Goal: Task Accomplishment & Management: Use online tool/utility

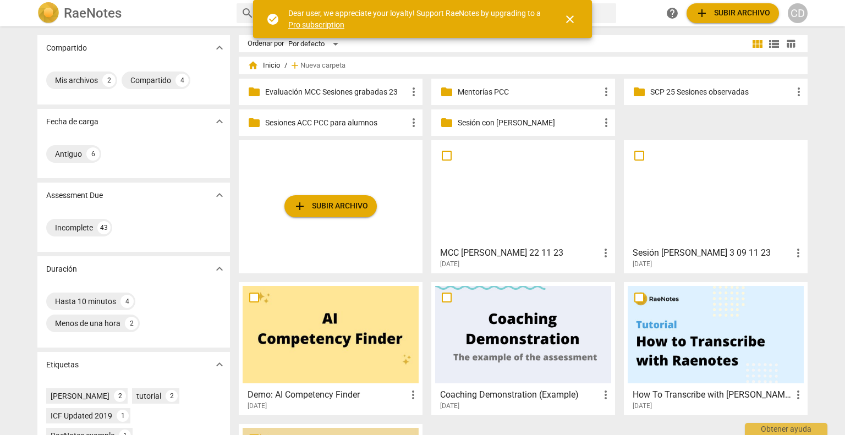
click at [450, 91] on span "folder" at bounding box center [446, 91] width 13 height 13
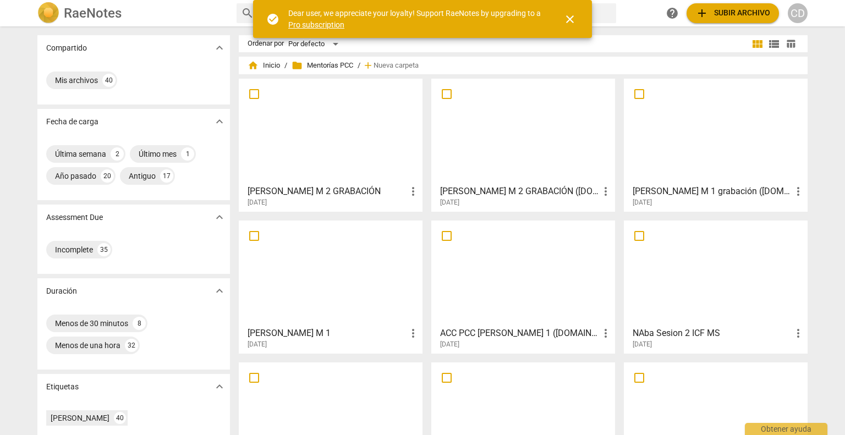
click at [528, 149] on div at bounding box center [523, 131] width 176 height 97
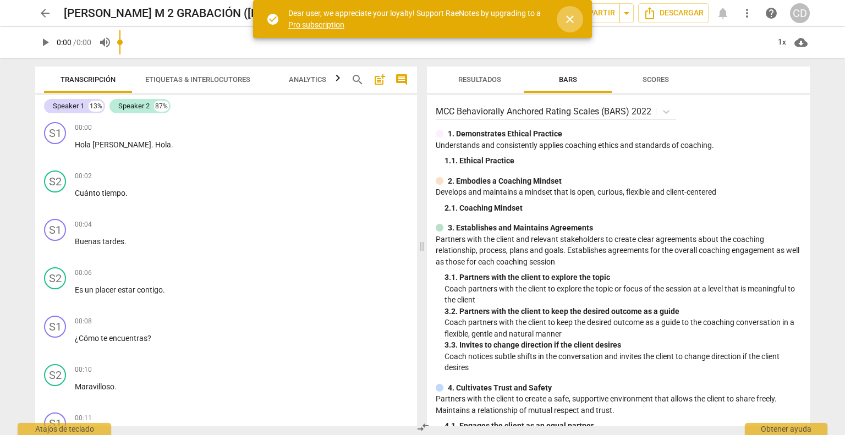
click at [565, 24] on span "close" at bounding box center [570, 19] width 13 height 13
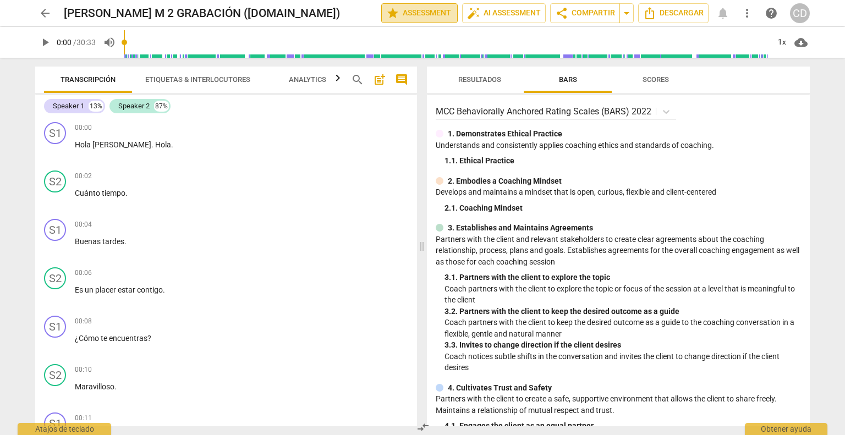
click at [423, 8] on span "star Assessment" at bounding box center [419, 13] width 67 height 13
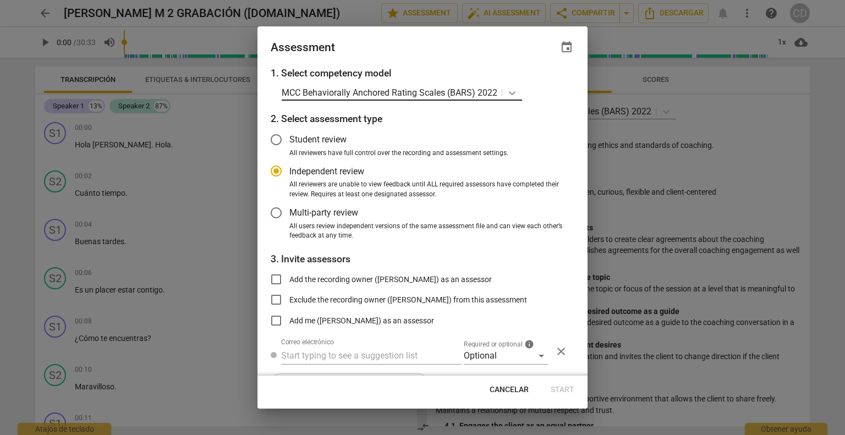
click at [508, 90] on icon at bounding box center [512, 92] width 11 height 11
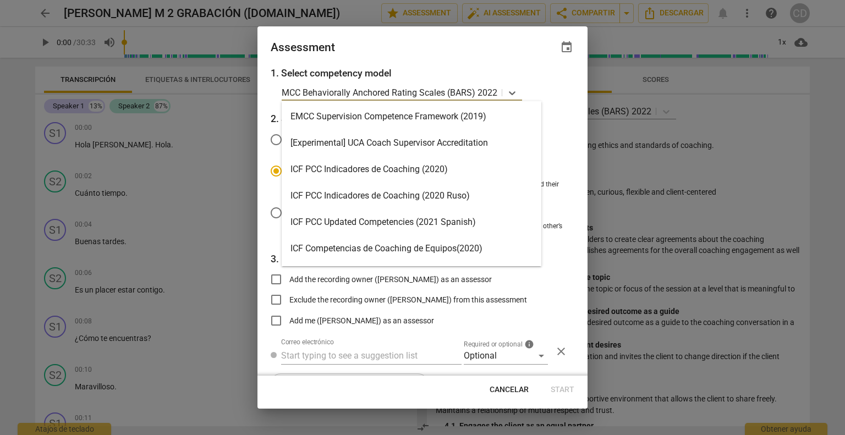
click at [443, 220] on div "ICF PCC Updated Competencies (2021 Spanish)" at bounding box center [412, 222] width 260 height 26
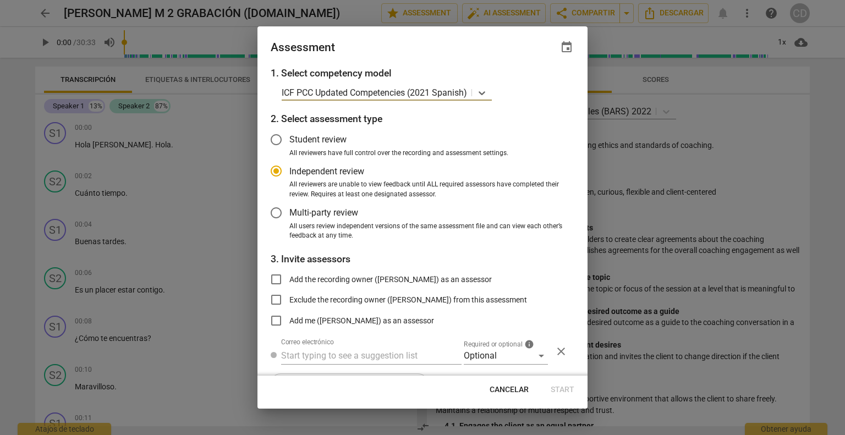
scroll to position [30, 0]
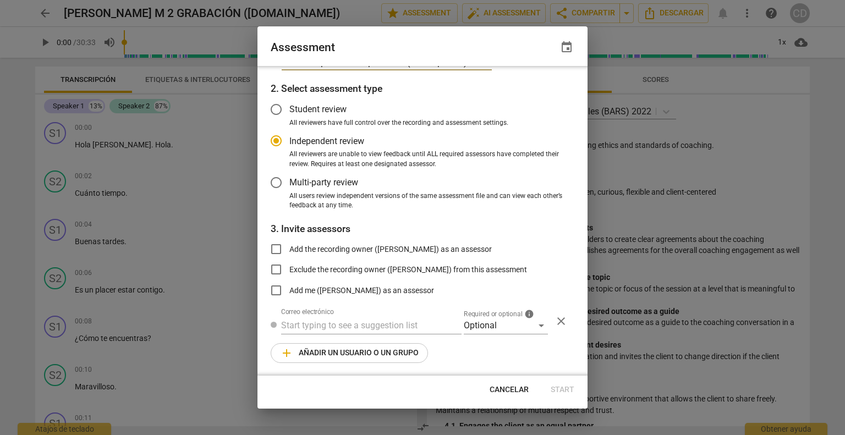
radio input "false"
click at [276, 249] on input "Add the recording owner ([PERSON_NAME]) as an assessor" at bounding box center [276, 249] width 26 height 26
checkbox input "true"
click at [566, 384] on button "Start" at bounding box center [562, 390] width 41 height 20
radio input "false"
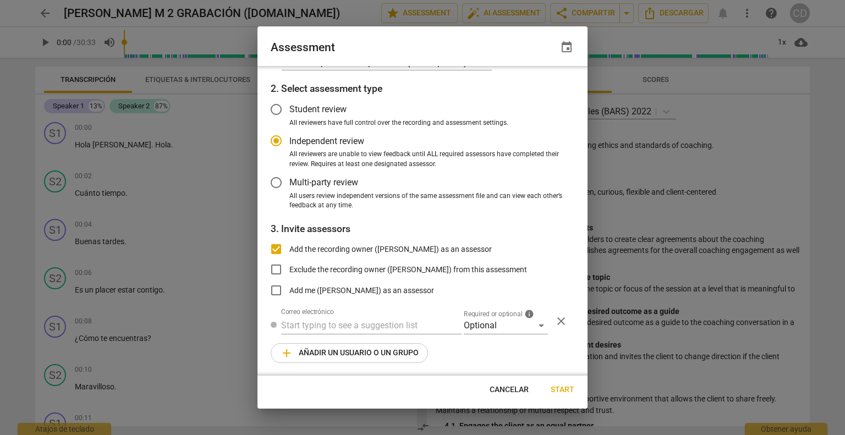
type input "[PERSON_NAME] <[EMAIL_ADDRESS][DOMAIN_NAME]>"
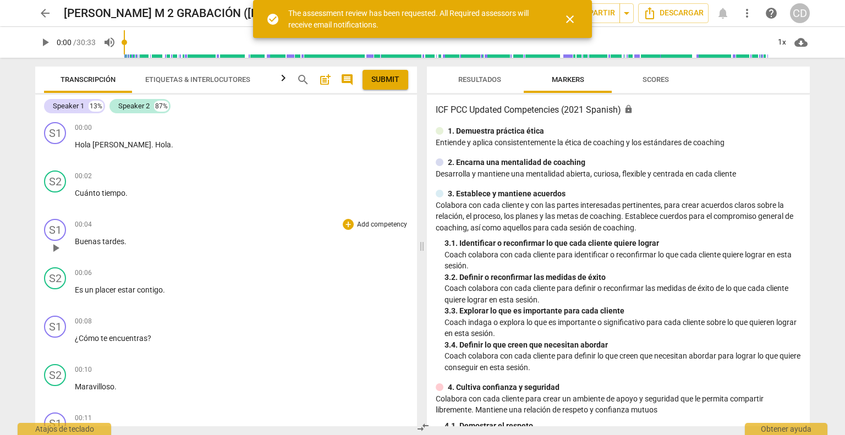
scroll to position [0, 0]
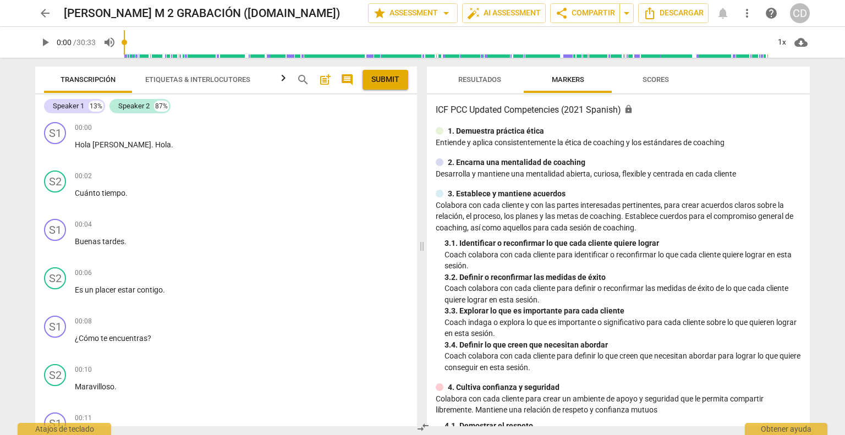
click at [41, 43] on span "play_arrow" at bounding box center [45, 42] width 13 height 13
click at [59, 244] on span "pause" at bounding box center [55, 248] width 13 height 13
type input "9"
click at [75, 194] on span "Cuánto" at bounding box center [88, 193] width 27 height 9
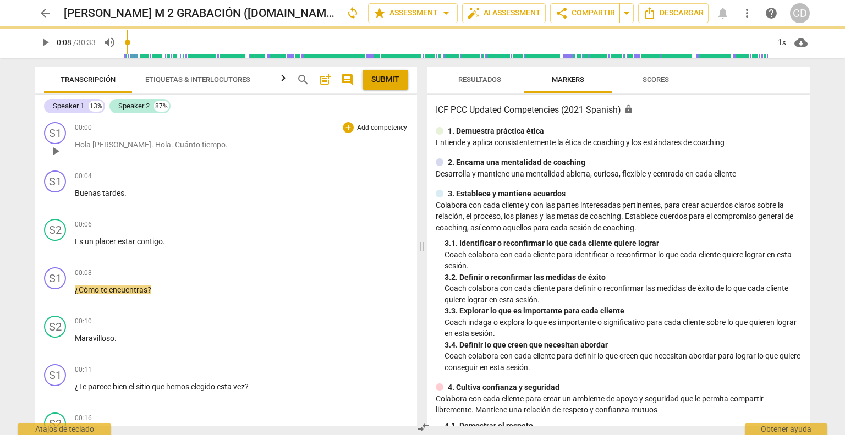
click at [155, 145] on span "Hola" at bounding box center [163, 144] width 16 height 9
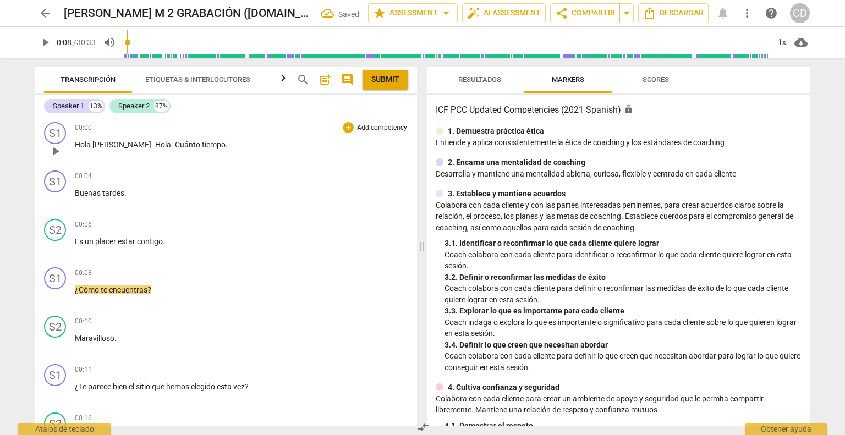
click at [155, 147] on span "Hola" at bounding box center [163, 144] width 16 height 9
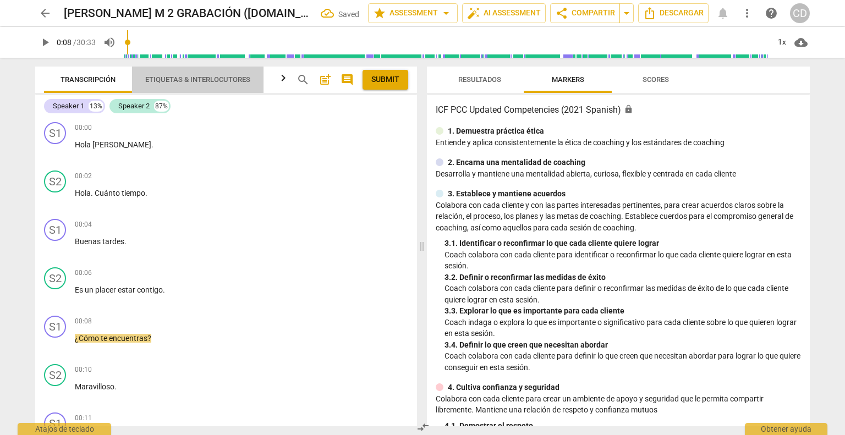
click at [189, 80] on span "Etiquetas & Interlocutores" at bounding box center [197, 79] width 105 height 8
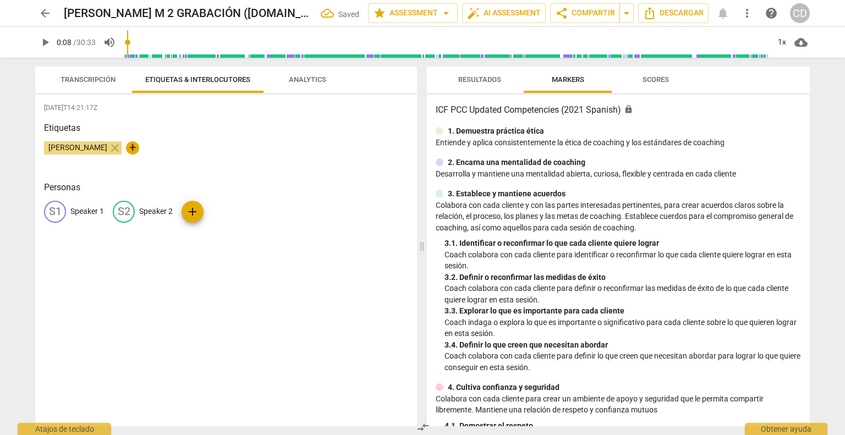
click at [95, 211] on p "Speaker 1" at bounding box center [87, 212] width 34 height 12
type input "c"
type input "Coach"
drag, startPoint x: 209, startPoint y: 212, endPoint x: 145, endPoint y: 211, distance: 63.8
click at [145, 211] on p "Speaker 2" at bounding box center [145, 212] width 34 height 12
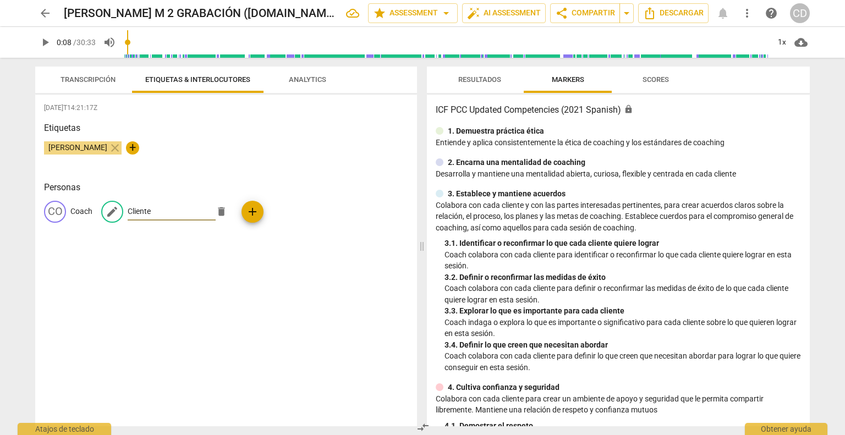
type input "Cliente"
drag, startPoint x: 136, startPoint y: 308, endPoint x: 88, endPoint y: 207, distance: 111.7
click at [136, 308] on div "[DATE]T14:21:17Z Etiquetas [PERSON_NAME] close + Personas CO Coach edit Cliente…" at bounding box center [226, 261] width 382 height 332
click at [81, 81] on span "Transcripción" at bounding box center [88, 79] width 55 height 8
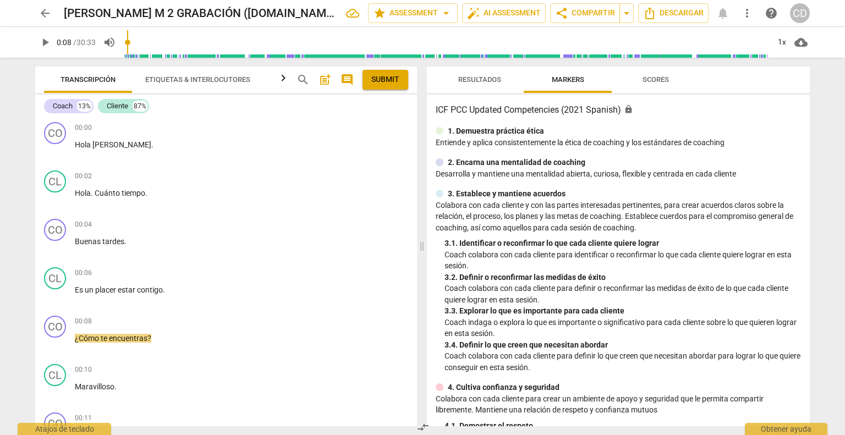
click at [824, 85] on div "arrow_back [PERSON_NAME] M 2 GRABACIÓN ([DOMAIN_NAME]) edit star Assessment arr…" at bounding box center [422, 217] width 845 height 435
click at [40, 44] on span "play_arrow" at bounding box center [45, 42] width 13 height 13
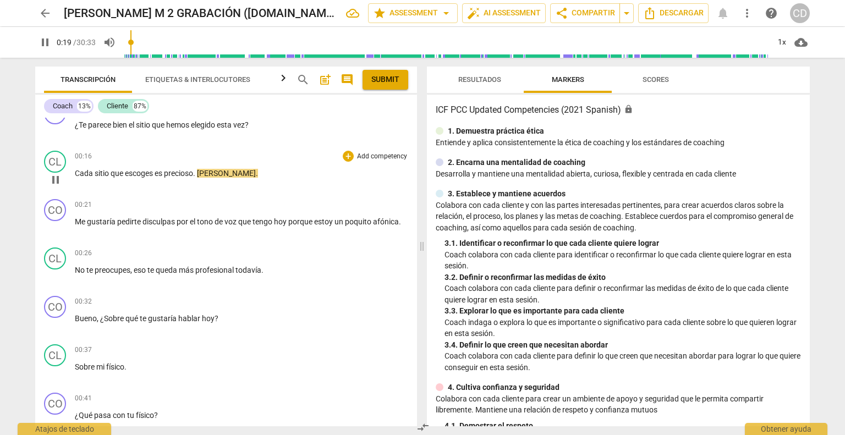
click at [197, 173] on span "." at bounding box center [195, 173] width 4 height 9
click at [199, 171] on span "[PERSON_NAME]" at bounding box center [226, 173] width 59 height 9
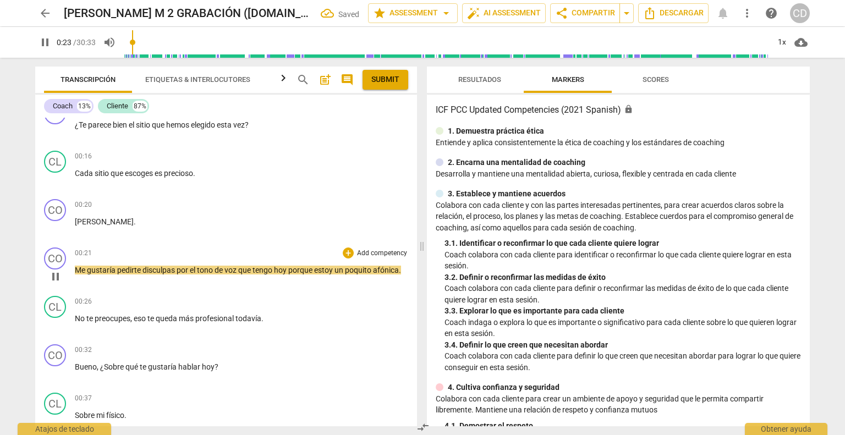
click at [75, 266] on span "Me" at bounding box center [81, 270] width 12 height 9
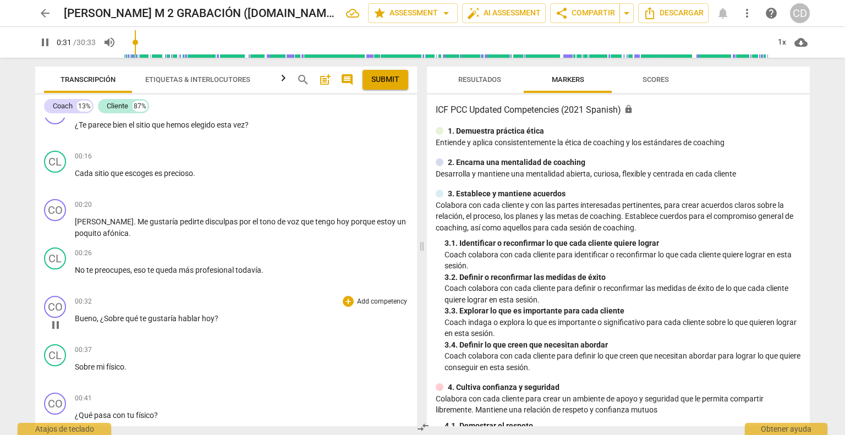
scroll to position [365, 0]
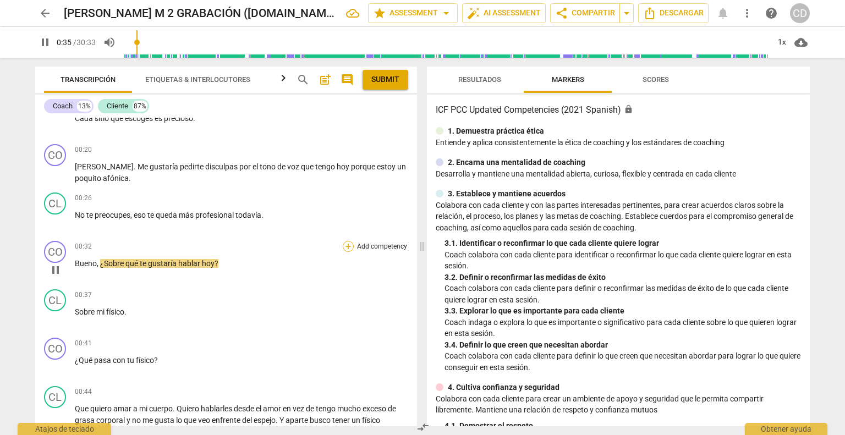
click at [343, 243] on div "+" at bounding box center [348, 246] width 11 height 11
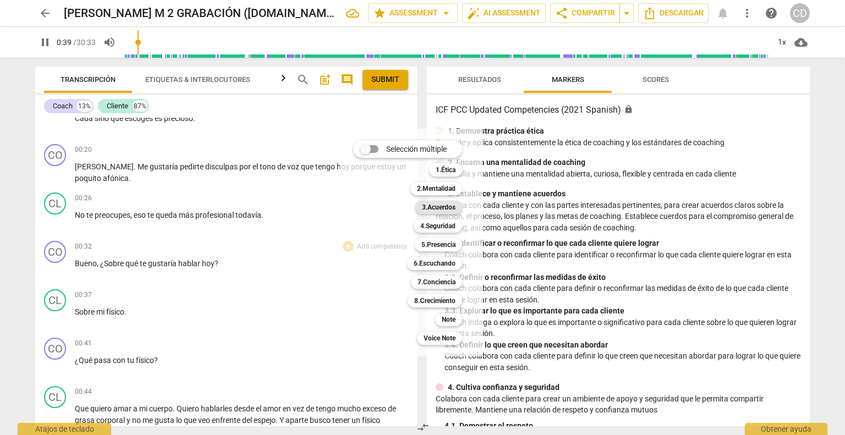
click at [434, 211] on b "3.Acuerdos" at bounding box center [439, 207] width 34 height 13
type input "39"
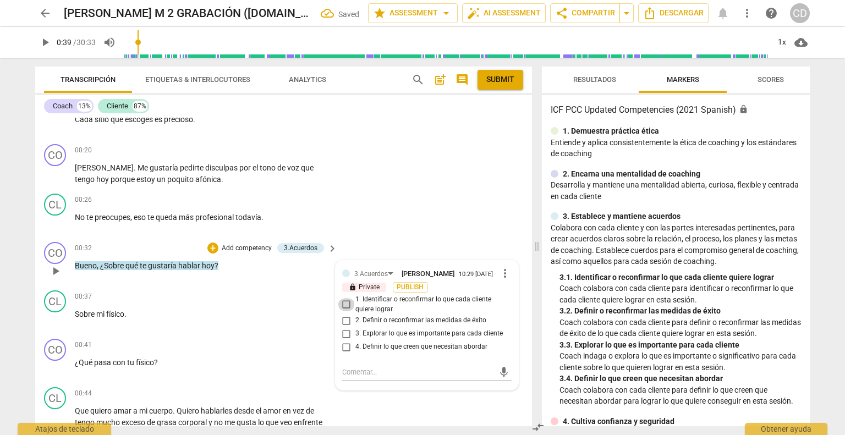
click at [345, 304] on input "1. Identificar o reconfirmar lo que cada cliente quiere lograr" at bounding box center [347, 304] width 18 height 13
checkbox input "true"
click at [45, 48] on span "play_arrow" at bounding box center [45, 42] width 13 height 13
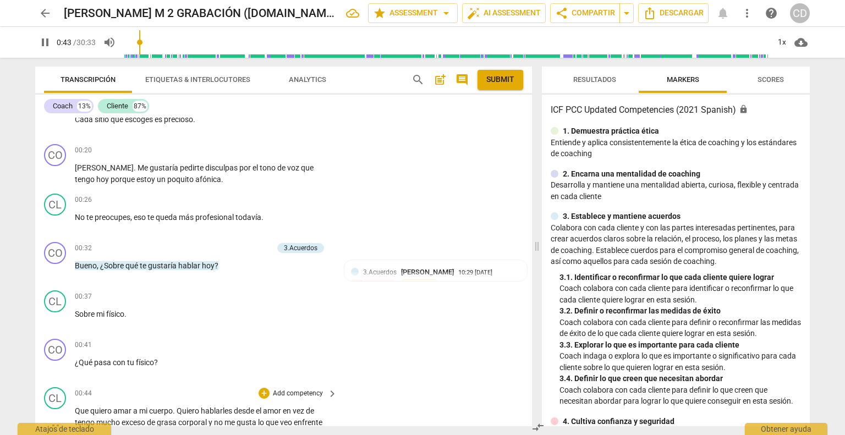
scroll to position [420, 0]
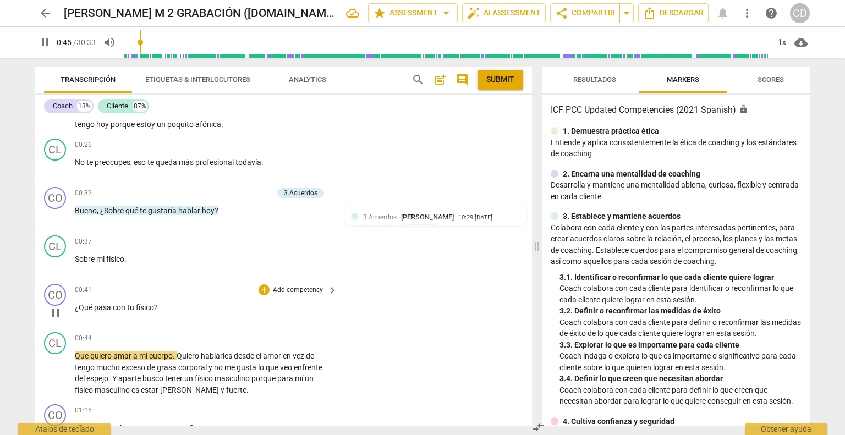
drag, startPoint x: 55, startPoint y: 305, endPoint x: 90, endPoint y: 300, distance: 35.6
click at [55, 307] on span "pause" at bounding box center [55, 313] width 13 height 13
type input "45"
click at [260, 289] on div "+" at bounding box center [264, 290] width 11 height 11
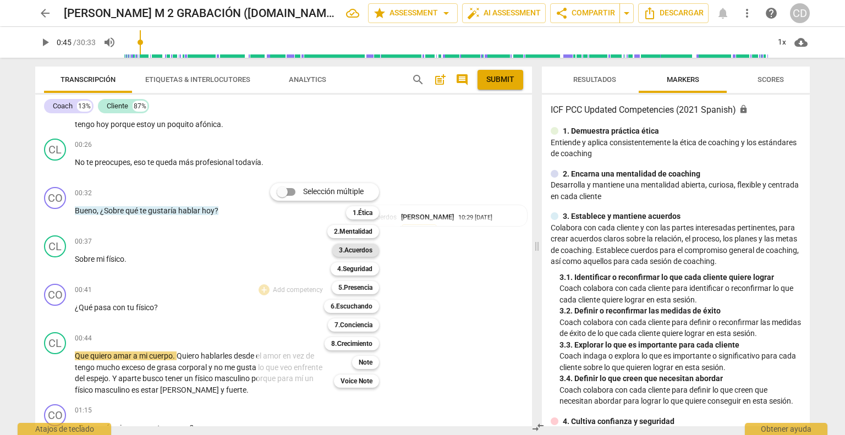
click at [355, 250] on b "3.Acuerdos" at bounding box center [356, 250] width 34 height 13
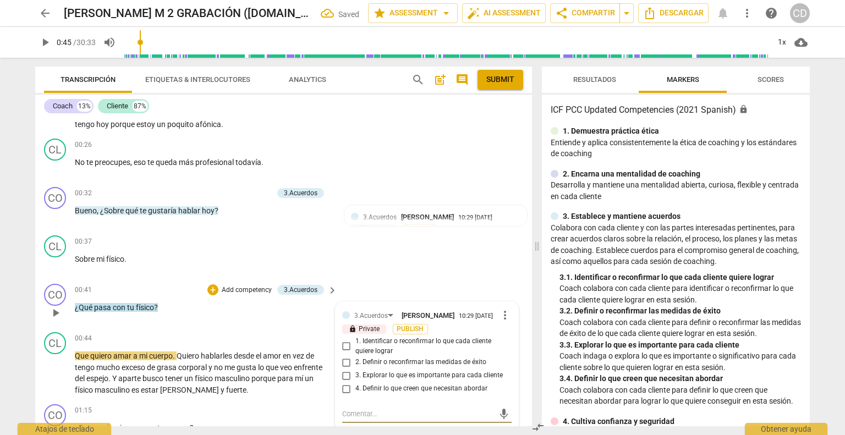
click at [344, 342] on input "1. Identificar o reconfirmar lo que cada cliente quiere lograr" at bounding box center [347, 346] width 18 height 13
checkbox input "true"
click at [58, 370] on span "play_arrow" at bounding box center [55, 373] width 13 height 13
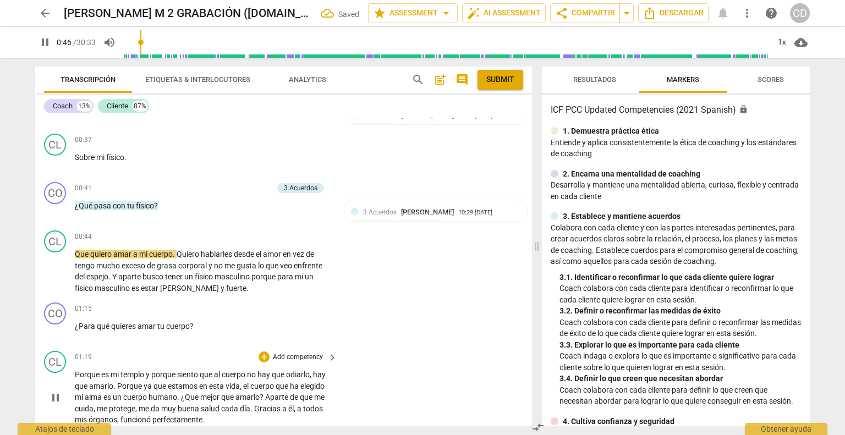
scroll to position [586, 0]
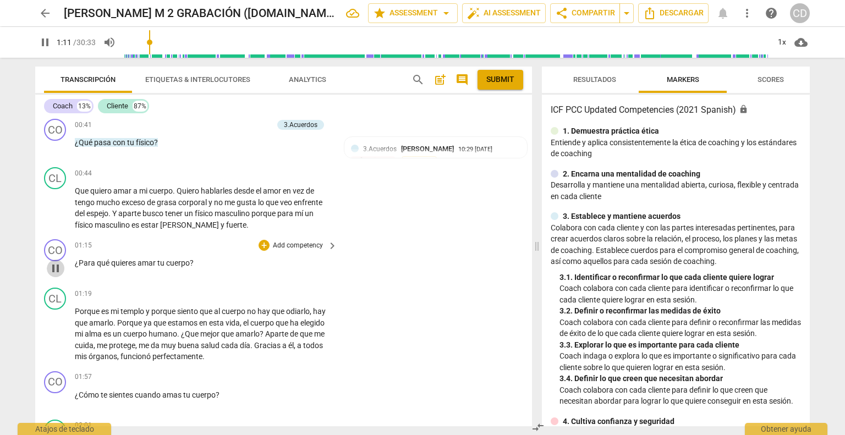
click at [56, 262] on span "pause" at bounding box center [55, 268] width 13 height 13
click at [58, 263] on span "play_arrow" at bounding box center [55, 268] width 13 height 13
click at [55, 267] on span "pause" at bounding box center [55, 268] width 13 height 13
type input "77"
click at [260, 240] on div "+" at bounding box center [264, 245] width 11 height 11
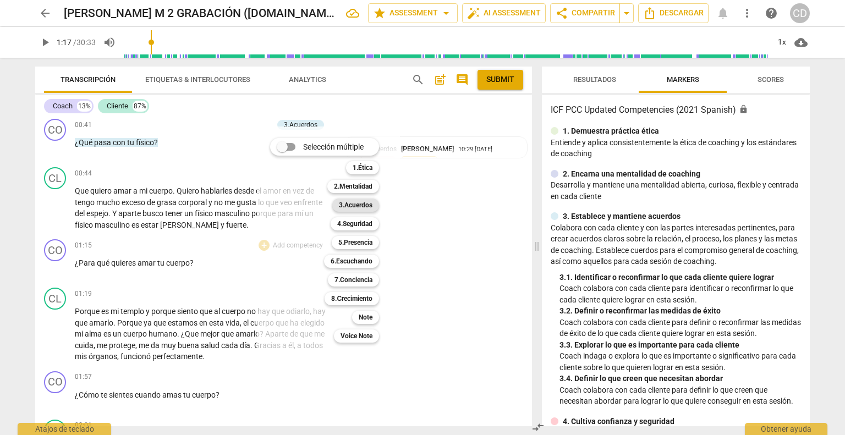
click at [363, 206] on b "3.Acuerdos" at bounding box center [356, 205] width 34 height 13
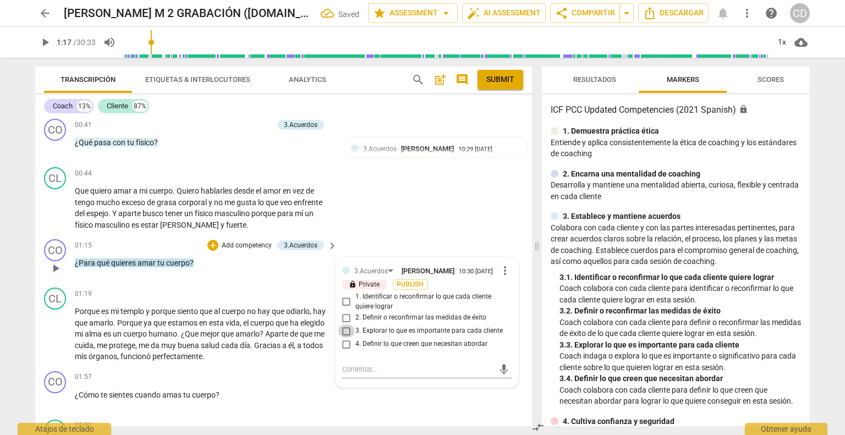
click at [344, 328] on input "3. Explorar lo que es importante para cada cliente" at bounding box center [347, 331] width 18 height 13
checkbox input "true"
click at [57, 333] on span "play_arrow" at bounding box center [55, 334] width 13 height 13
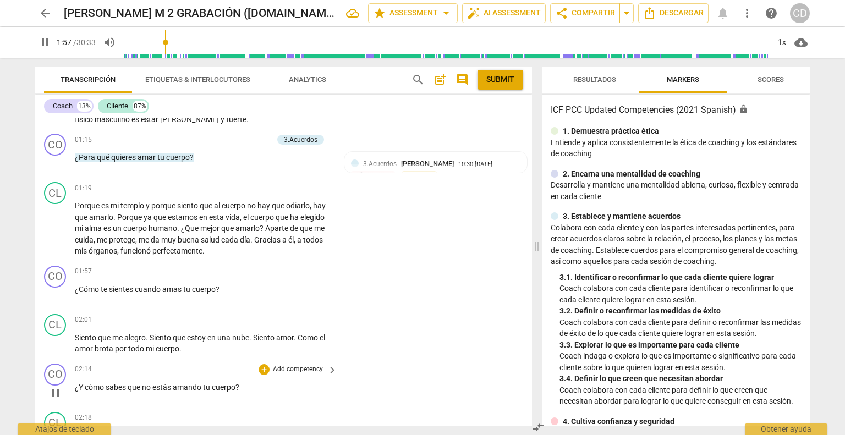
scroll to position [696, 0]
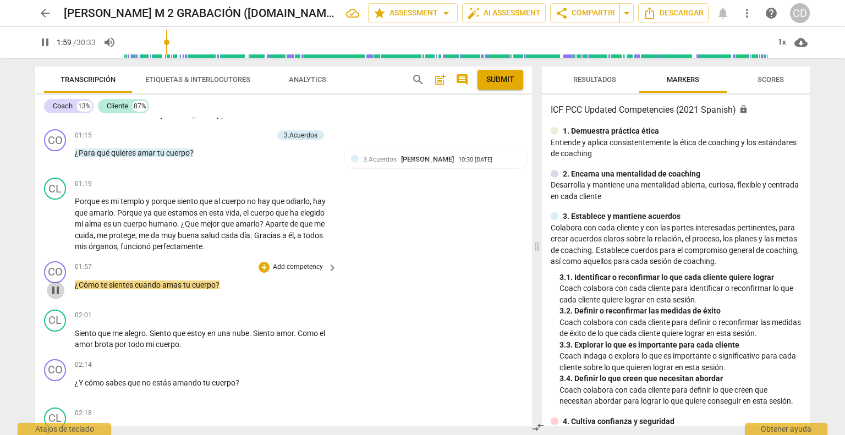
click at [57, 287] on span "pause" at bounding box center [55, 290] width 13 height 13
type input "120"
click at [264, 264] on div "+" at bounding box center [264, 267] width 11 height 11
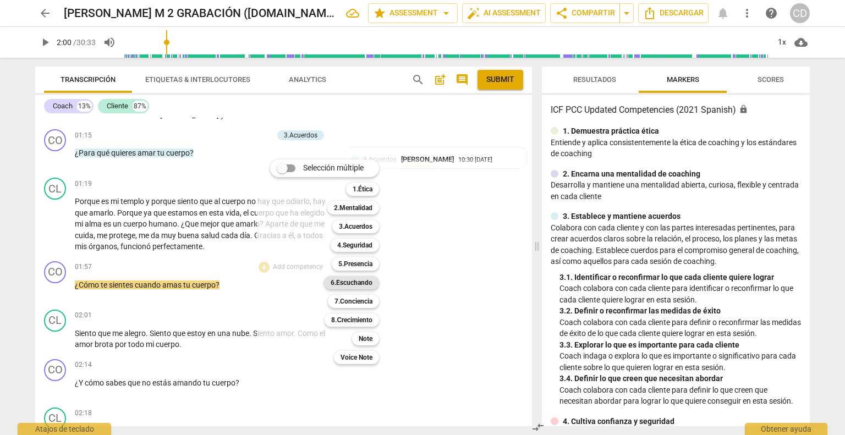
click at [357, 286] on b "6.Escuchando" at bounding box center [352, 282] width 42 height 13
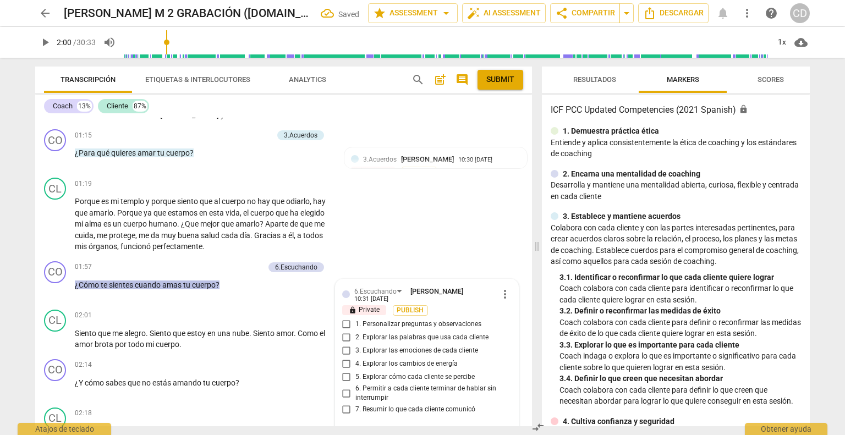
scroll to position [703, 0]
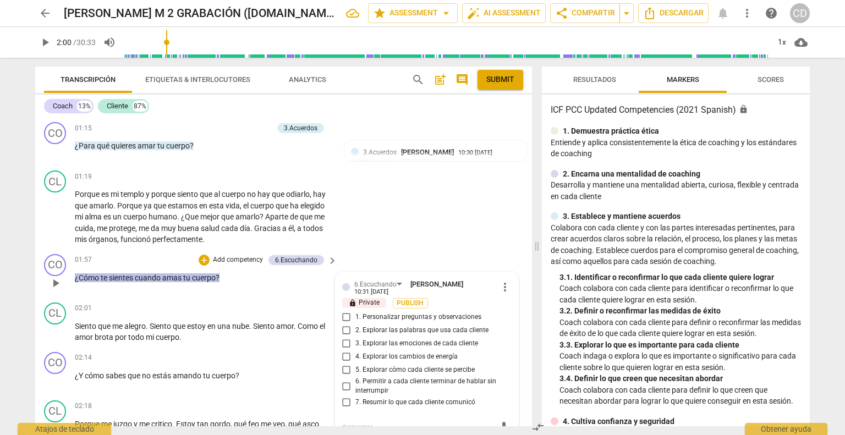
click at [346, 338] on input "3. Explorar las emociones de cada cliente" at bounding box center [347, 343] width 18 height 13
checkbox input "true"
click at [55, 328] on span "play_arrow" at bounding box center [55, 332] width 13 height 13
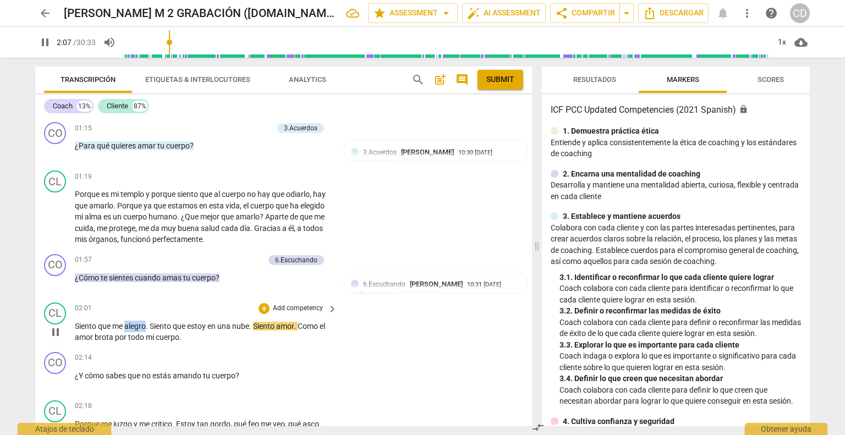
drag, startPoint x: 145, startPoint y: 321, endPoint x: 126, endPoint y: 321, distance: 19.3
click at [126, 322] on span "alegro" at bounding box center [134, 326] width 21 height 9
type input "128"
click at [56, 375] on span "pause" at bounding box center [55, 381] width 13 height 13
type input "138"
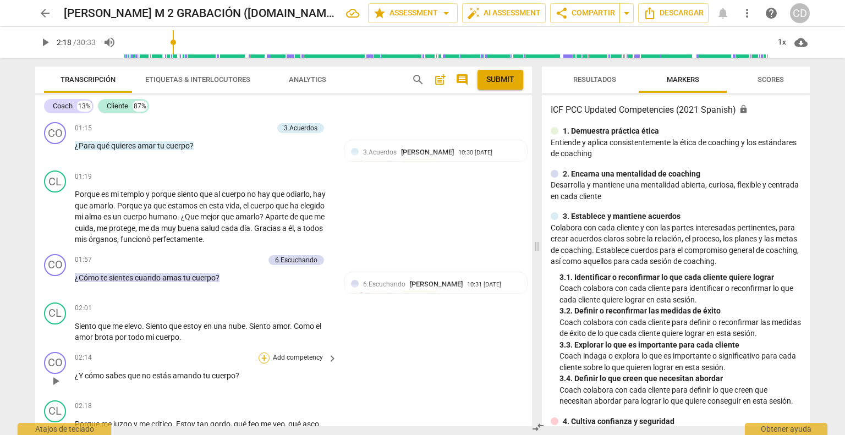
click at [264, 356] on div "+" at bounding box center [264, 358] width 11 height 11
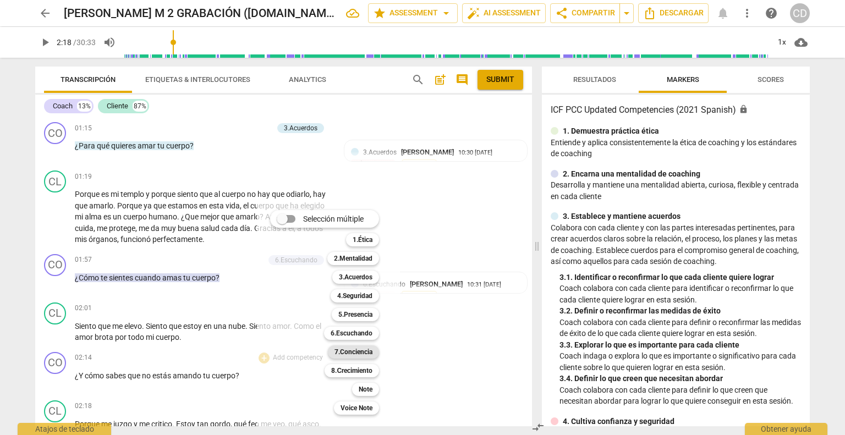
click at [343, 353] on b "7.Conciencia" at bounding box center [354, 352] width 38 height 13
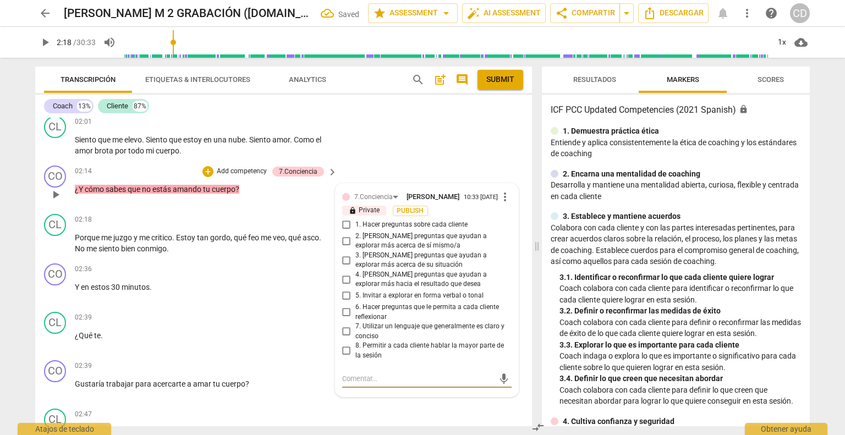
scroll to position [884, 0]
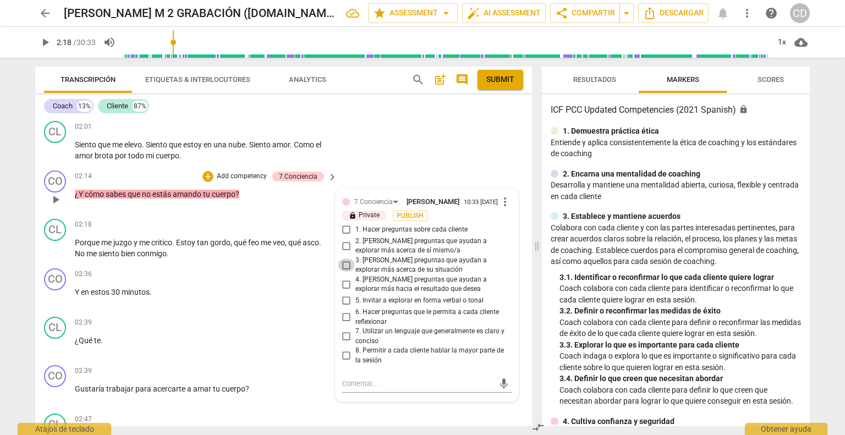
click at [346, 263] on input "3. [PERSON_NAME] preguntas que ayudan a explorar más acerca de su situación" at bounding box center [347, 265] width 18 height 13
checkbox input "true"
click at [209, 173] on div "+" at bounding box center [208, 176] width 11 height 11
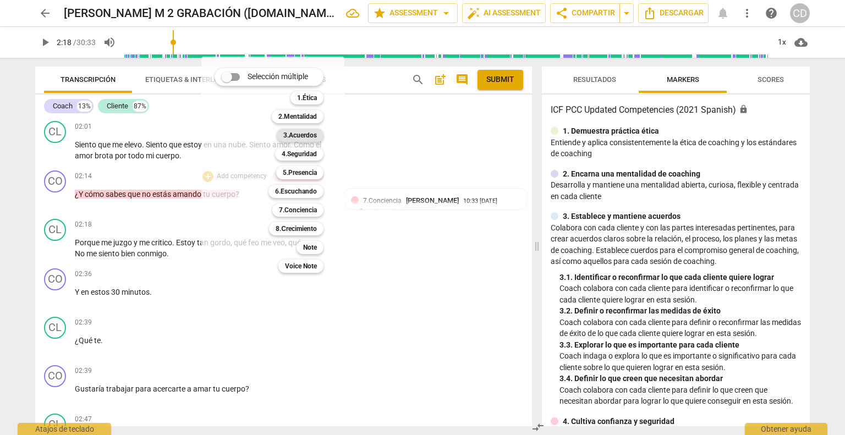
click at [307, 136] on b "3.Acuerdos" at bounding box center [300, 135] width 34 height 13
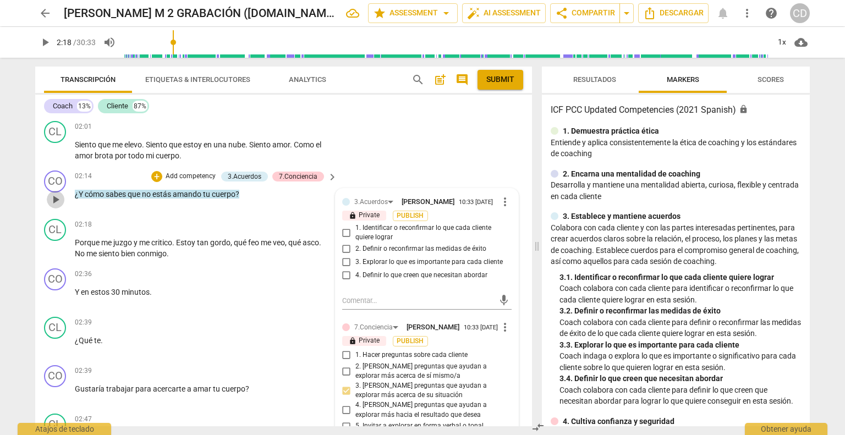
click at [54, 194] on span "play_arrow" at bounding box center [55, 199] width 13 height 13
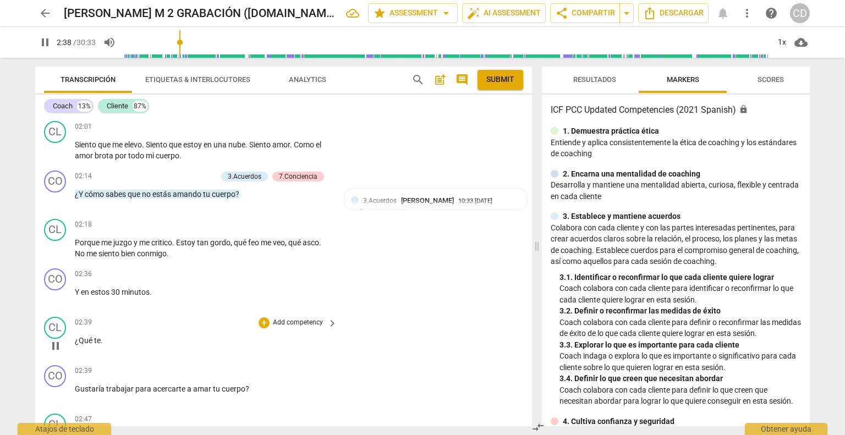
click at [77, 336] on span "¿Qué" at bounding box center [84, 340] width 19 height 9
click at [75, 336] on span "¿Qué" at bounding box center [84, 340] width 19 height 9
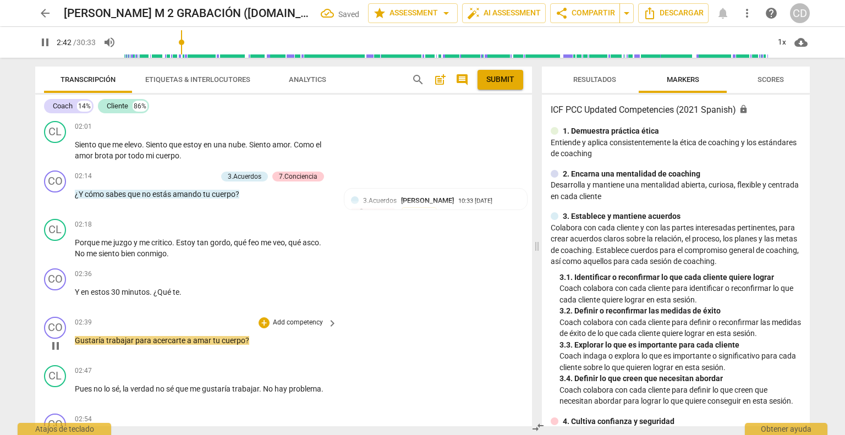
click at [76, 336] on span "Gustaría" at bounding box center [90, 340] width 31 height 9
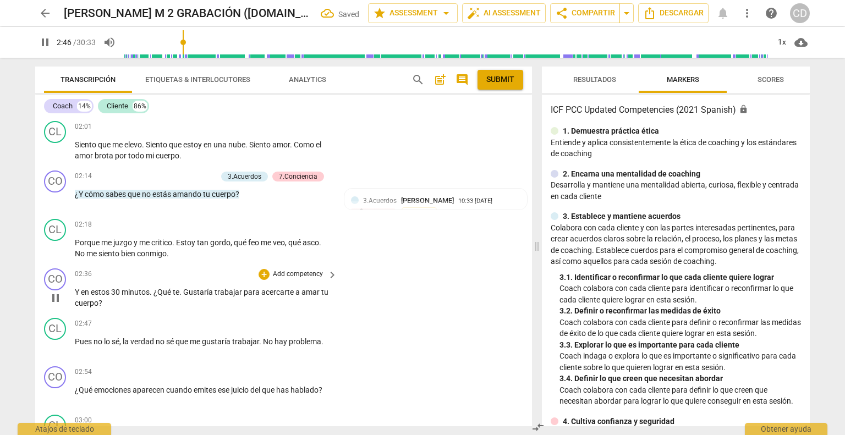
click at [189, 288] on span "Gustaría" at bounding box center [198, 292] width 31 height 9
type input "168"
click at [260, 271] on div "+" at bounding box center [264, 274] width 11 height 11
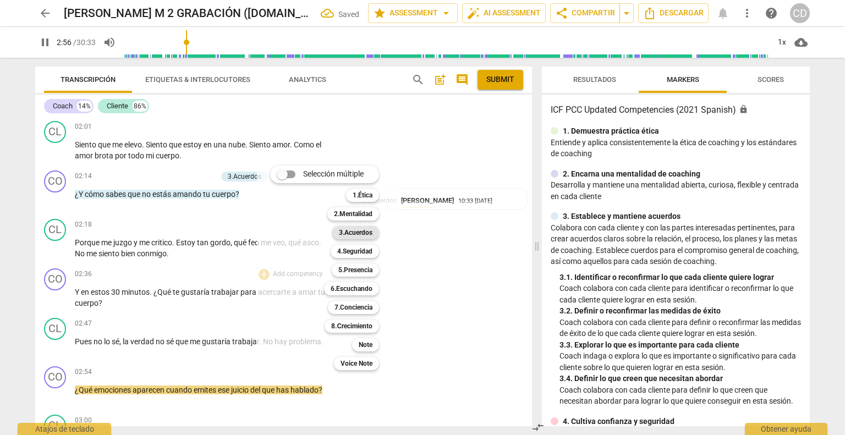
click at [368, 231] on b "3.Acuerdos" at bounding box center [356, 232] width 34 height 13
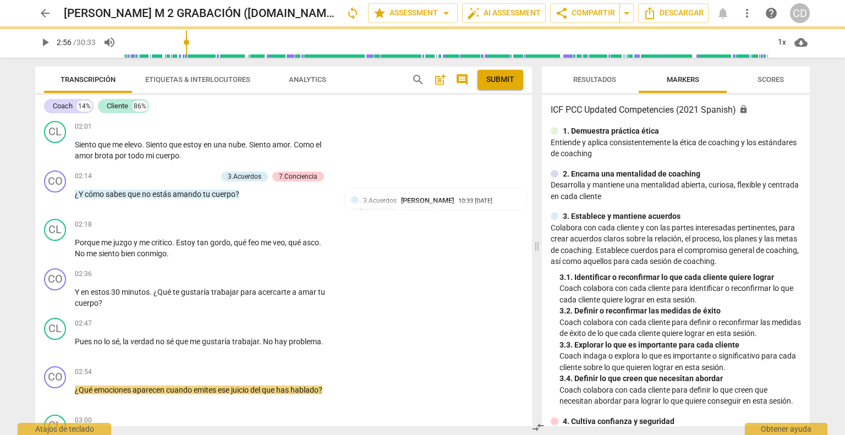
type input "177"
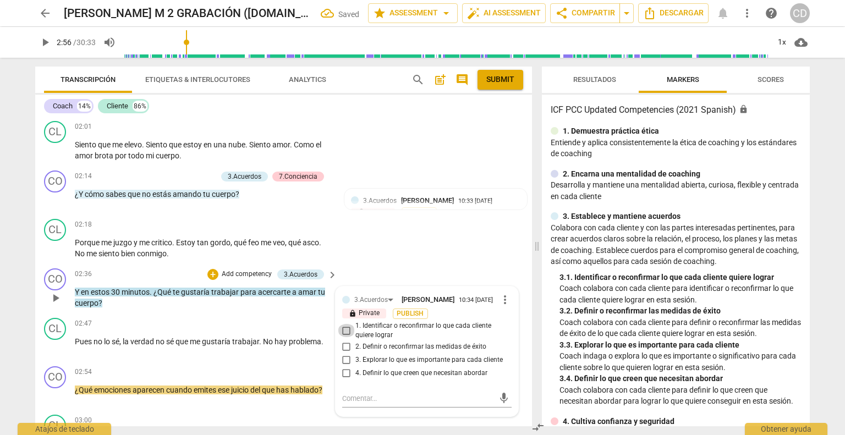
click at [349, 329] on input "1. Identificar o reconfirmar lo que cada cliente quiere lograr" at bounding box center [347, 330] width 18 height 13
checkbox input "true"
click at [295, 347] on div "02:47 + Add competency keyboard_arrow_right Pues no lo sé , la verdad no sé que…" at bounding box center [207, 338] width 264 height 40
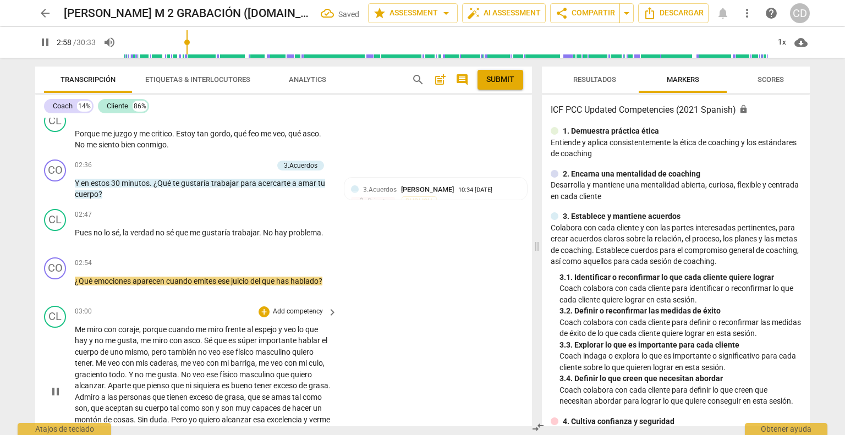
scroll to position [1049, 0]
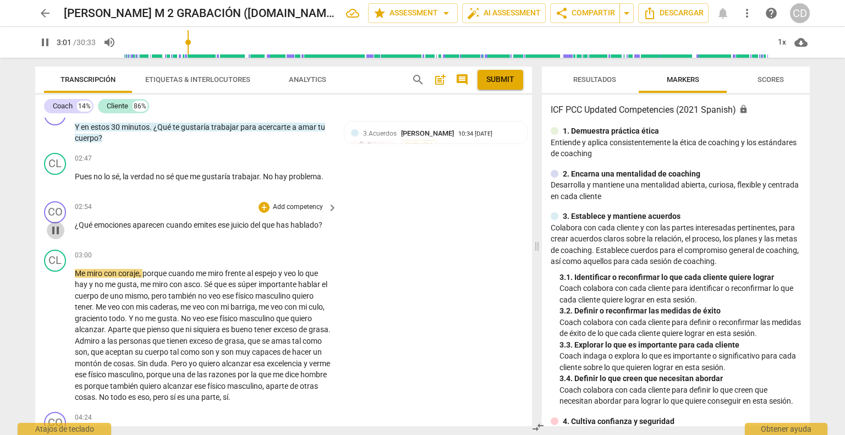
click at [54, 227] on span "pause" at bounding box center [55, 230] width 13 height 13
type input "182"
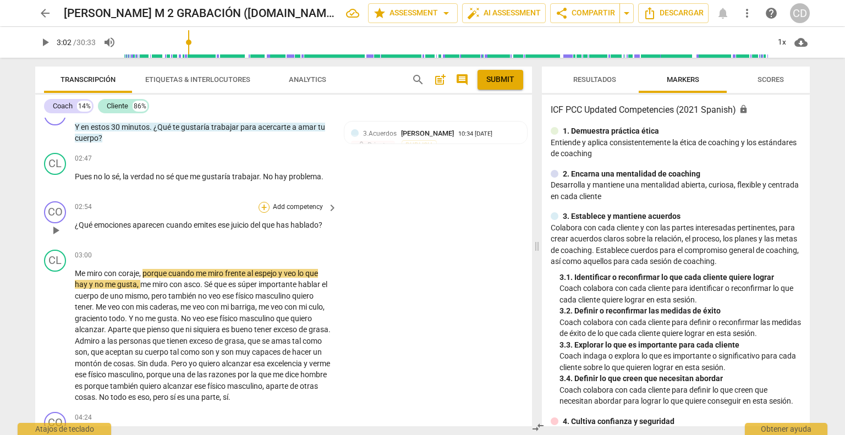
click at [262, 204] on div "+" at bounding box center [264, 207] width 11 height 11
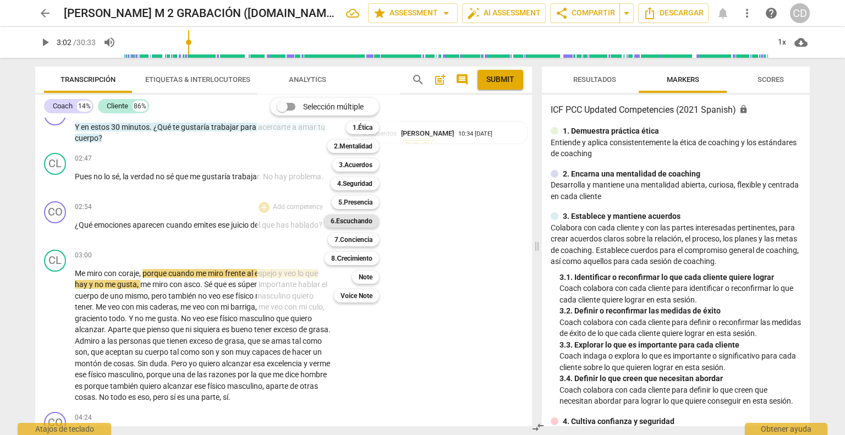
click at [361, 220] on b "6.Escuchando" at bounding box center [352, 221] width 42 height 13
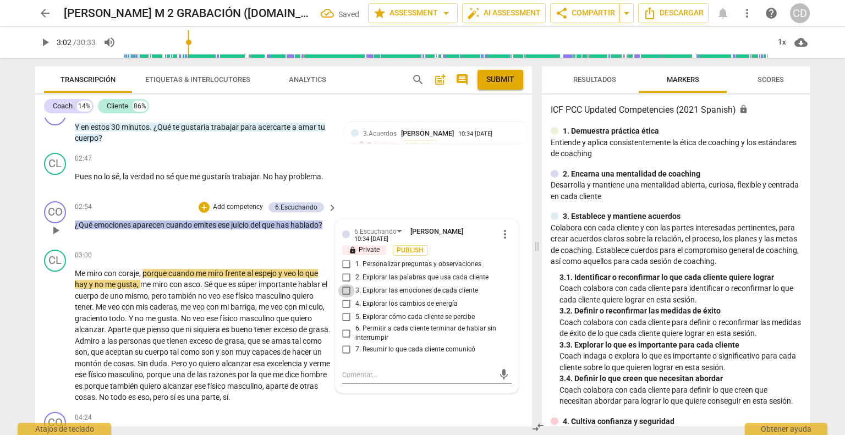
click at [343, 286] on input "3. Explorar las emociones de cada cliente" at bounding box center [347, 291] width 18 height 13
checkbox input "true"
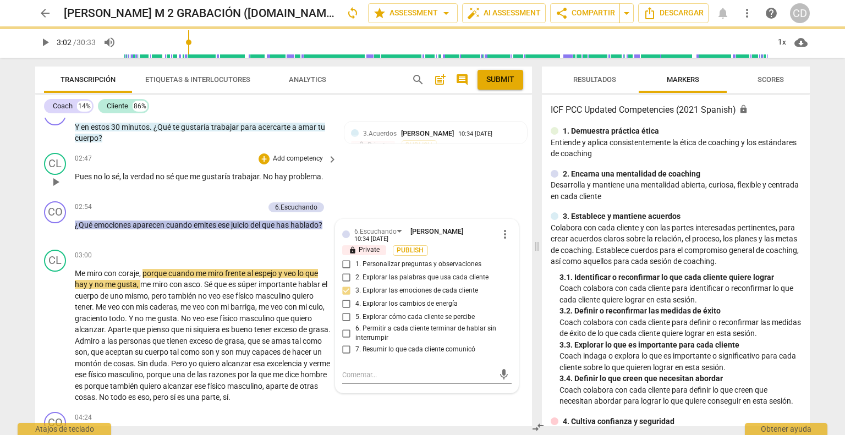
click at [269, 175] on p "Pues no lo sé , la verdad no sé que me gustaría trabajar . No hay problema ." at bounding box center [203, 177] width 257 height 12
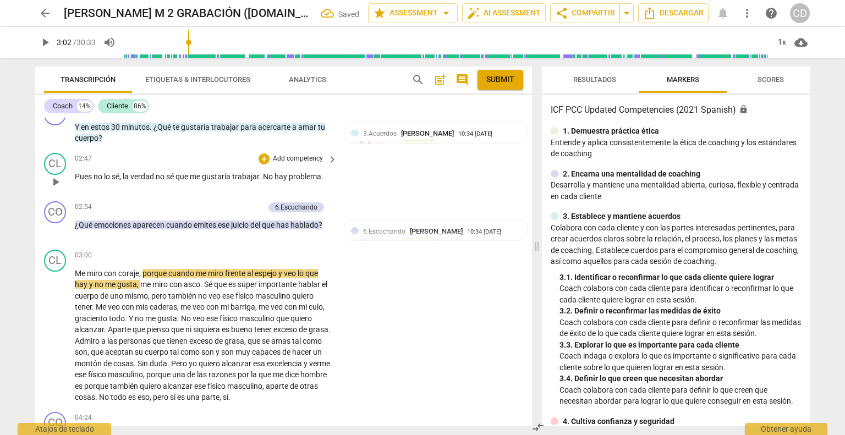
click at [265, 172] on span "No" at bounding box center [269, 176] width 12 height 9
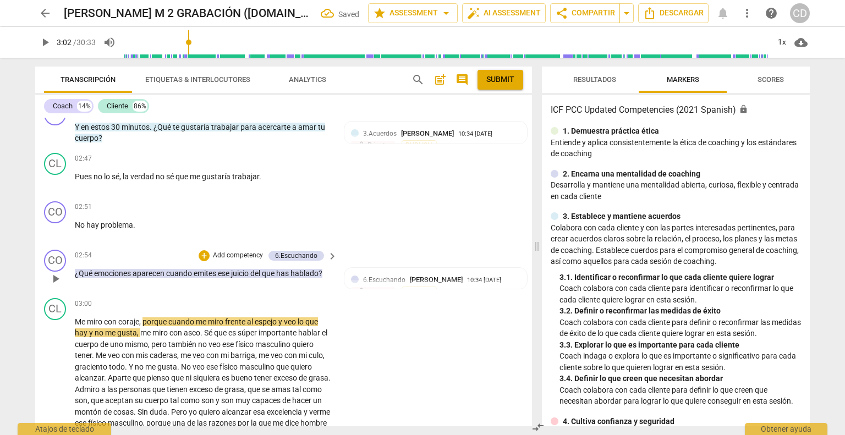
click at [78, 269] on span "¿Qué" at bounding box center [84, 273] width 19 height 9
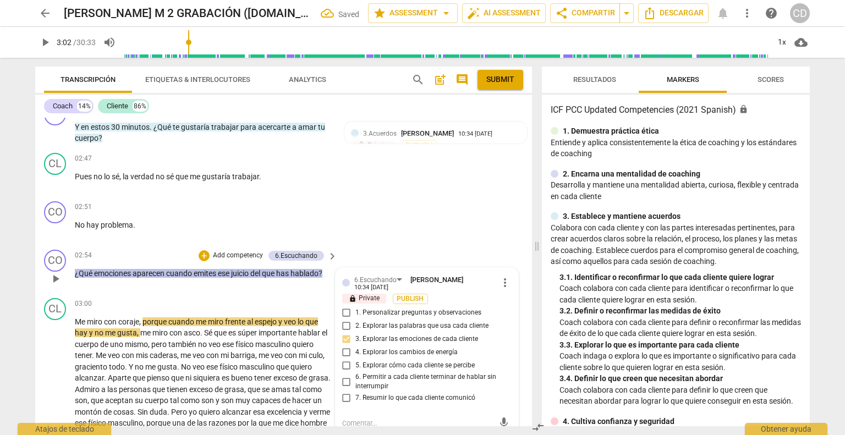
click at [74, 272] on div "play_arrow pause" at bounding box center [61, 279] width 28 height 14
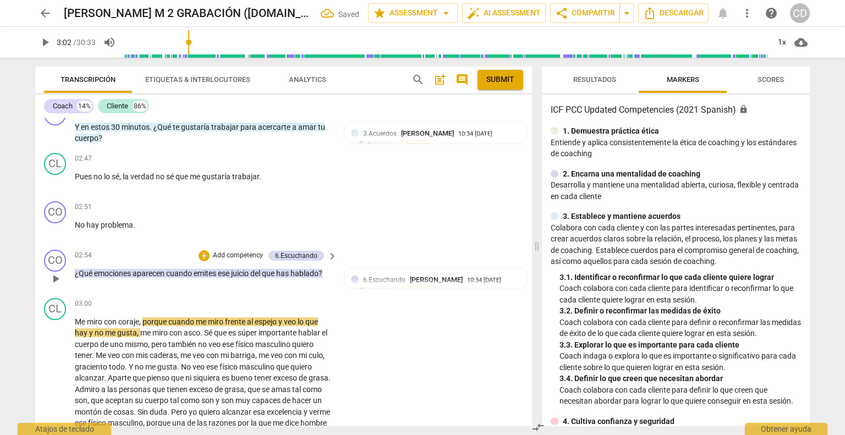
click at [69, 272] on div "play_arrow pause" at bounding box center [61, 279] width 28 height 14
click at [75, 269] on span "¿Qué" at bounding box center [84, 273] width 19 height 9
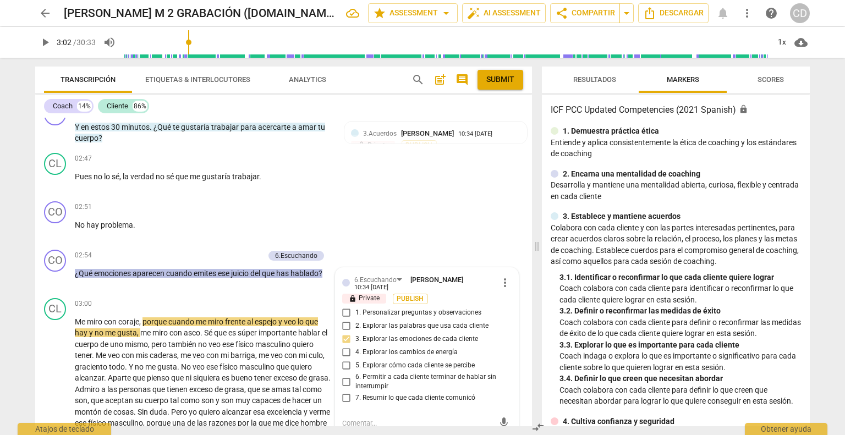
click at [83, 269] on span "¿Qué" at bounding box center [84, 273] width 19 height 9
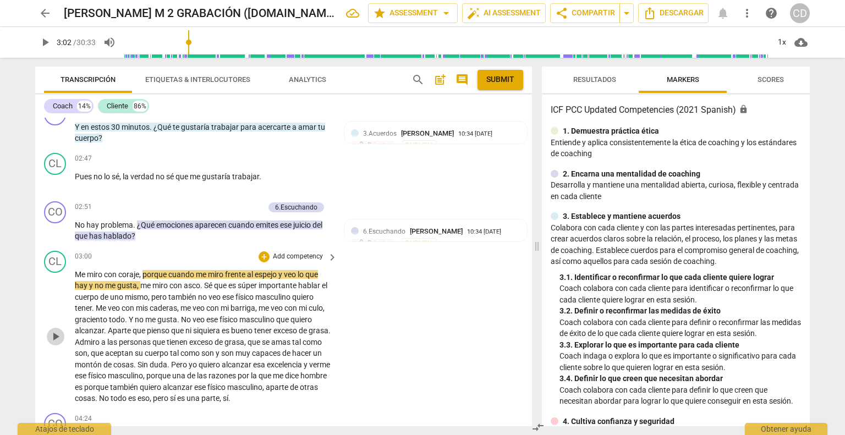
click at [58, 330] on span "play_arrow" at bounding box center [55, 336] width 13 height 13
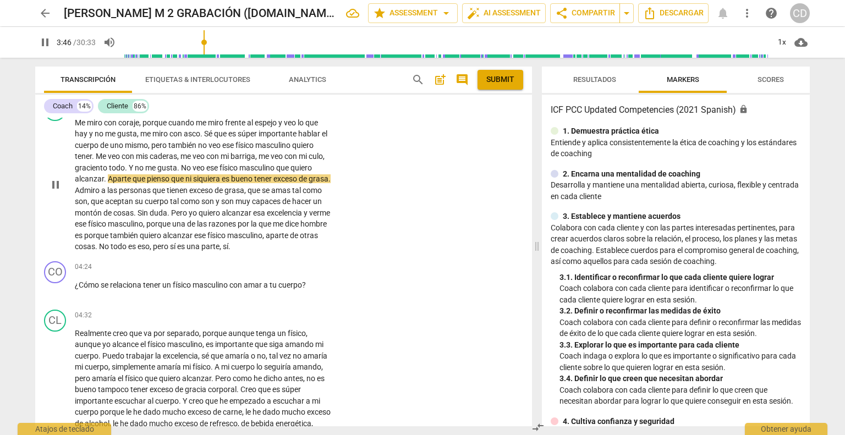
scroll to position [1160, 0]
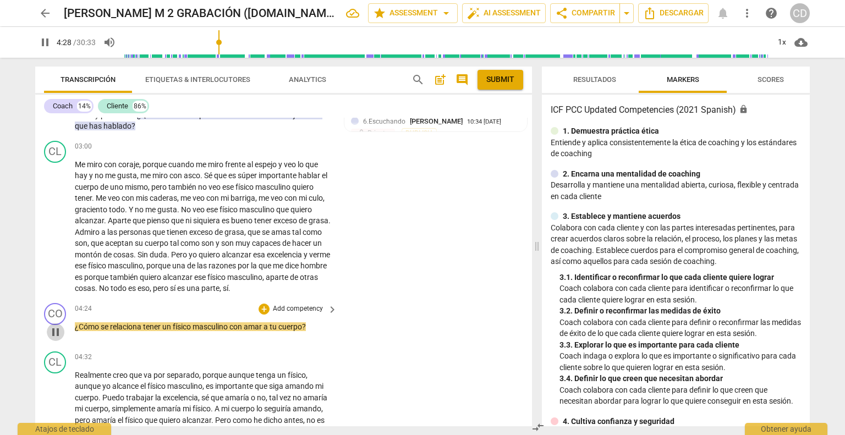
click at [54, 327] on span "pause" at bounding box center [55, 332] width 13 height 13
type input "269"
click at [265, 304] on div "+" at bounding box center [264, 309] width 11 height 11
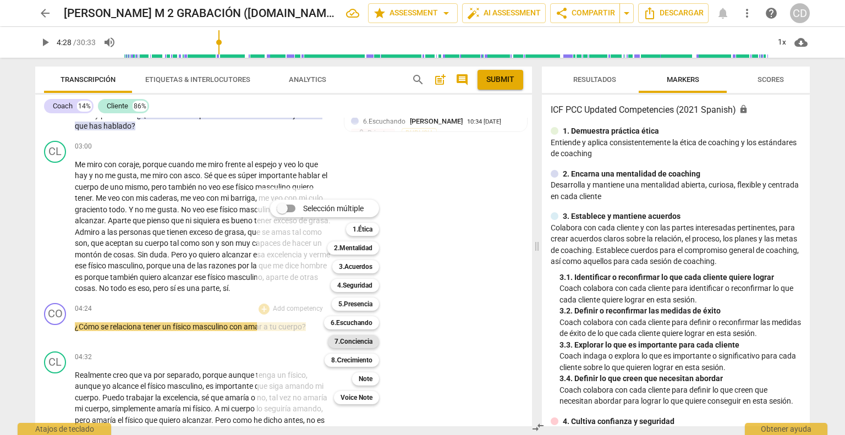
click at [371, 342] on b "7.Conciencia" at bounding box center [354, 341] width 38 height 13
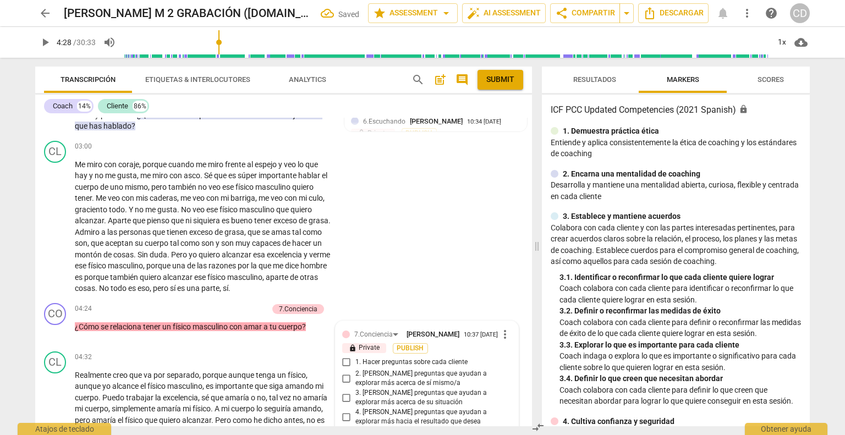
scroll to position [1401, 0]
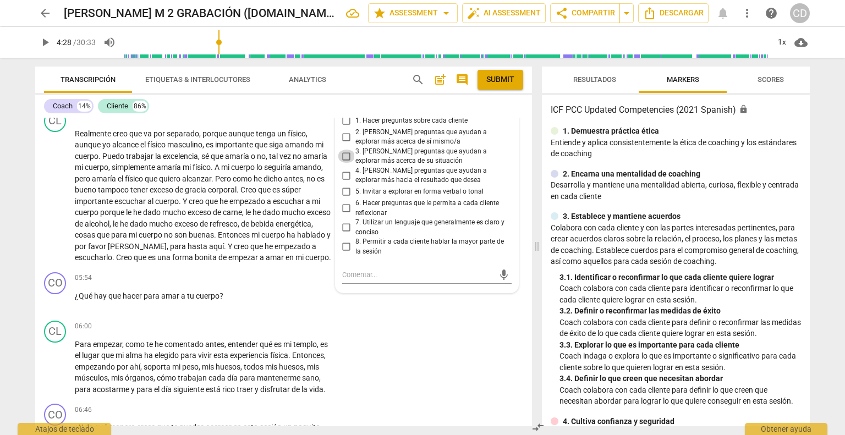
click at [346, 151] on input "3. [PERSON_NAME] preguntas que ayudan a explorar más acerca de su situación" at bounding box center [347, 156] width 18 height 13
checkbox input "true"
click at [439, 332] on div "CL play_arrow pause 06:00 + Add competency keyboard_arrow_right Para empezar , …" at bounding box center [283, 358] width 497 height 84
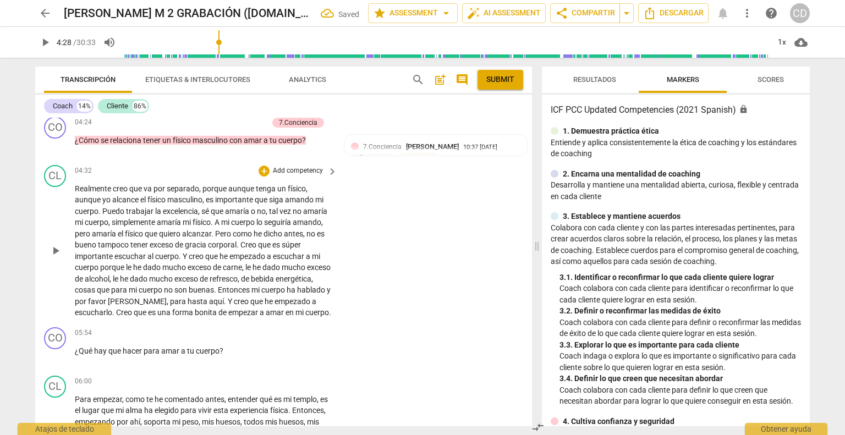
scroll to position [1291, 0]
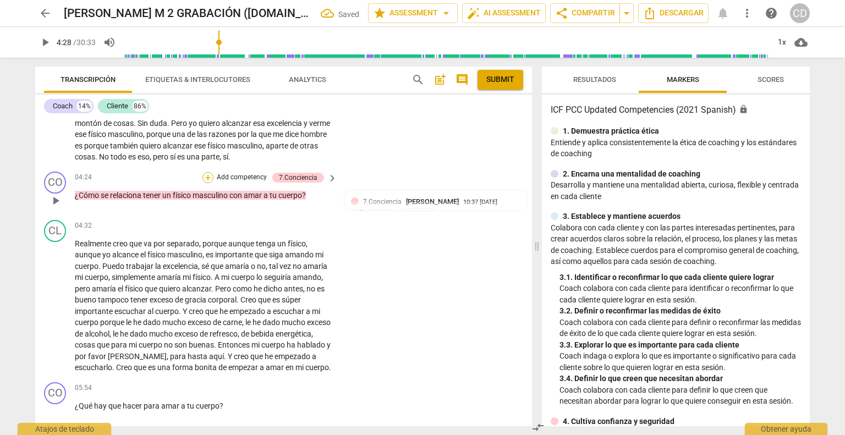
click at [205, 173] on div "+" at bounding box center [208, 177] width 11 height 11
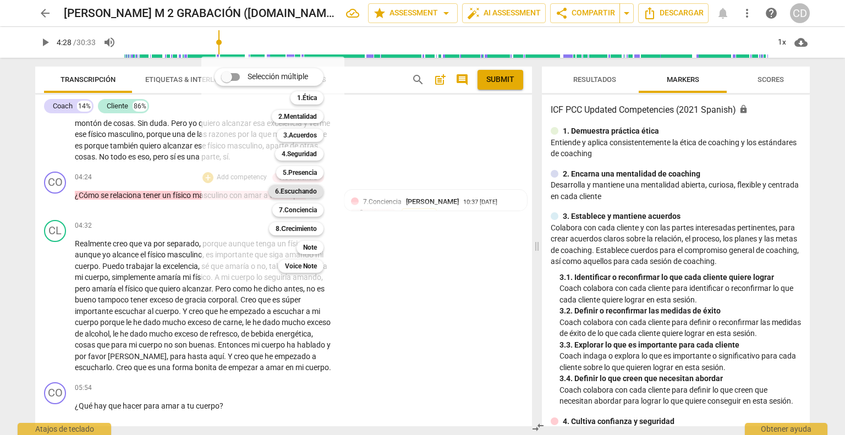
click at [300, 195] on b "6.Escuchando" at bounding box center [296, 191] width 42 height 13
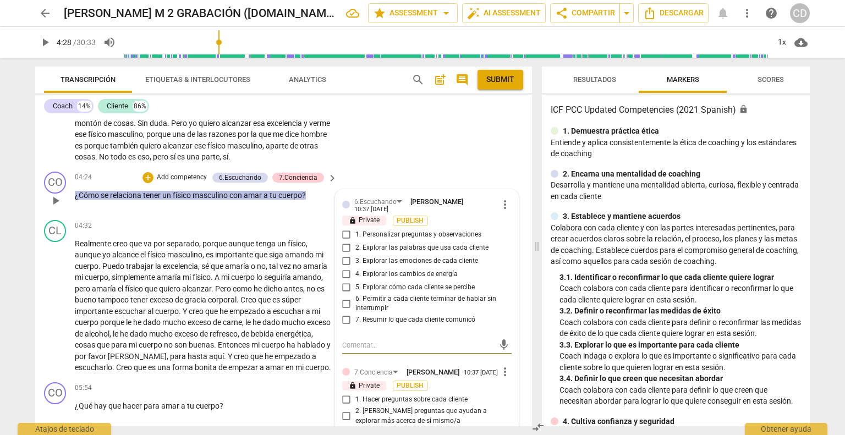
click at [346, 228] on input "1. Personalizar preguntas y observaciones" at bounding box center [347, 234] width 18 height 13
checkbox input "true"
click at [327, 196] on div "04:24 + Add competency 6.Escuchando 7.Conciencia keyboard_arrow_right ¿Cómo se …" at bounding box center [207, 192] width 264 height 40
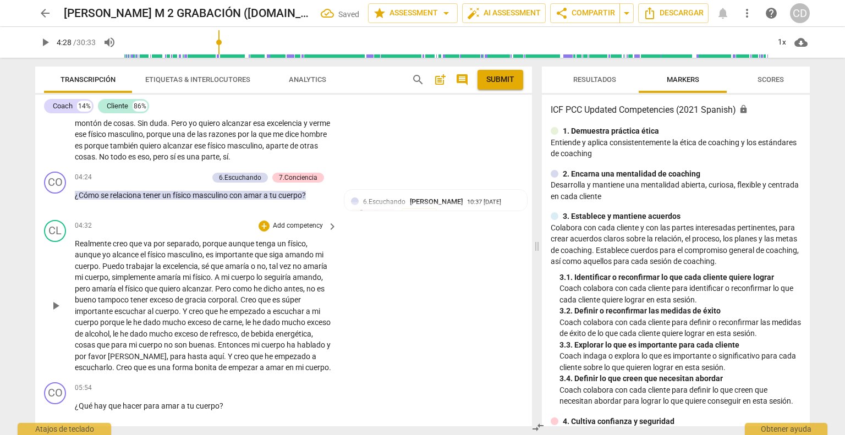
click at [58, 310] on button "play_arrow" at bounding box center [56, 306] width 18 height 18
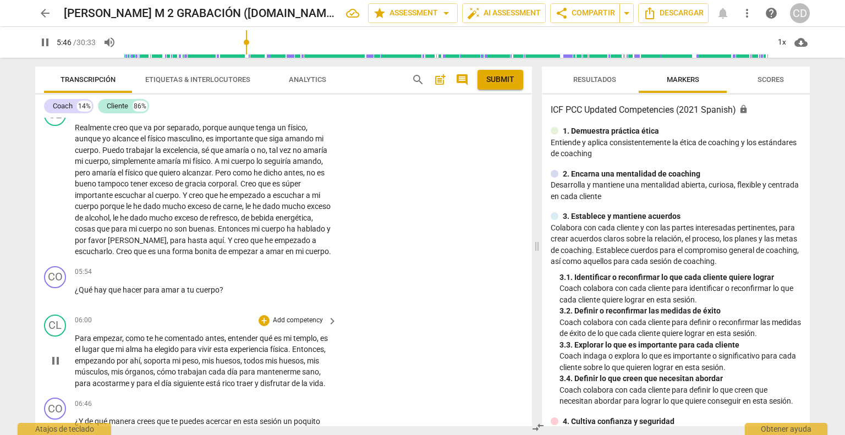
scroll to position [1456, 0]
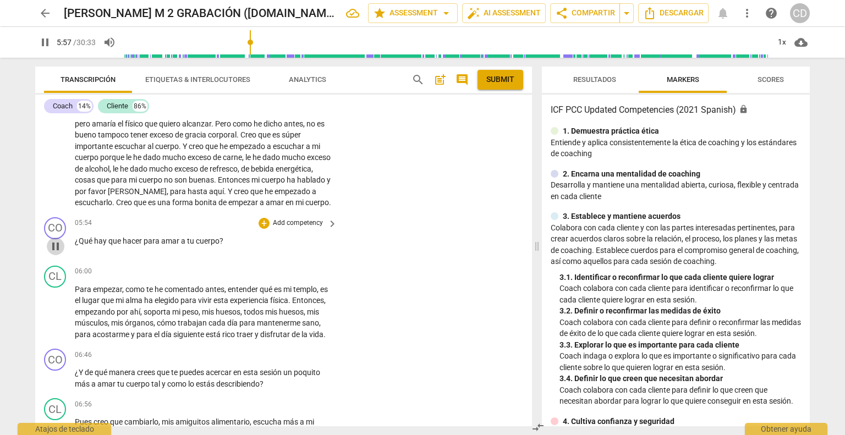
click at [57, 250] on span "pause" at bounding box center [55, 246] width 13 height 13
type input "358"
click at [260, 229] on div "+" at bounding box center [264, 223] width 11 height 11
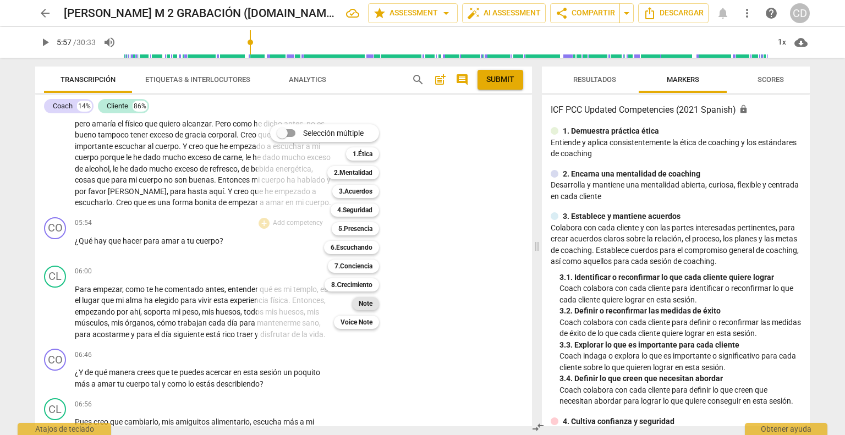
click at [365, 303] on b "Note" at bounding box center [366, 303] width 14 height 13
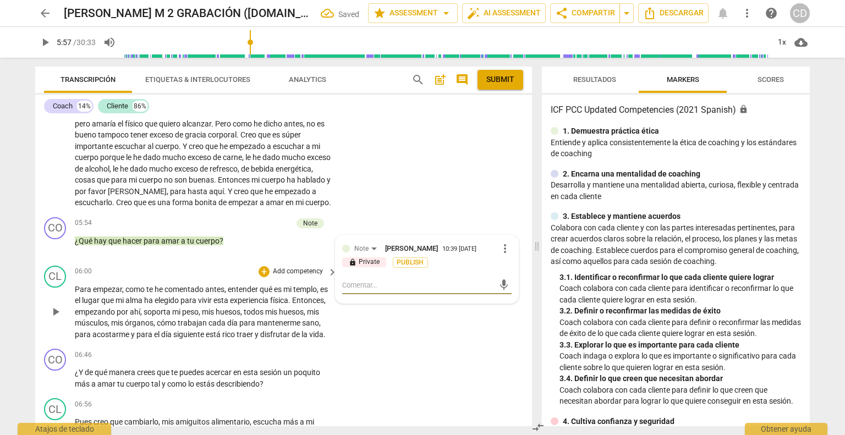
type textarea "A"
type textarea "Al"
type textarea "Al p"
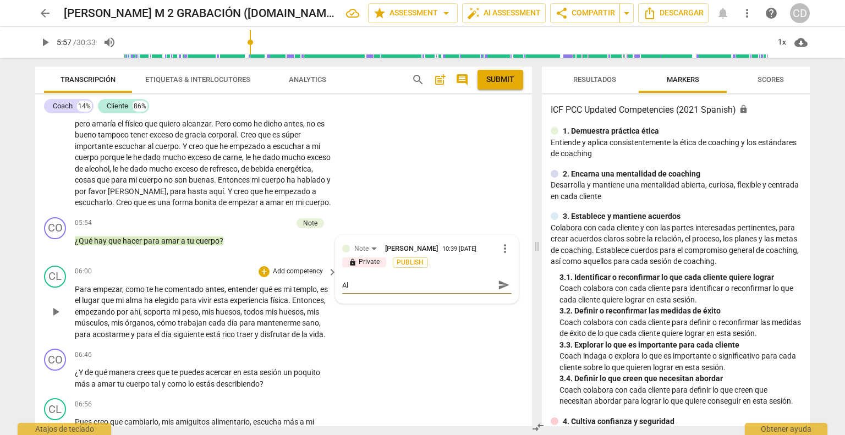
type textarea "Al p"
type textarea "Al pr"
type textarea "Al pre"
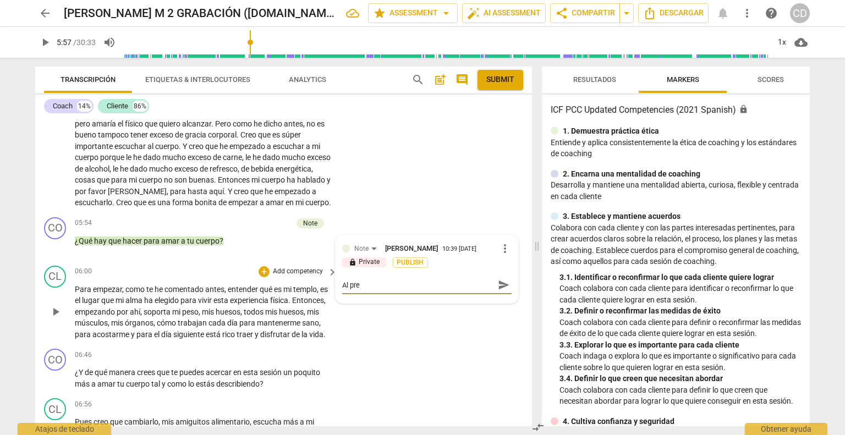
type textarea "Al preg"
type textarea "Al pregu"
type textarea "Al pregun"
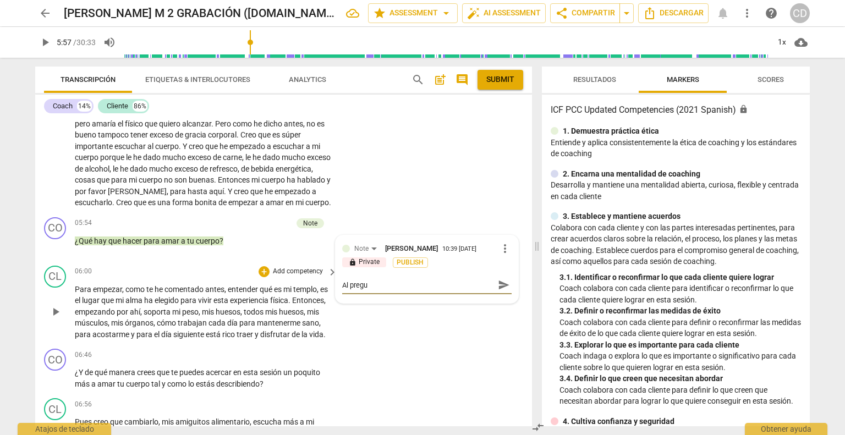
type textarea "Al pregun"
type textarea "Al pregunt"
type textarea "Al pregunta"
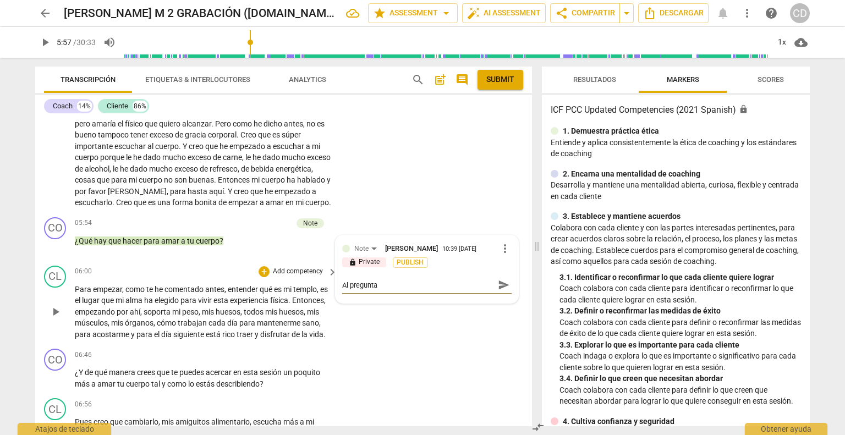
type textarea "Al preguntar"
type textarea "Al preguntar ¿"
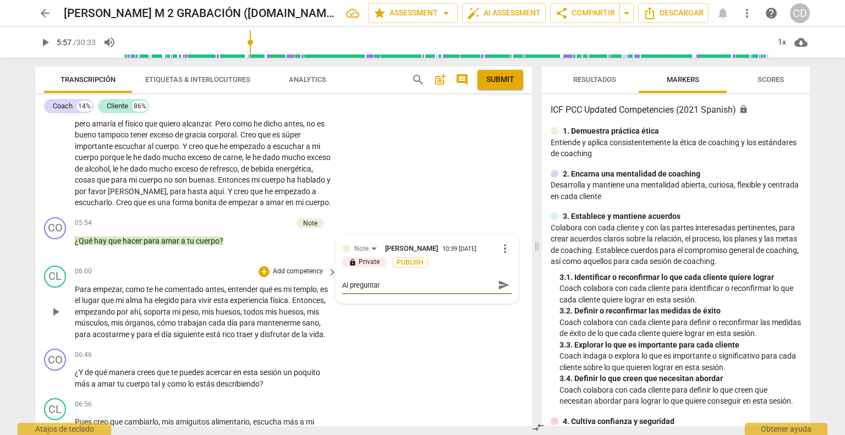
type textarea "Al preguntar ¿"
type textarea "Al preguntar ¿Q"
type textarea "Al preguntar ¿Qu"
type textarea "Al preguntar ¿Que"
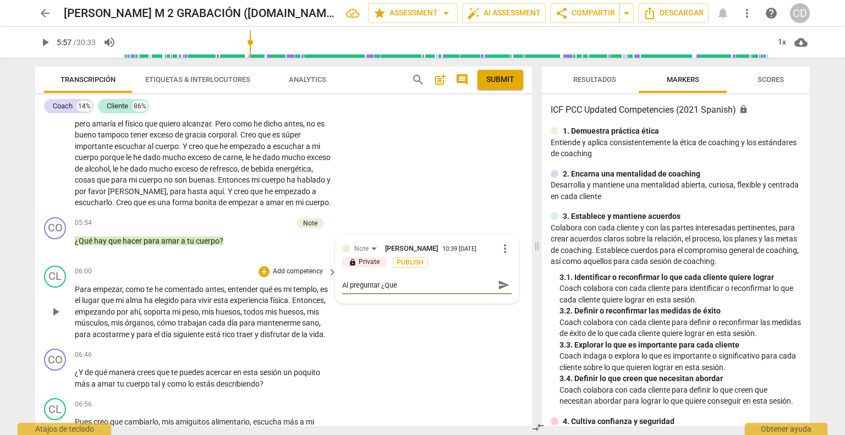
type textarea "Al preguntar ¿Que"
type textarea "Al preguntar ¿Que h"
type textarea "Al preguntar ¿Que ha"
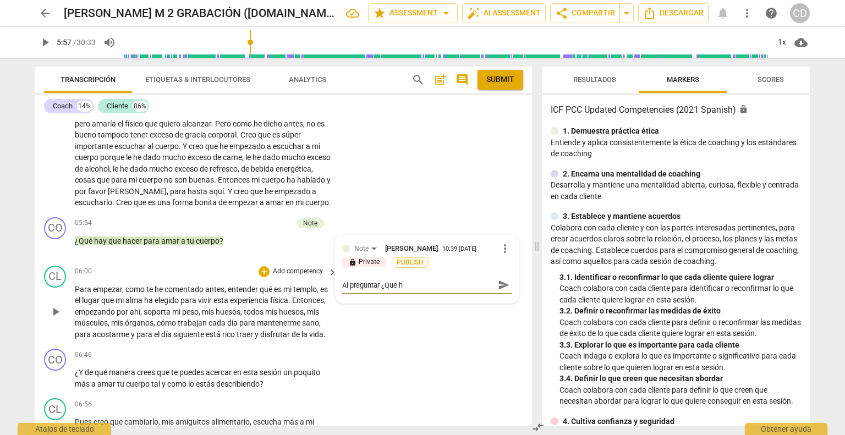
type textarea "Al preguntar ¿Que ha"
type textarea "Al preguntar ¿Que hay"
type textarea "Al preguntar ¿Que hay q"
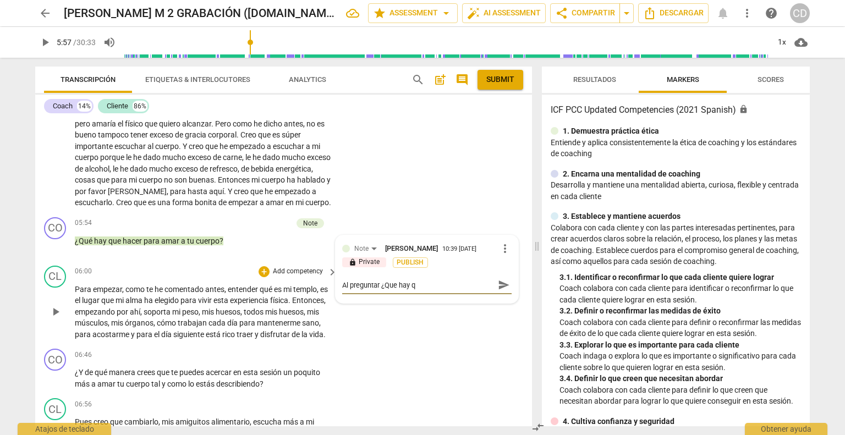
type textarea "Al preguntar ¿Que hay qu"
type textarea "Al preguntar ¿Que hay que"
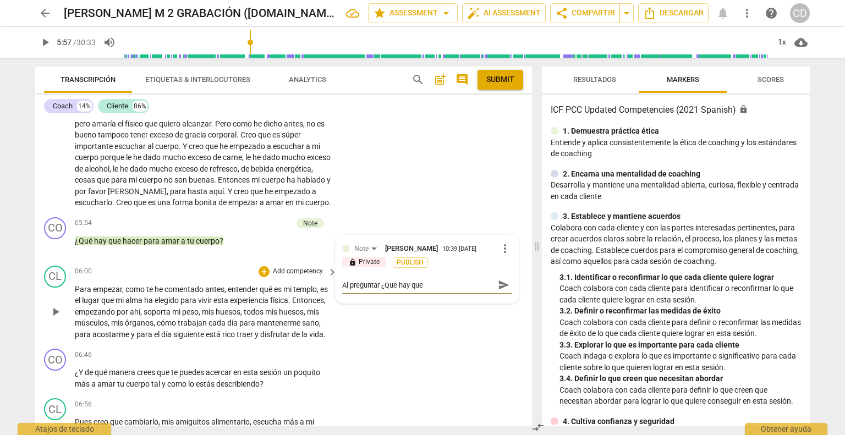
type textarea "Al preguntar ¿Que hay que"
type textarea "Al preguntar ¿Que hay que h"
type textarea "Al preguntar ¿Que hay que ha"
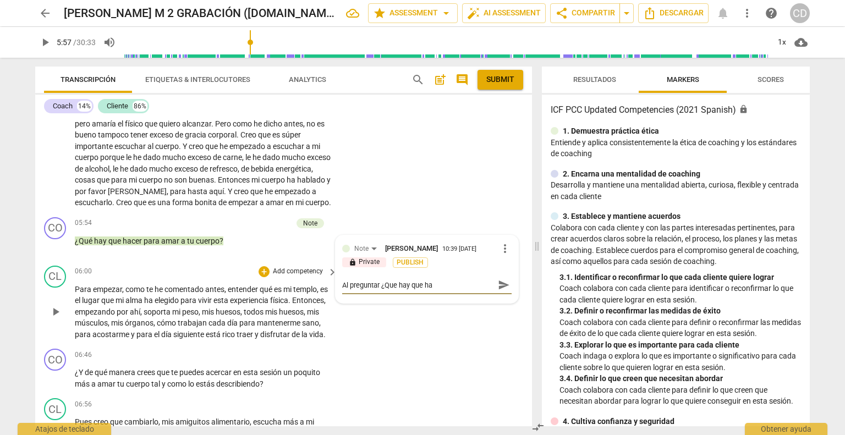
type textarea "Al preguntar ¿Que hay que hac"
type textarea "Al preguntar ¿Que hay que hace"
type textarea "Al preguntar ¿Que hay que hacer"
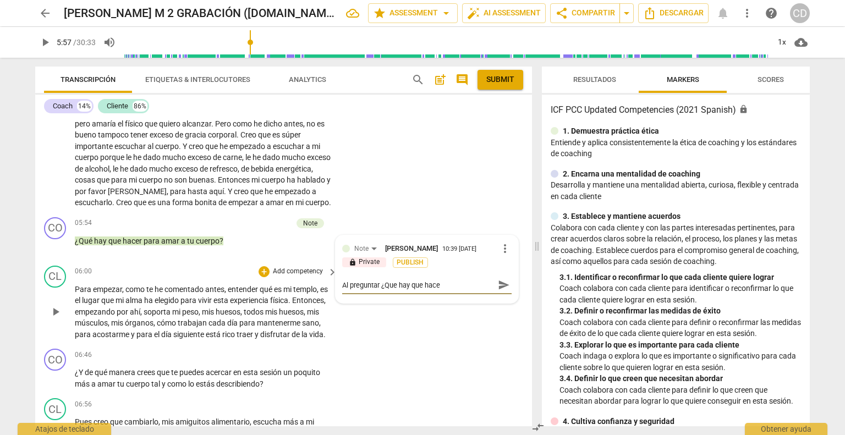
type textarea "Al preguntar ¿Que hay que hacer"
type textarea "Al preguntar ¿Que hay que hacer?"
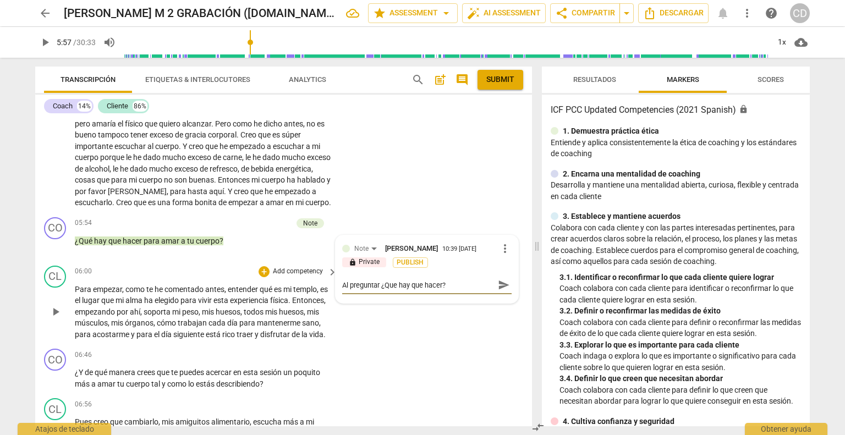
type textarea "Al preguntar ¿Que hay que hacer? p"
type textarea "Al preguntar ¿Que hay que hacer? pa"
type textarea "Al preguntar ¿Que hay que hacer? par"
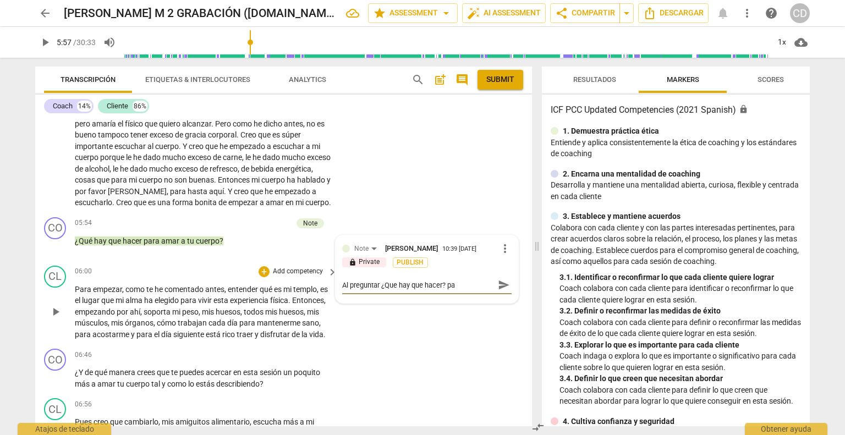
type textarea "Al preguntar ¿Que hay que hacer? par"
type textarea "Al preguntar ¿Que hay que hacer? para"
type textarea "Al preguntar ¿Que hay que hacer? par"
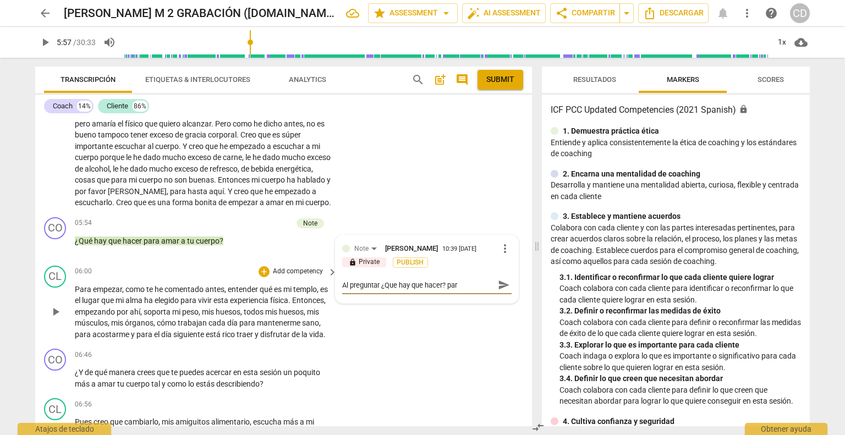
type textarea "Al preguntar ¿Que hay que hacer? pare"
type textarea "Al preguntar ¿Que hay que hacer? parec"
type textarea "Al preguntar ¿Que hay que hacer? parece"
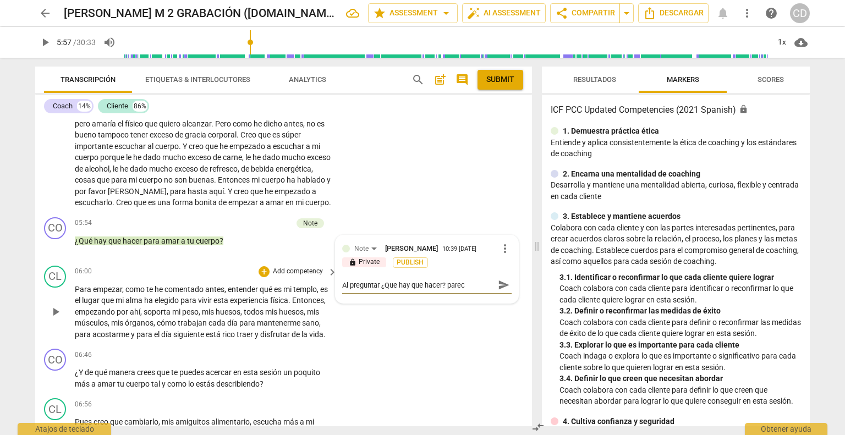
type textarea "Al preguntar ¿Que hay que hacer? parece"
type textarea "Al preguntar ¿Que hay que hacer? parece q"
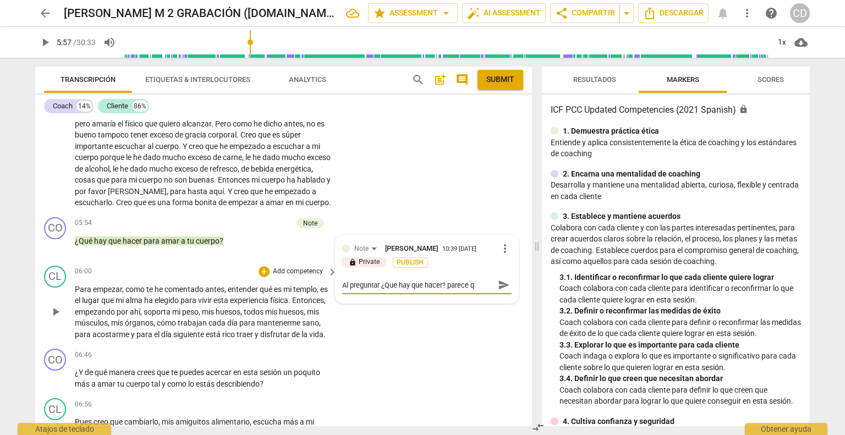
type textarea "Al preguntar ¿Que hay que hacer? parece qu"
type textarea "Al preguntar ¿Que hay que hacer? parece que"
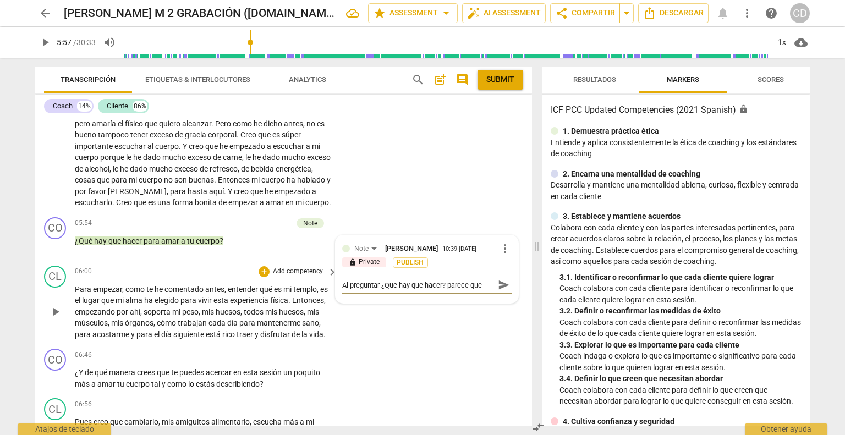
type textarea "Al preguntar ¿Que hay que hacer? parece que"
type textarea "Al preguntar ¿Que hay que hacer? parece que e"
type textarea "Al preguntar ¿Que hay que hacer? parece que en"
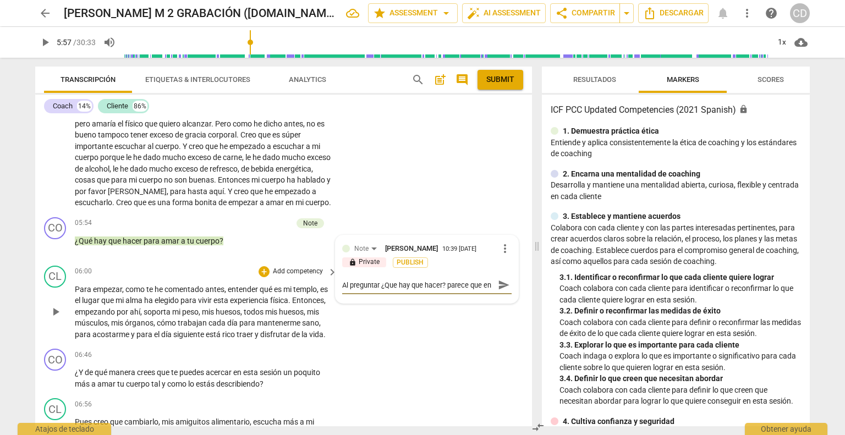
type textarea "Al preguntar ¿Que hay que hacer? parece que ent"
type textarea "Al preguntar ¿Que hay que hacer? parece que entr"
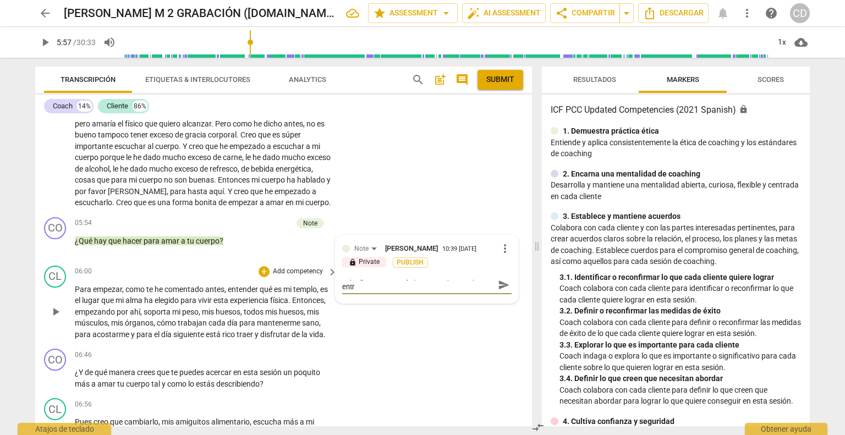
type textarea "Al preguntar ¿Que hay que hacer? parece que entra"
type textarea "Al preguntar ¿Que hay que hacer? parece que entra e"
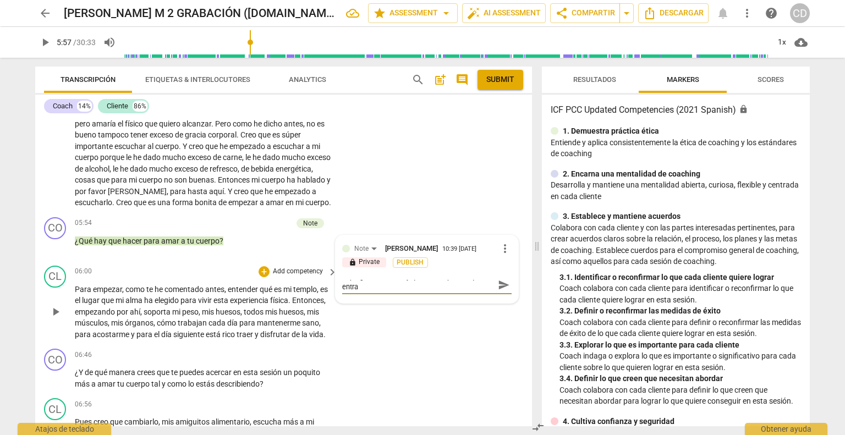
type textarea "Al preguntar ¿Que hay que hacer? parece que entra e"
type textarea "Al preguntar ¿Que hay que hacer? parece que entra en"
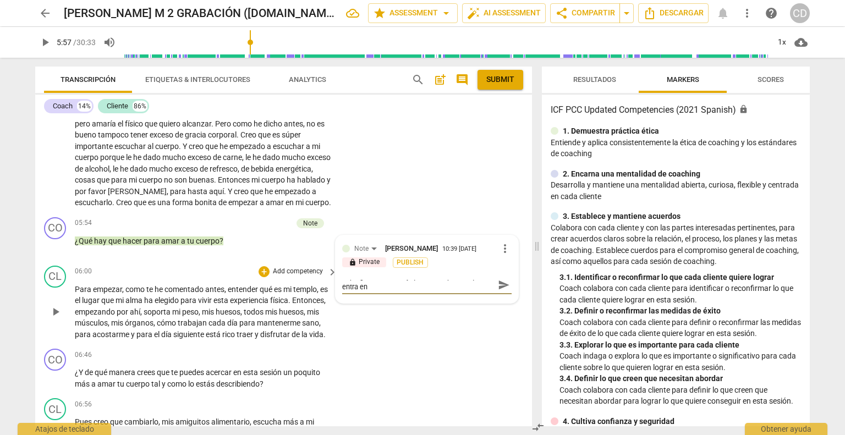
type textarea "Al preguntar ¿Que hay que hacer? parece que entra en l"
type textarea "Al preguntar ¿Que hay que hacer? parece que entra en la"
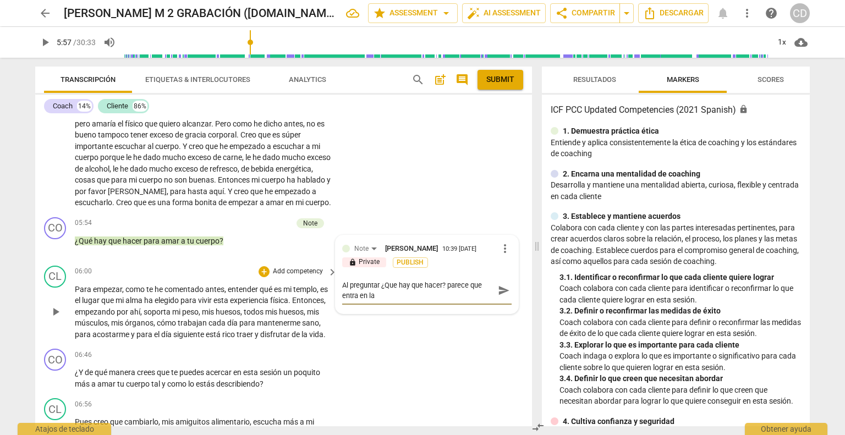
type textarea "Al preguntar ¿Que hay que hacer? parece que entra en la"
type textarea "Al preguntar ¿Que hay que hacer? parece que entra en la C"
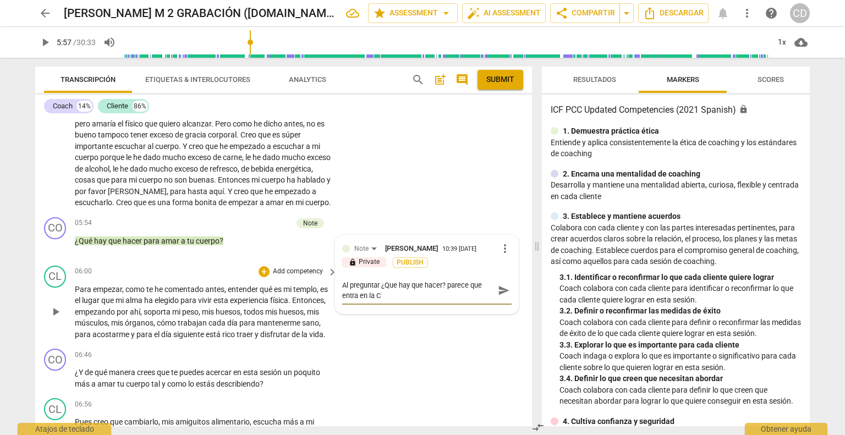
type textarea "Al preguntar ¿Que hay que hacer? parece que entra en la C"
type textarea "Al preguntar ¿Que hay que hacer? parece que entra en la C 8"
type textarea "Al preguntar ¿Que hay que hacer? parece que entra en la C 8,"
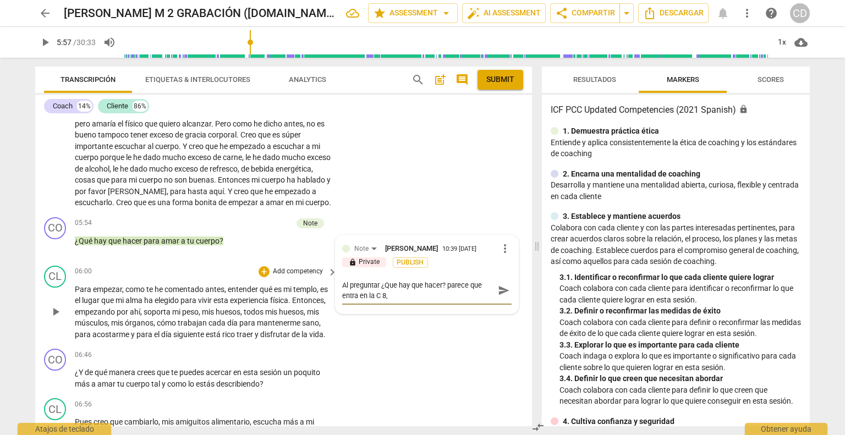
type textarea "Al preguntar ¿Que hay que hacer? parece que entra en la C 8,"
type textarea "Al preguntar ¿Que hay que hacer? parece que entra en la C 8, d"
type textarea "Al preguntar ¿Que hay que hacer? parece que entra en la C 8, di"
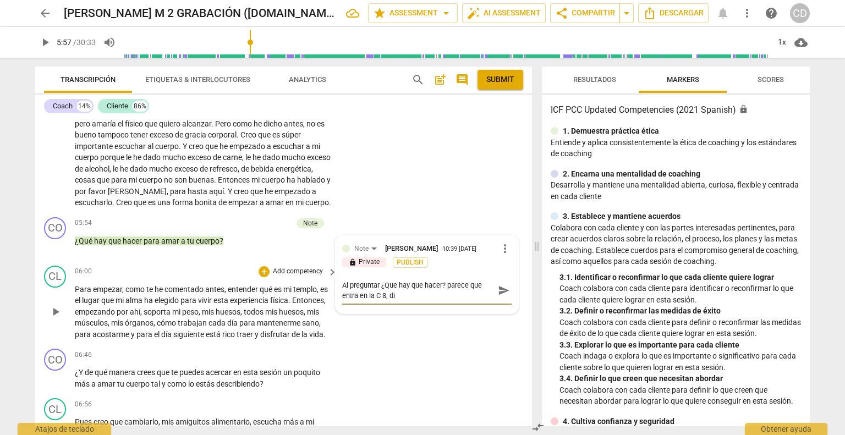
type textarea "Al preguntar ¿Que hay que hacer? parece que entra en la C 8, dir"
type textarea "Al preguntar ¿Que hay que hacer? parece que entra en la C 8, diri"
type textarea "Al preguntar ¿Que hay que hacer? parece que entra en la C 8, dirig"
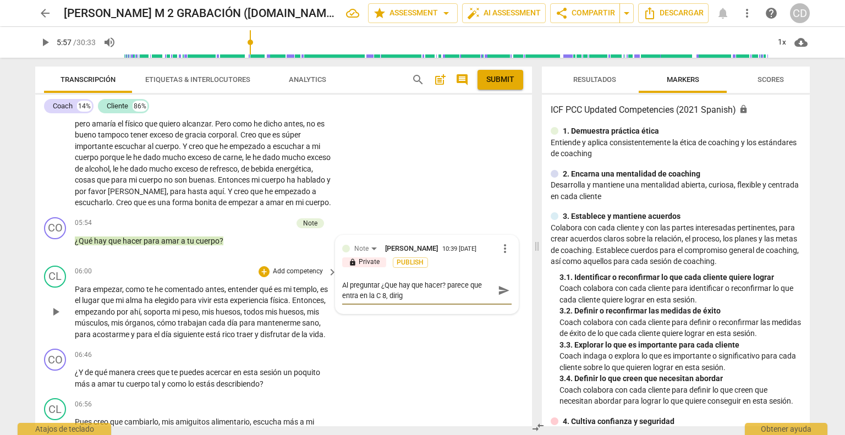
type textarea "Al preguntar ¿Que hay que hacer? parece que entra en la C 8, dirigi"
type textarea "Al preguntar ¿Que hay que hacer? parece que entra en la C 8, dirigid"
type textarea "Al preguntar ¿Que hay que hacer? parece que entra en la C 8, dirigido"
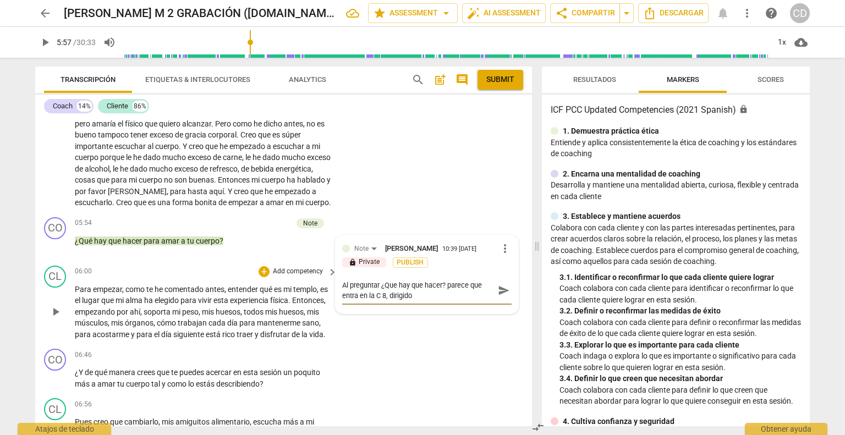
type textarea "Al preguntar ¿Que hay que hacer? parece que entra en la C 8, dirigido"
type textarea "Al preguntar ¿Que hay que hacer? parece que entra en la C 8, dirigido a"
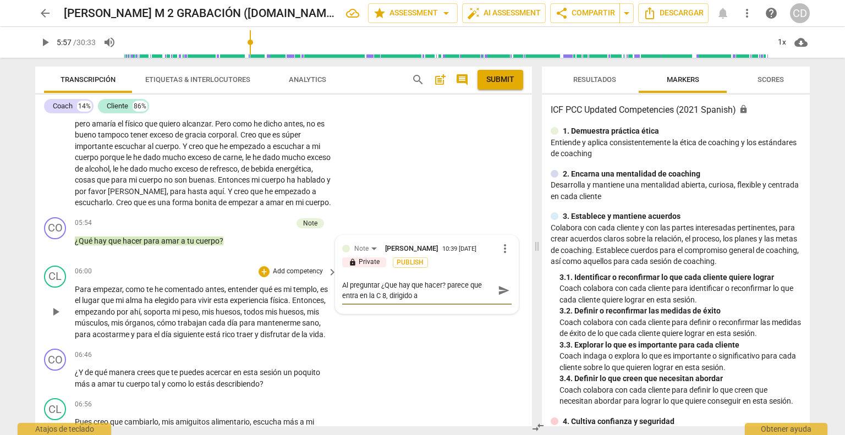
type textarea "Al preguntar ¿Que hay que hacer? parece que entra en la C 8, dirigido a l"
type textarea "Al preguntar ¿Que hay que hacer? parece que entra en la C 8, dirigido a la"
type textarea "Al preguntar ¿Que hay que hacer? parece que entra en la C 8, dirigido a la a"
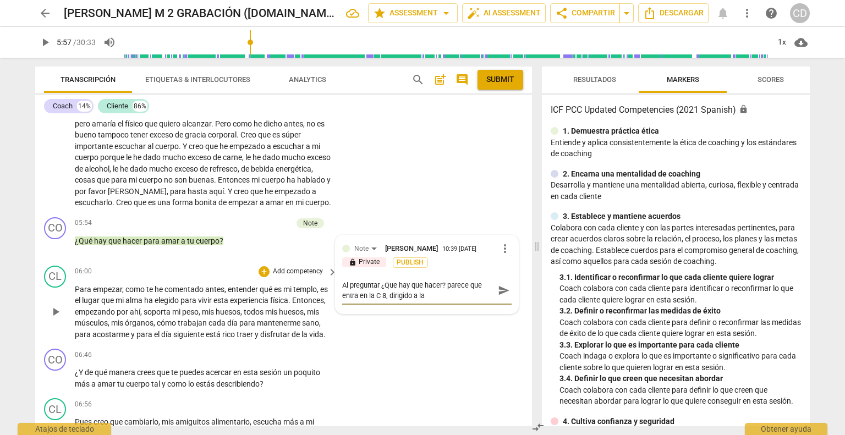
type textarea "Al preguntar ¿Que hay que hacer? parece que entra en la C 8, dirigido a la a"
type textarea "Al preguntar ¿Que hay que hacer? parece que entra en la C 8, dirigido a la ac"
type textarea "Al preguntar ¿Que hay que hacer? parece que entra en la C 8, dirigido a la acc"
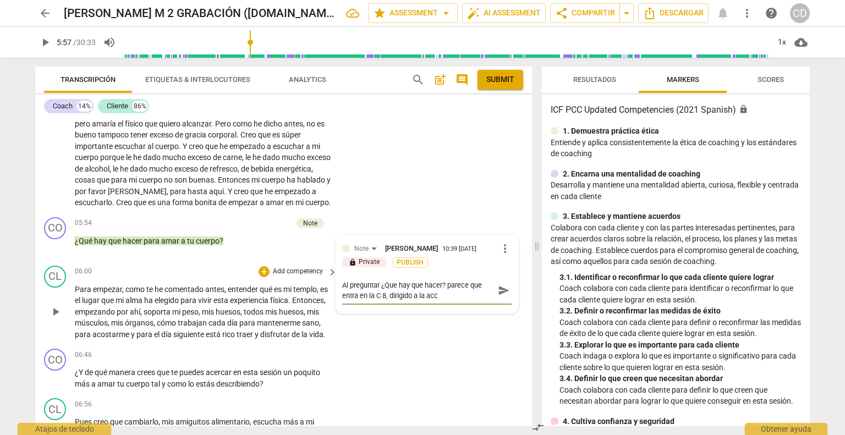
type textarea "Al preguntar ¿Que hay que hacer? parece que entra en la C 8, dirigido a la acci"
type textarea "Al preguntar ¿Que hay que hacer? parece que entra en la C 8, dirigido a la acció"
type textarea "Al preguntar ¿Que hay que hacer? parece que entra en la C 8, dirigido a la acci…"
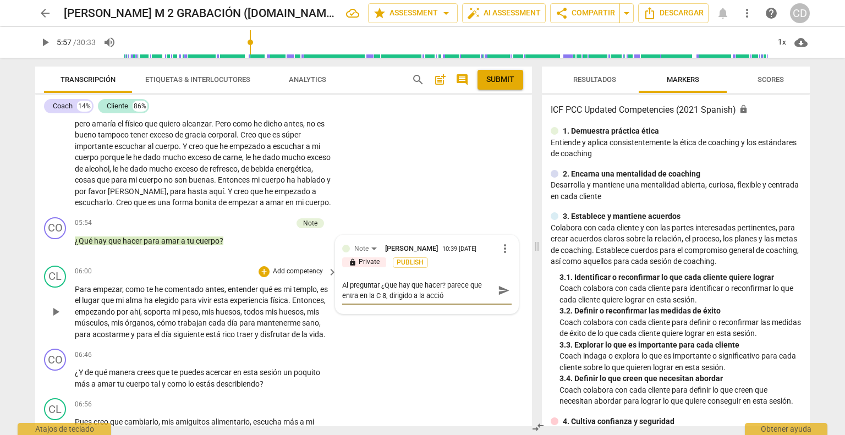
type textarea "Al preguntar ¿Que hay que hacer? parece que entra en la C 8, dirigido a la acci…"
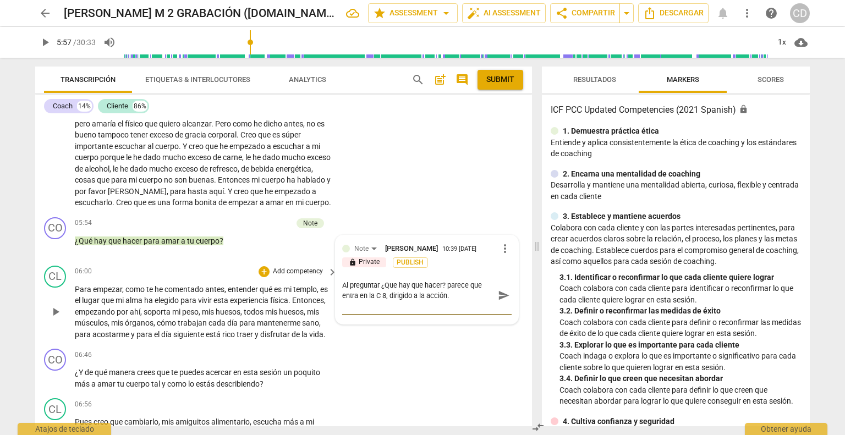
type textarea "Al preguntar ¿Que hay que hacer? parece que entra en la C 8, dirigido a la acci…"
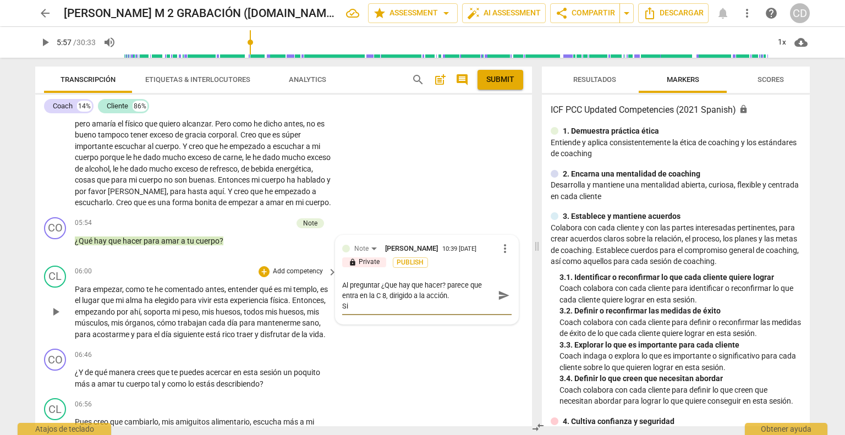
type textarea "Al preguntar ¿Que hay que hacer? parece que entra en la C 8, dirigido a la acci…"
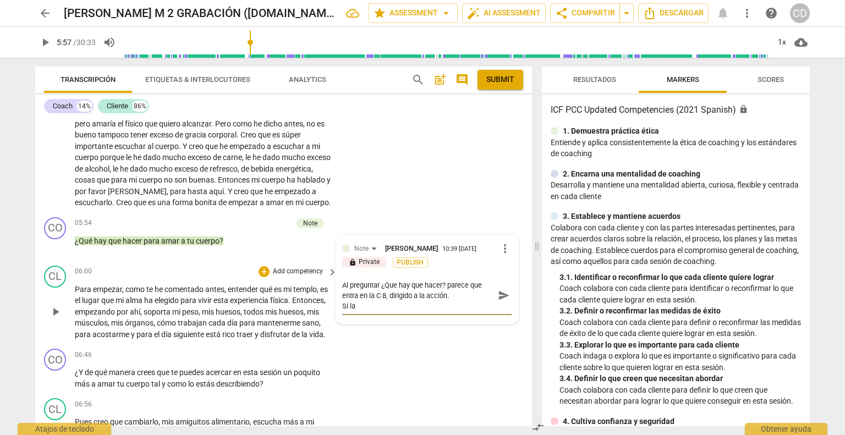
type textarea "Al preguntar ¿Que hay que hacer? parece que entra en la C 8, dirigido a la acci…"
click at [393, 258] on button "Publish" at bounding box center [410, 263] width 35 height 10
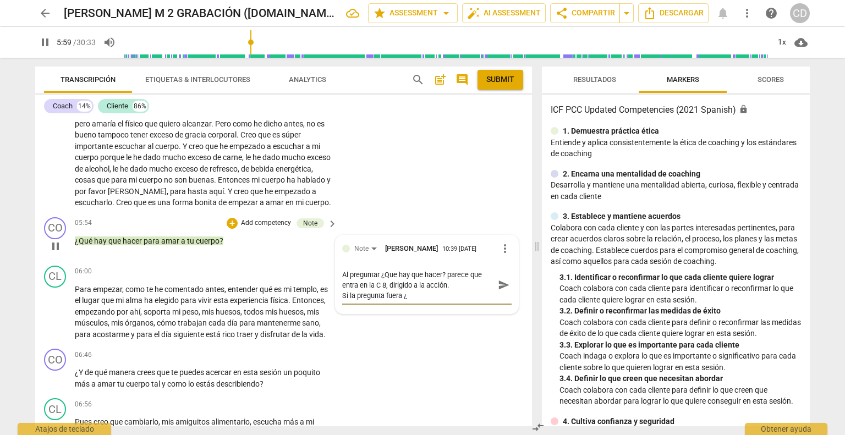
click at [407, 299] on textarea "Al preguntar ¿Que hay que hacer? parece que entra en la C 8, dirigido a la acci…" at bounding box center [418, 285] width 152 height 31
click at [54, 247] on span "pause" at bounding box center [55, 246] width 13 height 13
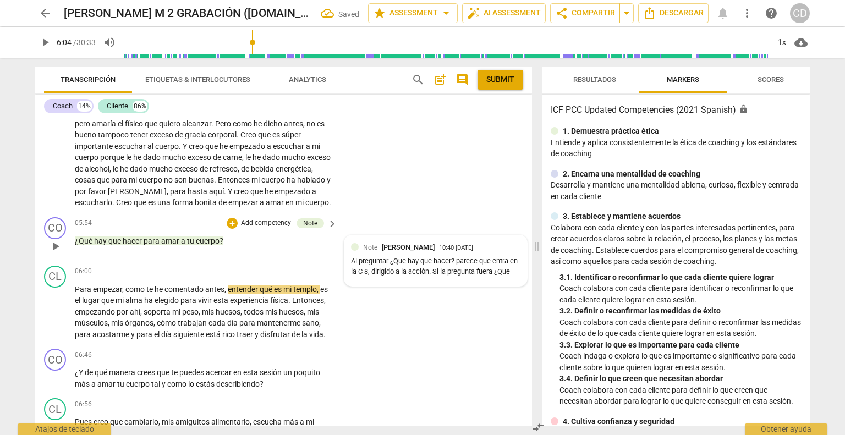
click at [427, 251] on span "[PERSON_NAME]" at bounding box center [408, 247] width 53 height 8
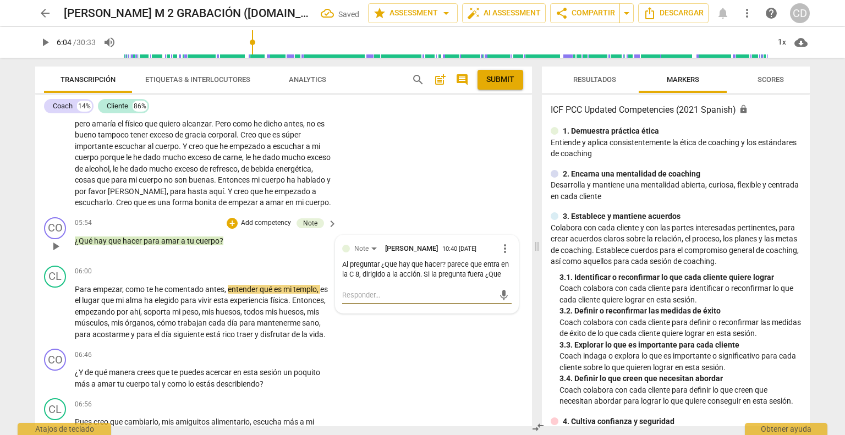
click at [449, 298] on textarea at bounding box center [418, 295] width 152 height 10
click at [501, 279] on div "Al preguntar ¿Que hay que hacer? parece que entra en la C 8, dirigido a la acci…" at bounding box center [426, 270] width 169 height 21
click at [504, 279] on div "Al preguntar ¿Que hay que hacer? parece que entra en la C 8, dirigido a la acci…" at bounding box center [426, 270] width 169 height 21
click at [403, 275] on div "Al preguntar ¿Que hay que hacer? parece que entra en la C 8, dirigido a la acci…" at bounding box center [426, 270] width 169 height 21
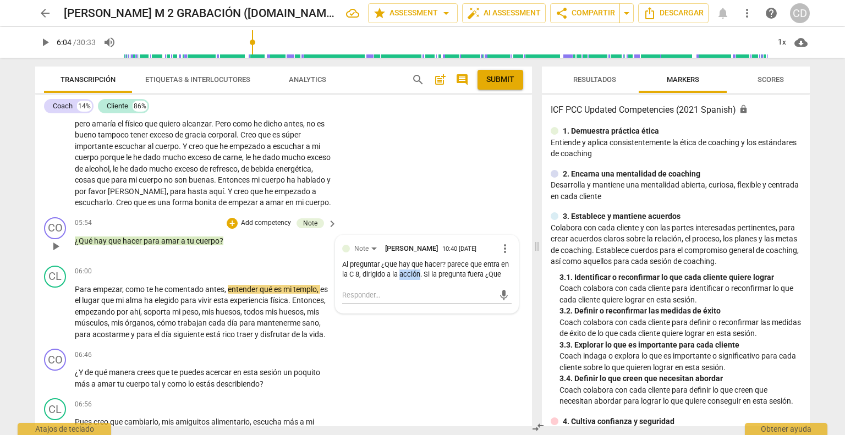
click at [403, 275] on div "Al preguntar ¿Que hay que hacer? parece que entra en la C 8, dirigido a la acci…" at bounding box center [426, 270] width 169 height 21
click at [503, 254] on span "more_vert" at bounding box center [505, 248] width 13 height 13
click at [507, 251] on li "Editar" at bounding box center [514, 252] width 39 height 21
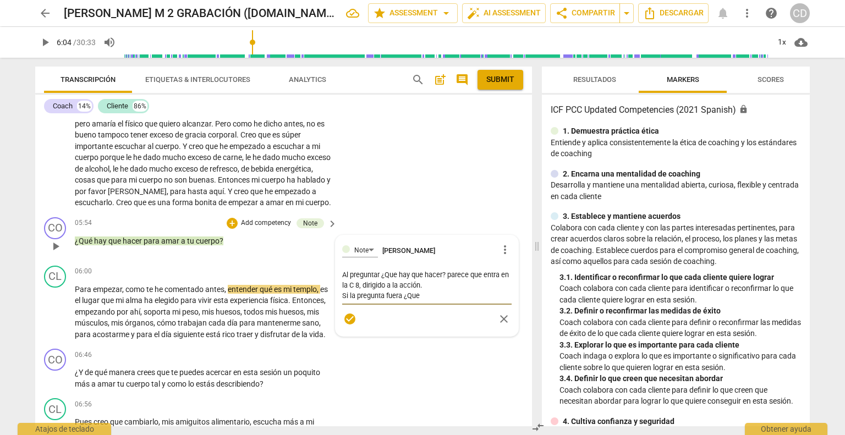
click at [442, 300] on textarea "Al preguntar ¿Que hay que hacer? parece que entra en la C 8, dirigido a la acci…" at bounding box center [426, 285] width 169 height 31
click at [391, 280] on textarea "Al preguntar ¿Que hay que hacer? parece que entra en la C 8, dirigido a la acci…" at bounding box center [426, 296] width 169 height 52
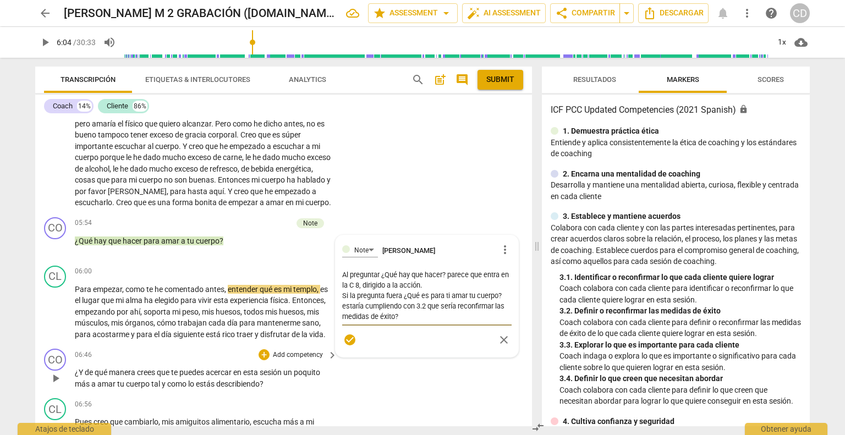
drag, startPoint x: 445, startPoint y: 379, endPoint x: 407, endPoint y: 379, distance: 38.0
click at [445, 379] on div "CO play_arrow pause 06:46 + Add competency keyboard_arrow_right ¿Y de qué maner…" at bounding box center [283, 369] width 497 height 50
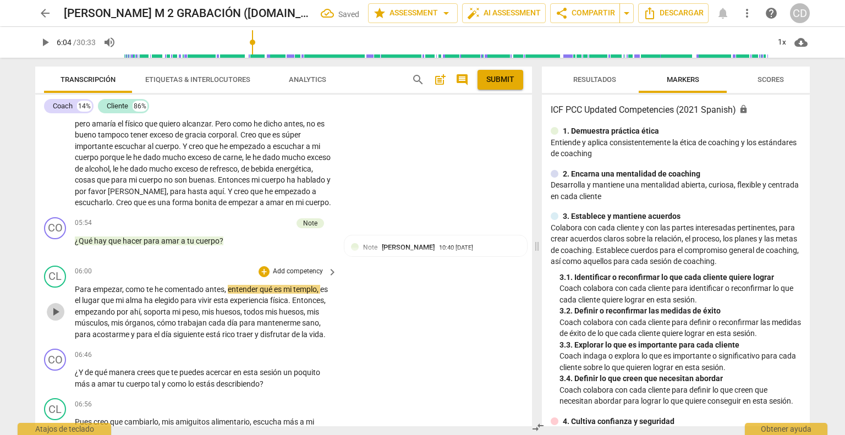
click at [61, 319] on span "play_arrow" at bounding box center [55, 311] width 13 height 13
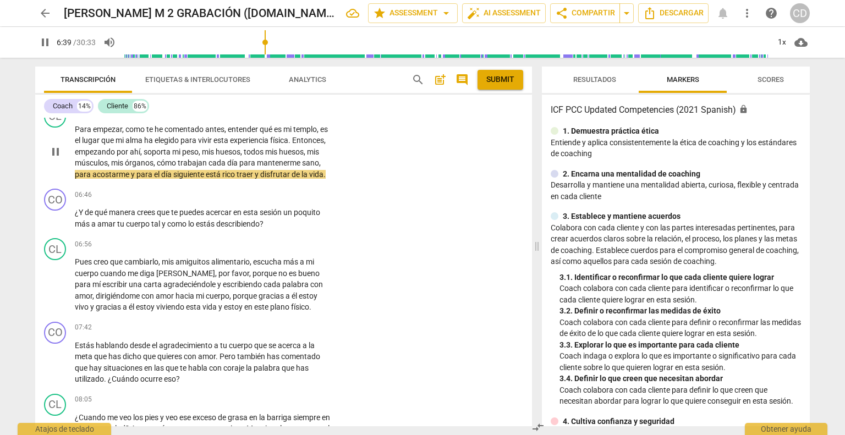
scroll to position [1621, 0]
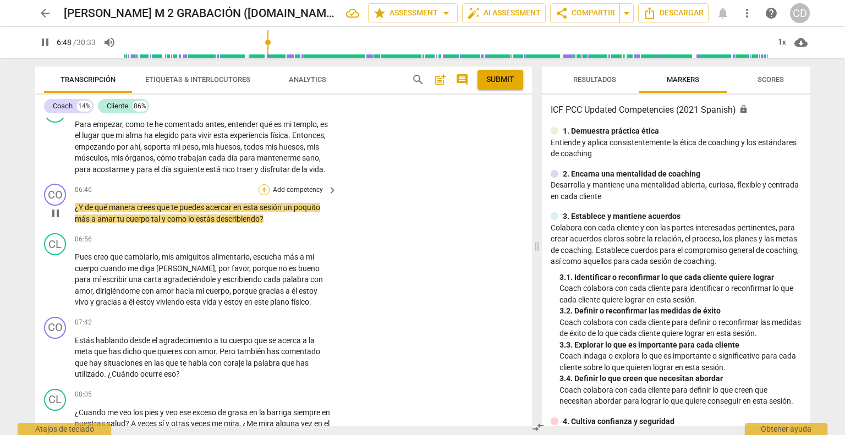
click at [261, 195] on div "+" at bounding box center [264, 189] width 11 height 11
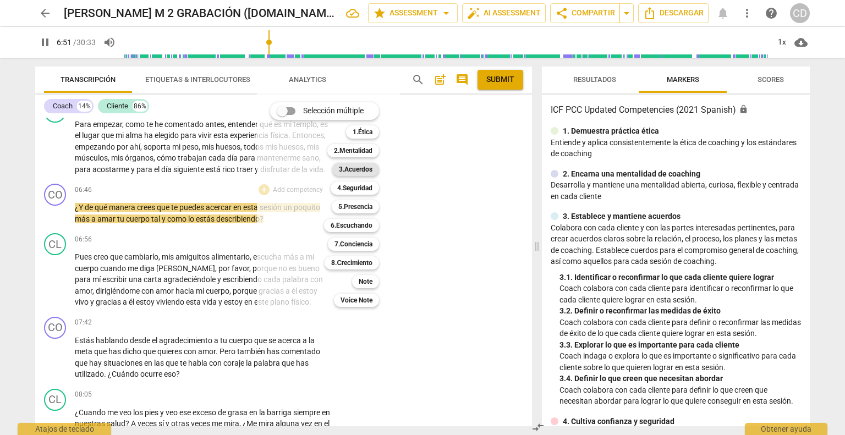
click at [352, 169] on b "3.Acuerdos" at bounding box center [356, 169] width 34 height 13
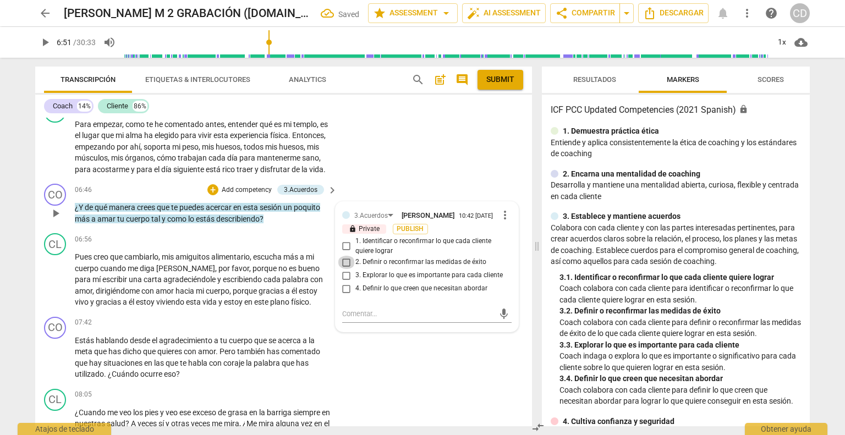
click at [344, 269] on input "2. Definir o reconfirmar las medidas de éxito" at bounding box center [347, 262] width 18 height 13
click at [526, 402] on div "CL play_arrow pause 08:05 + Add competency keyboard_arrow_right ¿Cuando me veo …" at bounding box center [283, 415] width 497 height 61
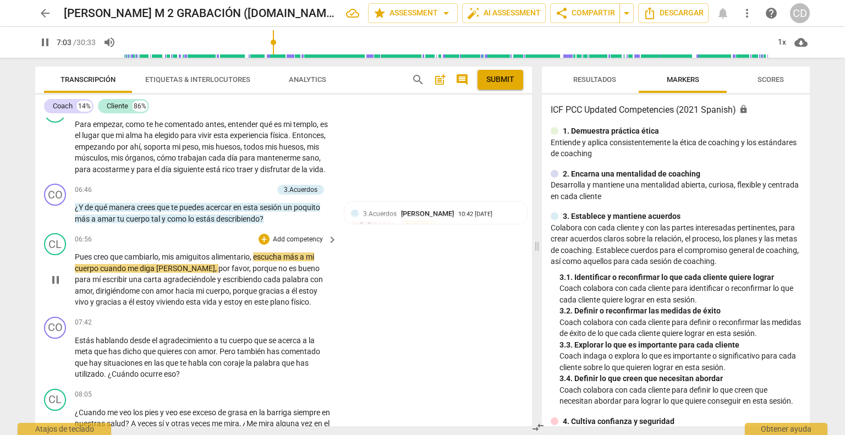
click at [202, 261] on span "amiguitos" at bounding box center [194, 257] width 36 height 9
drag, startPoint x: 211, startPoint y: 272, endPoint x: 178, endPoint y: 275, distance: 33.1
click at [178, 261] on span "amiguitos" at bounding box center [194, 257] width 36 height 9
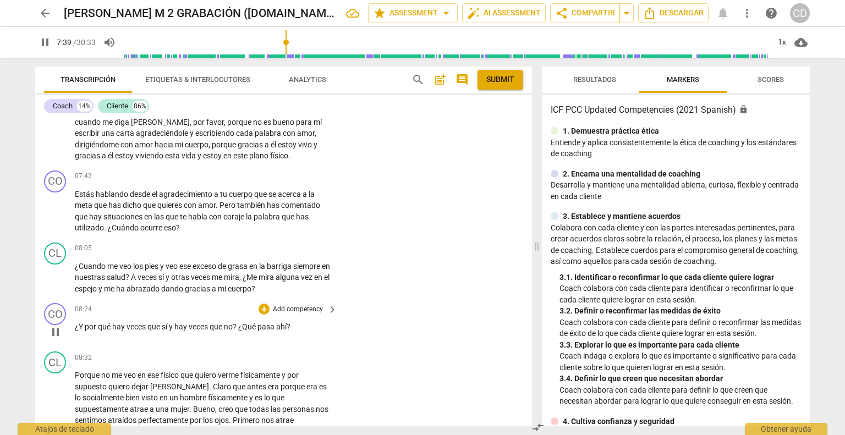
scroll to position [1786, 0]
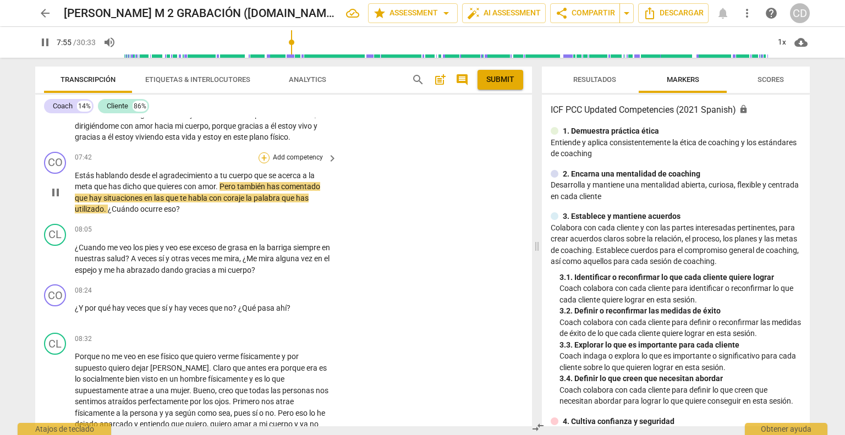
click at [261, 163] on div "+" at bounding box center [264, 157] width 11 height 11
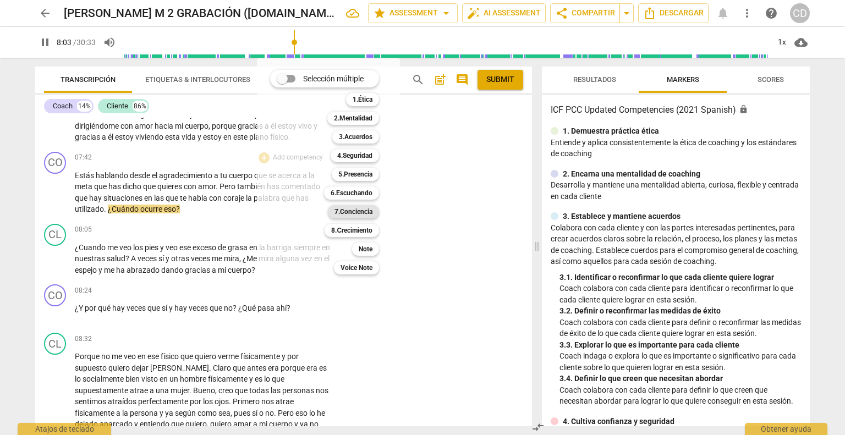
click at [356, 212] on b "7.Conciencia" at bounding box center [354, 211] width 38 height 13
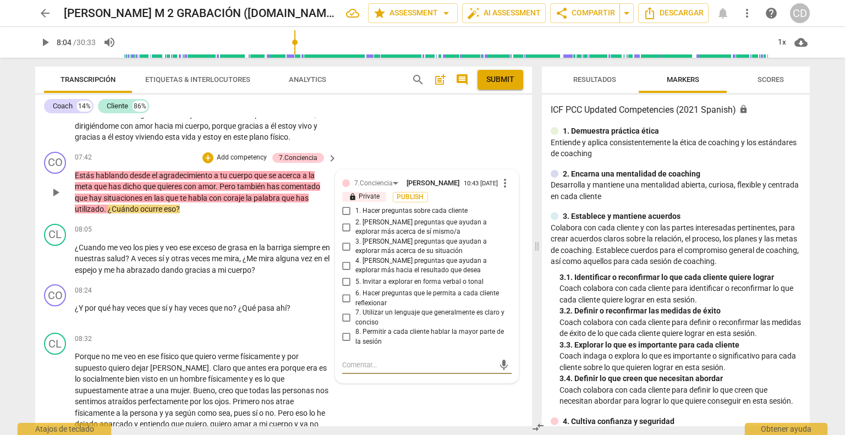
click at [344, 253] on input "3. [PERSON_NAME] preguntas que ayudan a explorar más acerca de su situación" at bounding box center [347, 246] width 18 height 13
click at [209, 163] on div "+" at bounding box center [208, 157] width 11 height 11
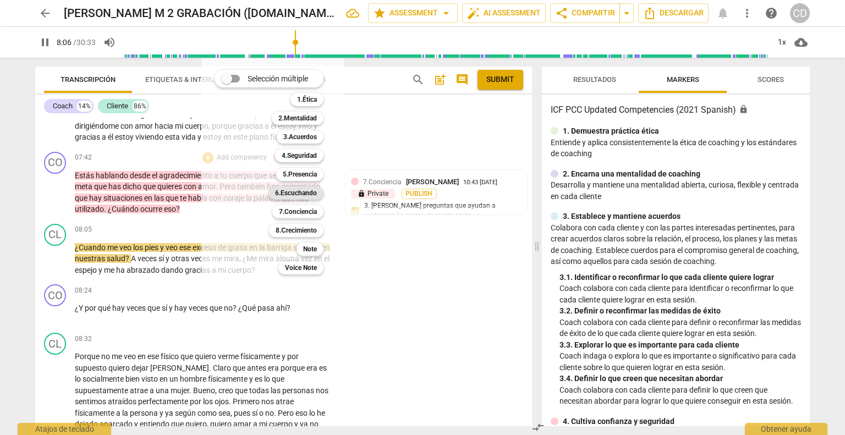
click at [293, 195] on b "6.Escuchando" at bounding box center [296, 193] width 42 height 13
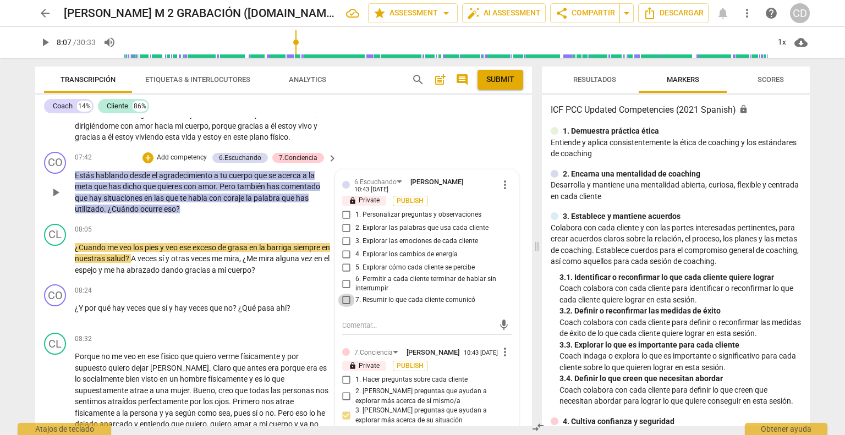
click at [346, 307] on input "7. Resumir lo que cada cliente comunicó" at bounding box center [347, 300] width 18 height 13
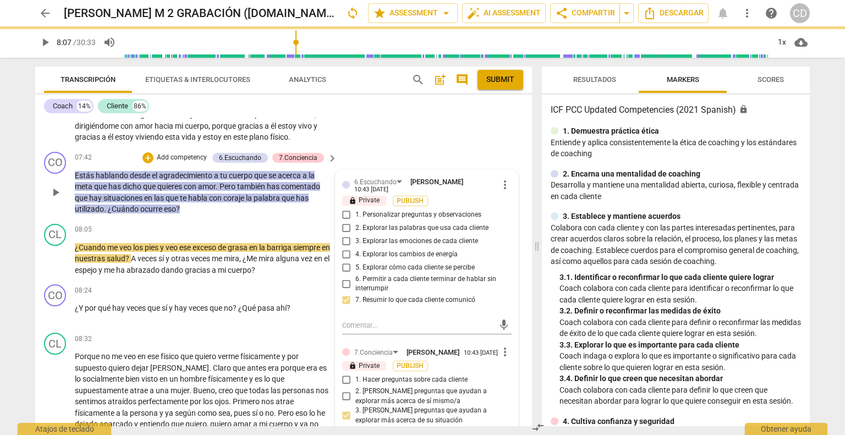
click at [234, 215] on p "Estás hablando desde el agradecimiento a tu cuerpo que se acerca a la meta que …" at bounding box center [203, 192] width 257 height 45
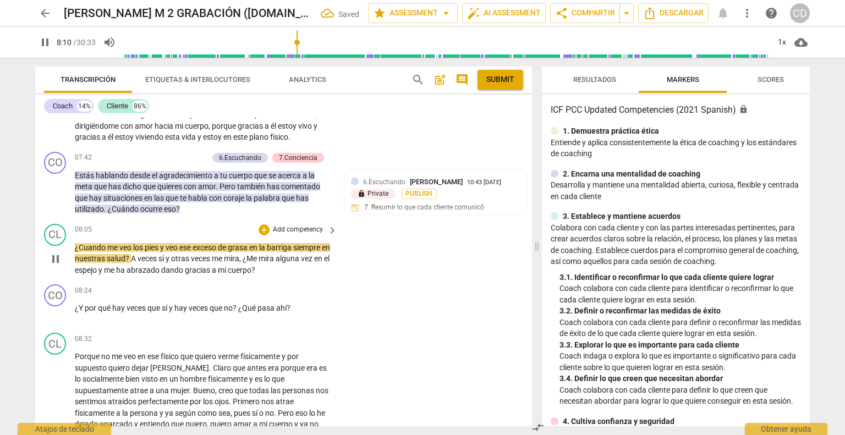
click at [79, 252] on span "¿Cuando" at bounding box center [91, 247] width 32 height 9
click at [296, 252] on span "siempre" at bounding box center [303, 247] width 29 height 9
click at [295, 252] on span "siempre" at bounding box center [303, 247] width 29 height 9
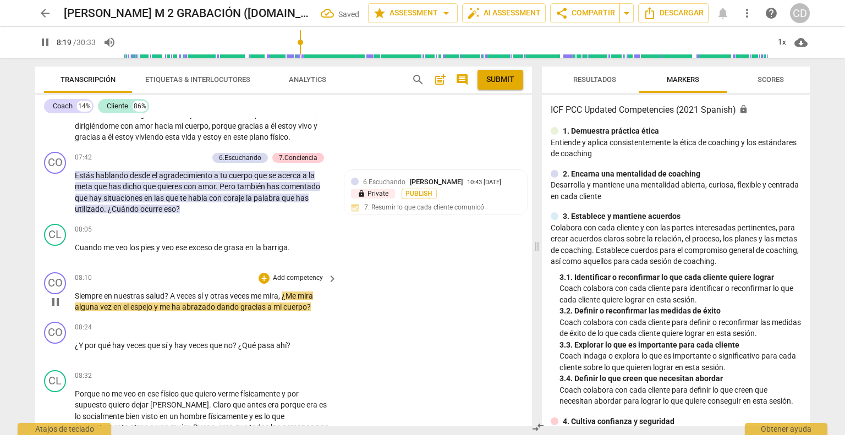
click at [106, 300] on span "en" at bounding box center [109, 296] width 10 height 9
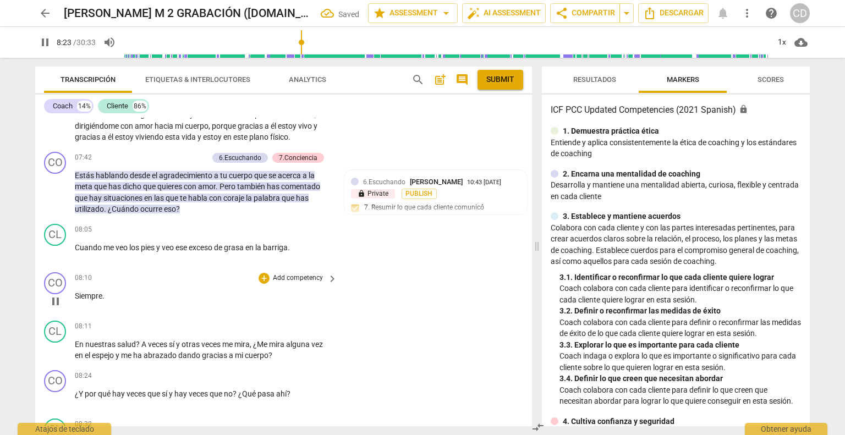
click at [76, 300] on span "Siempre" at bounding box center [89, 296] width 28 height 9
click at [114, 302] on p "¿Siempre ." at bounding box center [203, 297] width 257 height 12
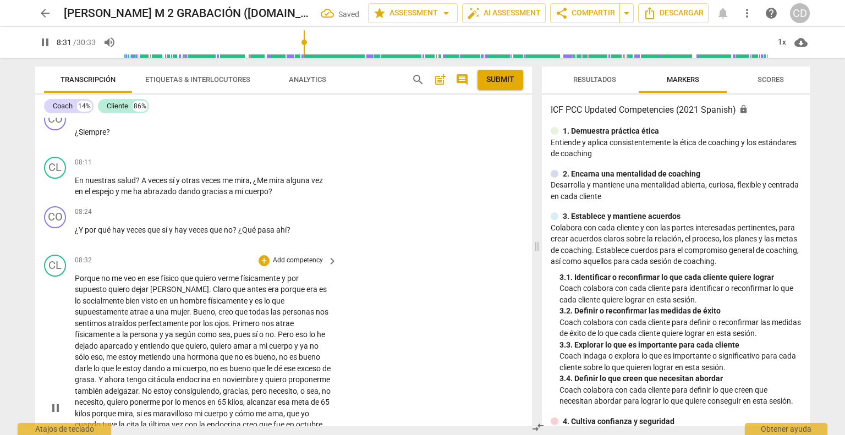
scroll to position [1951, 0]
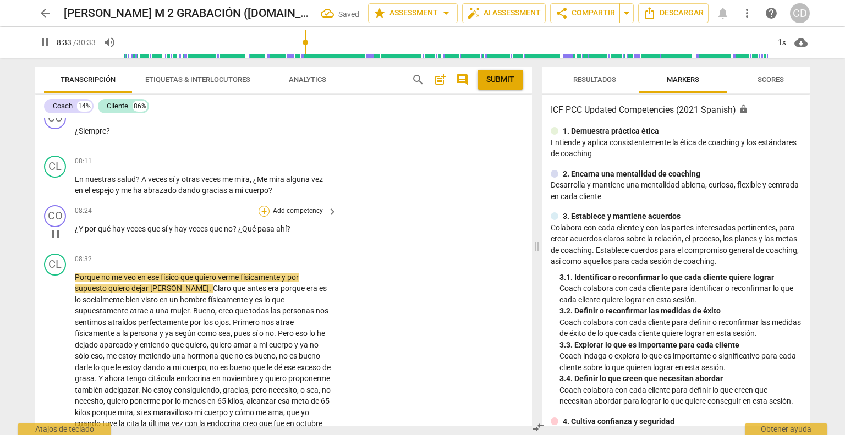
click at [265, 217] on div "+" at bounding box center [264, 211] width 11 height 11
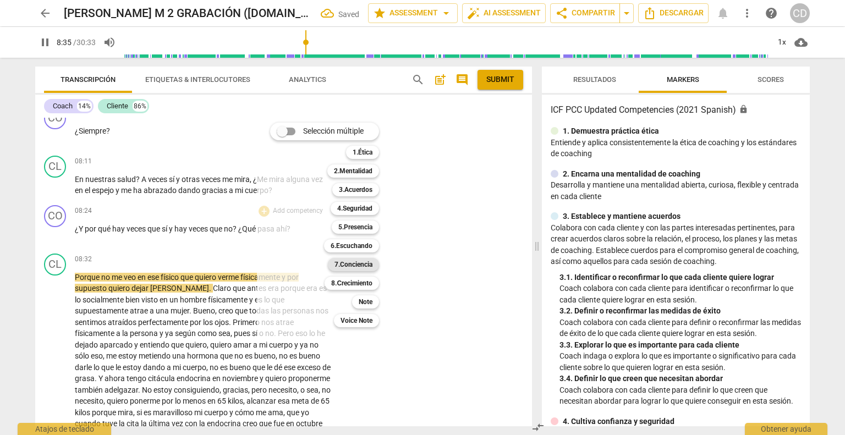
click at [354, 267] on b "7.Conciencia" at bounding box center [354, 264] width 38 height 13
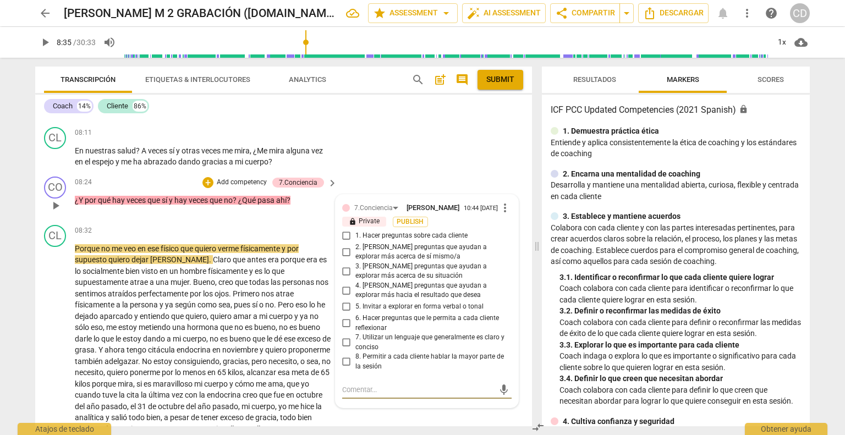
scroll to position [2005, 0]
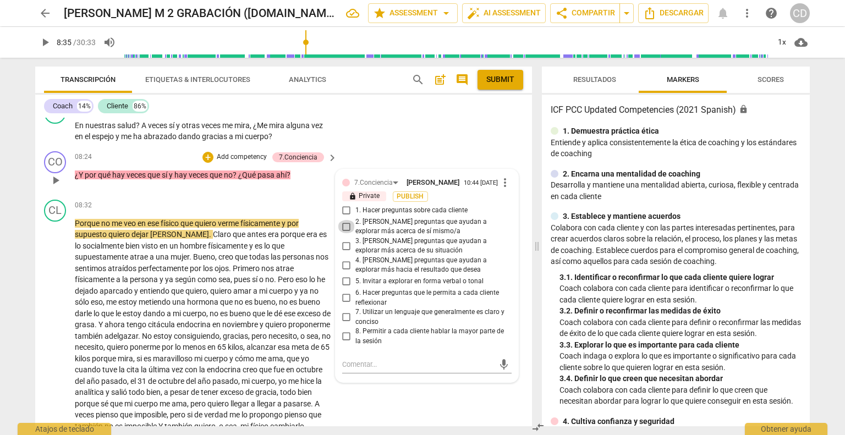
click at [347, 233] on input "2. [PERSON_NAME] preguntas que ayudan a explorar más acerca de sí mismo/a" at bounding box center [347, 226] width 18 height 13
click at [412, 407] on div "CL play_arrow pause 08:32 + Add competency keyboard_arrow_right Porque no me ve…" at bounding box center [283, 344] width 497 height 298
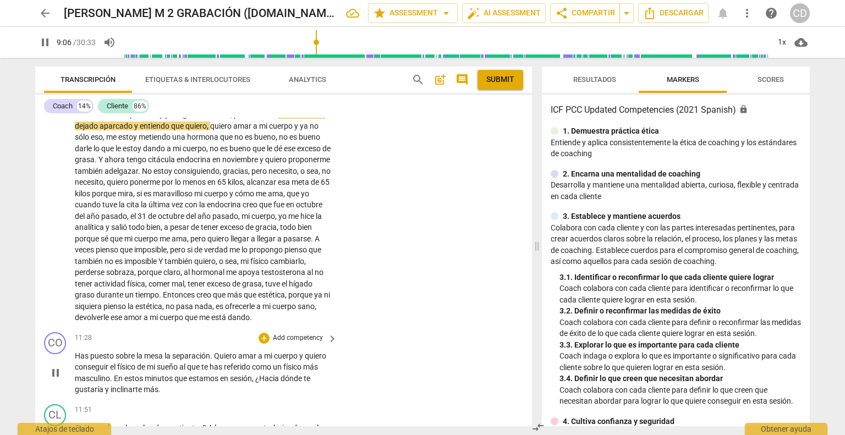
scroll to position [2115, 0]
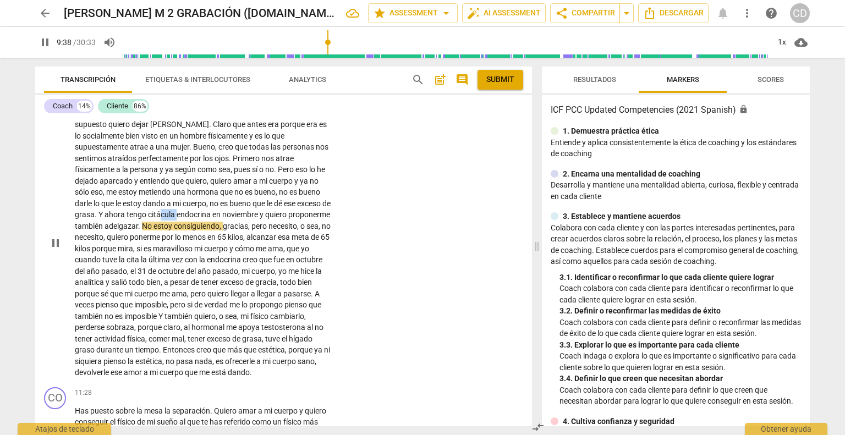
drag, startPoint x: 212, startPoint y: 226, endPoint x: 200, endPoint y: 232, distance: 13.3
click at [196, 228] on p "Porque no me veo en ese físico que quiero verme físicamente y por supuesto quie…" at bounding box center [203, 243] width 257 height 271
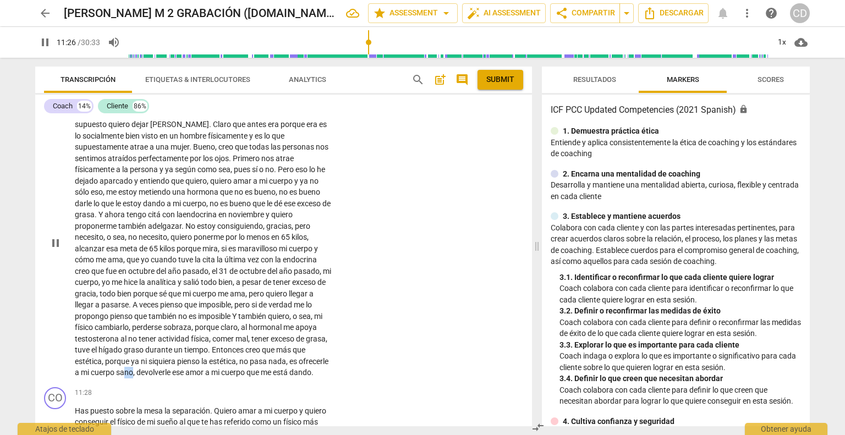
click at [133, 377] on span "sano" at bounding box center [124, 372] width 17 height 9
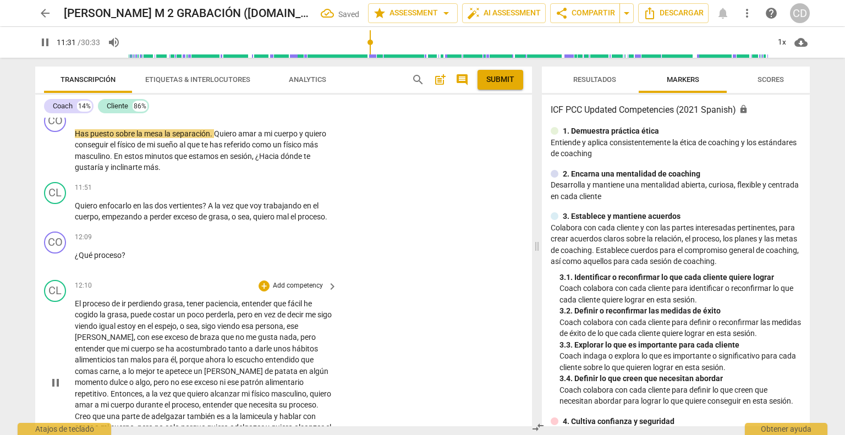
scroll to position [2373, 0]
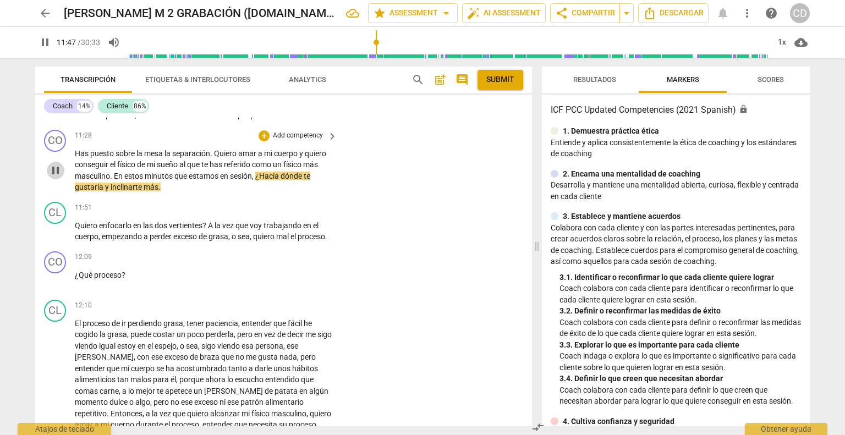
click at [53, 177] on span "pause" at bounding box center [55, 170] width 13 height 13
click at [265, 141] on div "+" at bounding box center [264, 135] width 11 height 11
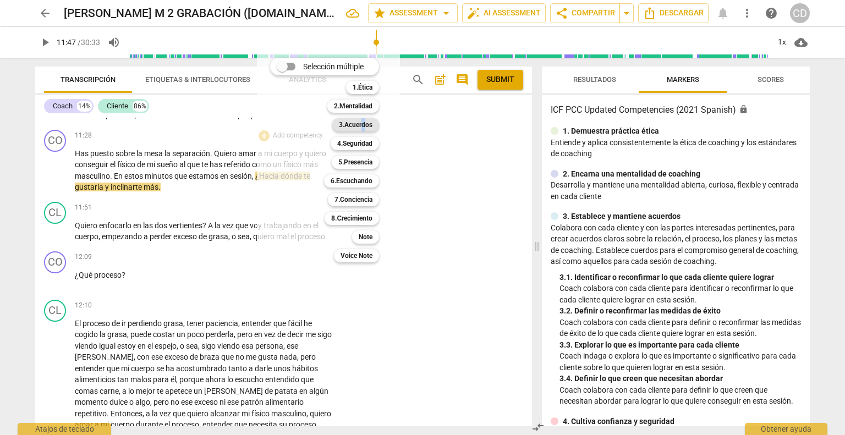
click at [365, 127] on b "3.Acuerdos" at bounding box center [356, 124] width 34 height 13
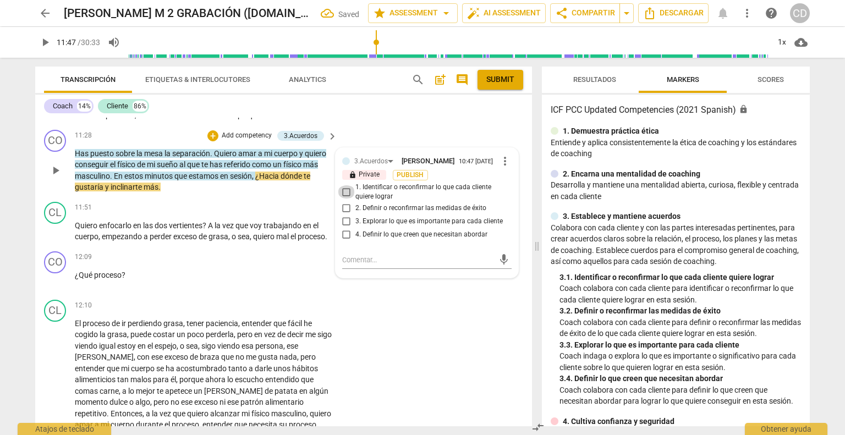
click at [344, 199] on input "1. Identificar o reconfirmar lo que cada cliente quiere lograr" at bounding box center [347, 191] width 18 height 13
click at [346, 242] on input "4. Definir lo que creen que necesitan abordar" at bounding box center [347, 234] width 18 height 13
click at [149, 264] on div "12:09 + Add competency keyboard_arrow_right" at bounding box center [207, 257] width 264 height 12
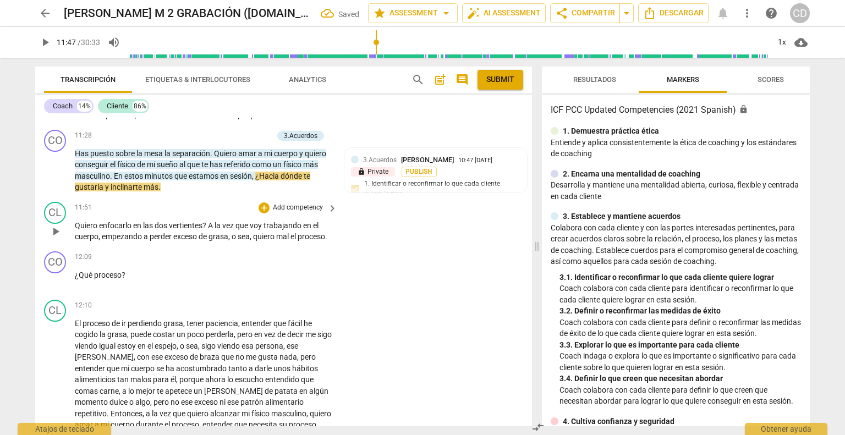
click at [54, 238] on span "play_arrow" at bounding box center [55, 231] width 13 height 13
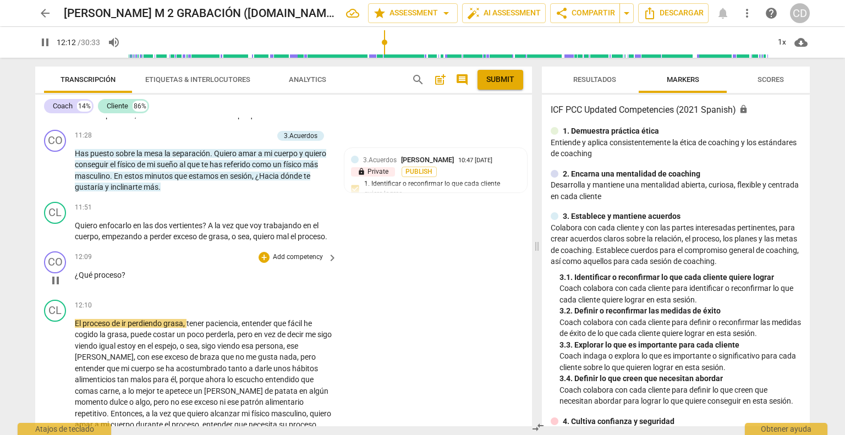
drag, startPoint x: 51, startPoint y: 313, endPoint x: 132, endPoint y: 294, distance: 83.0
click at [51, 287] on span "pause" at bounding box center [55, 280] width 13 height 13
drag, startPoint x: 288, startPoint y: 263, endPoint x: 282, endPoint y: 263, distance: 6.6
click at [282, 241] on span "mal" at bounding box center [283, 236] width 14 height 9
click at [288, 241] on span "mal" at bounding box center [283, 236] width 14 height 9
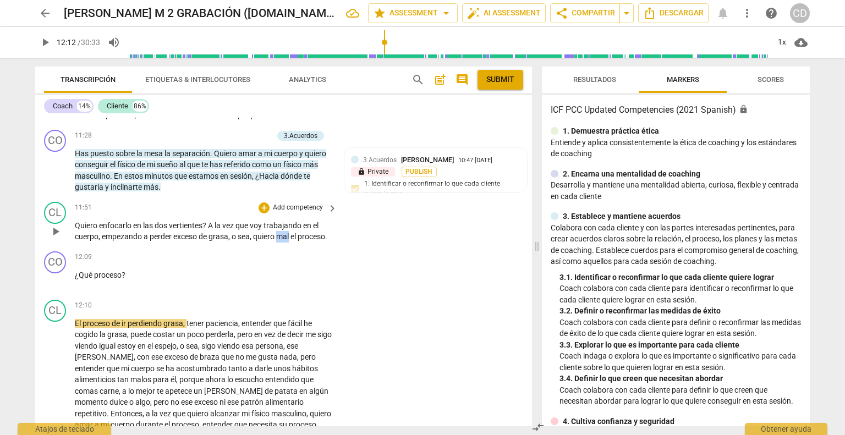
drag, startPoint x: 291, startPoint y: 262, endPoint x: 281, endPoint y: 262, distance: 10.5
click at [281, 241] on span "mal" at bounding box center [283, 236] width 14 height 9
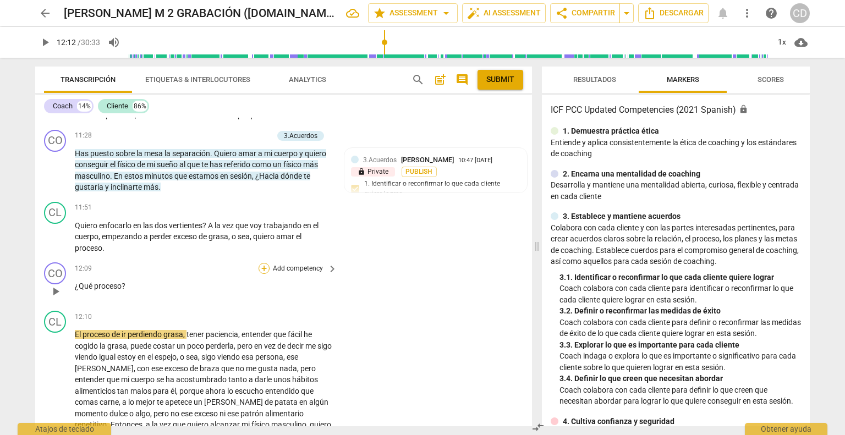
click at [264, 274] on div "+" at bounding box center [264, 268] width 11 height 11
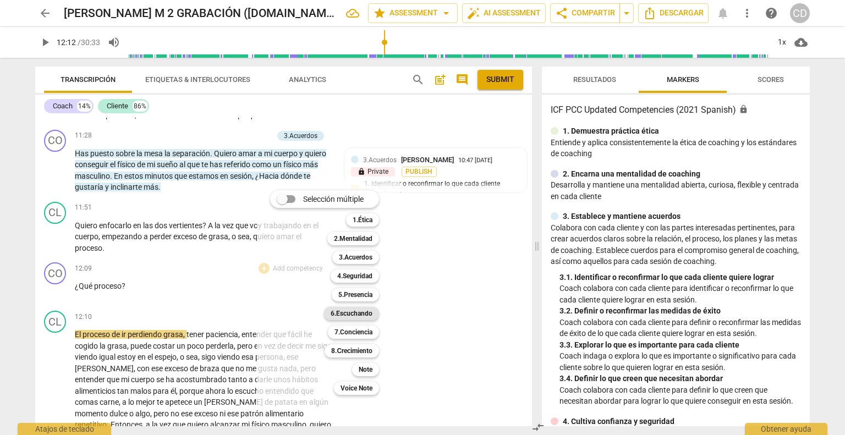
click at [365, 312] on b "6.Escuchando" at bounding box center [352, 313] width 42 height 13
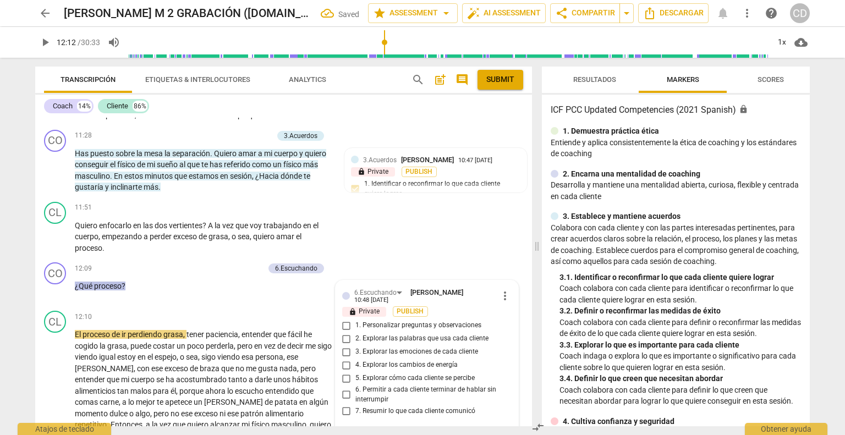
scroll to position [2562, 0]
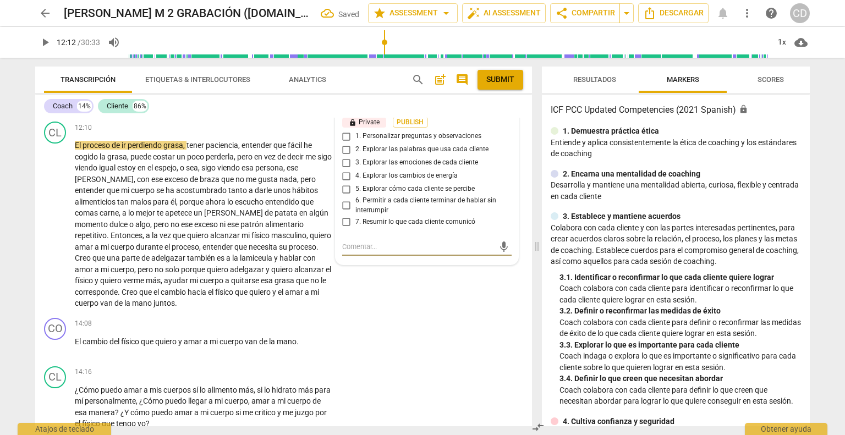
click at [344, 156] on input "2. Explorar las palabras que usa cada cliente" at bounding box center [347, 149] width 18 height 13
click at [396, 336] on div "CO play_arrow pause 00:00 + Add competency keyboard_arrow_right [PERSON_NAME] .…" at bounding box center [283, 272] width 497 height 309
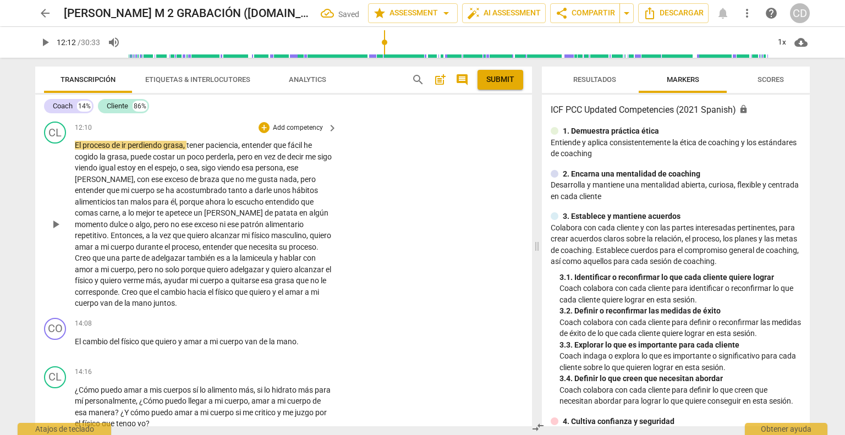
click at [58, 231] on span "play_arrow" at bounding box center [55, 224] width 13 height 13
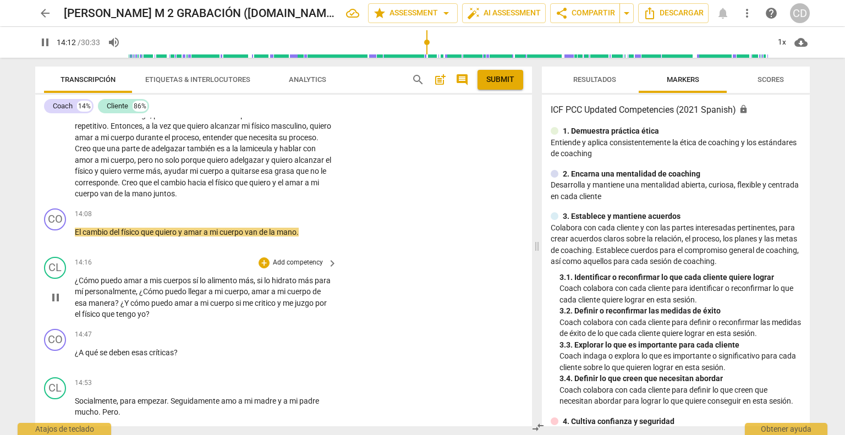
scroll to position [2672, 0]
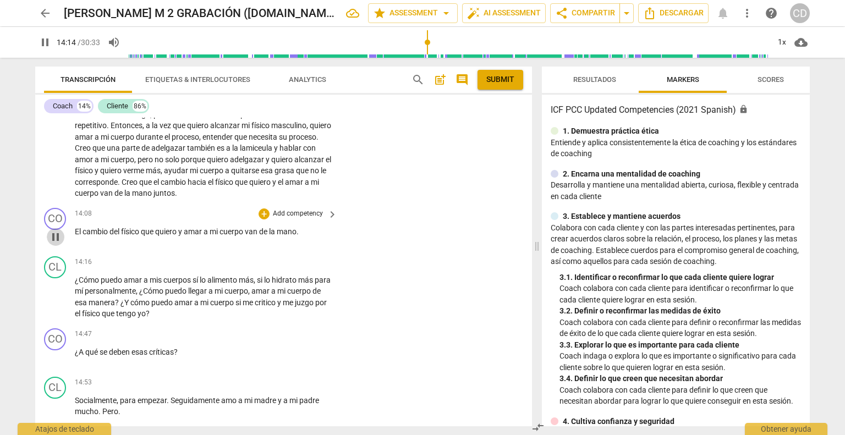
click at [55, 244] on span "pause" at bounding box center [55, 237] width 13 height 13
click at [261, 220] on div "+" at bounding box center [264, 214] width 11 height 11
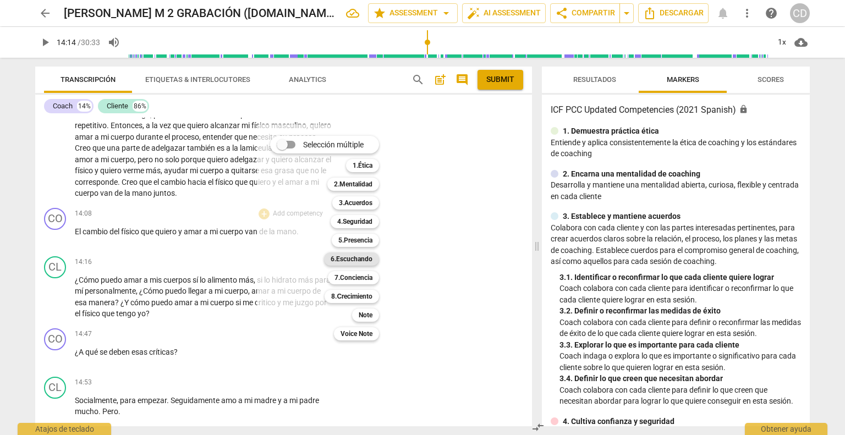
click at [351, 257] on b "6.Escuchando" at bounding box center [352, 259] width 42 height 13
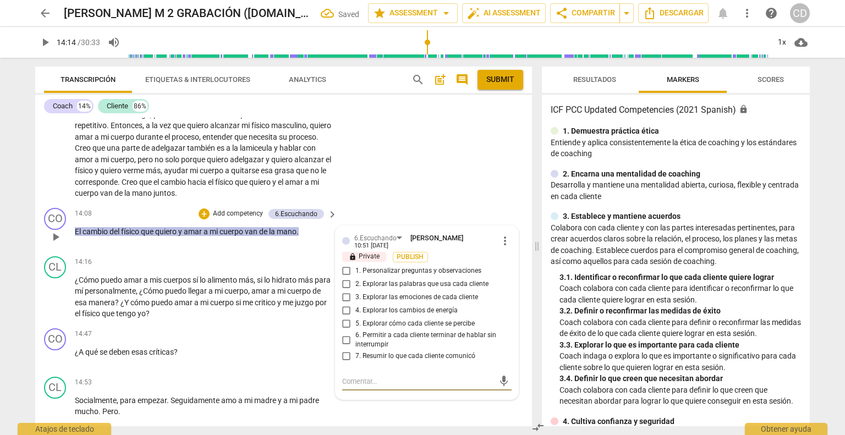
click at [345, 363] on input "7. Resumir lo que cada cliente comunicó" at bounding box center [347, 356] width 18 height 13
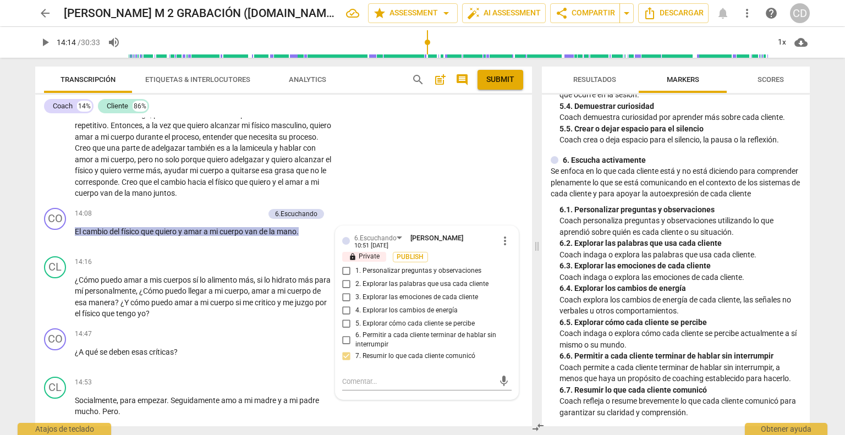
scroll to position [660, 0]
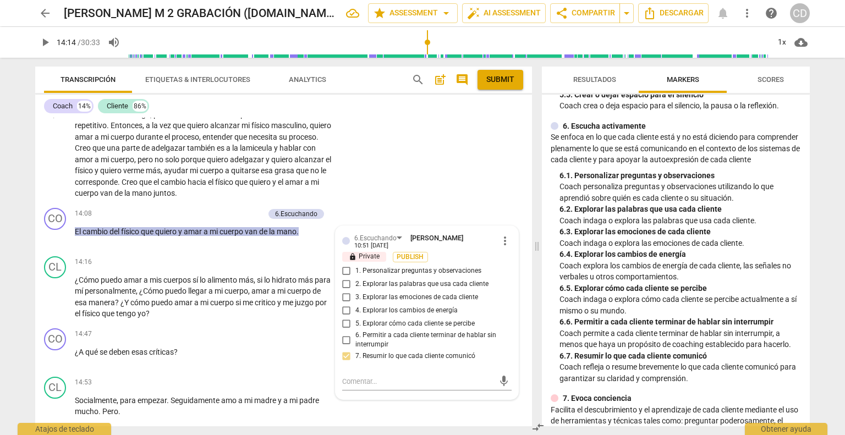
click at [383, 187] on div "CL play_arrow pause 12:10 + Add competency keyboard_arrow_right El proceso de i…" at bounding box center [283, 105] width 497 height 196
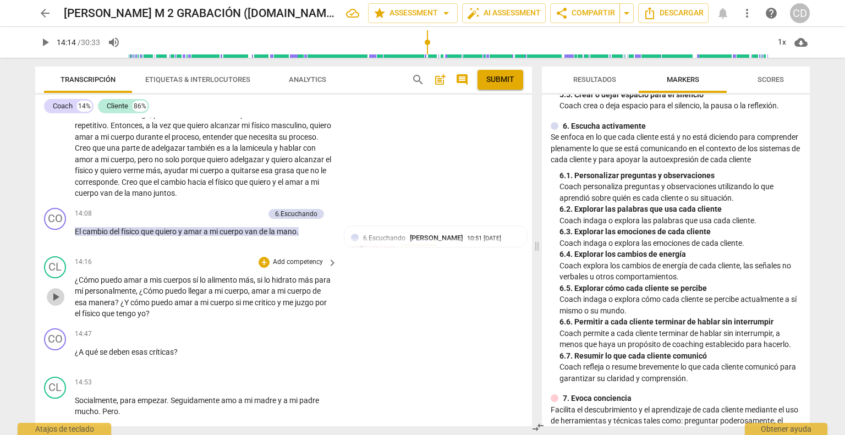
click at [56, 304] on span "play_arrow" at bounding box center [55, 297] width 13 height 13
drag, startPoint x: 255, startPoint y: 305, endPoint x: 249, endPoint y: 304, distance: 6.7
click at [249, 285] on span "más" at bounding box center [246, 280] width 15 height 9
click at [330, 304] on div "¿Cómo puedo amar a mis cuerpos sí lo alimento mal , si lo hidrato más para mí p…" at bounding box center [207, 297] width 264 height 45
click at [319, 307] on p "¿Cómo puedo amar a mis cuerpos sí lo alimento mal , si lo hidrato más para mí p…" at bounding box center [203, 297] width 257 height 45
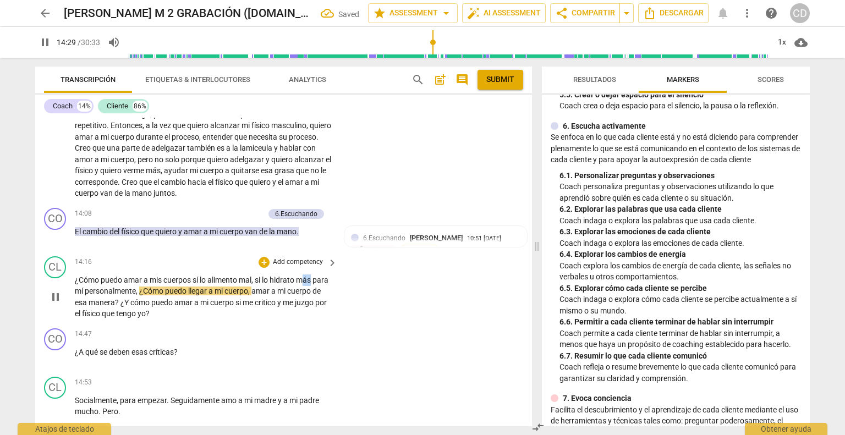
drag, startPoint x: 315, startPoint y: 305, endPoint x: 308, endPoint y: 302, distance: 7.7
click at [308, 302] on p "¿Cómo puedo amar a mis cuerpos sí lo alimento mal , si lo hidrato más para mí p…" at bounding box center [203, 297] width 257 height 45
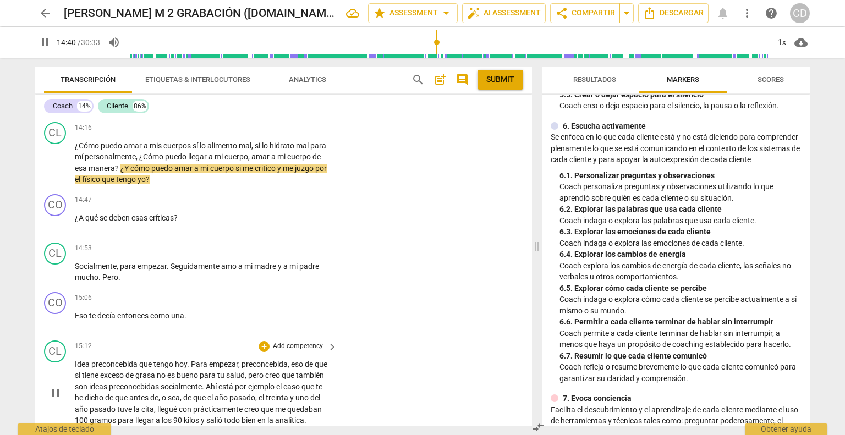
scroll to position [2837, 0]
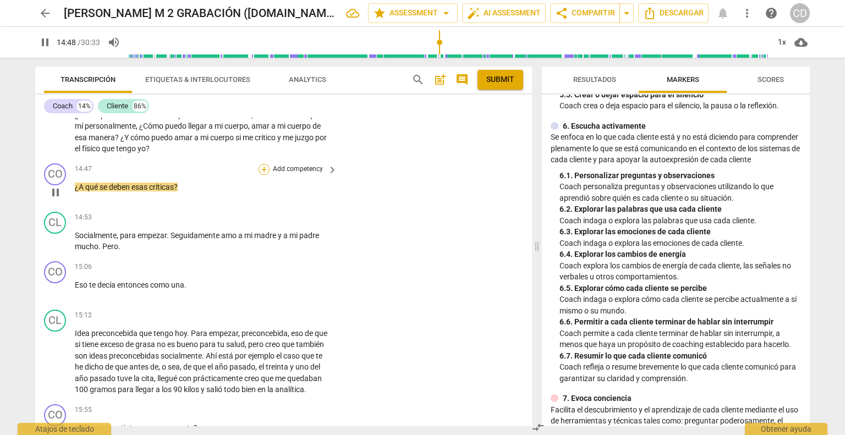
click at [263, 175] on div "+" at bounding box center [264, 169] width 11 height 11
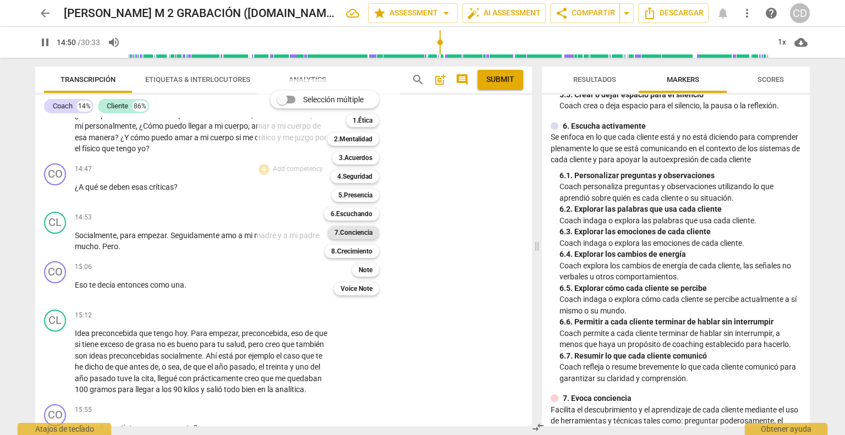
click at [364, 235] on b "7.Conciencia" at bounding box center [354, 232] width 38 height 13
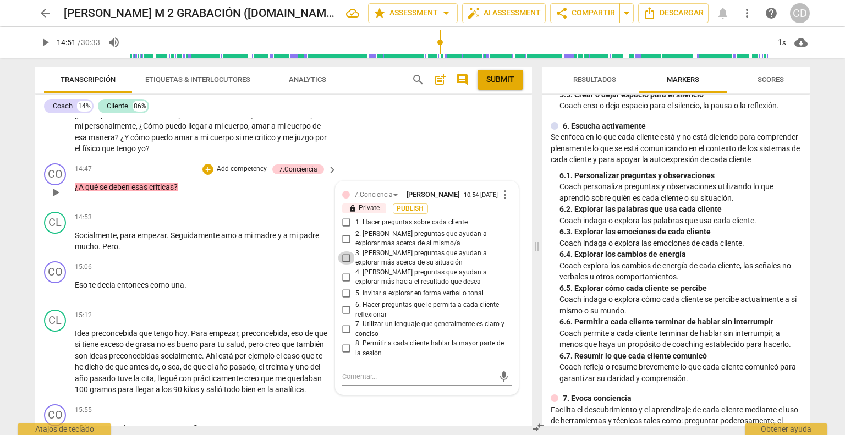
click at [343, 265] on input "3. [PERSON_NAME] preguntas que ayudan a explorar más acerca de su situación" at bounding box center [347, 257] width 18 height 13
click at [151, 207] on div "CO play_arrow pause 14:47 + Add competency 7.Conciencia keyboard_arrow_right ¿A…" at bounding box center [283, 183] width 497 height 48
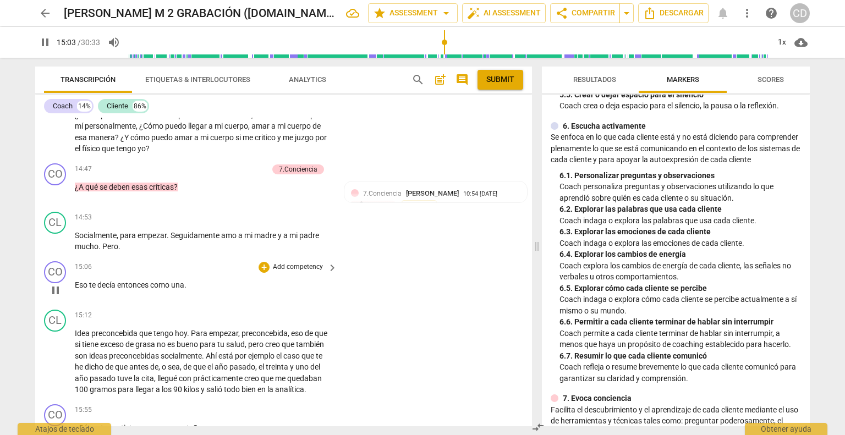
click at [75, 301] on div "15:06 + Add competency keyboard_arrow_right Eso te decía entonces como una ." at bounding box center [207, 281] width 264 height 40
drag, startPoint x: 179, startPoint y: 309, endPoint x: 116, endPoint y: 310, distance: 63.8
click at [116, 291] on p "Eso te decía entonces como una ." at bounding box center [203, 286] width 257 height 12
drag, startPoint x: 156, startPoint y: 327, endPoint x: 185, endPoint y: 316, distance: 30.7
click at [158, 326] on div "CO play_arrow pause 00:00 + Add competency keyboard_arrow_right [PERSON_NAME] .…" at bounding box center [283, 272] width 497 height 309
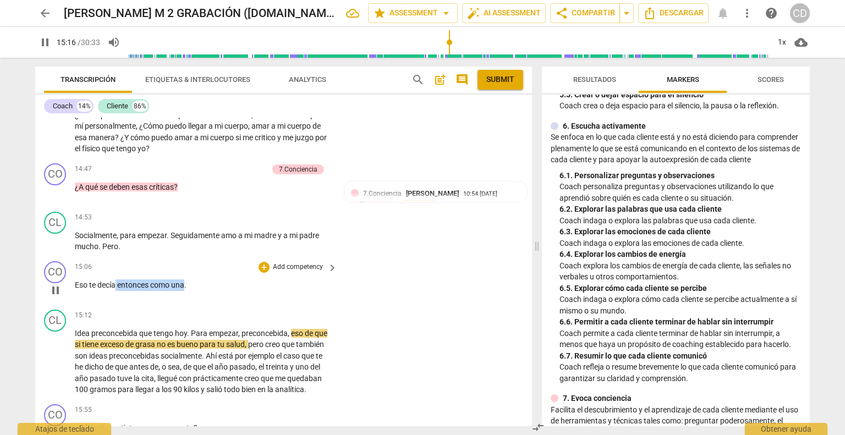
drag, startPoint x: 183, startPoint y: 308, endPoint x: 114, endPoint y: 312, distance: 68.4
click at [114, 291] on p "Eso te decía entonces como una ." at bounding box center [203, 286] width 257 height 12
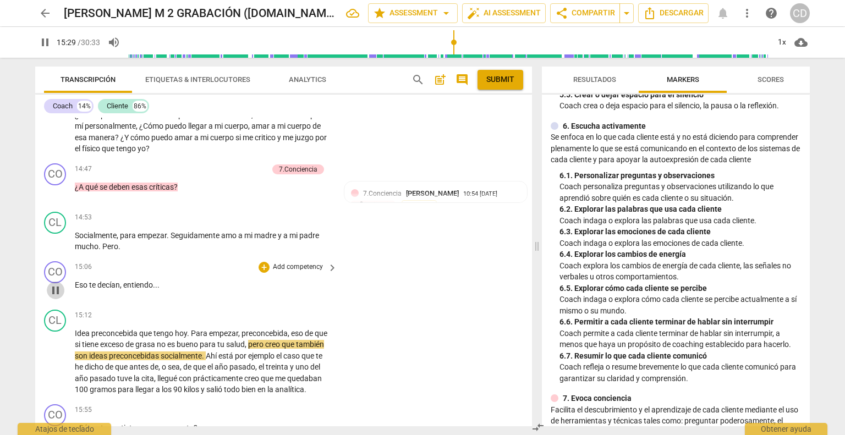
click at [56, 297] on span "pause" at bounding box center [55, 290] width 13 height 13
click at [266, 273] on div "+" at bounding box center [264, 267] width 11 height 11
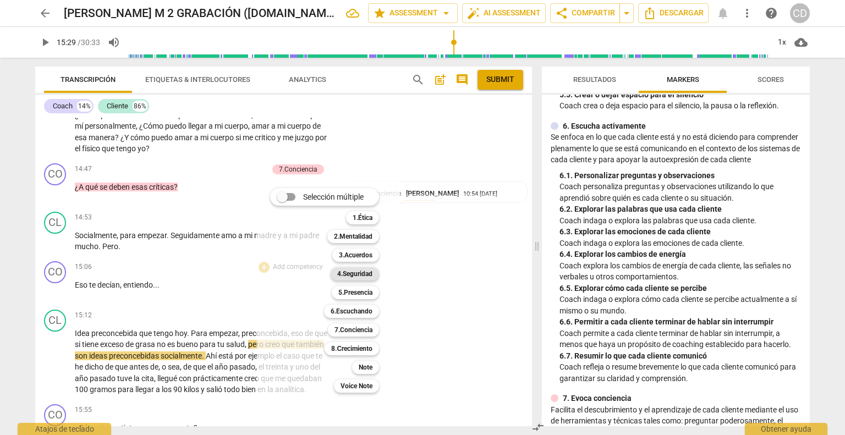
click at [358, 272] on b "4.Seguridad" at bounding box center [354, 273] width 35 height 13
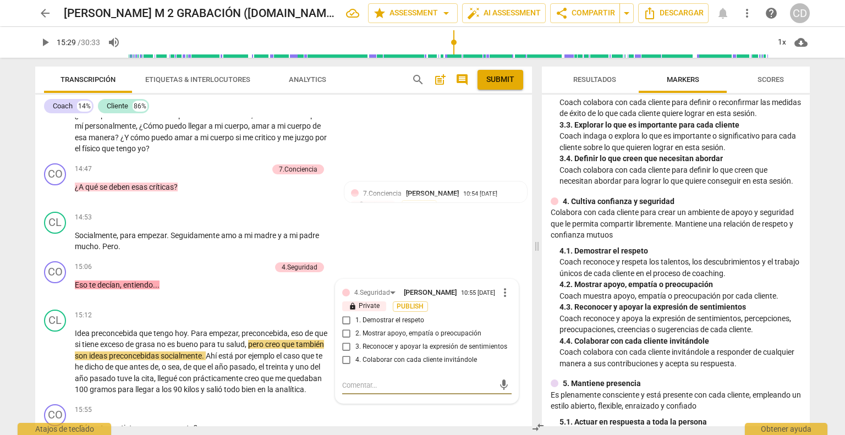
scroll to position [275, 0]
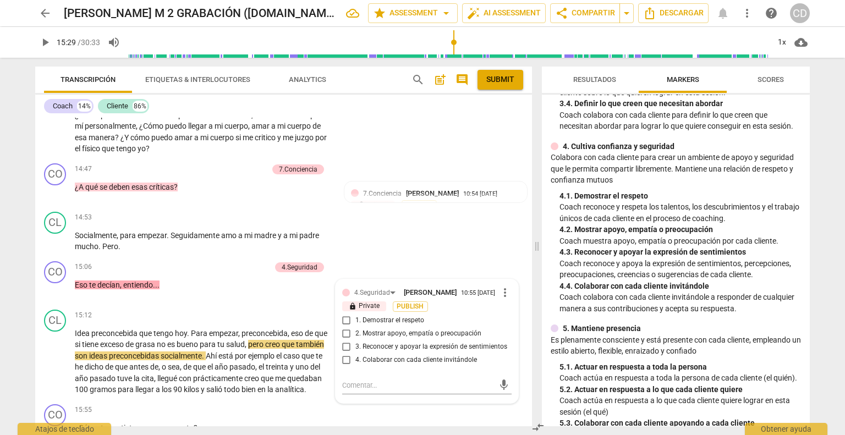
click at [822, 253] on div "arrow_back [PERSON_NAME] M 2 GRABACIÓN ([DOMAIN_NAME]) edit star Assessment arr…" at bounding box center [422, 217] width 845 height 435
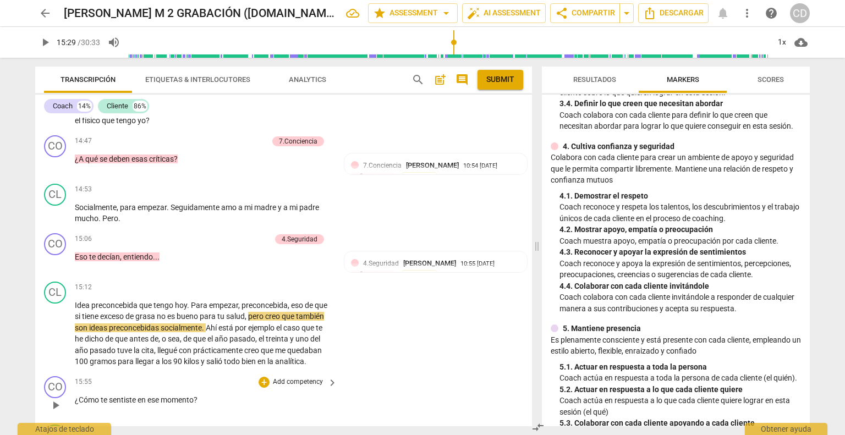
scroll to position [2892, 0]
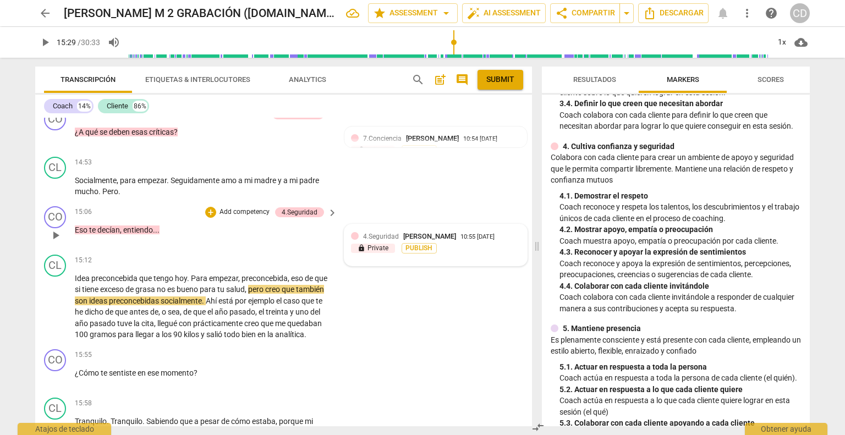
click at [404, 240] on span "[PERSON_NAME]" at bounding box center [429, 236] width 53 height 8
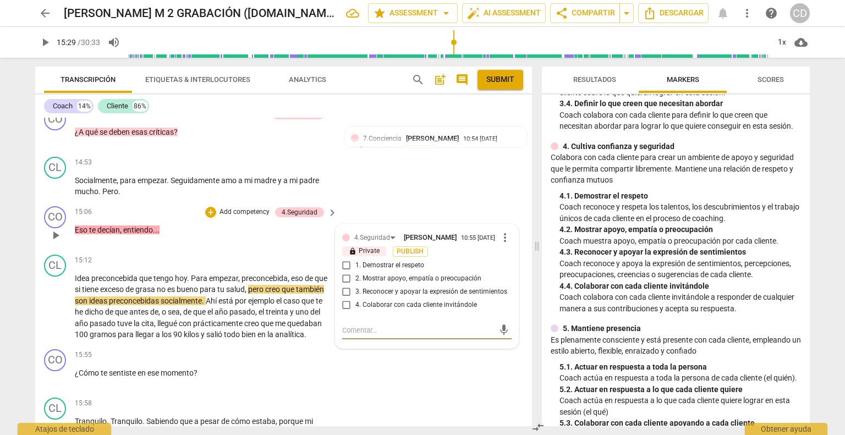
click at [346, 286] on input "2. Mostrar apoyo, empatía o preocupación" at bounding box center [347, 278] width 18 height 13
click at [173, 274] on div "CL play_arrow pause 15:12 + Add competency keyboard_arrow_right Idea preconcebi…" at bounding box center [283, 297] width 497 height 95
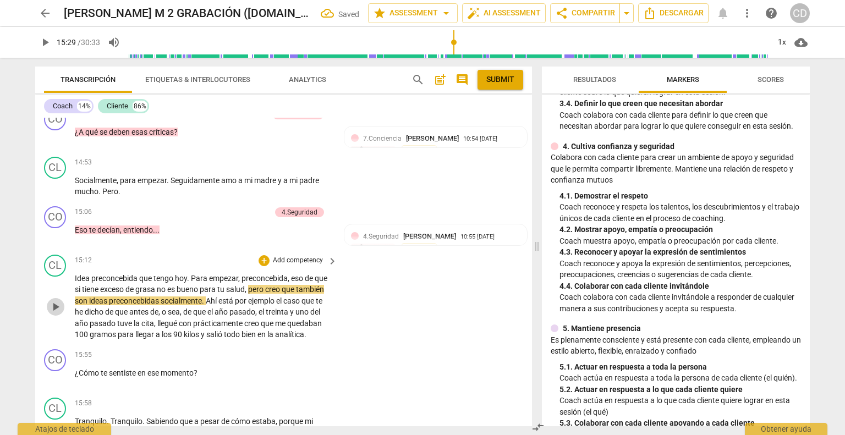
click at [57, 314] on span "play_arrow" at bounding box center [55, 306] width 13 height 13
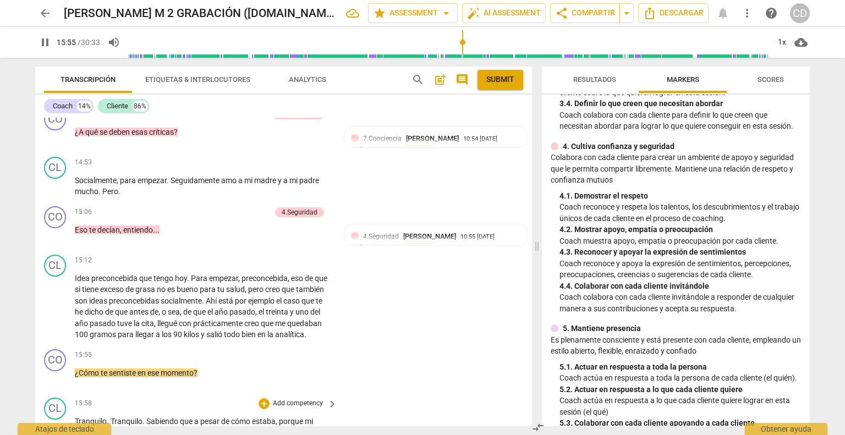
scroll to position [3058, 0]
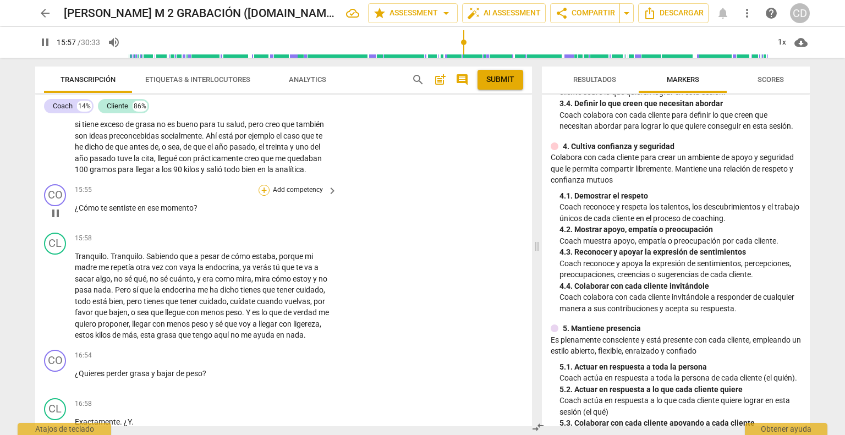
click at [264, 196] on div "+" at bounding box center [264, 190] width 11 height 11
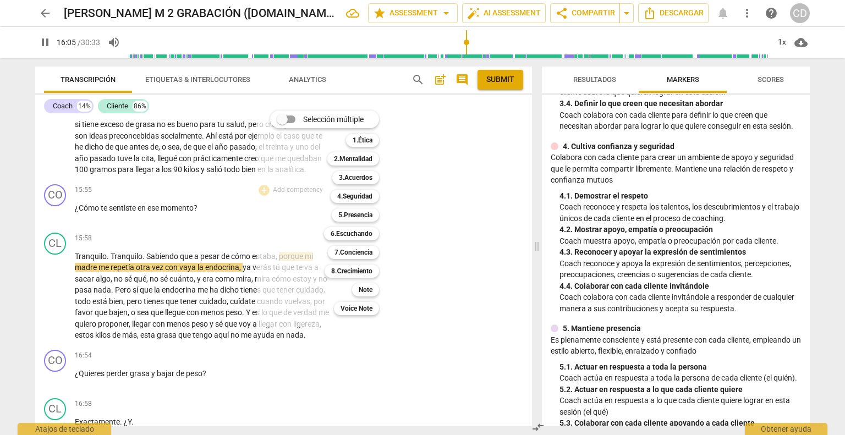
click at [199, 233] on div at bounding box center [422, 217] width 845 height 435
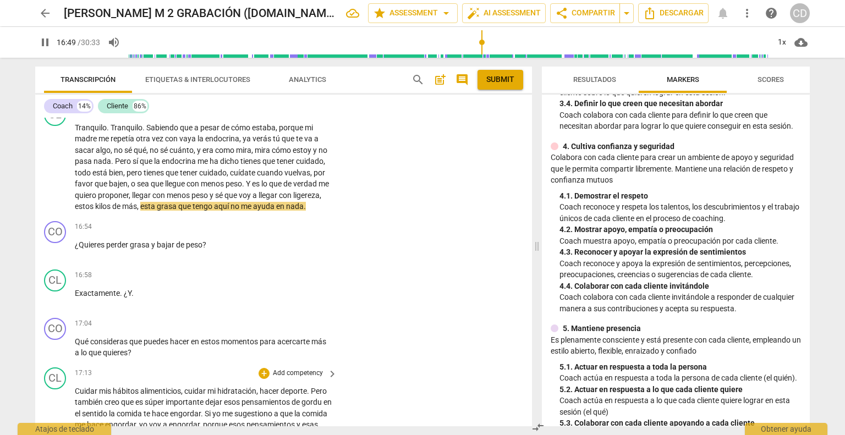
scroll to position [3223, 0]
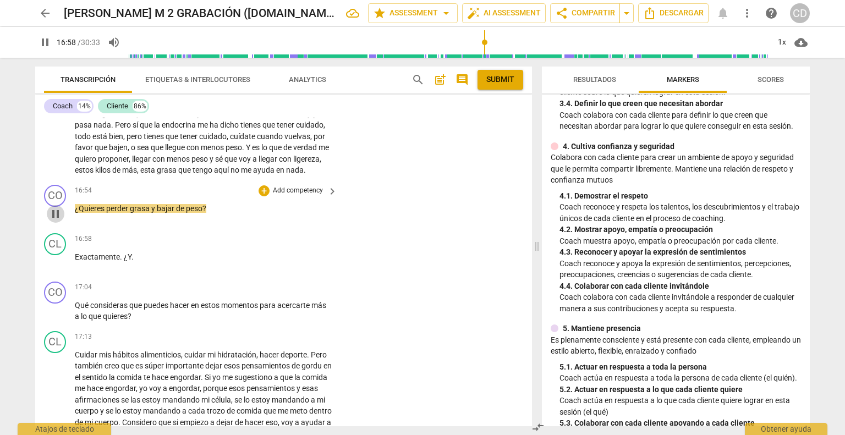
click at [56, 221] on span "pause" at bounding box center [55, 213] width 13 height 13
click at [82, 225] on div "16:54 + Add competency keyboard_arrow_right ¿Quieres perder grasa y bajar de pe…" at bounding box center [207, 205] width 264 height 40
click at [79, 213] on span "¿Quieres" at bounding box center [90, 208] width 31 height 9
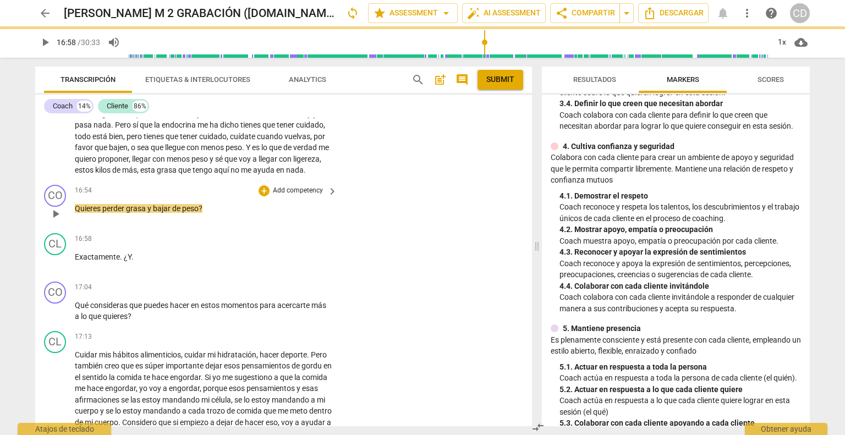
click at [220, 215] on p "Quieres perder grasa y bajar de peso ?" at bounding box center [203, 209] width 257 height 12
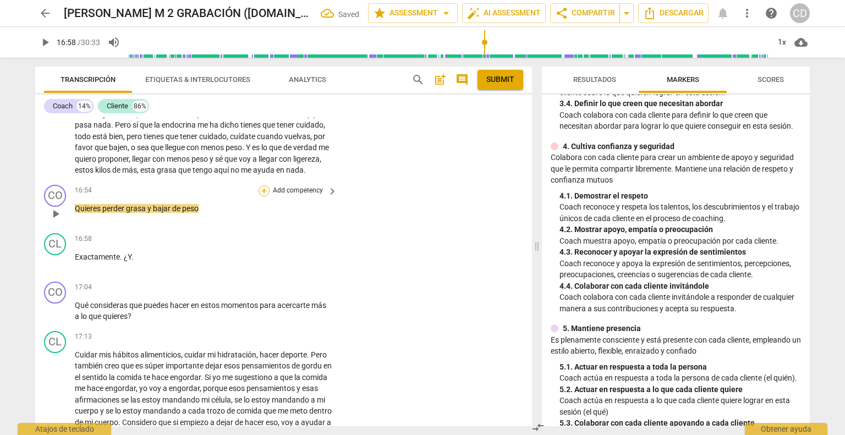
click at [266, 196] on div "+" at bounding box center [264, 190] width 11 height 11
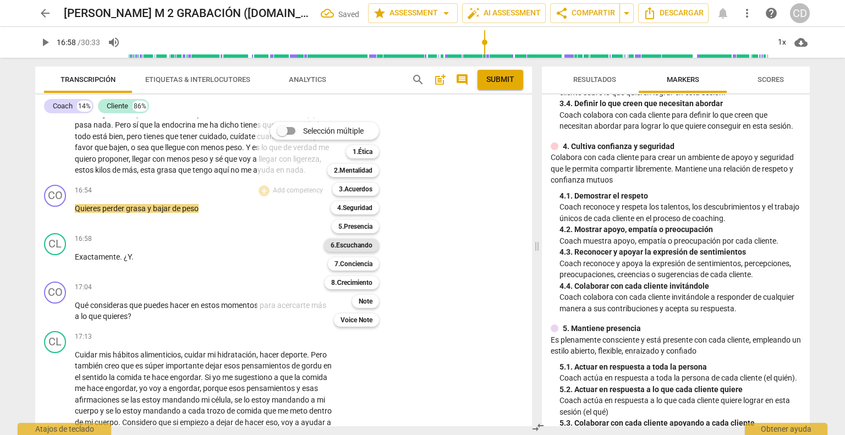
click at [351, 242] on b "6.Escuchando" at bounding box center [352, 245] width 42 height 13
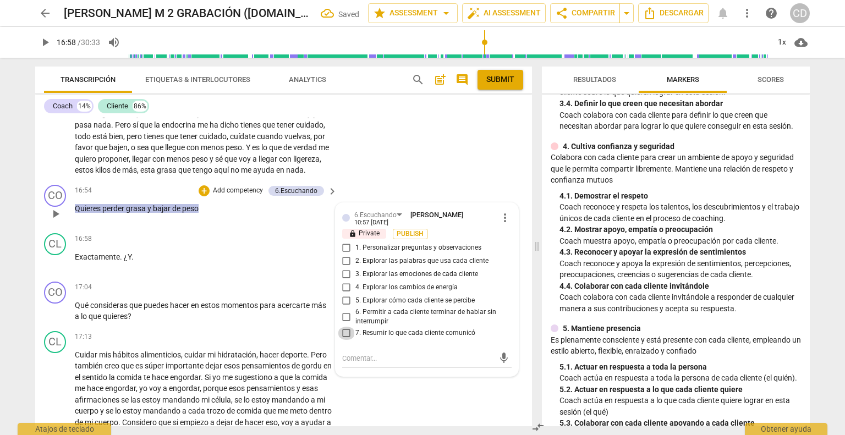
click at [346, 340] on input "7. Resumir lo que cada cliente comunicó" at bounding box center [347, 333] width 18 height 13
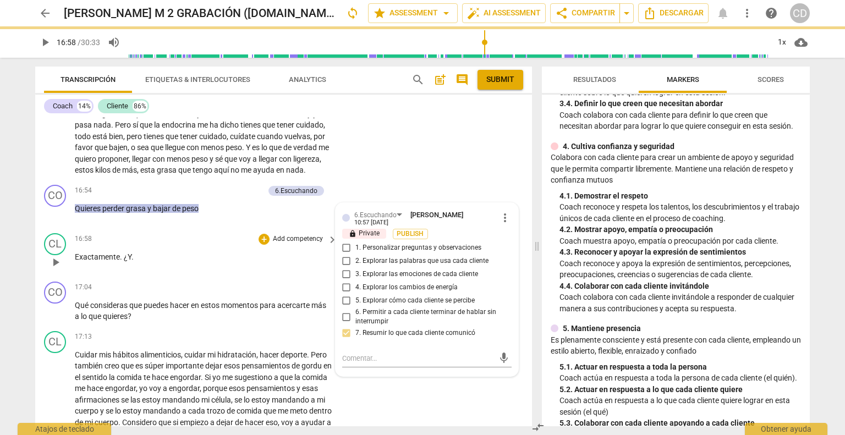
drag, startPoint x: 57, startPoint y: 298, endPoint x: 68, endPoint y: 299, distance: 11.6
click at [57, 269] on span "play_arrow" at bounding box center [55, 262] width 13 height 13
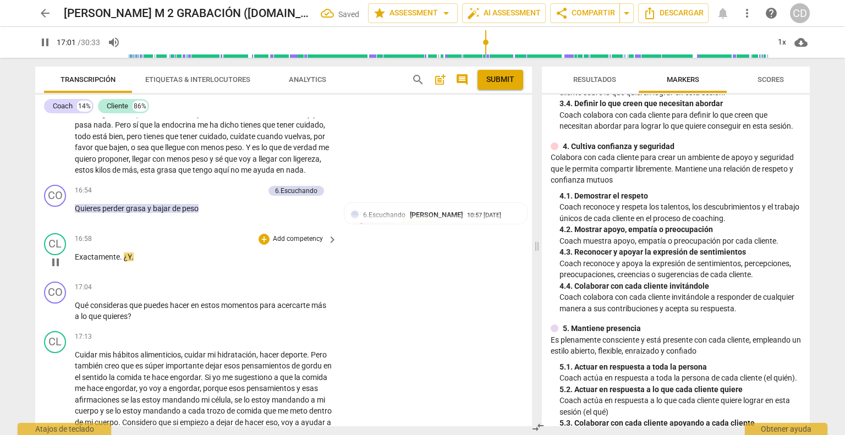
click at [124, 261] on span "¿Y" at bounding box center [128, 257] width 8 height 9
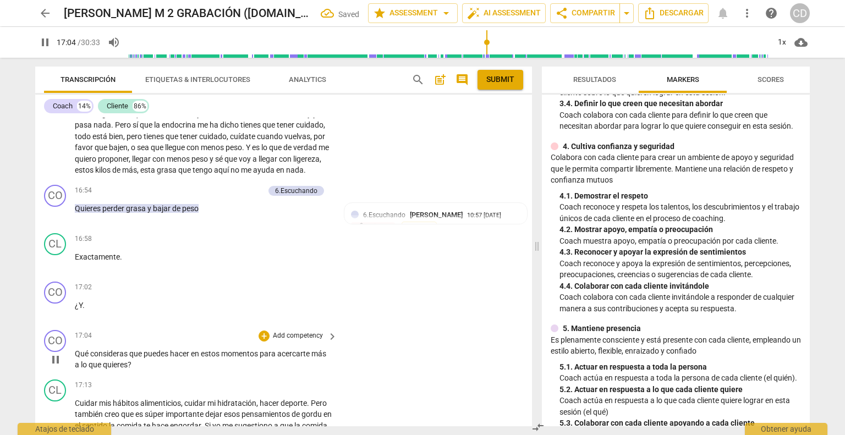
click at [77, 358] on span "Qué" at bounding box center [82, 353] width 15 height 9
click at [81, 371] on p "Qué consideras que puedes hacer en estos momentos para acercarte más a lo que q…" at bounding box center [203, 359] width 257 height 23
click at [75, 358] on span "Qué" at bounding box center [82, 353] width 15 height 9
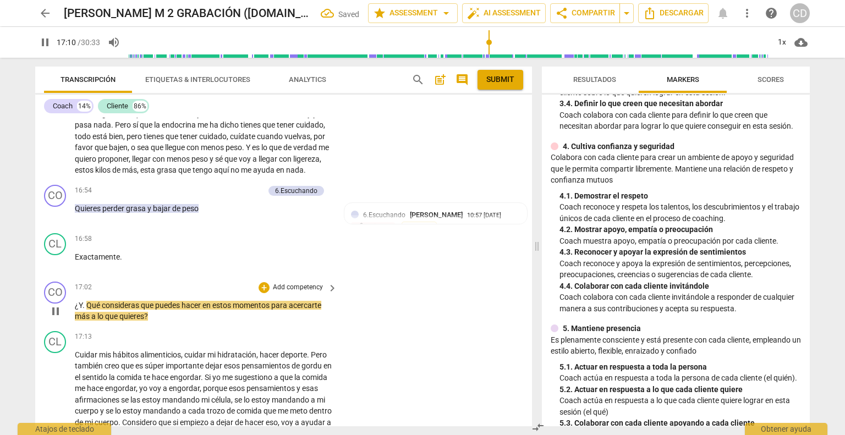
click at [90, 310] on span "Qué" at bounding box center [93, 305] width 15 height 9
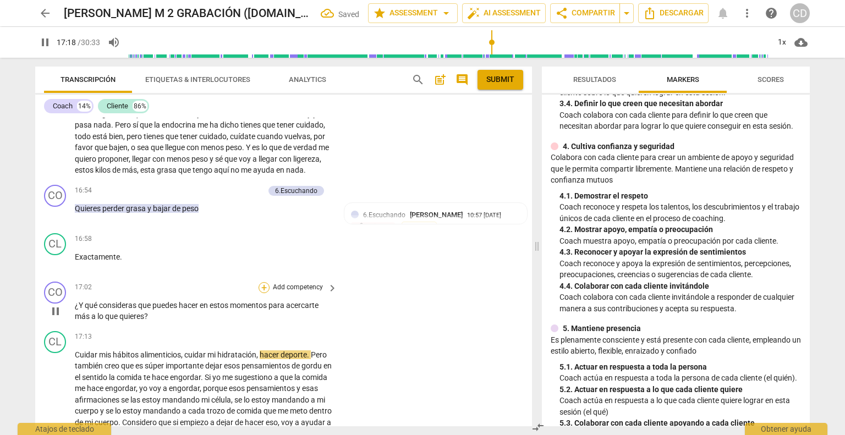
click at [264, 293] on div "+" at bounding box center [264, 287] width 11 height 11
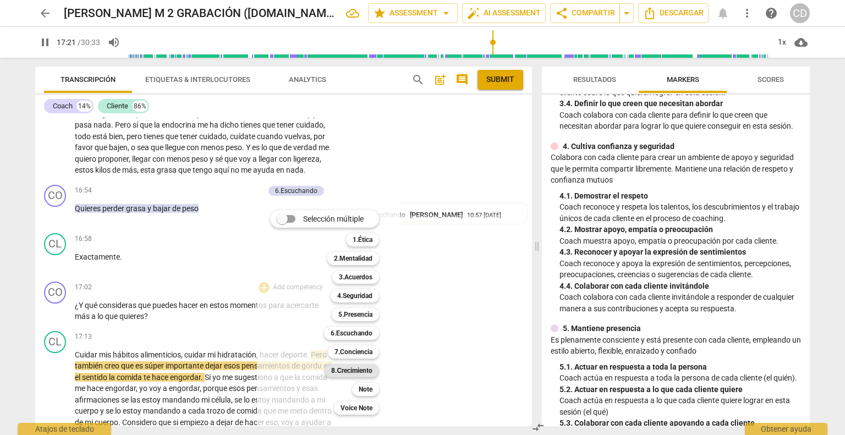
click at [346, 369] on b "8.Сrecimiento" at bounding box center [351, 370] width 41 height 13
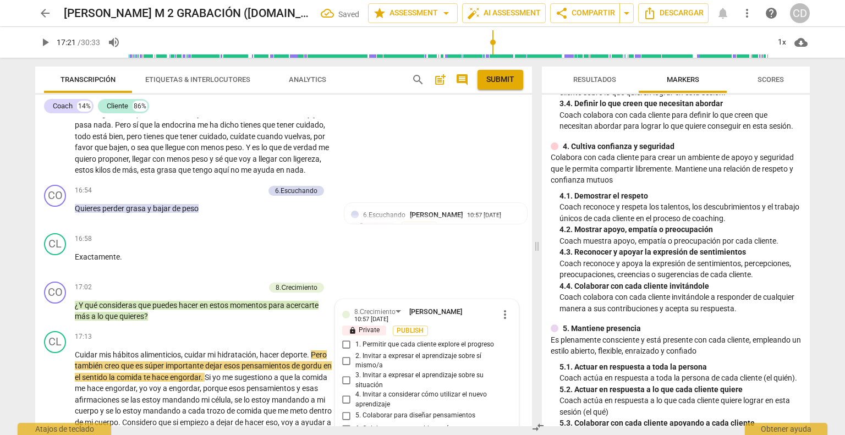
scroll to position [3490, 0]
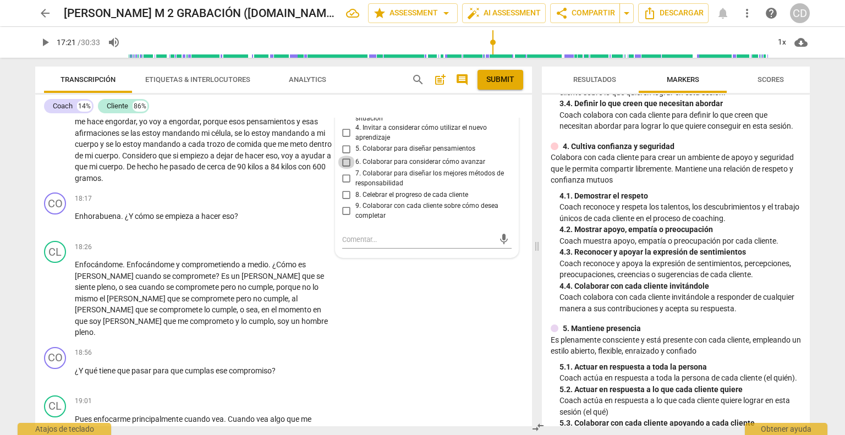
click at [343, 169] on input "6. Colaborar para considerar cómo avanzar" at bounding box center [347, 162] width 18 height 13
click at [403, 343] on div "CL play_arrow pause 18:26 + Add competency keyboard_arrow_right Enfocándome . E…" at bounding box center [283, 290] width 497 height 106
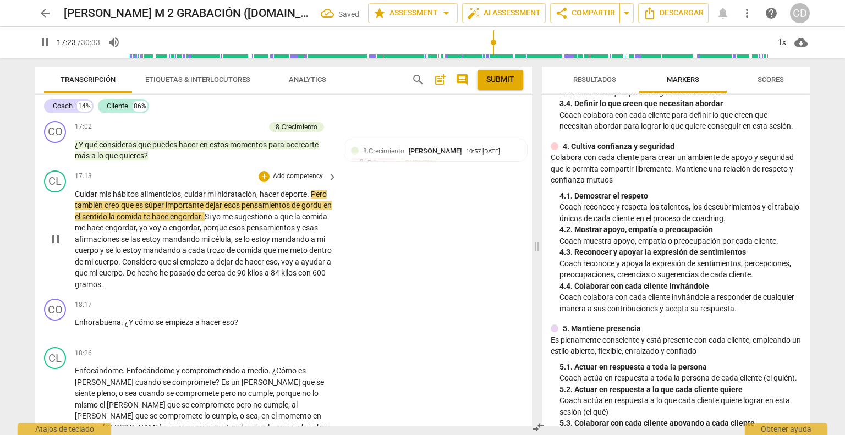
scroll to position [3379, 0]
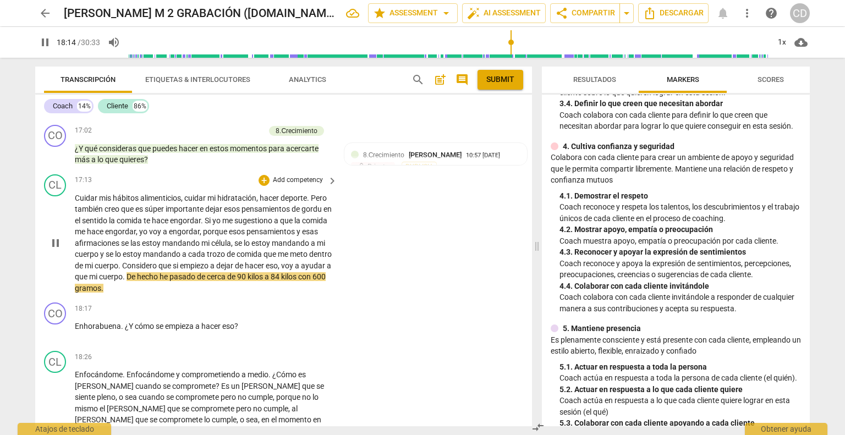
click at [211, 294] on p "Cuidar mis hábitos alimenticios , cuidar mi hidratación , hacer deporte . Pero …" at bounding box center [203, 244] width 257 height 102
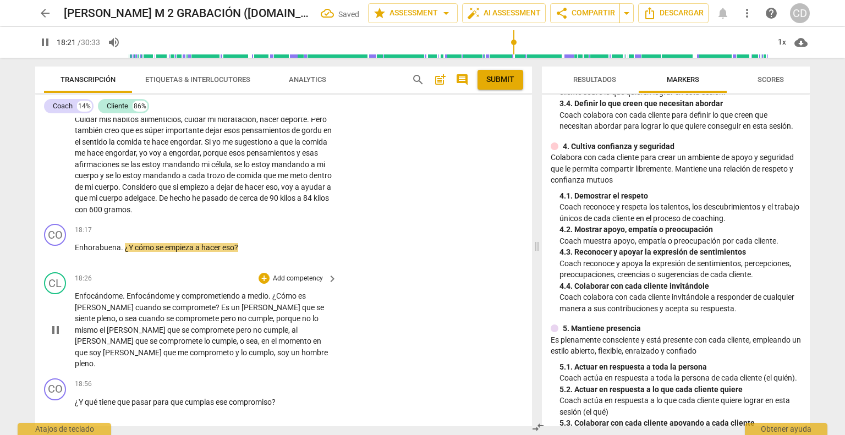
scroll to position [3490, 0]
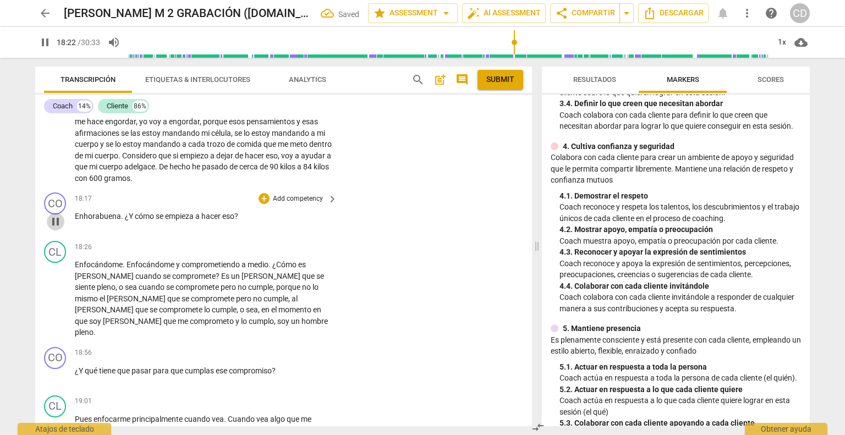
click at [53, 228] on span "pause" at bounding box center [55, 221] width 13 height 13
click at [266, 204] on div "+" at bounding box center [264, 198] width 11 height 11
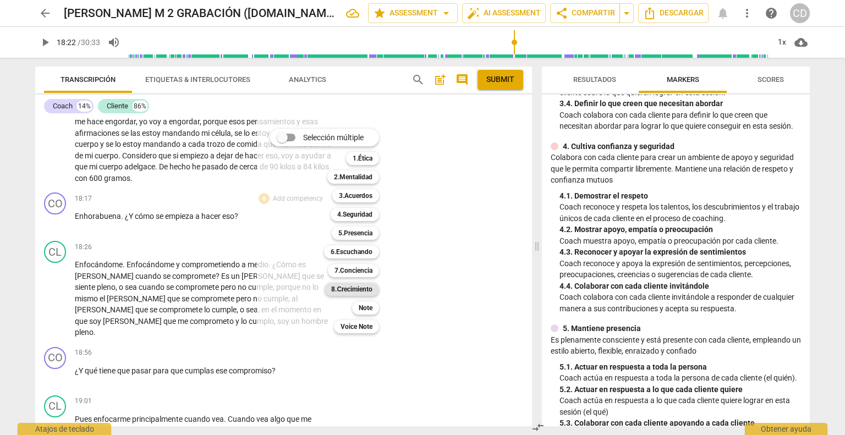
click at [352, 291] on b "8.Сrecimiento" at bounding box center [351, 289] width 41 height 13
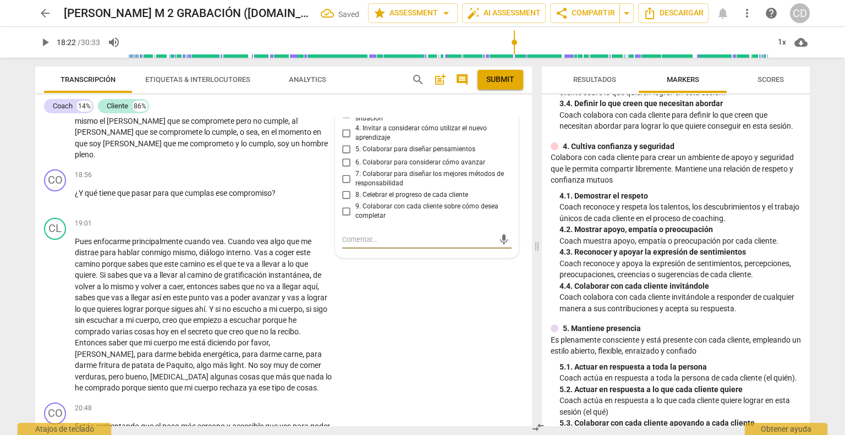
scroll to position [3612, 0]
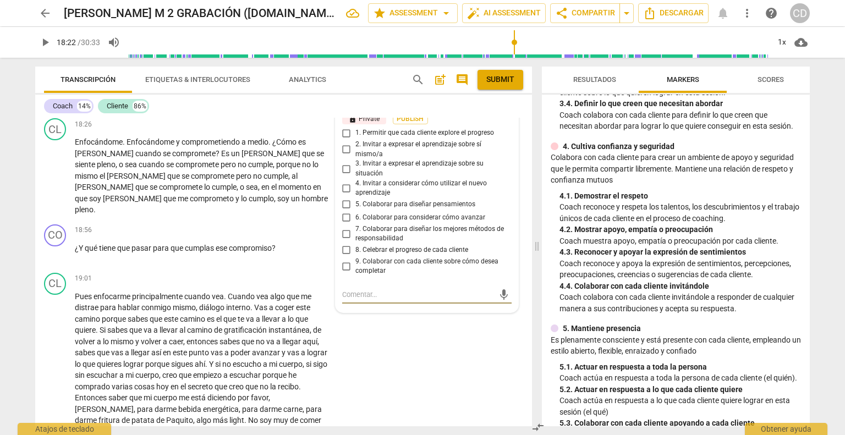
click at [347, 225] on input "6. Colaborar para considerar cómo avanzar" at bounding box center [347, 217] width 18 height 13
click at [423, 407] on div "CL play_arrow pause 19:01 + Add competency keyboard_arrow_right Pues enfocarme …" at bounding box center [283, 361] width 497 height 185
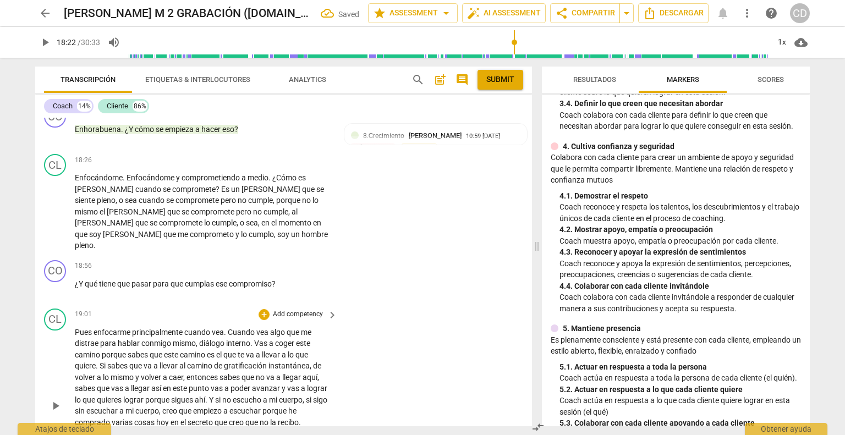
scroll to position [3557, 0]
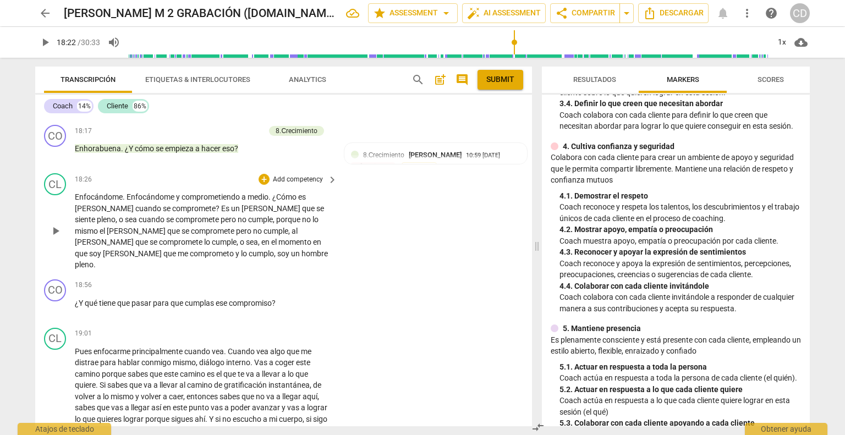
click at [55, 238] on span "play_arrow" at bounding box center [55, 231] width 13 height 13
click at [274, 201] on span "¿Cómo" at bounding box center [285, 197] width 26 height 9
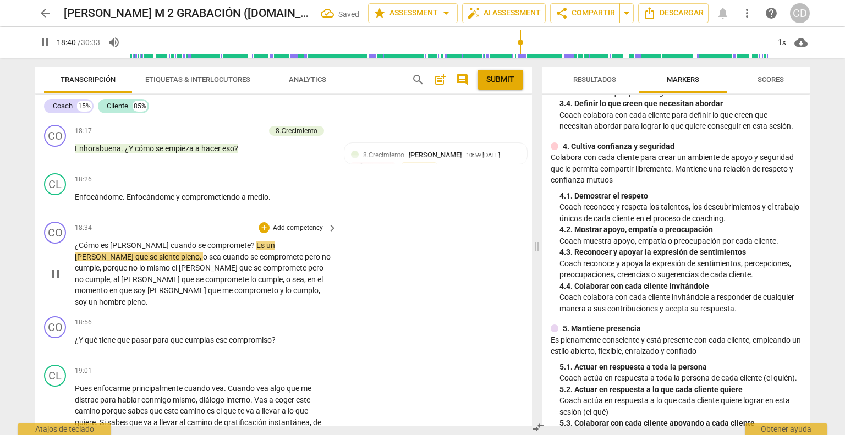
click at [256, 250] on span "Es" at bounding box center [261, 245] width 10 height 9
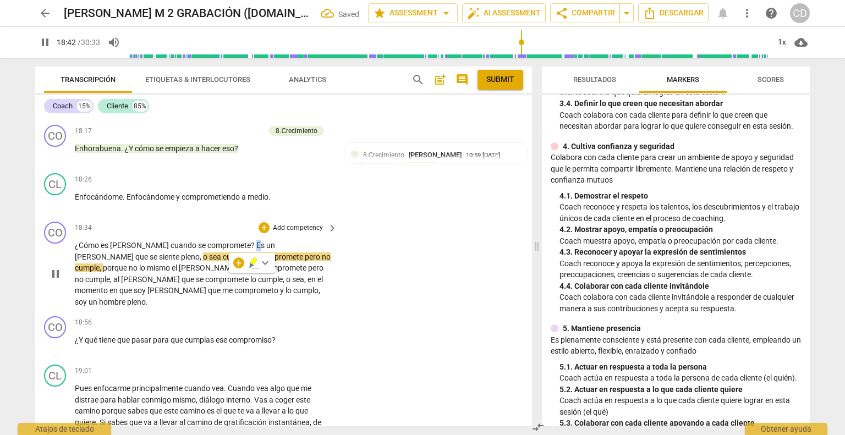
click at [256, 250] on span "Es" at bounding box center [261, 245] width 10 height 9
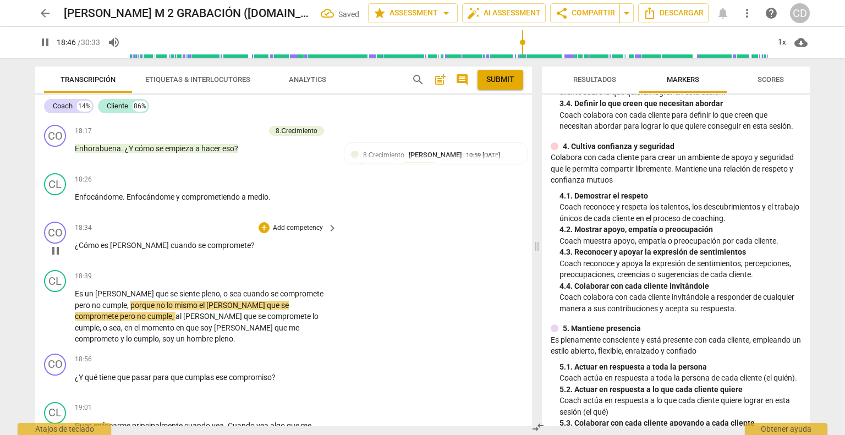
click at [268, 233] on div "+ Add competency" at bounding box center [291, 227] width 65 height 11
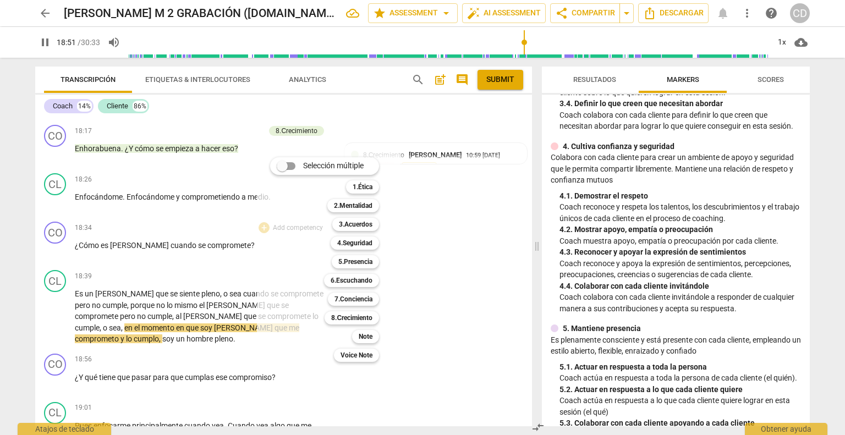
click at [63, 279] on div at bounding box center [422, 217] width 845 height 435
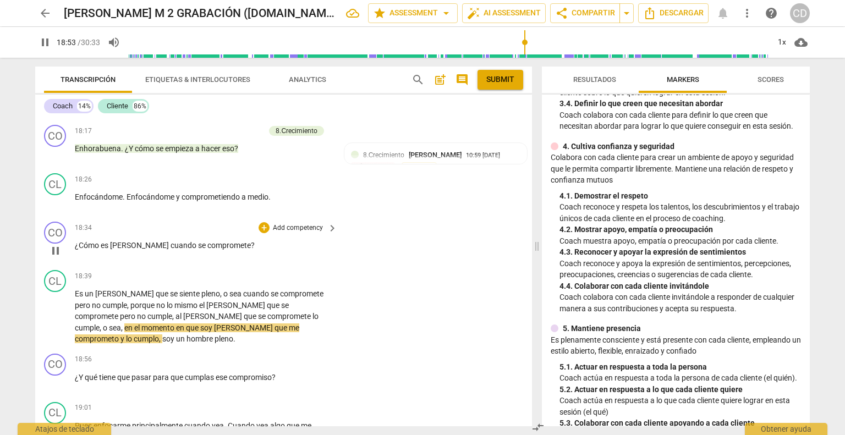
click at [59, 258] on span "pause" at bounding box center [55, 250] width 13 height 13
click at [264, 233] on div "+" at bounding box center [264, 227] width 11 height 11
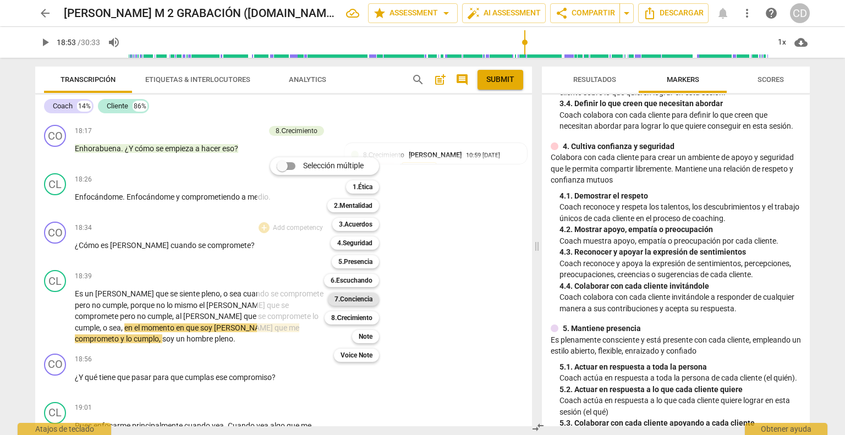
click at [357, 301] on b "7.Conciencia" at bounding box center [354, 299] width 38 height 13
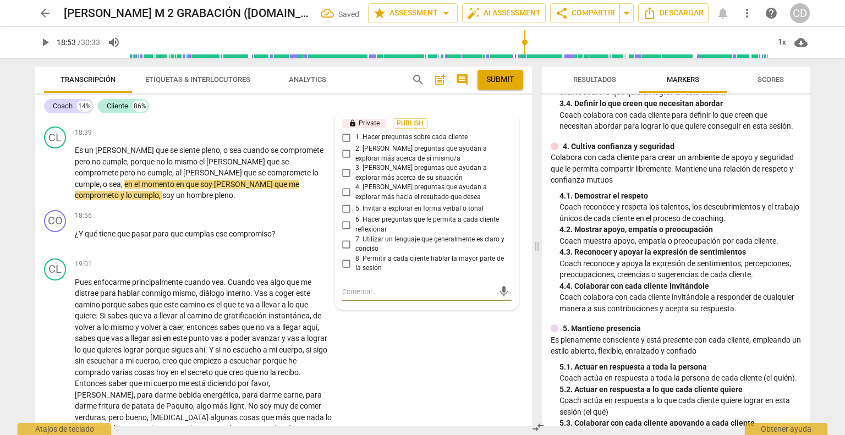
scroll to position [3591, 0]
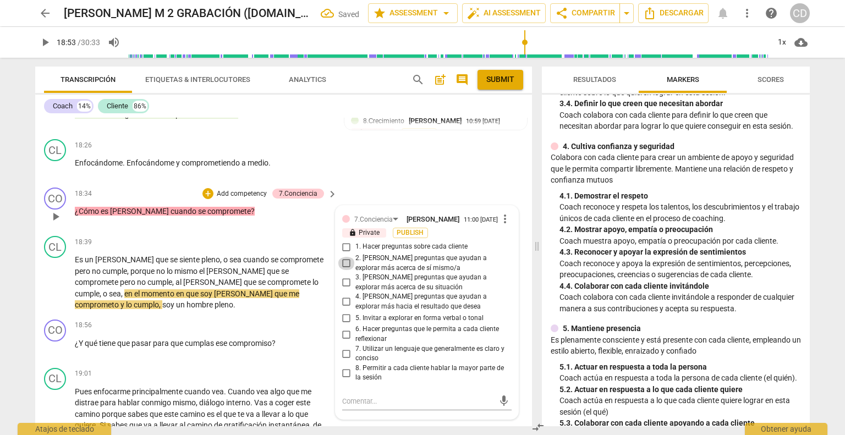
click at [343, 270] on input "2. [PERSON_NAME] preguntas que ayudan a explorar más acerca de sí mismo/a" at bounding box center [347, 263] width 18 height 13
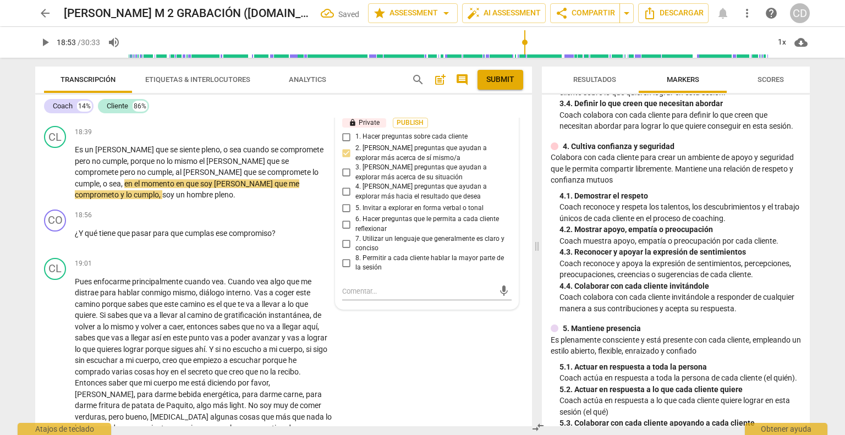
scroll to position [3646, 0]
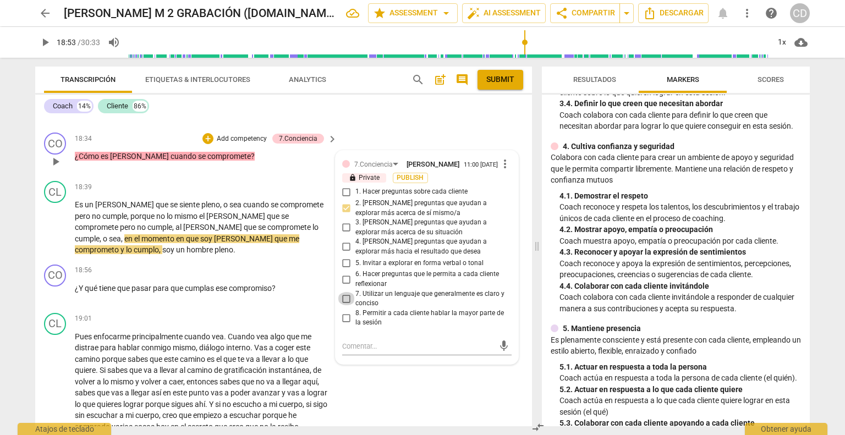
click at [347, 305] on input "7. Utilizar un lenguaje que generalmente es claro y conciso" at bounding box center [347, 298] width 18 height 13
click at [55, 234] on span "play_arrow" at bounding box center [55, 227] width 13 height 13
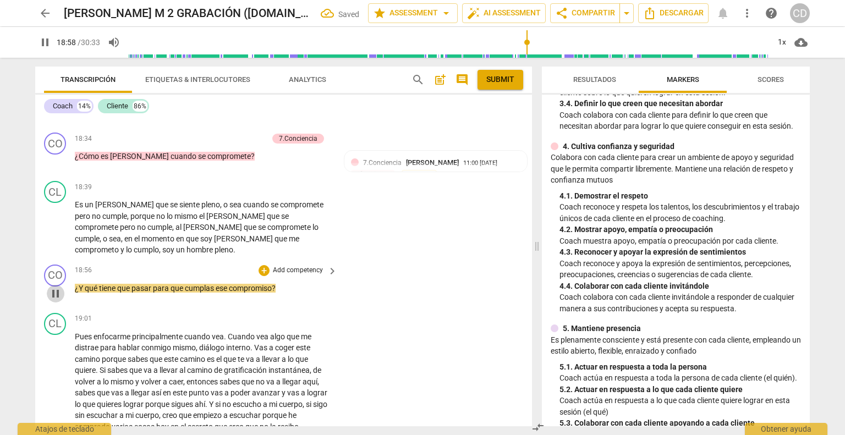
click at [57, 300] on span "pause" at bounding box center [55, 293] width 13 height 13
click at [264, 276] on div "+" at bounding box center [264, 270] width 11 height 11
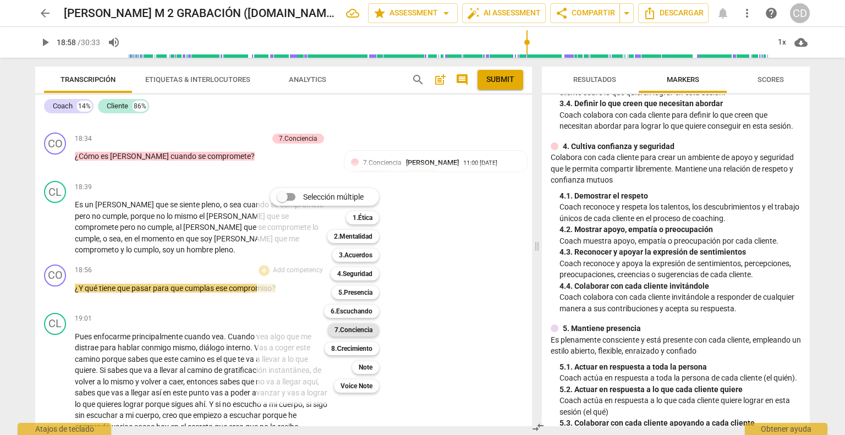
click at [363, 334] on b "7.Conciencia" at bounding box center [354, 330] width 38 height 13
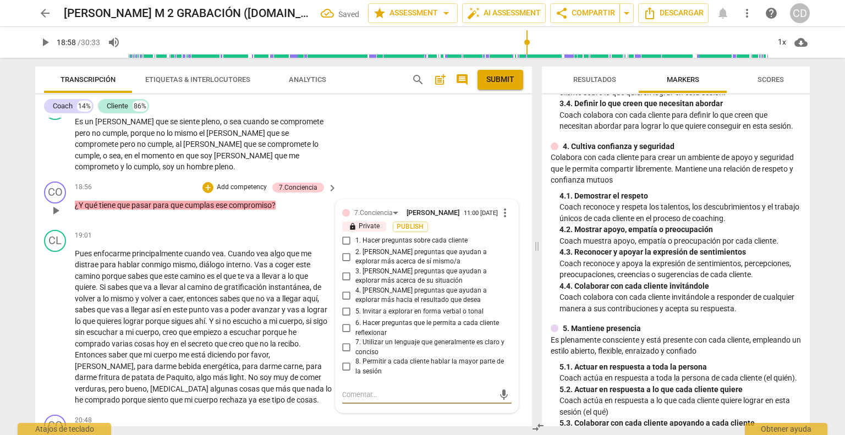
scroll to position [3711, 0]
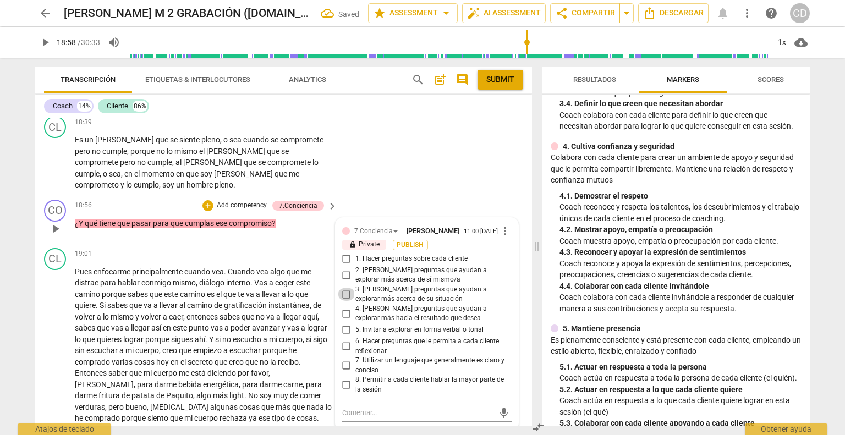
click at [346, 301] on input "3. [PERSON_NAME] preguntas que ayudan a explorar más acerca de su situación" at bounding box center [347, 294] width 18 height 13
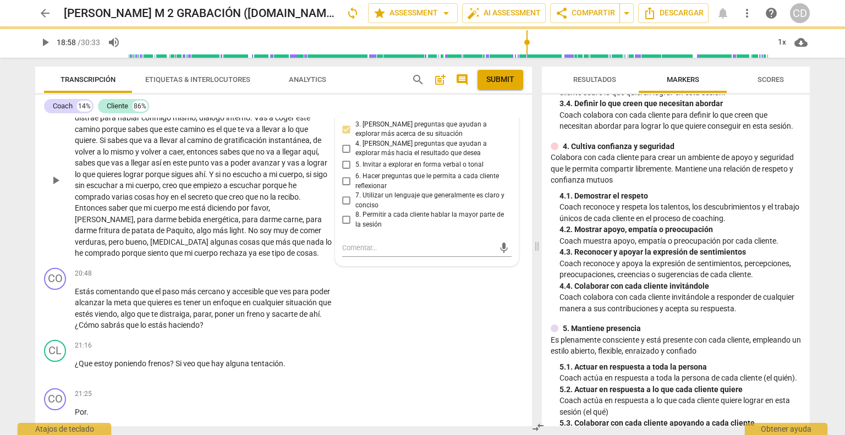
scroll to position [3766, 0]
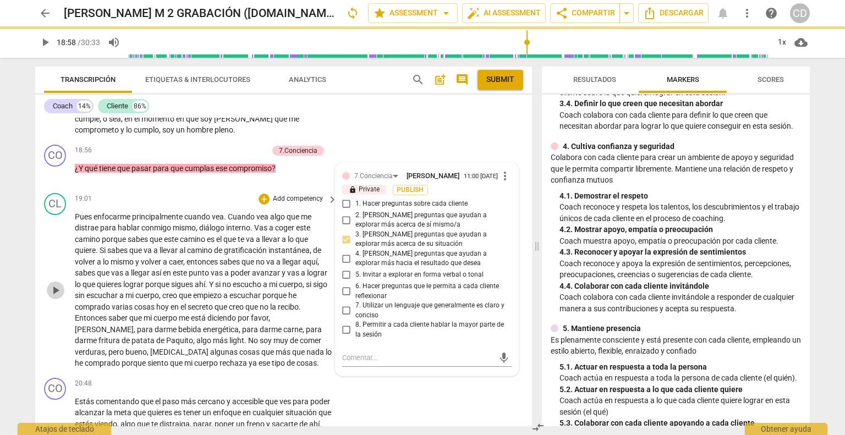
drag, startPoint x: 63, startPoint y: 314, endPoint x: 98, endPoint y: 300, distance: 37.3
click at [66, 313] on div "play_arrow pause" at bounding box center [61, 290] width 28 height 151
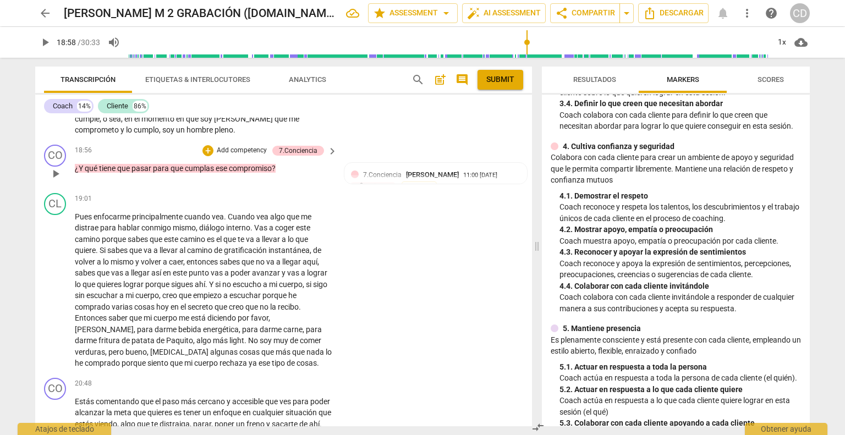
click at [57, 181] on span "play_arrow" at bounding box center [55, 173] width 13 height 13
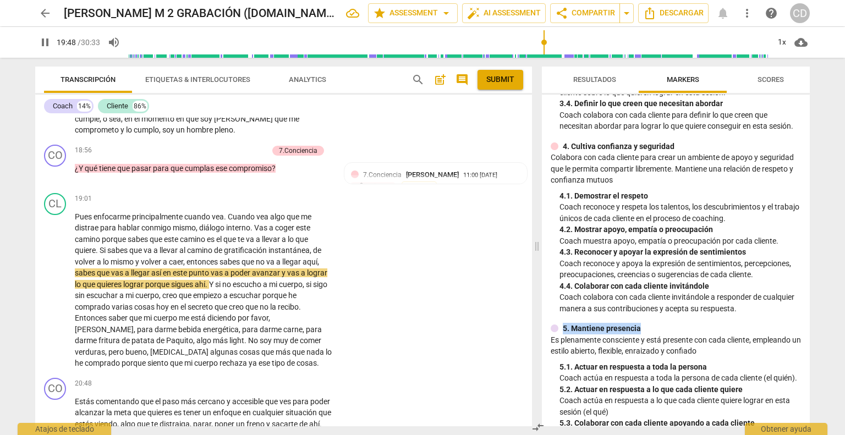
click at [781, 343] on div "Resultados Markers Scores ICF PCC Updated Competencies (2021 Spanish) lock 1. D…" at bounding box center [678, 247] width 281 height 378
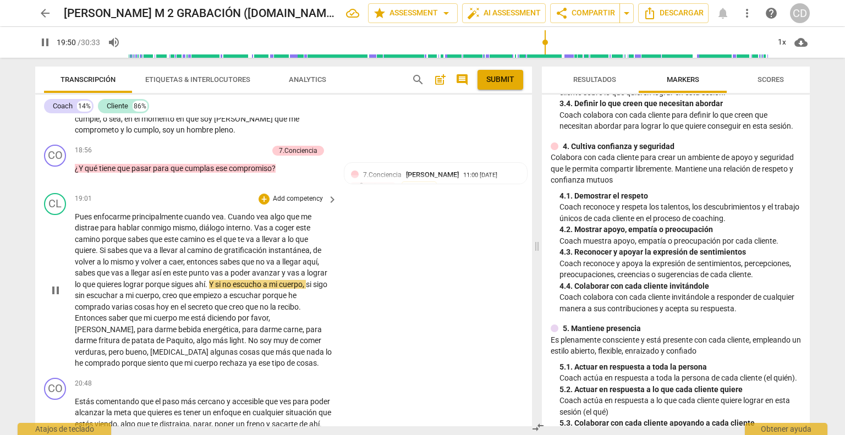
click at [210, 277] on span "punto" at bounding box center [200, 273] width 22 height 9
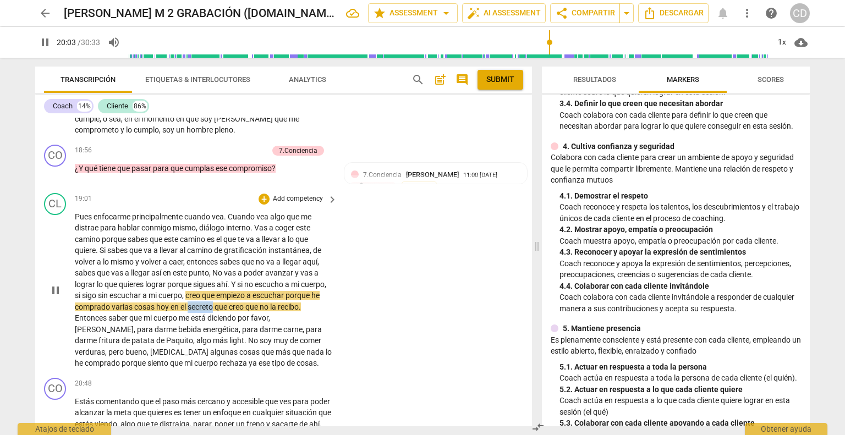
drag, startPoint x: 249, startPoint y: 325, endPoint x: 224, endPoint y: 331, distance: 25.5
click at [224, 331] on p "Pues enfocarme principalmente cuando vea . Cuando vea algo que me distrae para …" at bounding box center [203, 290] width 257 height 158
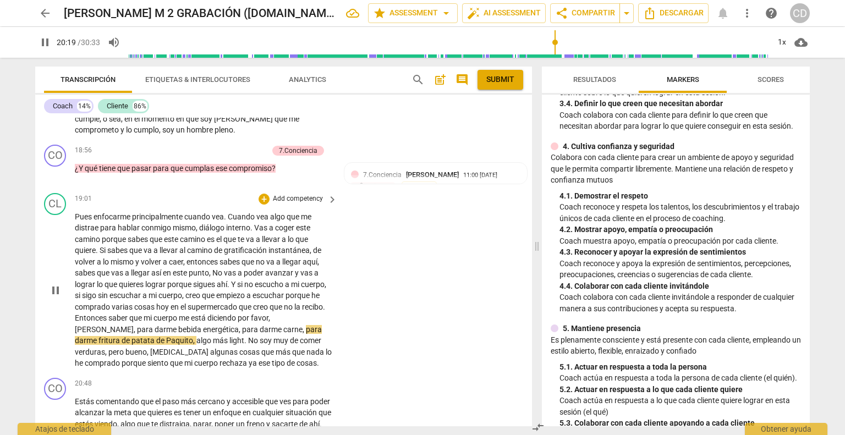
drag, startPoint x: 282, startPoint y: 349, endPoint x: 291, endPoint y: 347, distance: 8.4
click at [306, 334] on span "para" at bounding box center [314, 329] width 16 height 9
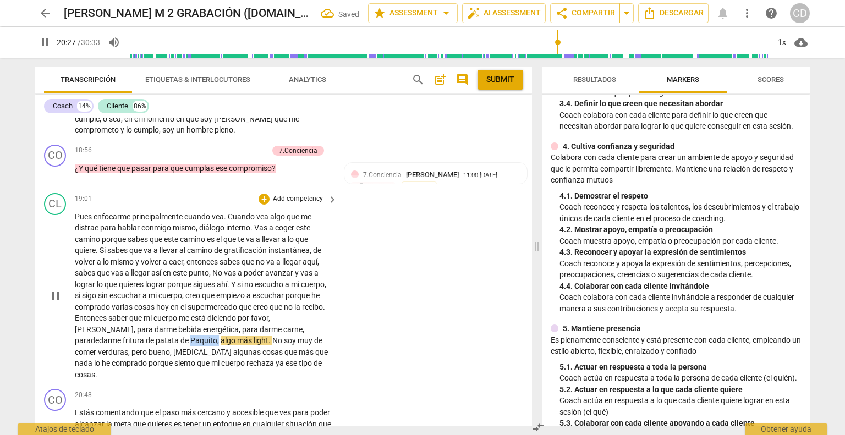
drag, startPoint x: 168, startPoint y: 358, endPoint x: 141, endPoint y: 362, distance: 27.8
click at [141, 362] on p "Pues enfocarme principalmente cuando vea . Cuando vea algo que me distrae para …" at bounding box center [203, 295] width 257 height 169
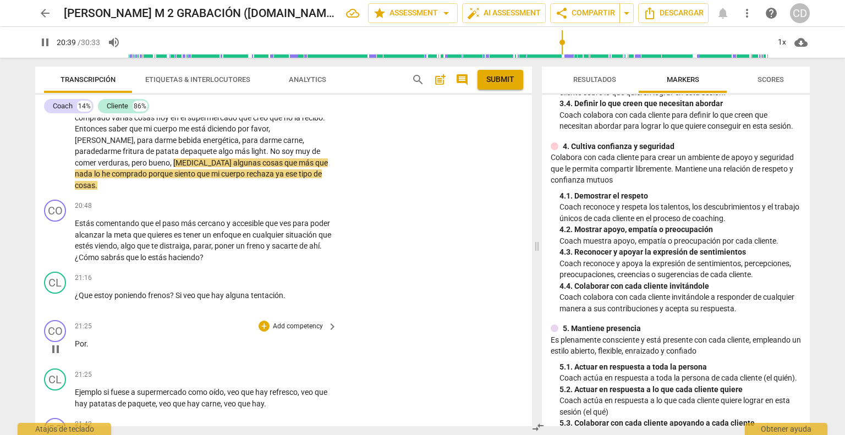
scroll to position [3986, 0]
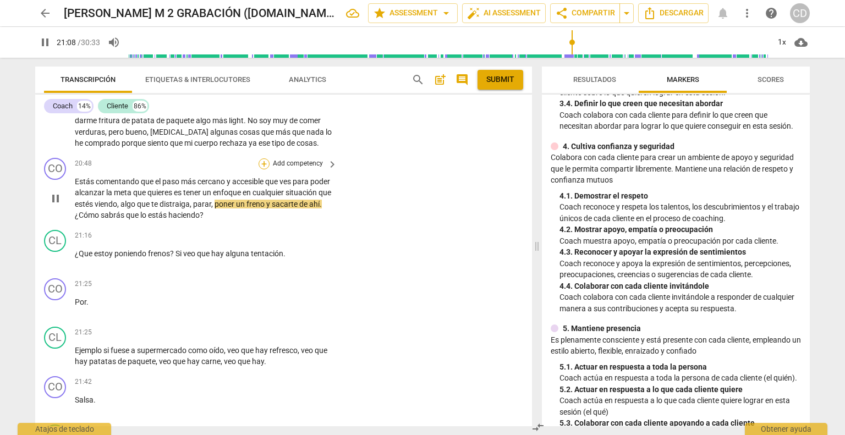
click at [264, 169] on div "+" at bounding box center [264, 163] width 11 height 11
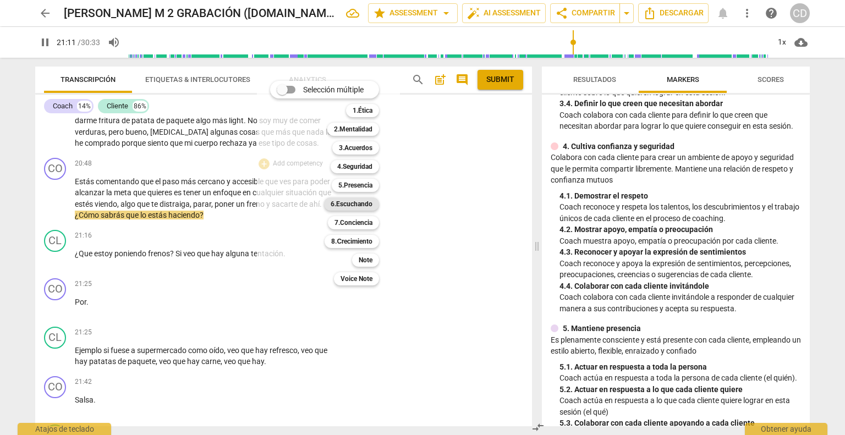
click at [341, 206] on b "6.Escuchando" at bounding box center [352, 204] width 42 height 13
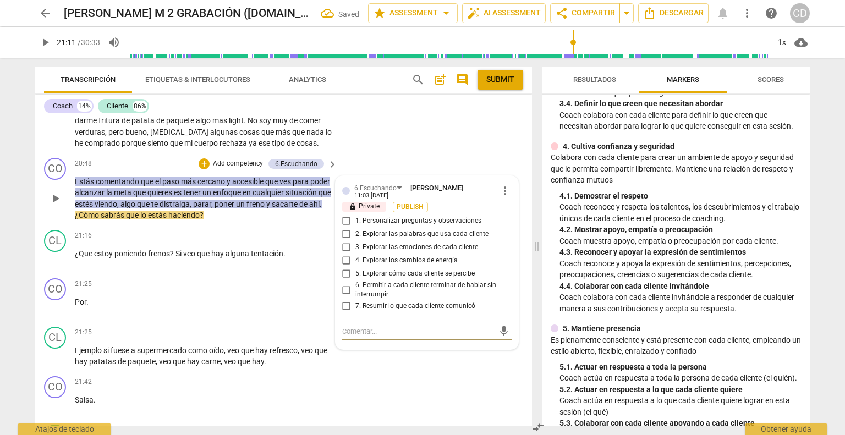
click at [346, 313] on input "7. Resumir lo que cada cliente comunicó" at bounding box center [347, 306] width 18 height 13
click at [206, 169] on div "+" at bounding box center [204, 163] width 11 height 11
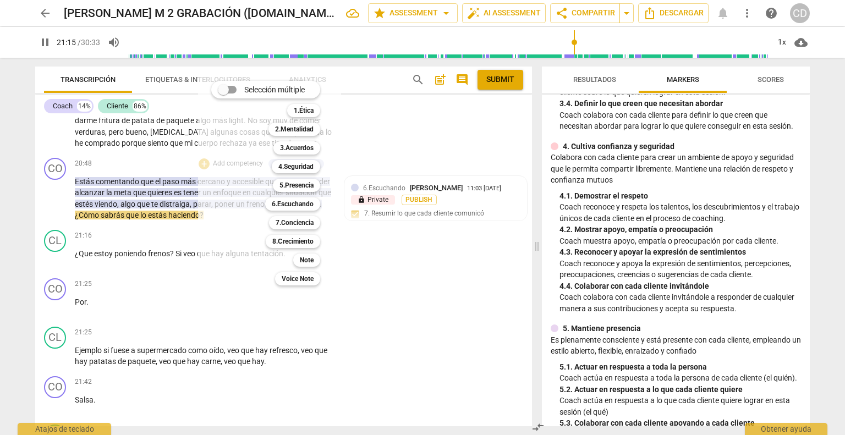
click at [59, 222] on div at bounding box center [422, 217] width 845 height 435
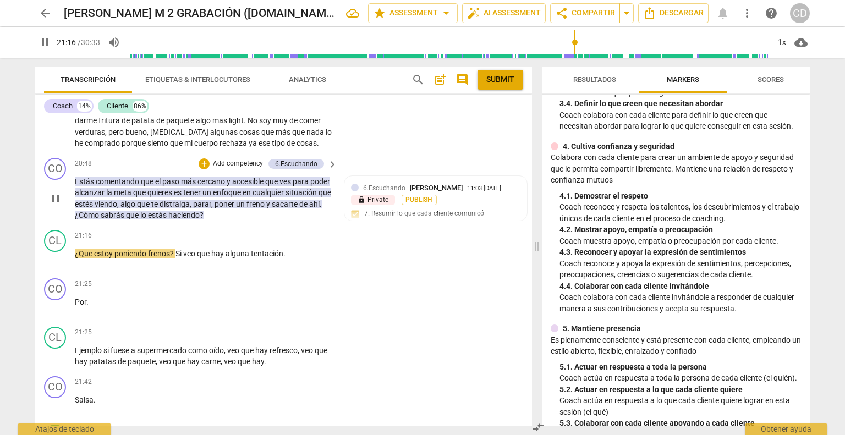
click at [55, 205] on span "pause" at bounding box center [55, 198] width 13 height 13
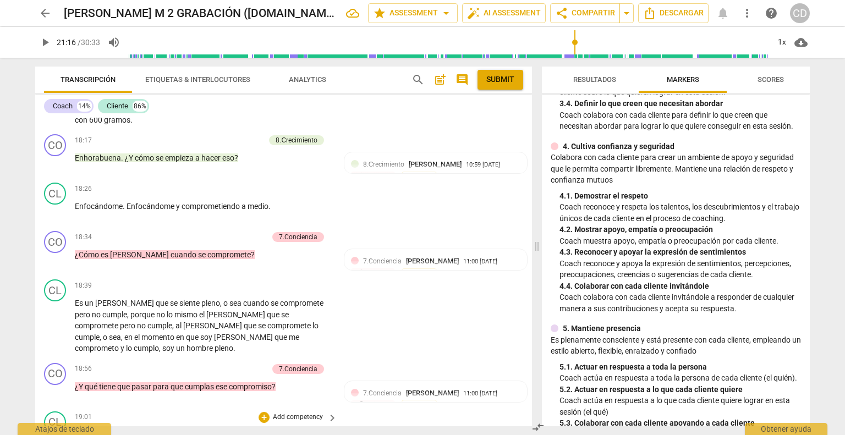
scroll to position [3546, 0]
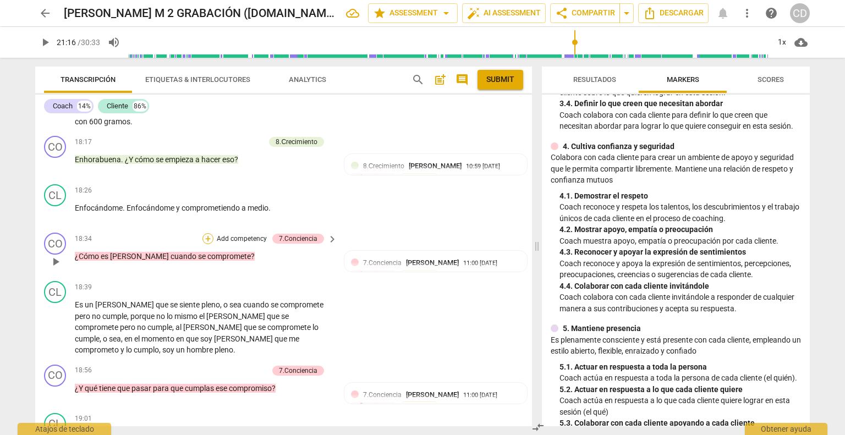
click at [207, 244] on div "+" at bounding box center [208, 238] width 11 height 11
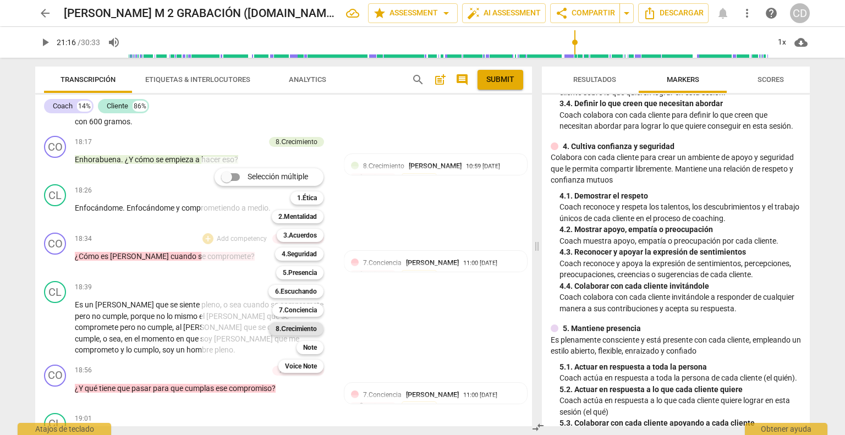
click at [294, 326] on b "8.Сrecimiento" at bounding box center [296, 328] width 41 height 13
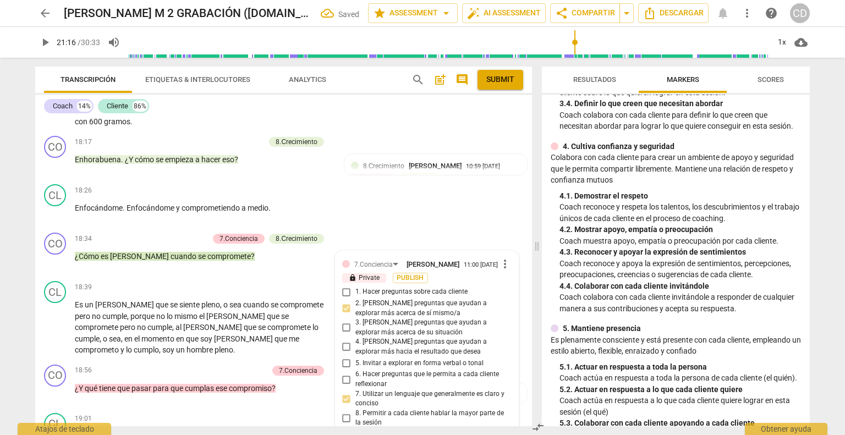
scroll to position [3756, 0]
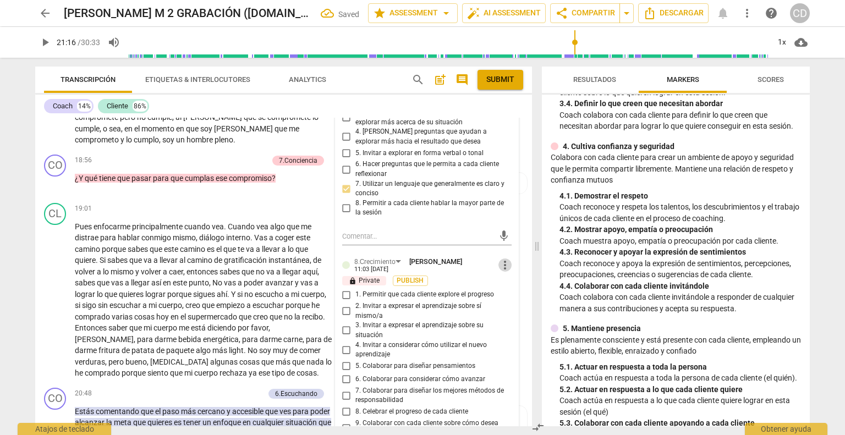
click at [505, 272] on span "more_vert" at bounding box center [505, 265] width 13 height 13
click at [504, 323] on li "Borrar" at bounding box center [514, 321] width 39 height 21
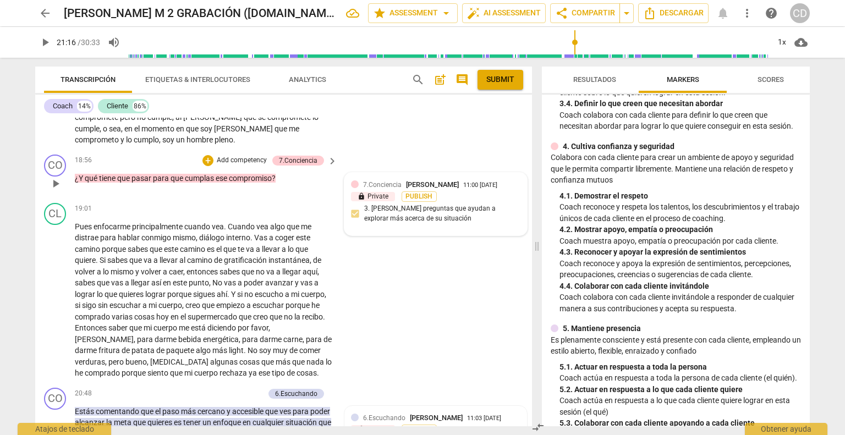
click at [357, 190] on div "7.Conciencia Concha Durante 11:00 [DATE]" at bounding box center [435, 184] width 169 height 10
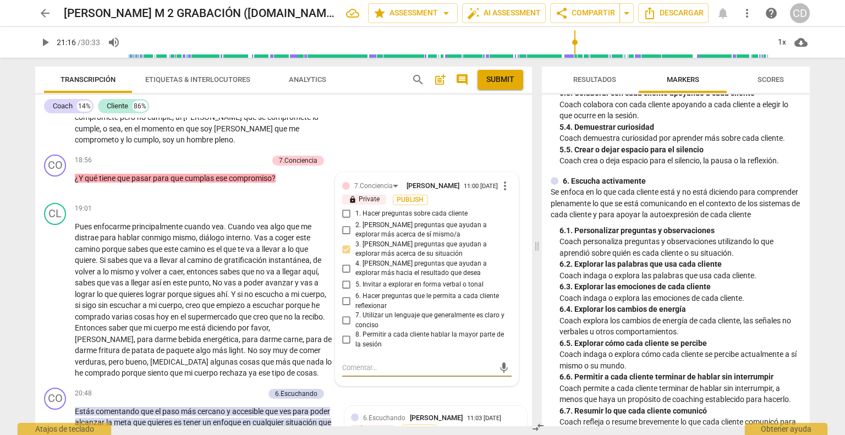
scroll to position [660, 0]
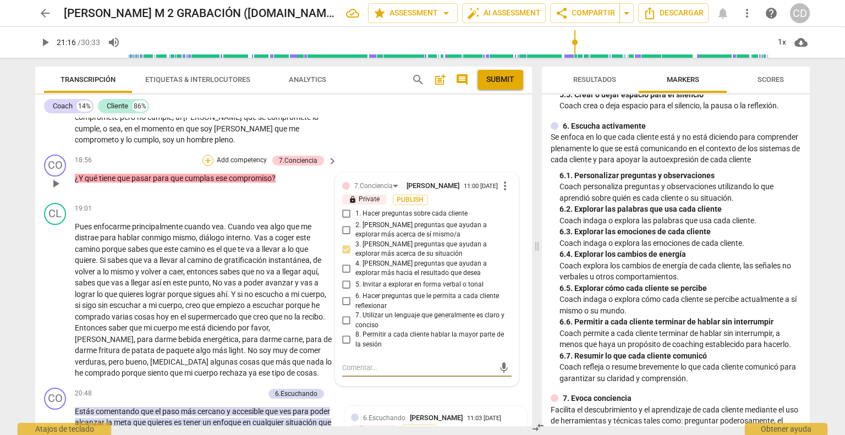
click at [203, 166] on div "+" at bounding box center [208, 160] width 11 height 11
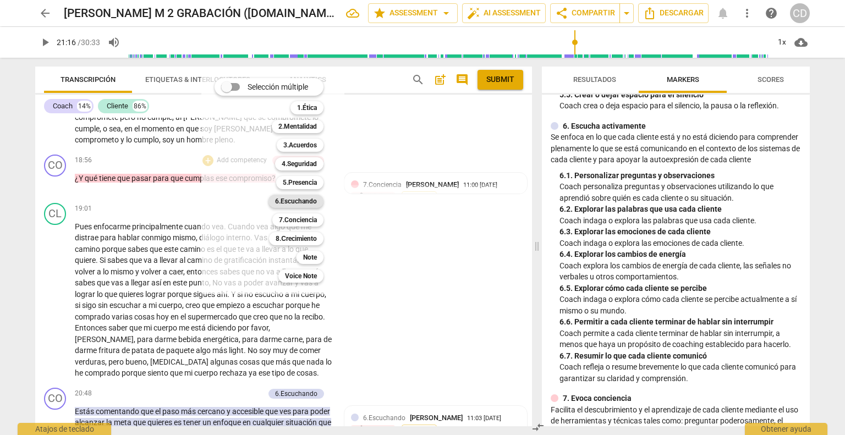
click at [304, 201] on b "6.Escuchando" at bounding box center [296, 201] width 42 height 13
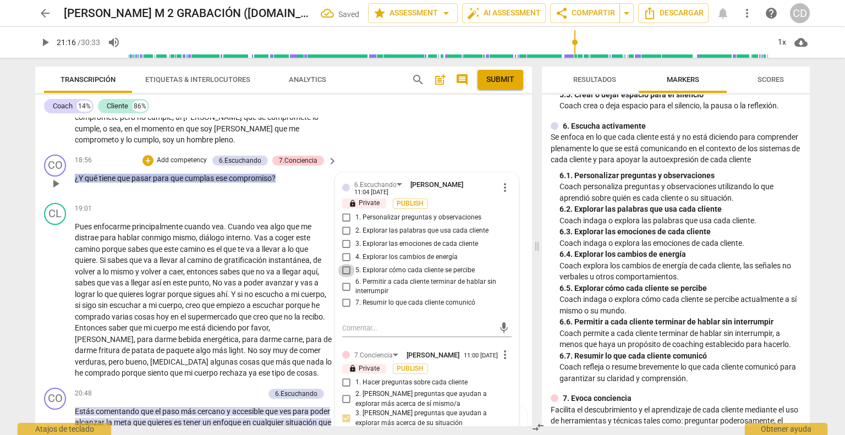
click at [344, 277] on input "5. Explorar cómo cada cliente se percibe" at bounding box center [347, 270] width 18 height 13
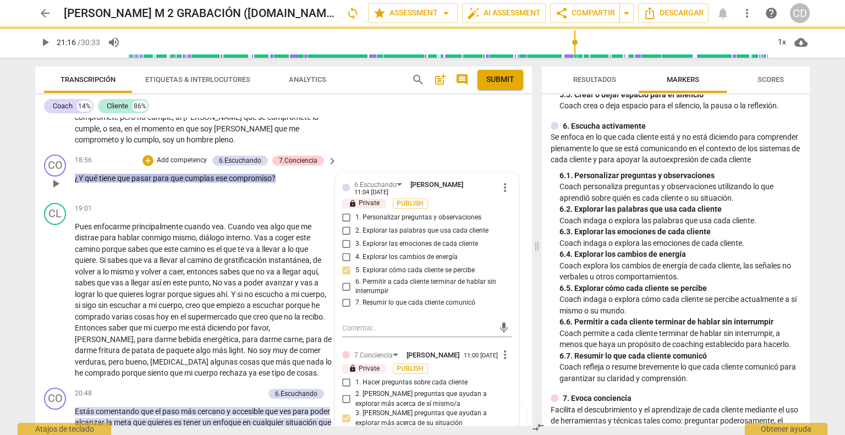
click at [293, 194] on div "18:56 + Add competency 6.Escuchando 7.Conciencia keyboard_arrow_right ¿Y qué ti…" at bounding box center [207, 175] width 264 height 40
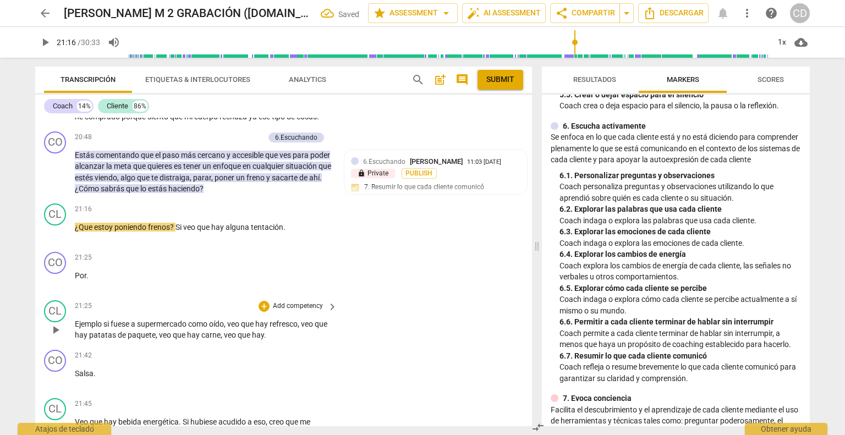
scroll to position [4032, 0]
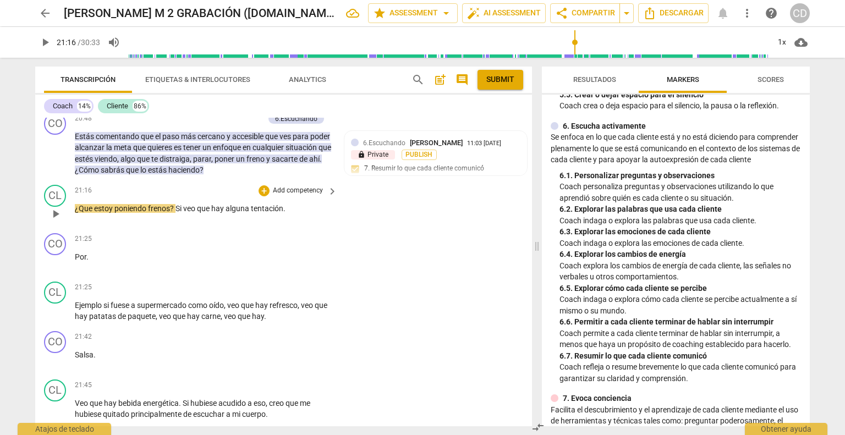
click at [56, 221] on span "play_arrow" at bounding box center [55, 213] width 13 height 13
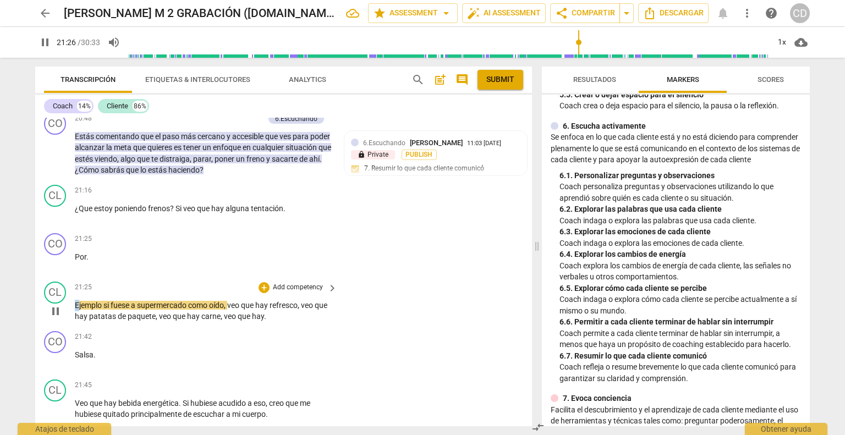
click at [77, 310] on span "Ejemplo" at bounding box center [89, 305] width 29 height 9
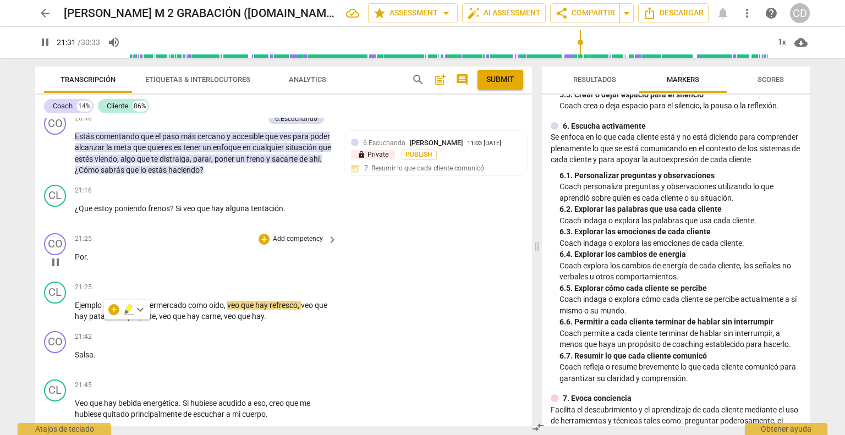
click at [75, 261] on span "Por" at bounding box center [81, 257] width 12 height 9
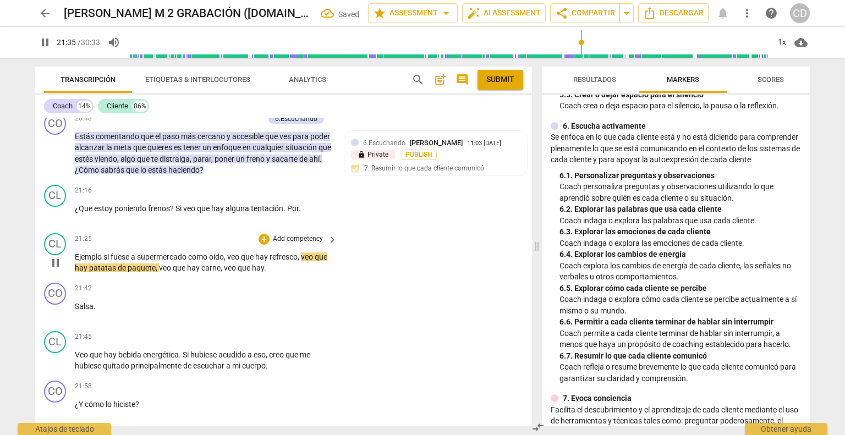
click at [70, 271] on div "play_arrow pause" at bounding box center [61, 262] width 28 height 15
click at [75, 261] on span "Ejemplo" at bounding box center [89, 257] width 29 height 9
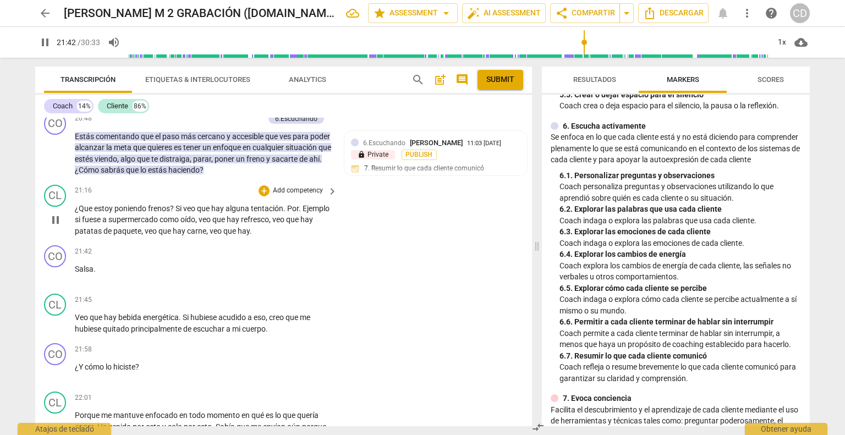
click at [303, 232] on p "¿Que estoy poniendo frenos ? Si veo que hay alguna tentación . Por . Ejemplo si…" at bounding box center [203, 220] width 257 height 34
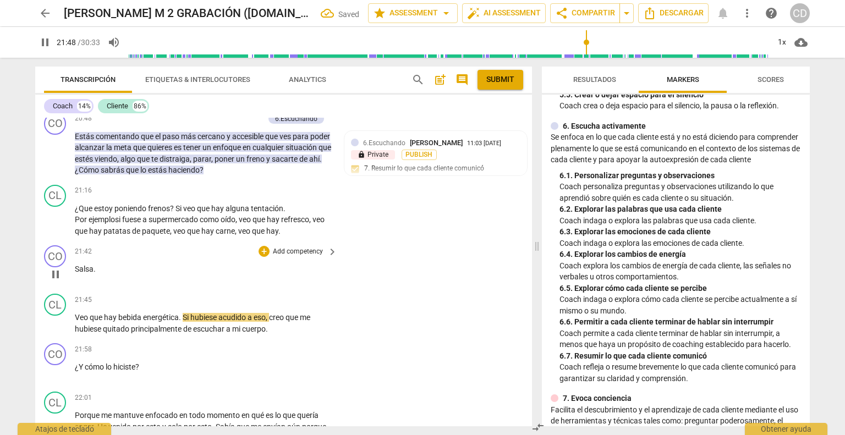
click at [75, 274] on span "Salsa" at bounding box center [84, 269] width 19 height 9
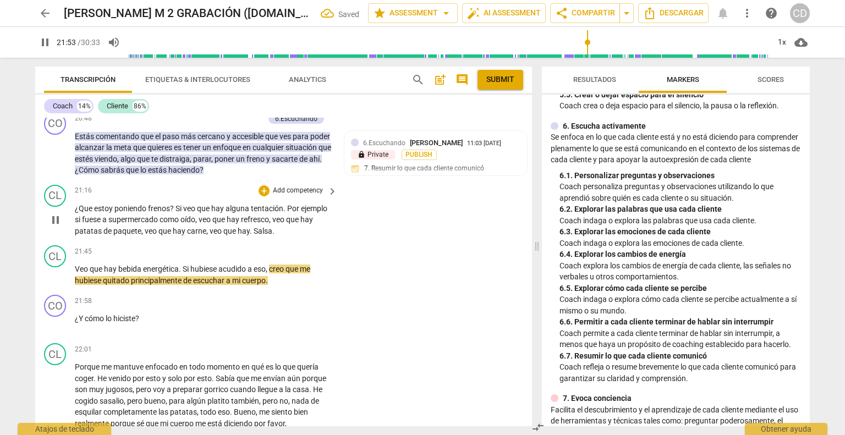
click at [252, 236] on span "." at bounding box center [252, 231] width 4 height 9
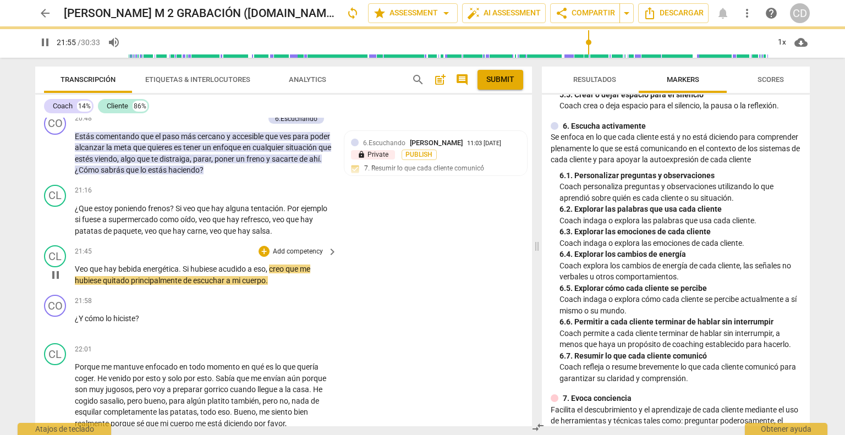
click at [74, 286] on div "CL play_arrow pause" at bounding box center [59, 265] width 31 height 41
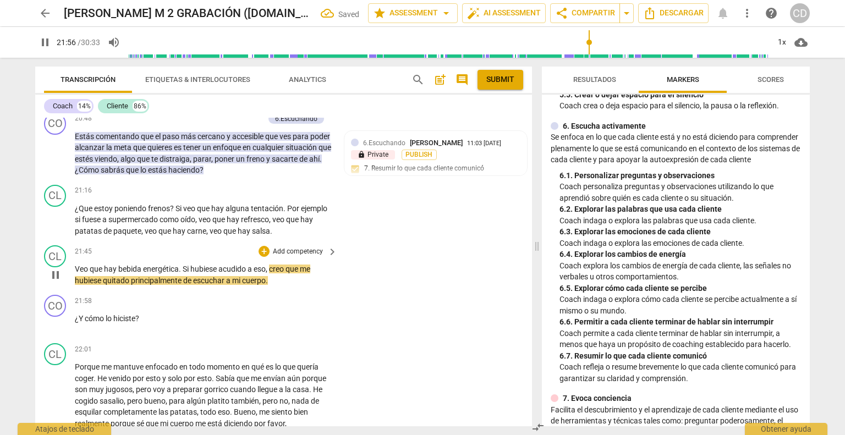
click at [75, 274] on span "Veo" at bounding box center [82, 269] width 15 height 9
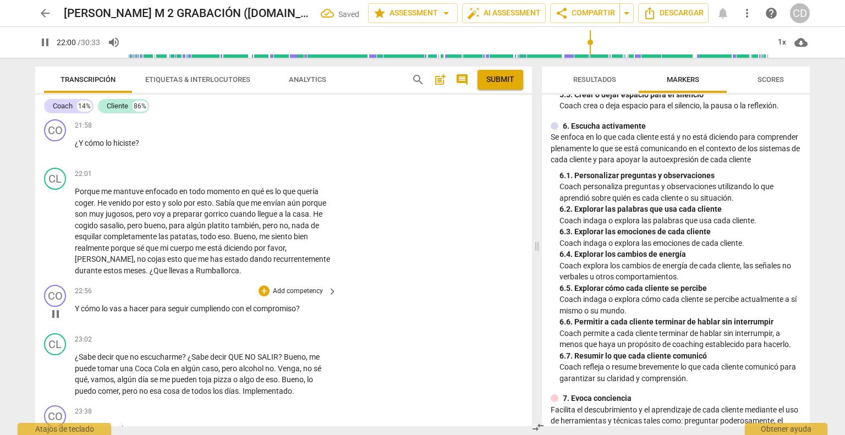
scroll to position [4197, 0]
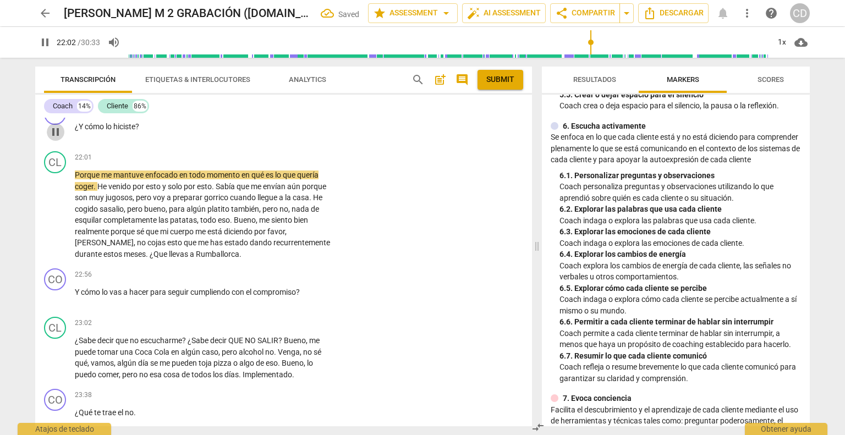
click at [56, 139] on span "pause" at bounding box center [55, 131] width 13 height 13
click at [263, 114] on div "+" at bounding box center [264, 108] width 11 height 11
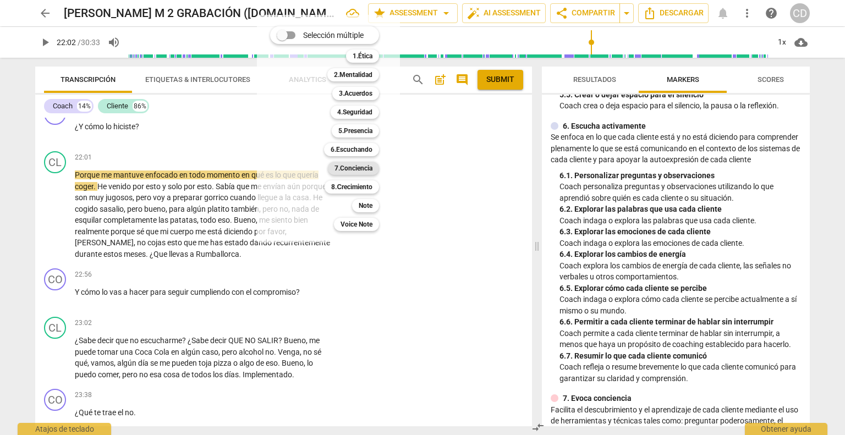
click at [359, 171] on b "7.Conciencia" at bounding box center [354, 168] width 38 height 13
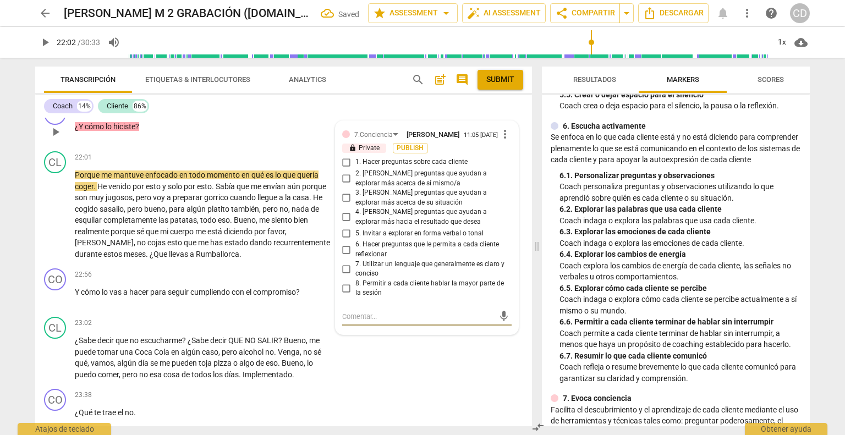
click at [348, 224] on input "4. [PERSON_NAME] preguntas que ayudan a explorar más hacia el resultado que des…" at bounding box center [347, 217] width 18 height 13
click at [60, 222] on span "play_arrow" at bounding box center [55, 215] width 13 height 13
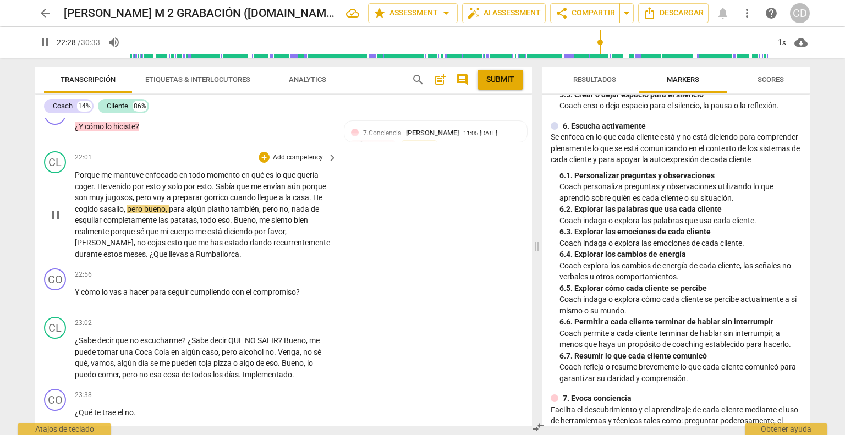
click at [117, 214] on span "sasalio" at bounding box center [112, 209] width 24 height 9
click at [129, 214] on span "[PERSON_NAME]" at bounding box center [129, 209] width 59 height 9
click at [52, 307] on button "pause" at bounding box center [56, 298] width 18 height 18
click at [262, 280] on div "+" at bounding box center [264, 274] width 11 height 11
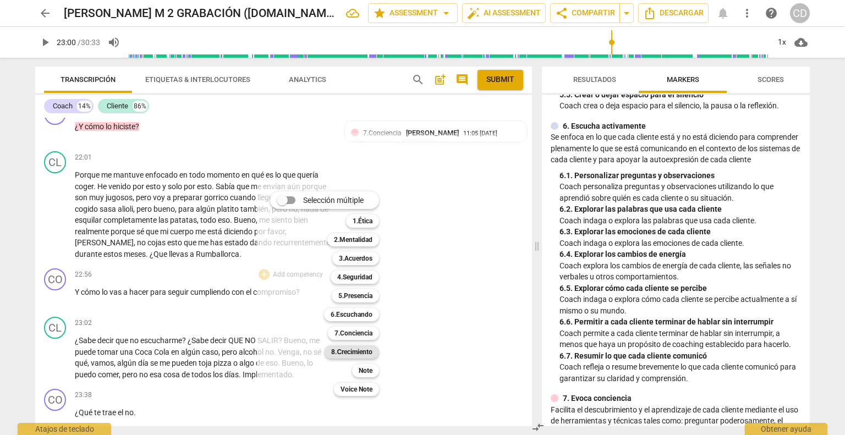
click at [352, 354] on b "8.Сrecimiento" at bounding box center [351, 352] width 41 height 13
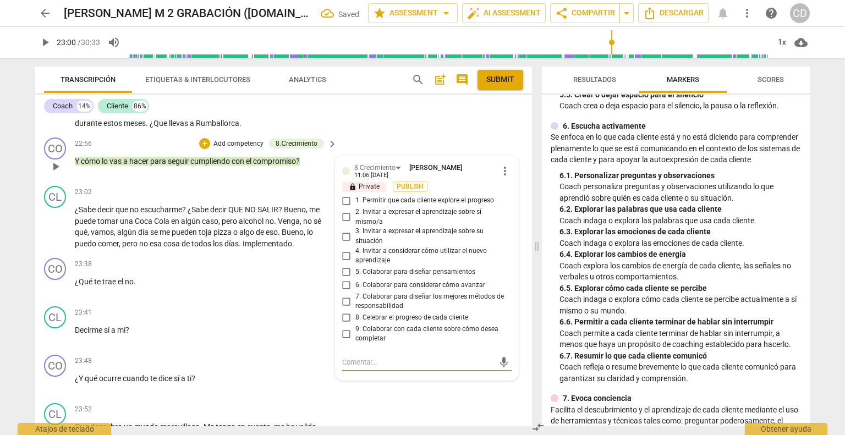
scroll to position [4328, 0]
click at [345, 308] on input "7. Colaborar para diseñar los mejores métodos de responsabilidad" at bounding box center [347, 301] width 18 height 13
click at [56, 173] on span "play_arrow" at bounding box center [55, 166] width 13 height 13
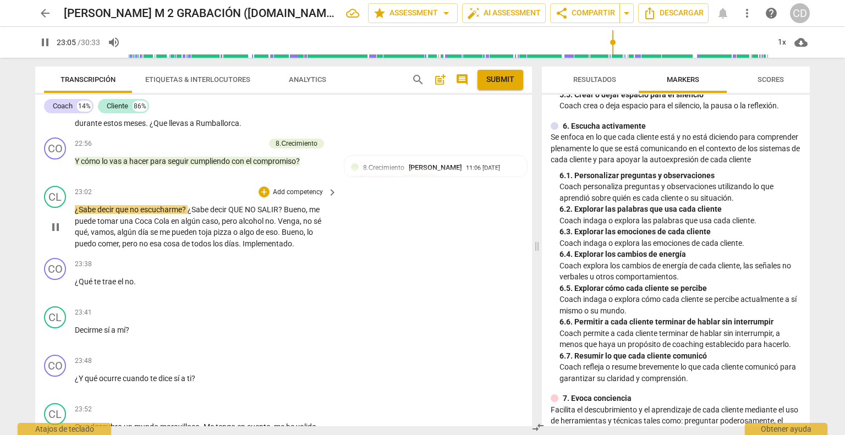
click at [98, 228] on p "¿Sabe decir que no escucharme ? ¿Sabe decir QUE NO SALIR ? Bueno , me puede [PE…" at bounding box center [203, 226] width 257 height 45
click at [96, 214] on span "¿Sabe" at bounding box center [86, 209] width 23 height 9
click at [82, 214] on span "¿Sabe r" at bounding box center [87, 209] width 24 height 9
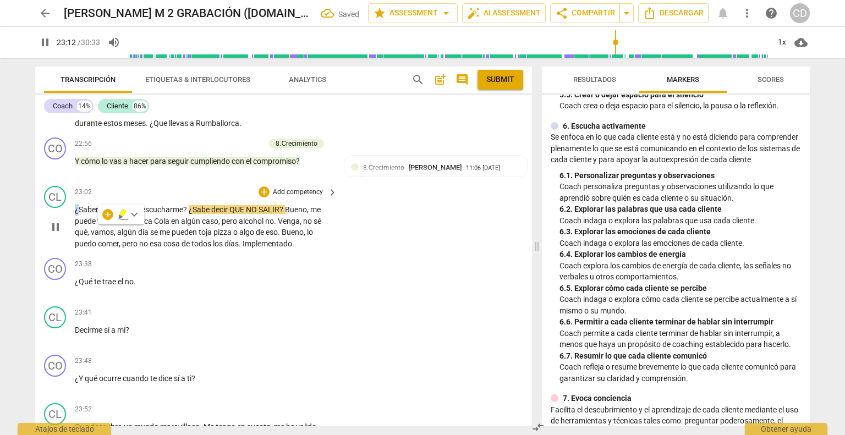
click at [77, 233] on p "¿Sabe r decir que no escucharme ? ¿Sabe decir QUE NO SALIR ? Bueno , me puede […" at bounding box center [203, 226] width 257 height 45
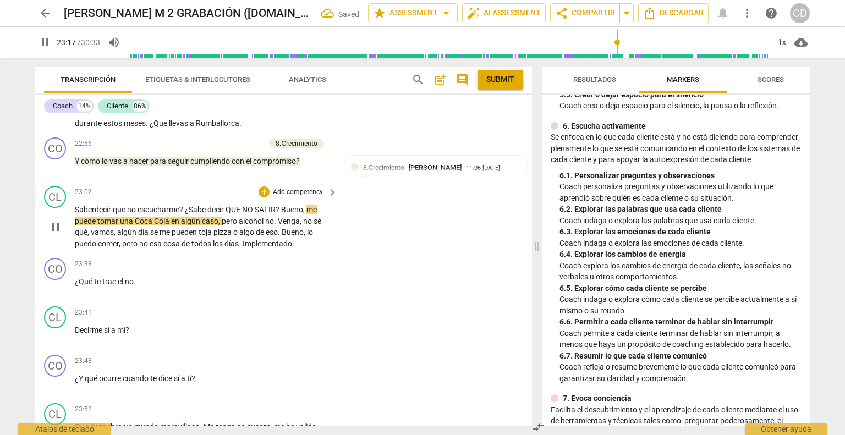
click at [184, 214] on span "?" at bounding box center [182, 209] width 6 height 9
click at [202, 214] on span "¿Sabe" at bounding box center [191, 209] width 21 height 9
click at [188, 214] on span "¿Saber" at bounding box center [193, 209] width 24 height 9
click at [275, 214] on span "?" at bounding box center [272, 209] width 6 height 9
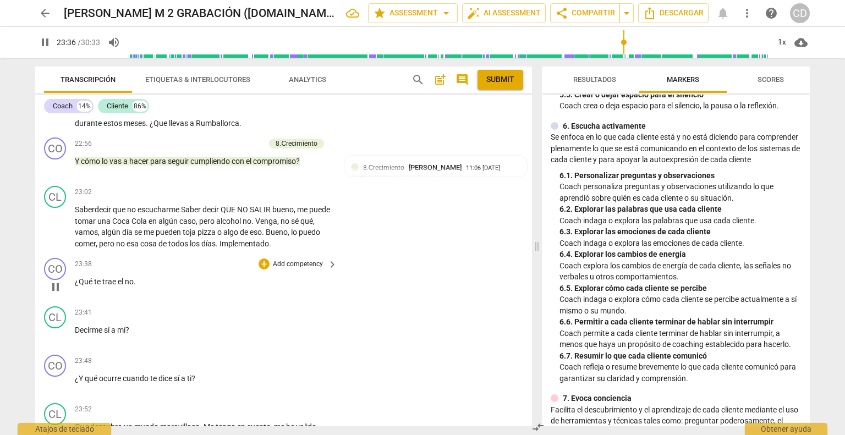
click at [136, 288] on p "¿Qué te trae el no ." at bounding box center [203, 282] width 257 height 12
click at [57, 294] on span "pause" at bounding box center [55, 287] width 13 height 13
click at [263, 270] on div "+" at bounding box center [264, 264] width 11 height 11
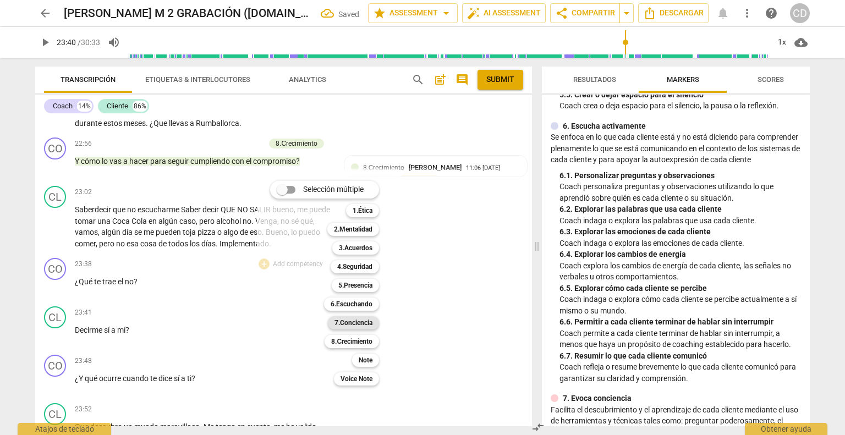
click at [353, 327] on b "7.Conciencia" at bounding box center [354, 322] width 38 height 13
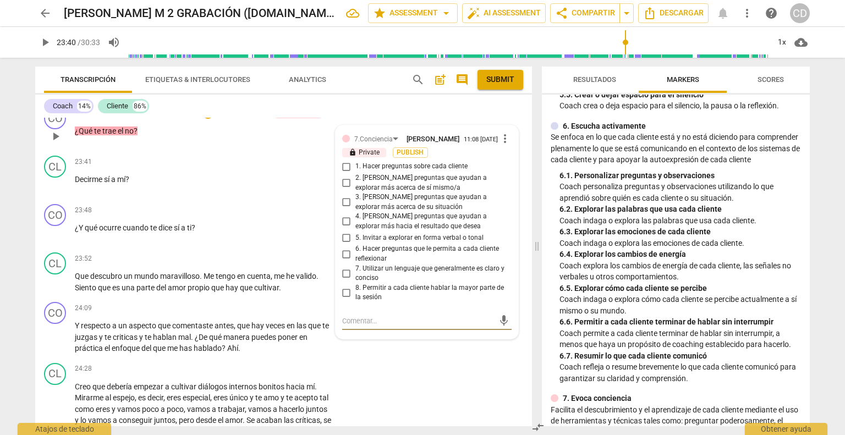
scroll to position [4495, 0]
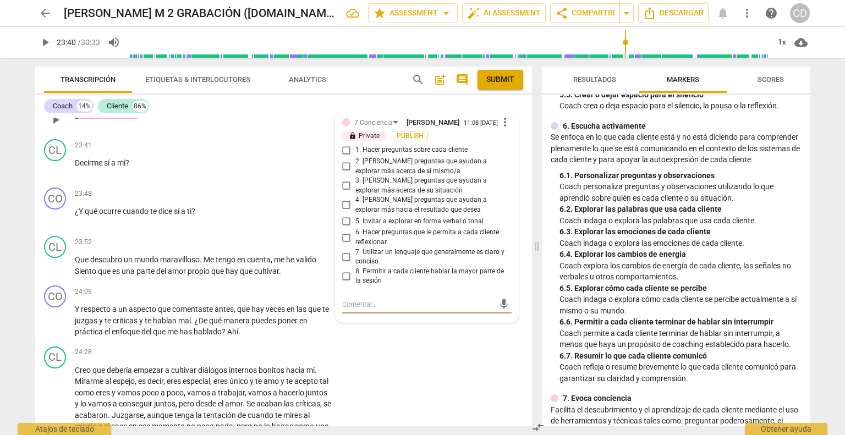
click at [347, 264] on input "7. Utilizar un lenguaje que generalmente es claro y conciso" at bounding box center [347, 256] width 18 height 13
click at [344, 173] on input "2. [PERSON_NAME] preguntas que ayudan a explorar más acerca de sí mismo/a" at bounding box center [347, 166] width 18 height 13
click at [57, 127] on span "play_arrow" at bounding box center [55, 119] width 13 height 13
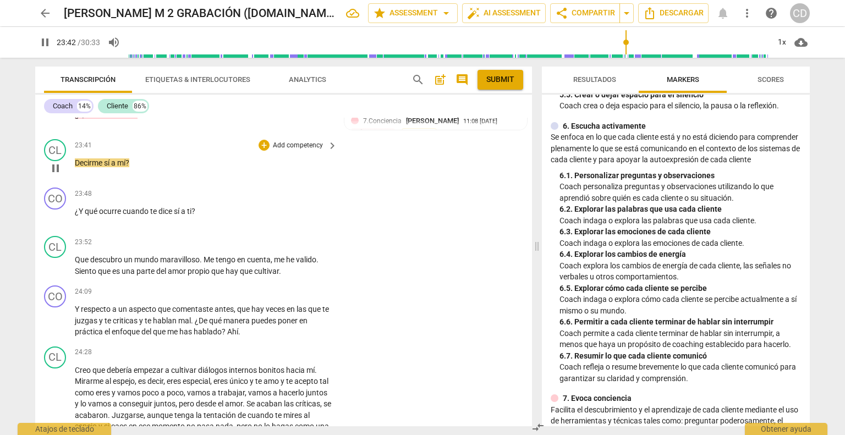
click at [140, 179] on div "23:41 + Add competency keyboard_arrow_right Decirme sí a mí ?" at bounding box center [207, 159] width 264 height 40
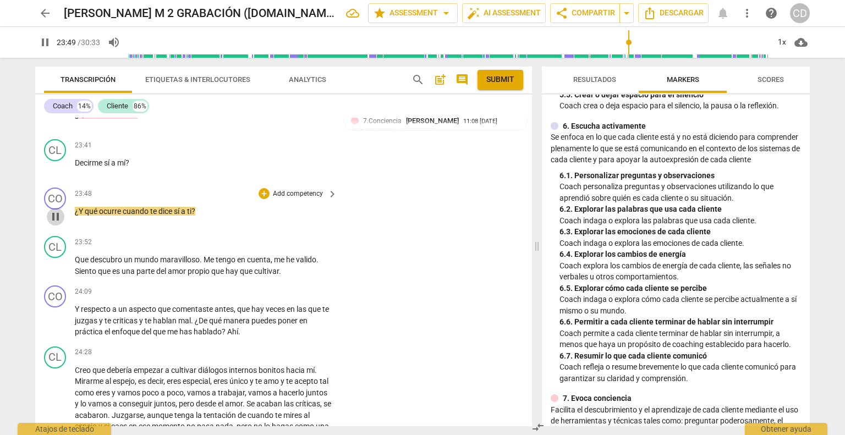
click at [58, 223] on span "pause" at bounding box center [55, 216] width 13 height 13
click at [259, 200] on div "+ Add competency keyboard_arrow_right" at bounding box center [297, 194] width 82 height 12
click at [264, 199] on div "+" at bounding box center [264, 193] width 11 height 11
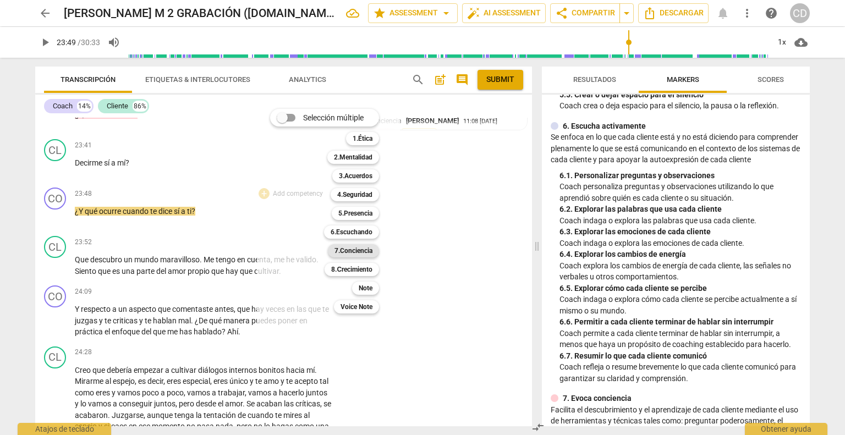
click at [358, 254] on b "7.Conciencia" at bounding box center [354, 250] width 38 height 13
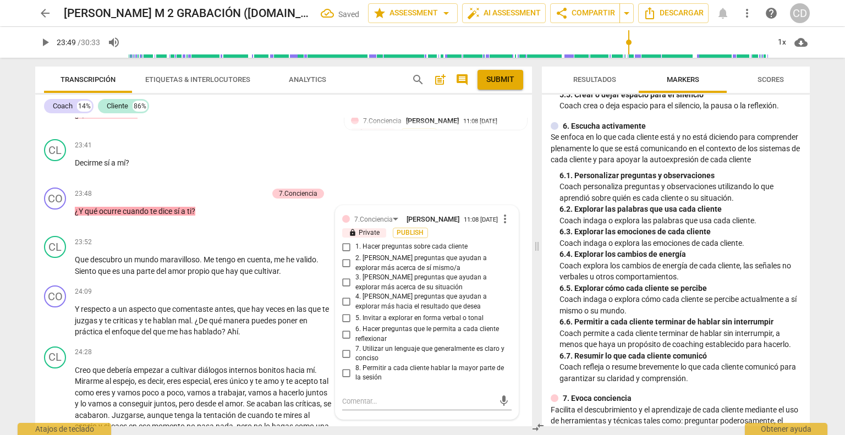
scroll to position [4496, 0]
click at [344, 308] on input "4. [PERSON_NAME] preguntas que ayudan a explorar más hacia el resultado que des…" at bounding box center [347, 300] width 18 height 13
click at [60, 271] on span "play_arrow" at bounding box center [55, 264] width 13 height 13
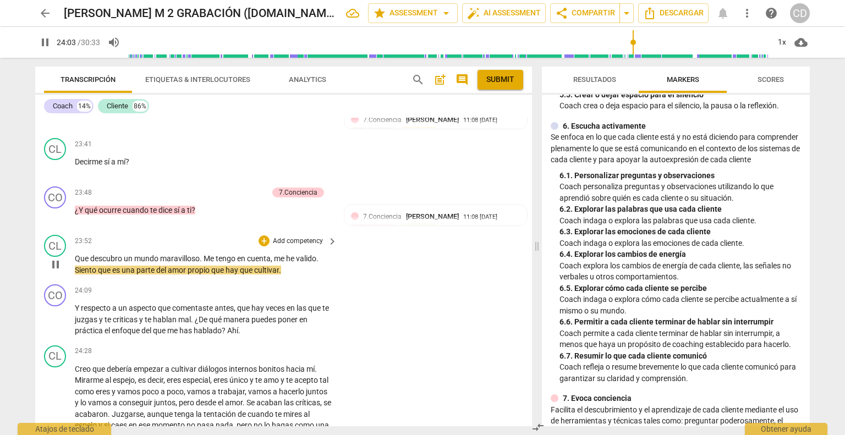
click at [298, 263] on span "valido" at bounding box center [306, 258] width 20 height 9
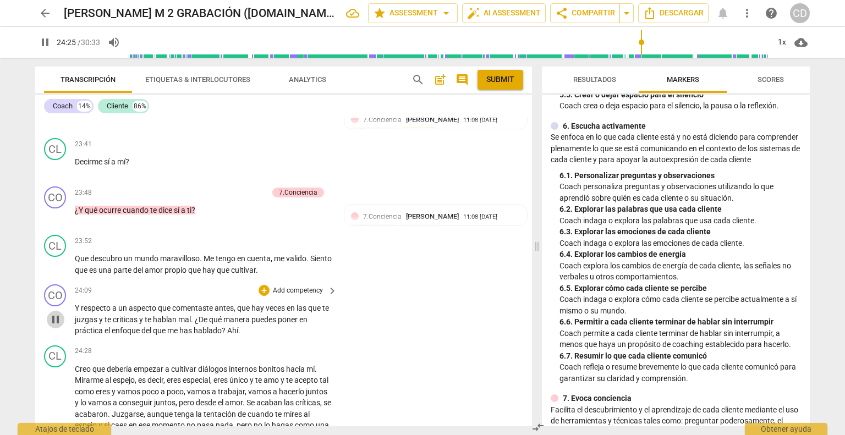
click at [55, 326] on span "pause" at bounding box center [55, 319] width 13 height 13
click at [260, 296] on div "+" at bounding box center [264, 290] width 11 height 11
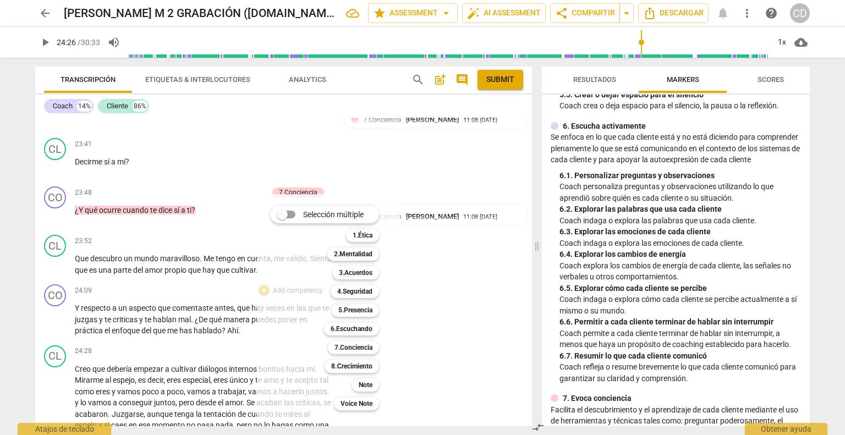
click at [260, 176] on div at bounding box center [422, 217] width 845 height 435
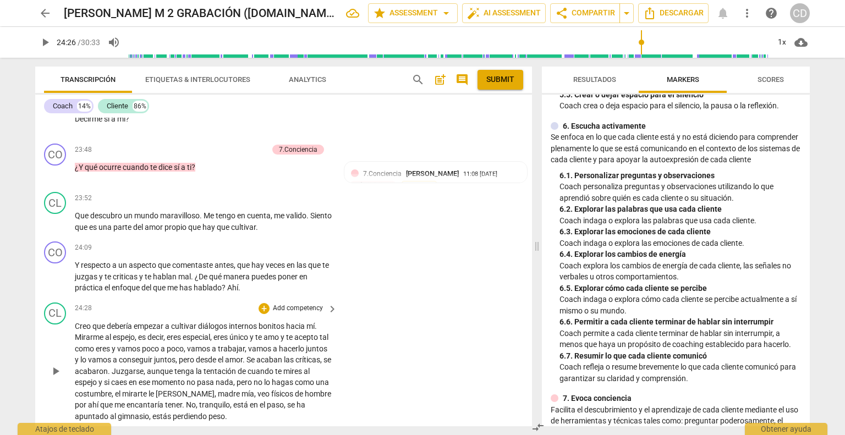
scroll to position [4606, 0]
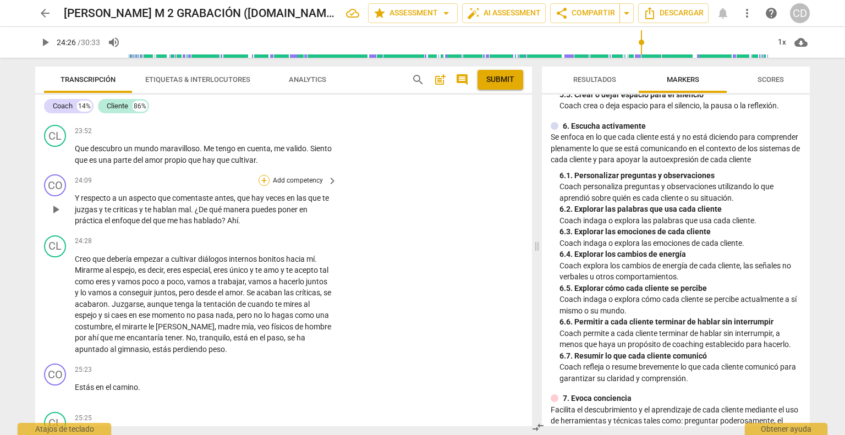
click at [262, 186] on div "+" at bounding box center [264, 180] width 11 height 11
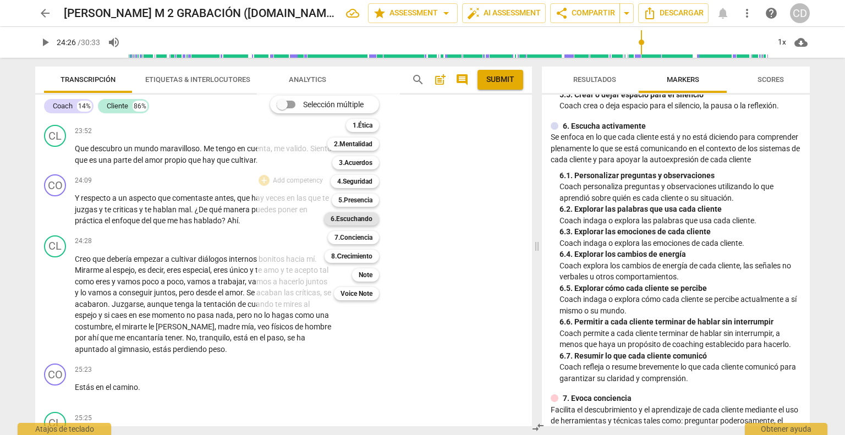
click at [354, 215] on b "6.Escuchando" at bounding box center [352, 218] width 42 height 13
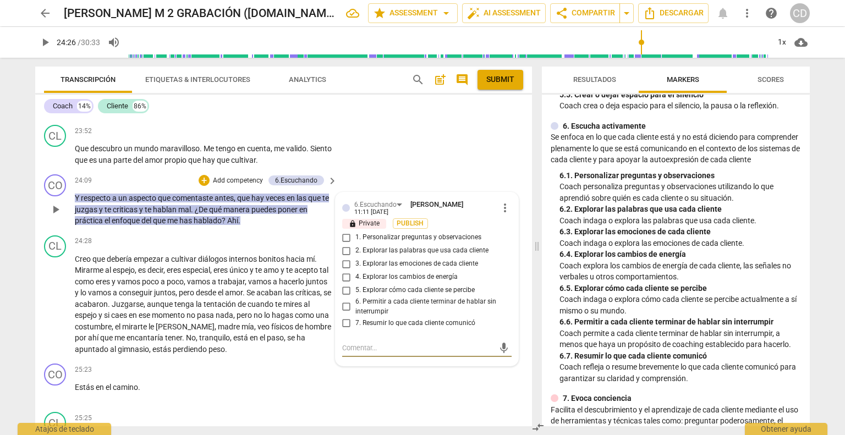
click at [345, 330] on input "7. Resumir lo que cada cliente comunicó" at bounding box center [347, 322] width 18 height 13
click at [209, 186] on div "+ Add competency" at bounding box center [231, 180] width 65 height 11
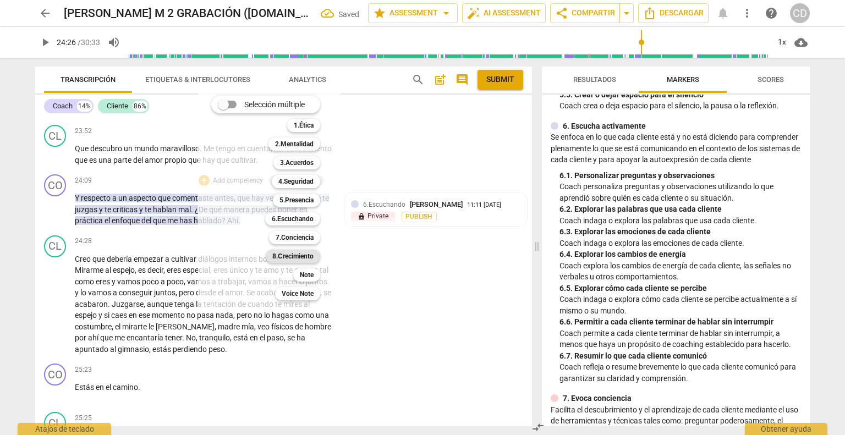
click at [293, 255] on b "8.Сrecimiento" at bounding box center [292, 256] width 41 height 13
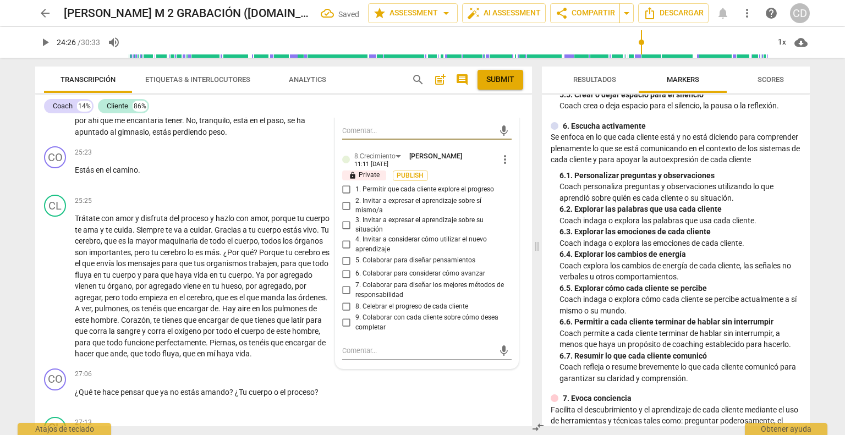
scroll to position [4826, 0]
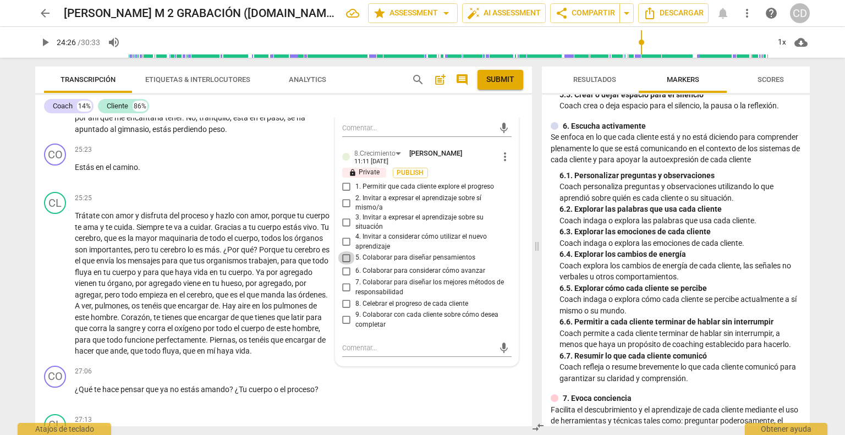
click at [342, 265] on input "5. Colaborar para diseñar pensamientos" at bounding box center [347, 257] width 18 height 13
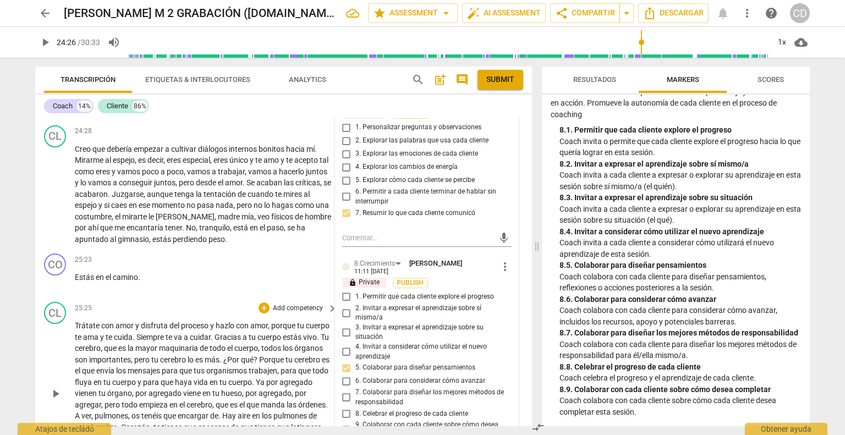
scroll to position [4606, 0]
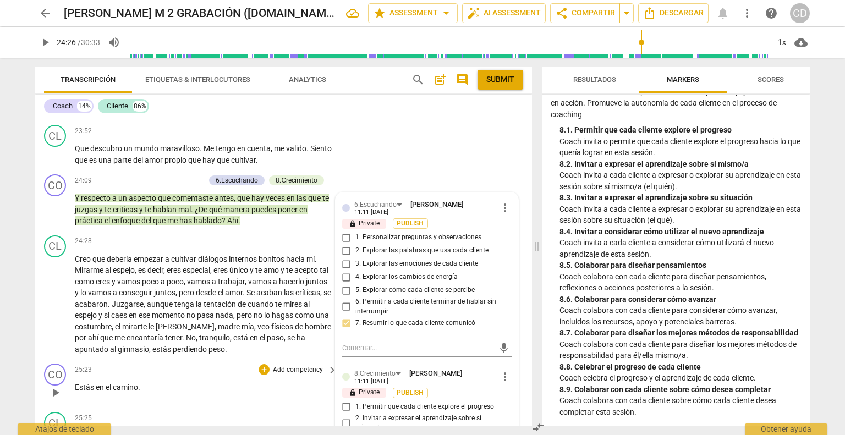
click at [264, 393] on p "Estás en el camino ." at bounding box center [203, 388] width 257 height 12
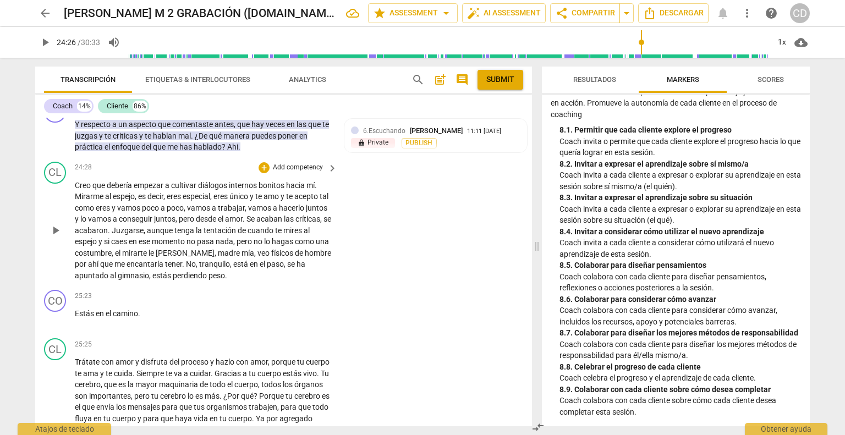
scroll to position [4661, 0]
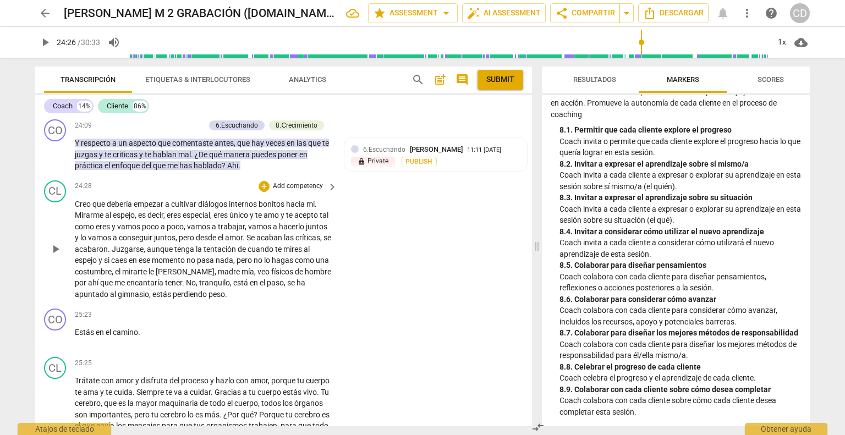
click at [58, 256] on span "play_arrow" at bounding box center [55, 249] width 13 height 13
click at [112, 373] on div "CL play_arrow pause 25:25 + Add competency keyboard_arrow_right Trátate con amo…" at bounding box center [283, 440] width 497 height 174
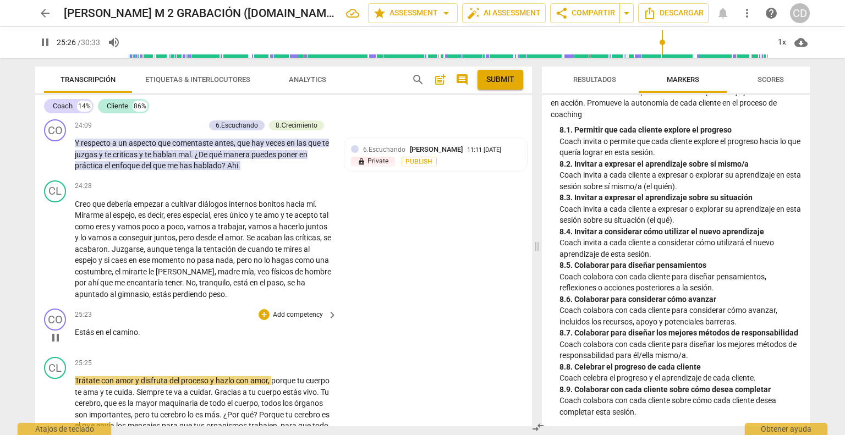
click at [77, 337] on span "Estás" at bounding box center [85, 332] width 21 height 9
click at [78, 337] on span "Estás" at bounding box center [85, 332] width 21 height 9
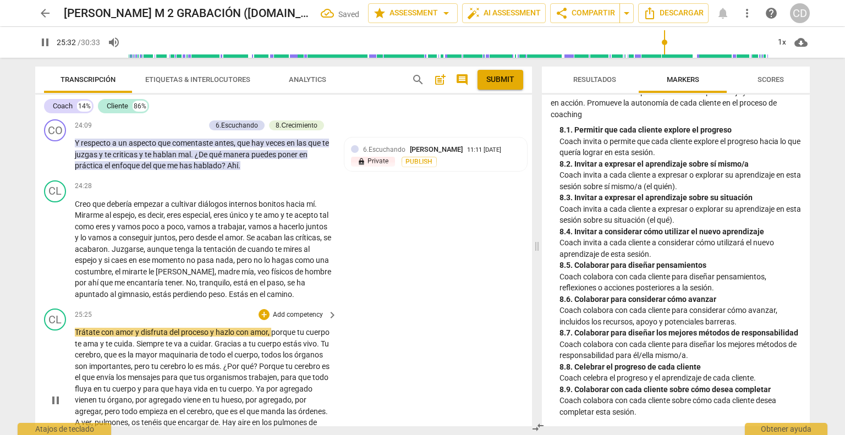
click at [75, 337] on span "Trátate" at bounding box center [88, 332] width 26 height 9
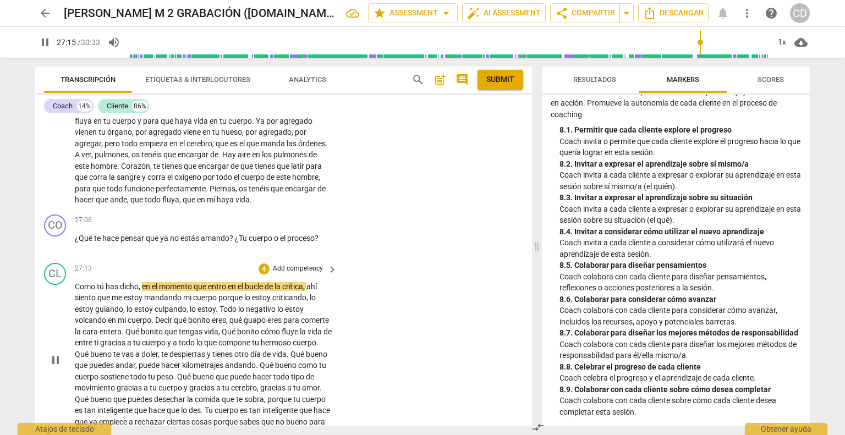
scroll to position [4936, 0]
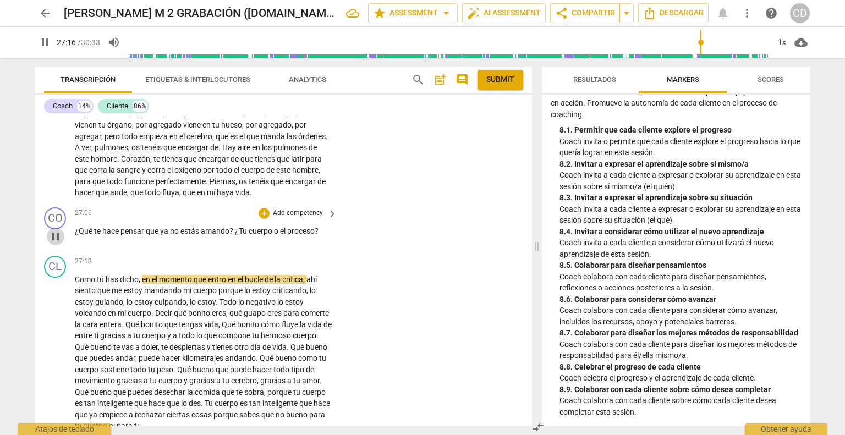
click at [54, 243] on span "pause" at bounding box center [55, 236] width 13 height 13
click at [263, 219] on div "+" at bounding box center [264, 213] width 11 height 11
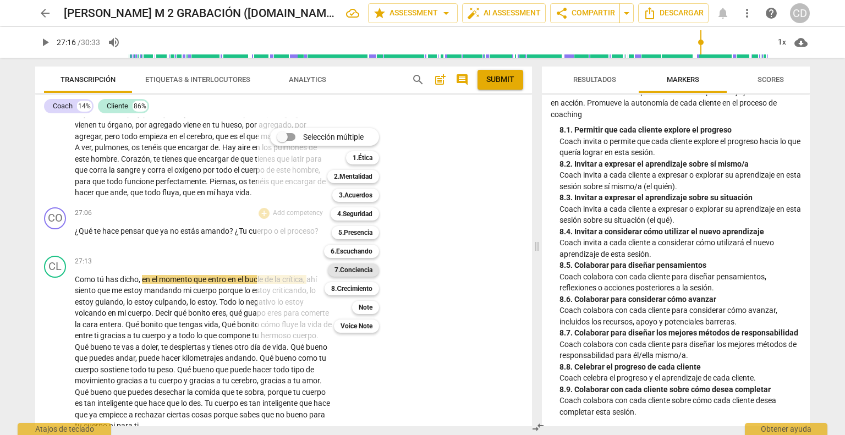
click at [348, 274] on b "7.Conciencia" at bounding box center [354, 270] width 38 height 13
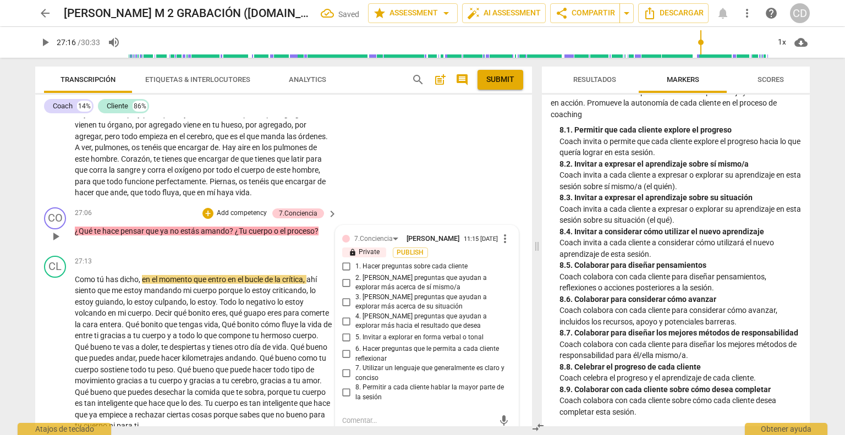
scroll to position [5107, 0]
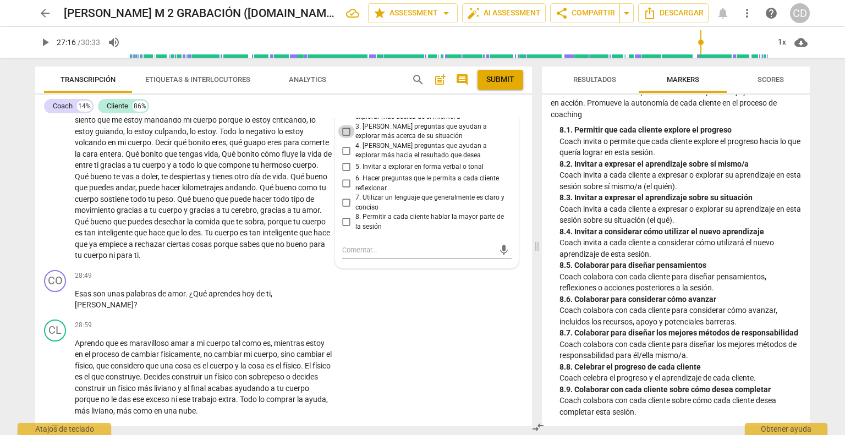
click at [343, 138] on input "3. [PERSON_NAME] preguntas que ayudan a explorar más acerca de su situación" at bounding box center [347, 131] width 18 height 13
click at [347, 190] on input "6. Hacer preguntas que le permita a cada cliente reflexionar" at bounding box center [347, 183] width 18 height 13
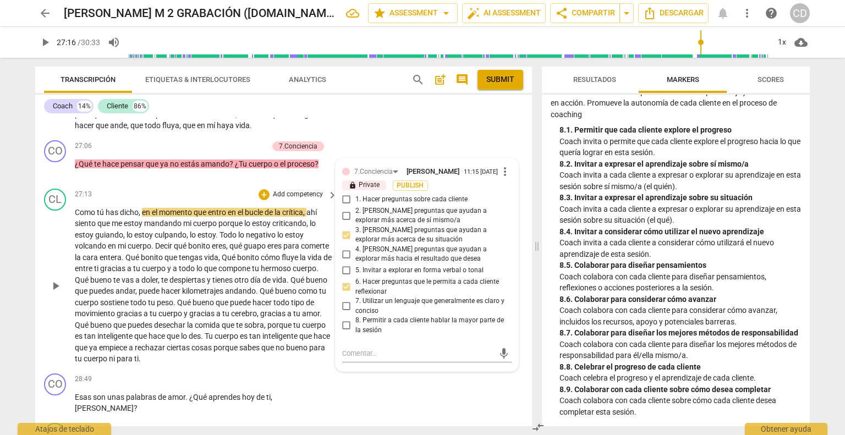
scroll to position [4997, 0]
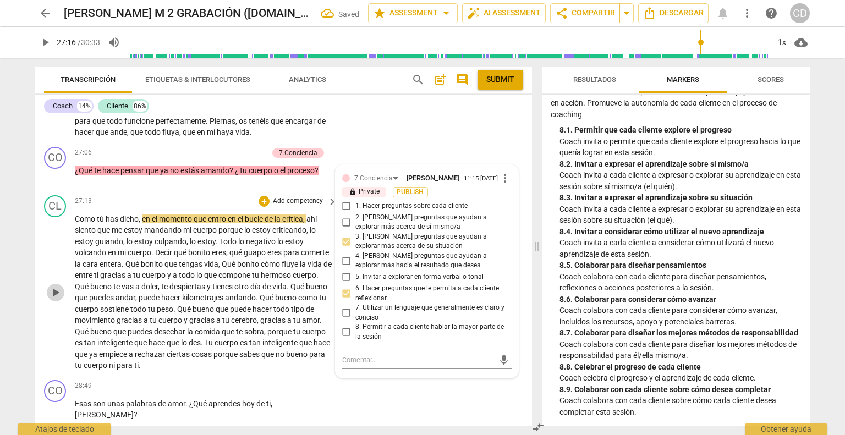
click at [57, 299] on span "play_arrow" at bounding box center [55, 292] width 13 height 13
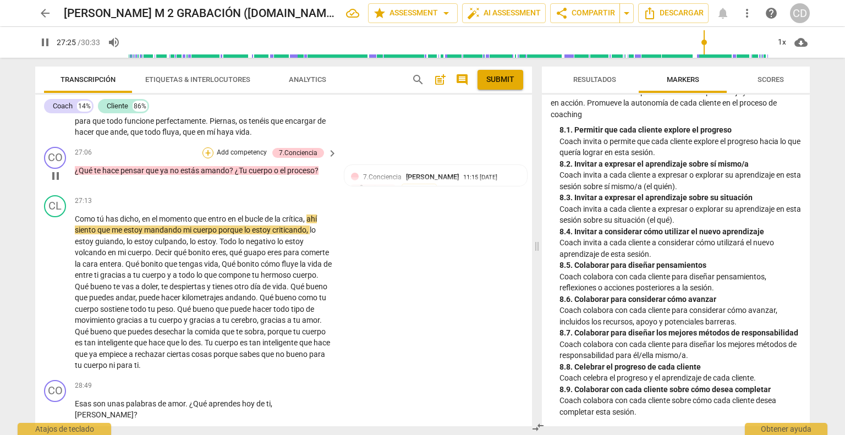
click at [205, 158] on div "+" at bounding box center [208, 152] width 11 height 11
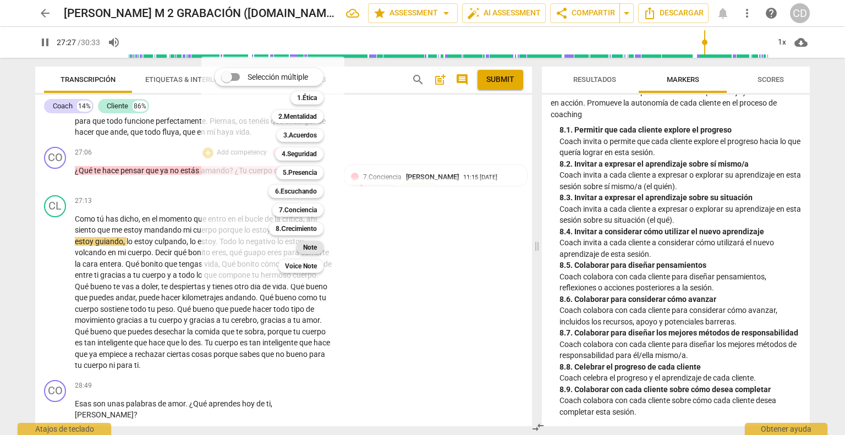
click at [320, 243] on div "Note" at bounding box center [310, 247] width 27 height 13
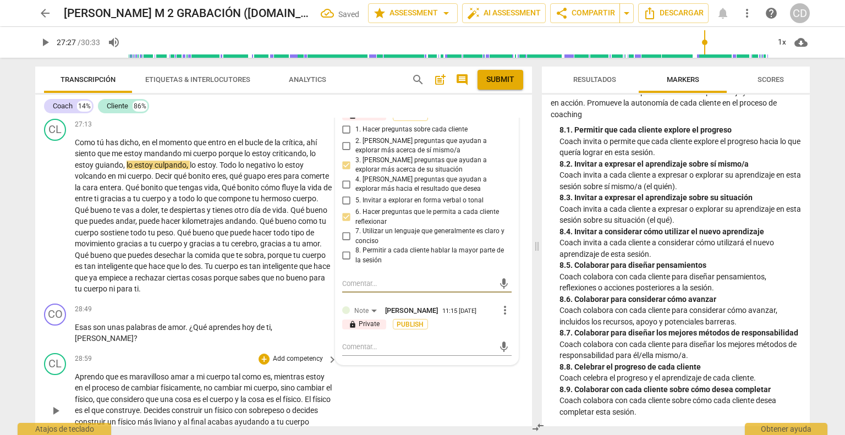
scroll to position [5107, 0]
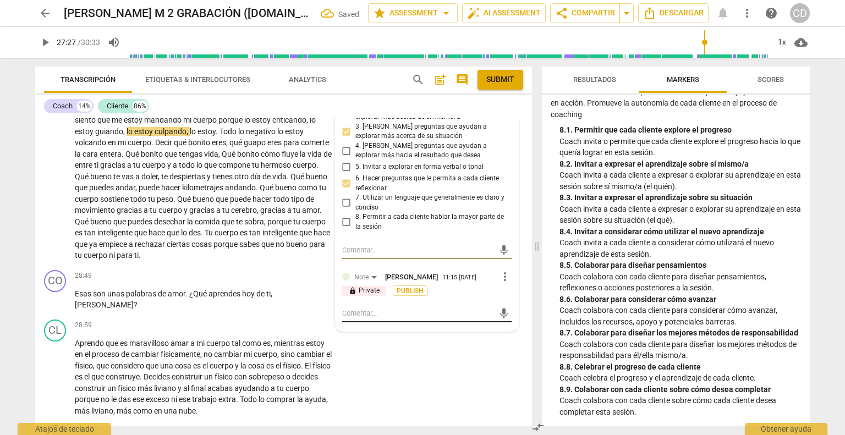
click at [346, 322] on div "mic" at bounding box center [426, 314] width 169 height 18
click at [350, 319] on textarea at bounding box center [418, 313] width 152 height 10
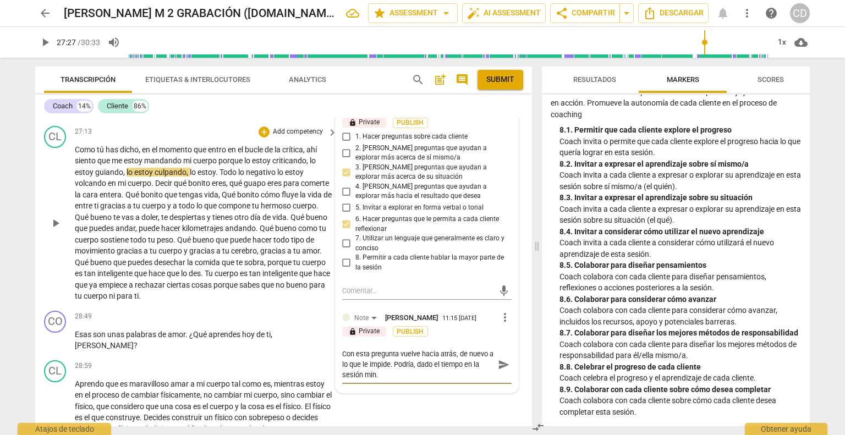
scroll to position [5162, 0]
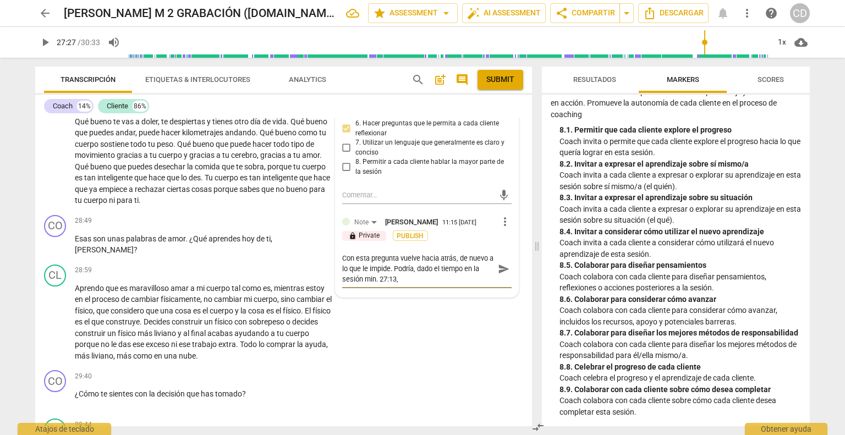
click at [360, 285] on textarea "Con esta pregunta vuelve hacia atrás, de nuevo a lo que le impide. Podría, dado…" at bounding box center [418, 268] width 152 height 31
click at [422, 288] on div "Con esta pregunta vuelve hacia atrás, de nuevo a lo que le impide. Podría, dado…" at bounding box center [426, 269] width 169 height 39
drag, startPoint x: 407, startPoint y: 306, endPoint x: 454, endPoint y: 302, distance: 47.0
click at [407, 288] on div "Con esta pregunta vuelve hacia atrás, de nuevo a lo que le impide. Podría, dado…" at bounding box center [426, 269] width 169 height 39
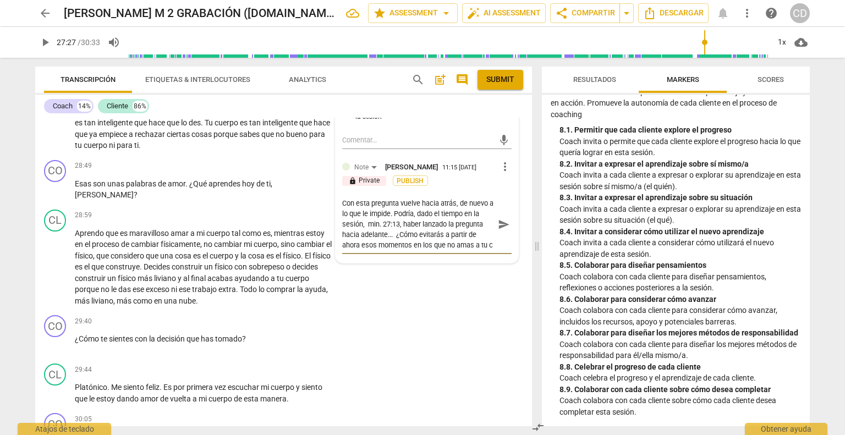
scroll to position [9, 0]
click at [505, 231] on span "send" at bounding box center [504, 224] width 12 height 12
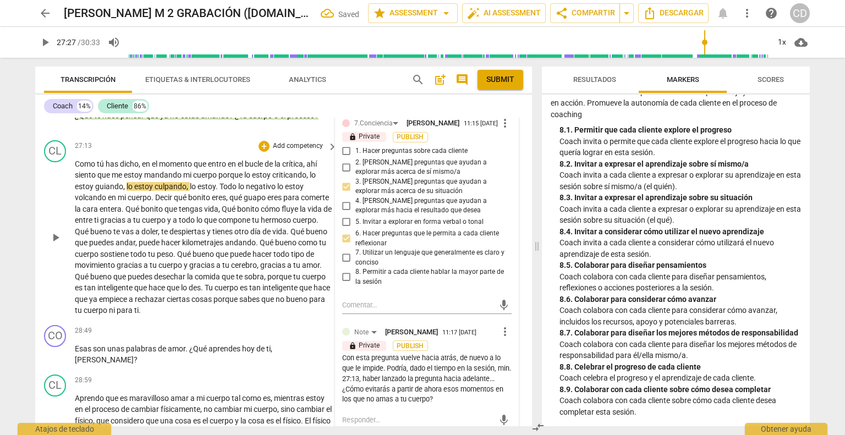
scroll to position [4997, 0]
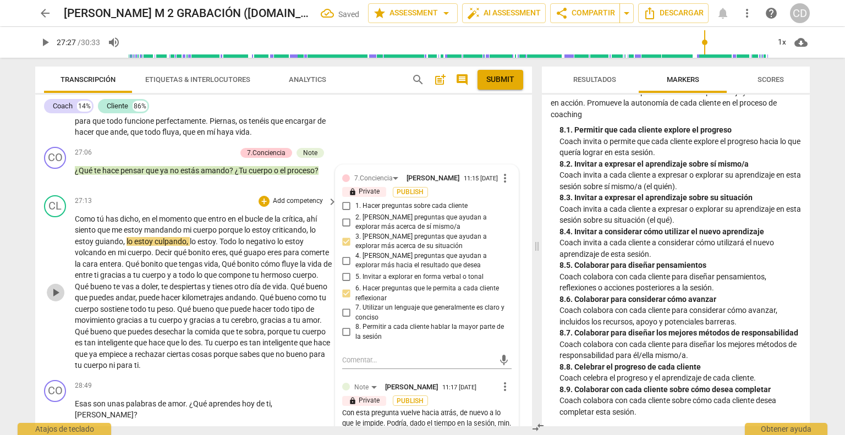
click at [56, 299] on span "play_arrow" at bounding box center [55, 292] width 13 height 13
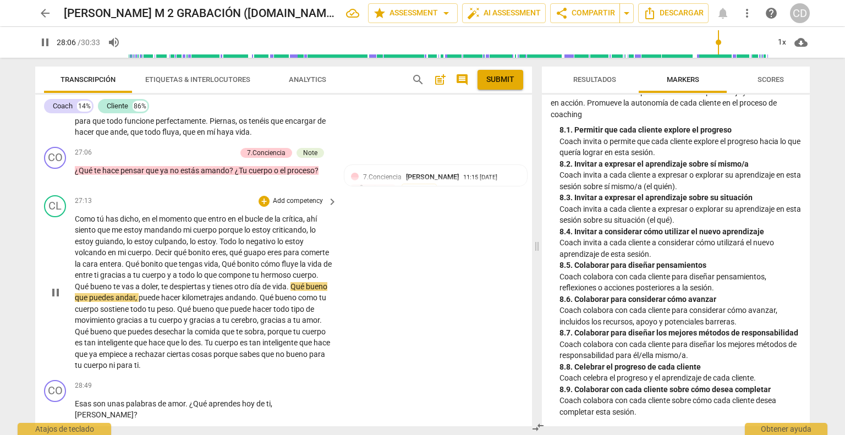
click at [161, 291] on span "," at bounding box center [159, 286] width 3 height 9
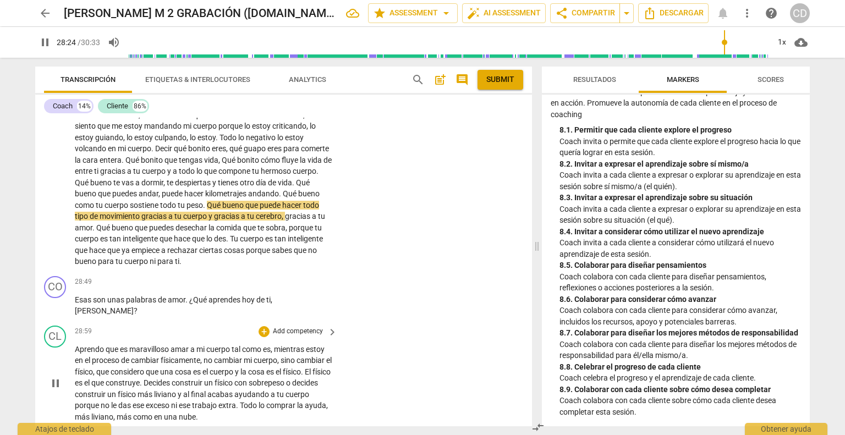
scroll to position [5107, 0]
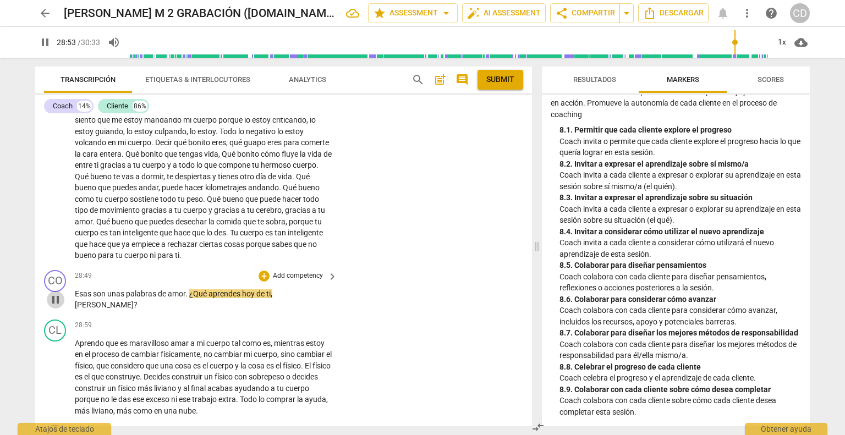
click at [54, 307] on span "pause" at bounding box center [55, 299] width 13 height 13
click at [262, 282] on div "+" at bounding box center [264, 276] width 11 height 11
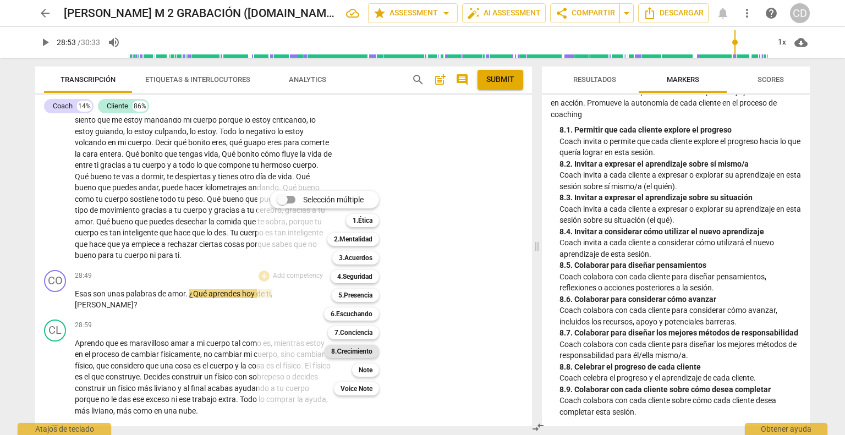
click at [370, 354] on b "8.Сrecimiento" at bounding box center [351, 351] width 41 height 13
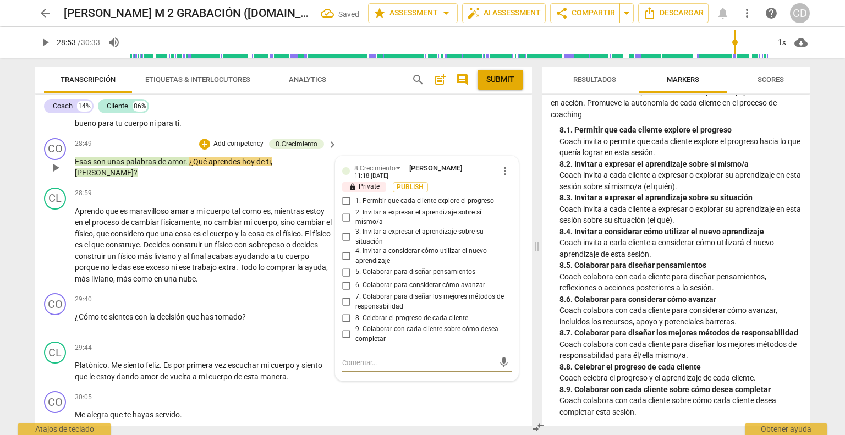
scroll to position [5237, 0]
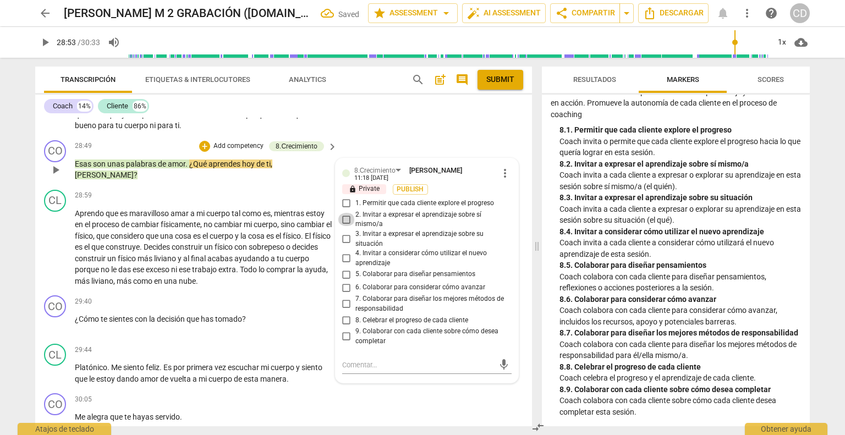
click at [346, 226] on input "2. Invitar a expresar el aprendizaje sobre sí mismo/a" at bounding box center [347, 219] width 18 height 13
click at [147, 202] on div "CL play_arrow pause 28:59 + Add competency keyboard_arrow_right Aprendo que es …" at bounding box center [283, 238] width 497 height 106
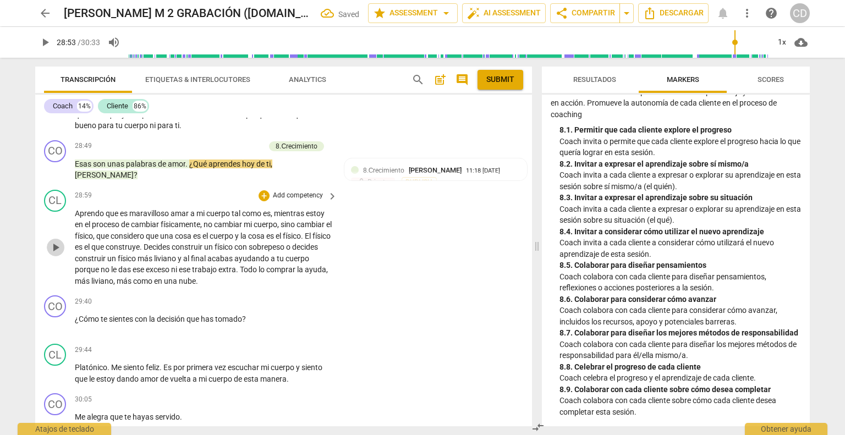
click at [58, 254] on span "play_arrow" at bounding box center [55, 247] width 13 height 13
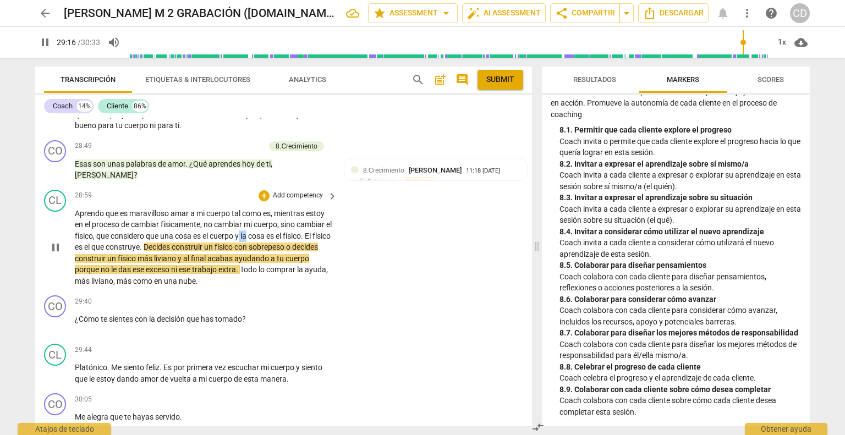
drag, startPoint x: 256, startPoint y: 251, endPoint x: 250, endPoint y: 253, distance: 6.3
click at [250, 253] on p "Aprendo que es maravilloso amar a mi cuerpo tal como es , mientras estoy en el …" at bounding box center [203, 247] width 257 height 79
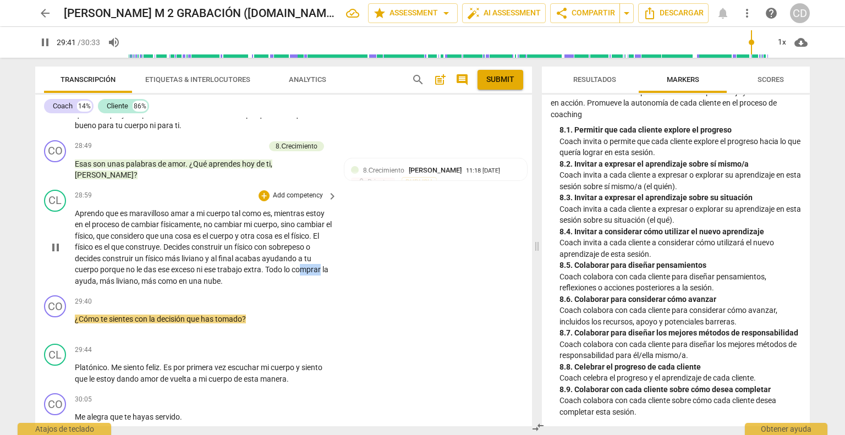
drag, startPoint x: 324, startPoint y: 285, endPoint x: 305, endPoint y: 285, distance: 19.3
click at [305, 285] on p "Aprendo que es maravilloso amar a mi cuerpo tal como es , mientras estoy en el …" at bounding box center [203, 247] width 257 height 79
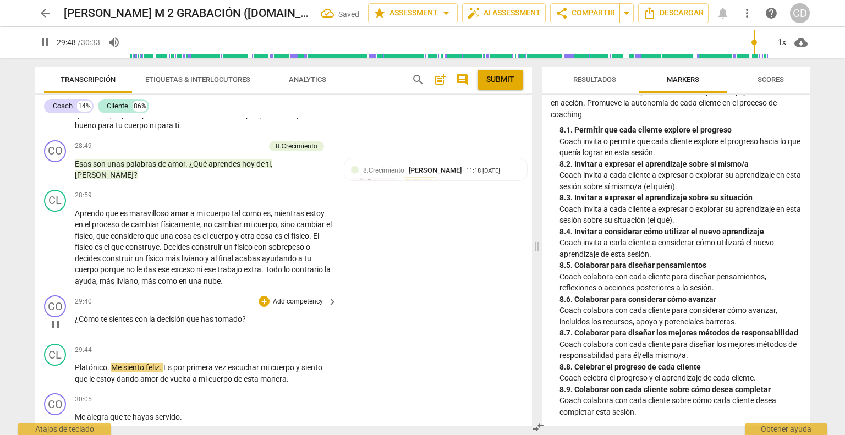
drag, startPoint x: 59, startPoint y: 341, endPoint x: 75, endPoint y: 337, distance: 16.3
click at [61, 331] on span "pause" at bounding box center [55, 324] width 13 height 13
click at [264, 307] on div "+" at bounding box center [264, 301] width 11 height 11
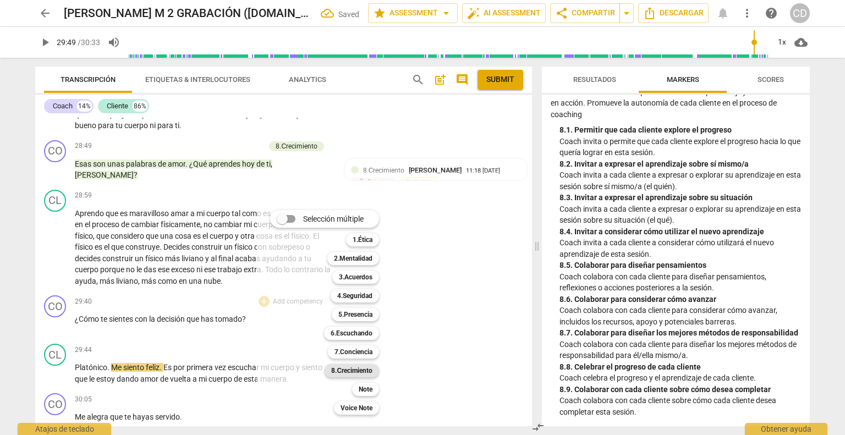
click at [361, 374] on b "8.Сrecimiento" at bounding box center [351, 370] width 41 height 13
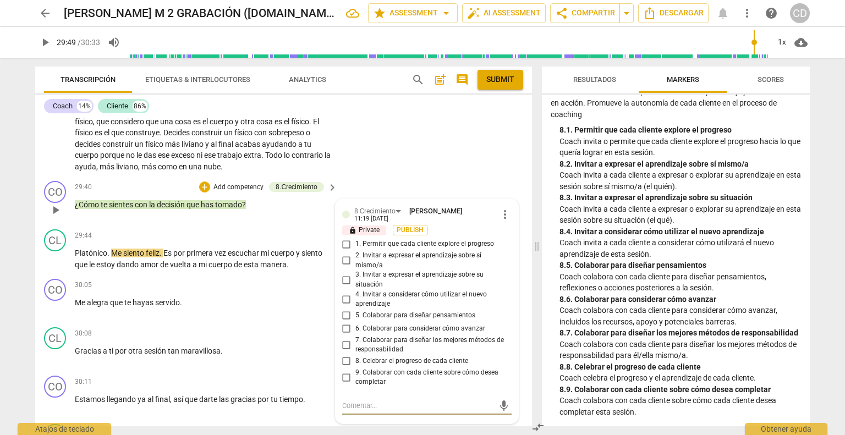
scroll to position [5386, 0]
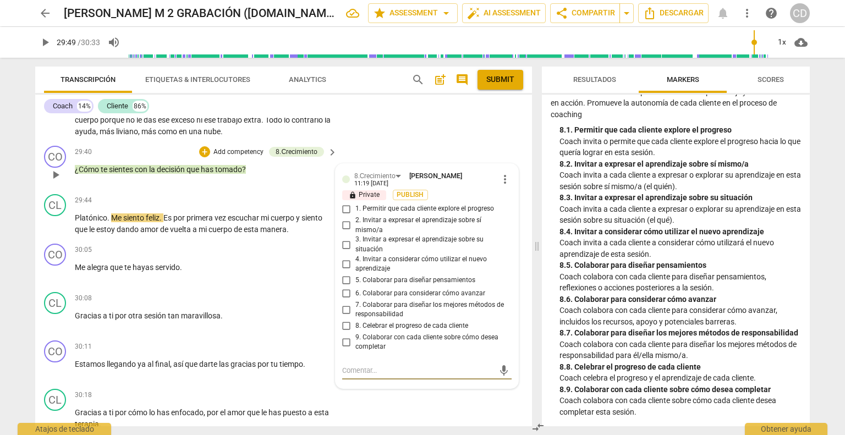
click at [502, 186] on span "more_vert" at bounding box center [505, 179] width 13 height 13
click at [504, 222] on li "Borrar" at bounding box center [514, 215] width 39 height 21
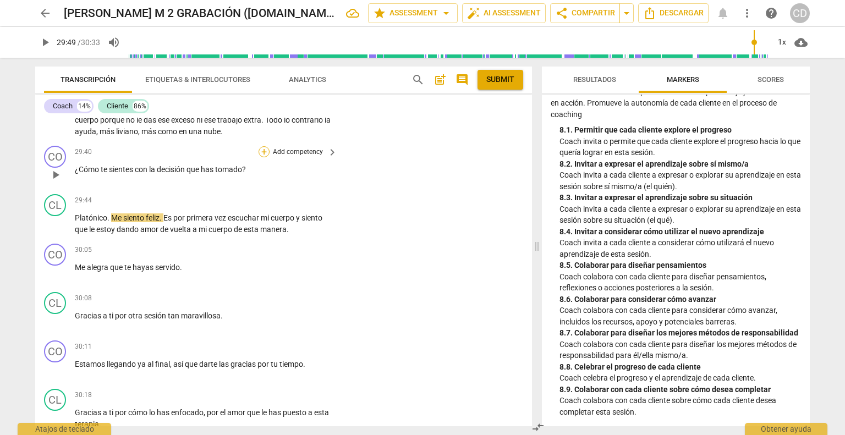
click at [266, 157] on div "+" at bounding box center [264, 151] width 11 height 11
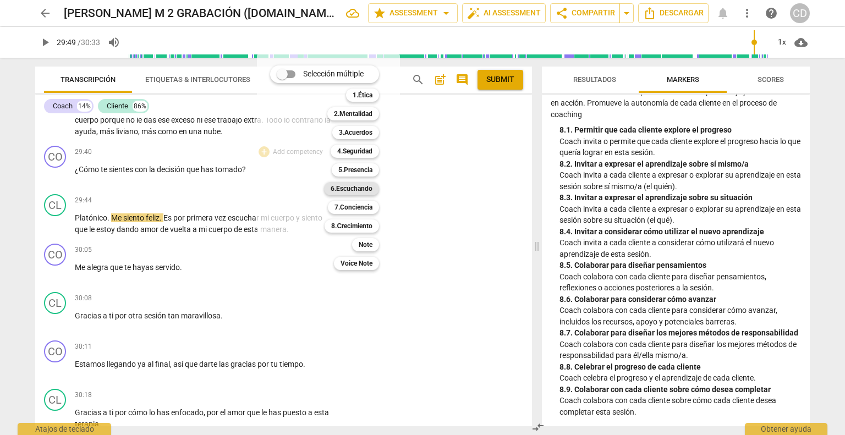
click at [349, 192] on b "6.Escuchando" at bounding box center [352, 188] width 42 height 13
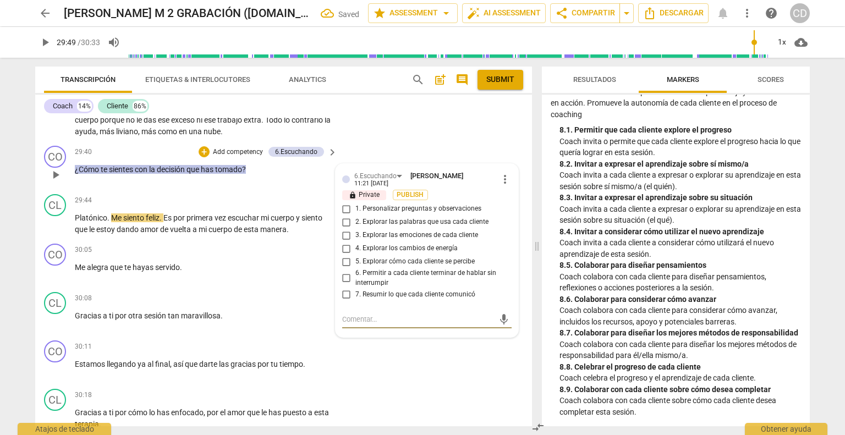
click at [343, 242] on input "3. Explorar las emociones de cada cliente" at bounding box center [347, 235] width 18 height 13
click at [387, 385] on div "CO play_arrow pause 30:11 + Add competency keyboard_arrow_right Estamos llegand…" at bounding box center [283, 360] width 497 height 48
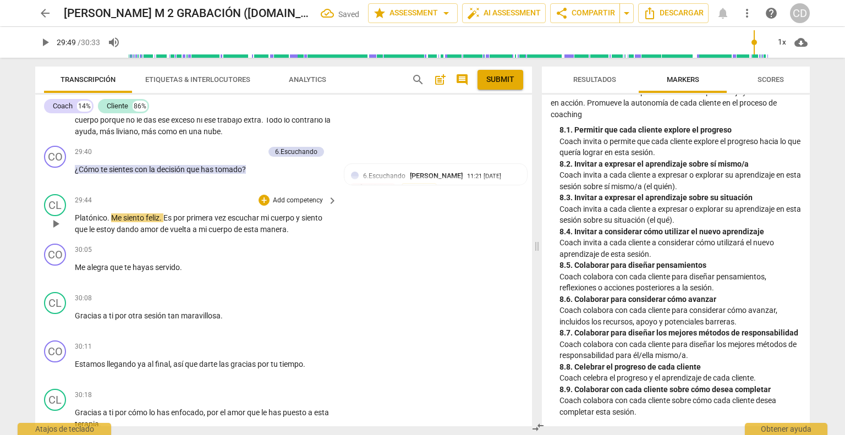
click at [63, 231] on span "play_arrow" at bounding box center [56, 223] width 18 height 13
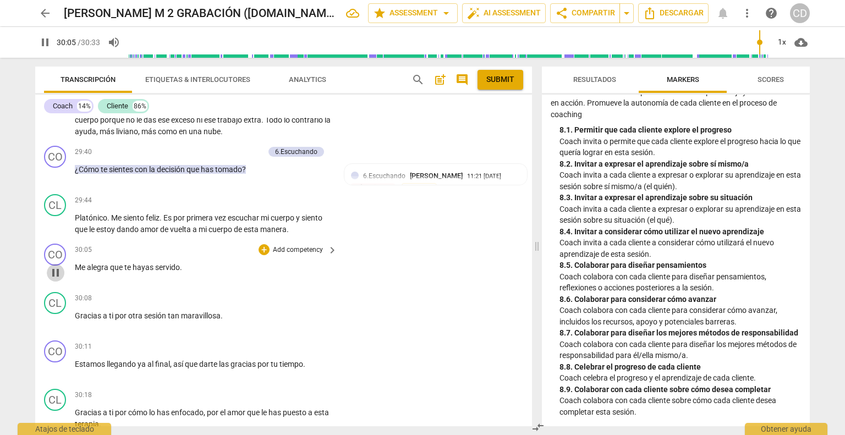
click at [57, 280] on span "pause" at bounding box center [55, 272] width 13 height 13
click at [263, 255] on div "+" at bounding box center [264, 249] width 11 height 11
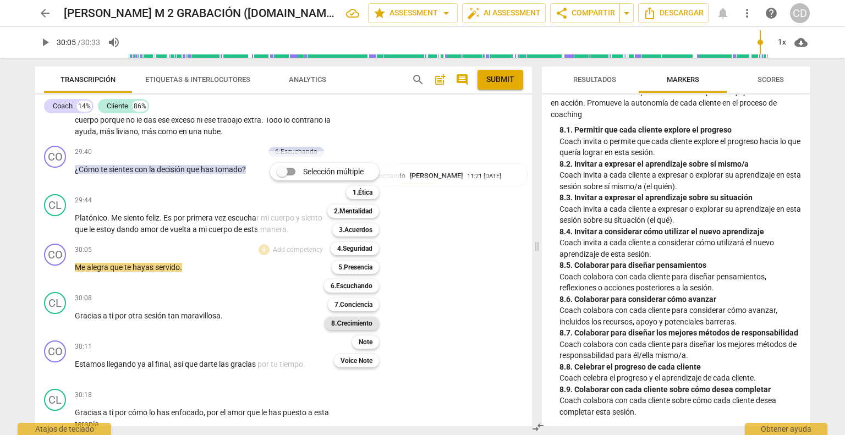
click at [340, 321] on b "8.Сrecimiento" at bounding box center [351, 323] width 41 height 13
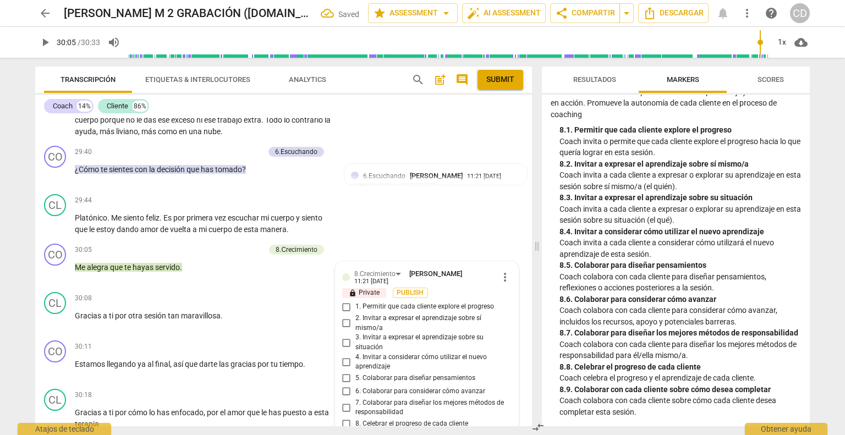
scroll to position [5496, 0]
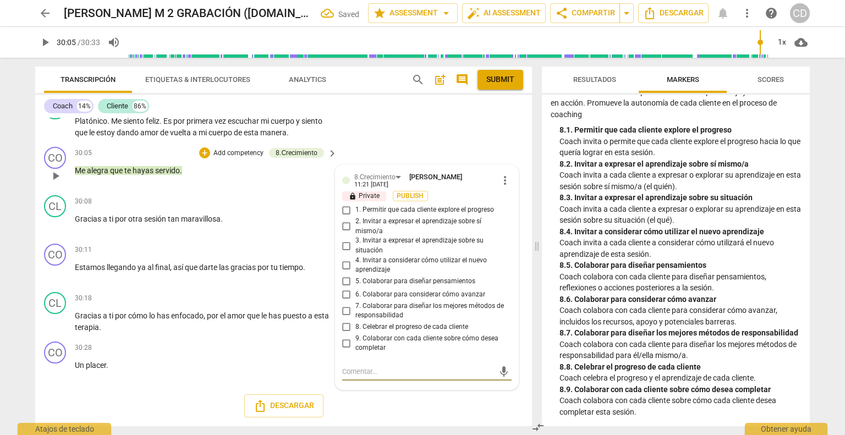
click at [346, 330] on input "8. Celebrar el progreso de cada cliente" at bounding box center [347, 327] width 18 height 13
click at [267, 307] on div "30:18 + Add competency keyboard_arrow_right Gracias a ti por cómo lo has enfoca…" at bounding box center [207, 312] width 264 height 41
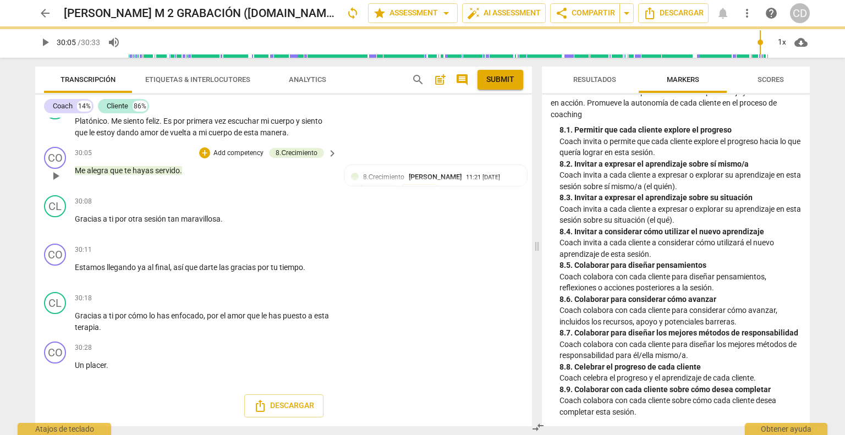
click at [57, 177] on span "play_arrow" at bounding box center [55, 175] width 13 height 13
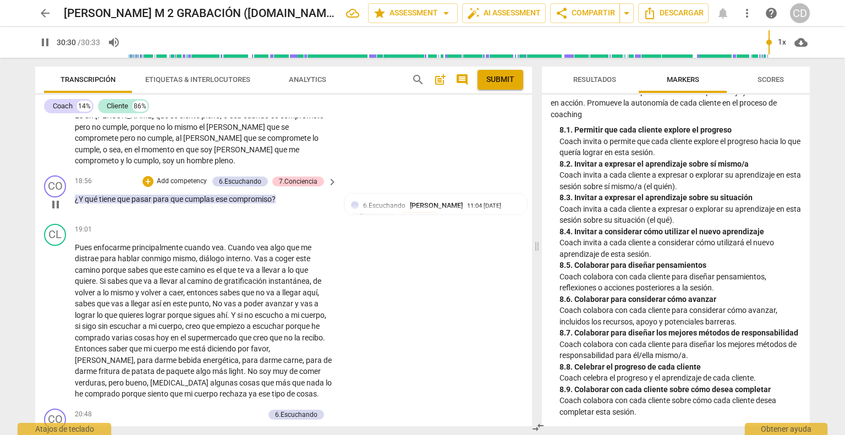
scroll to position [3570, 0]
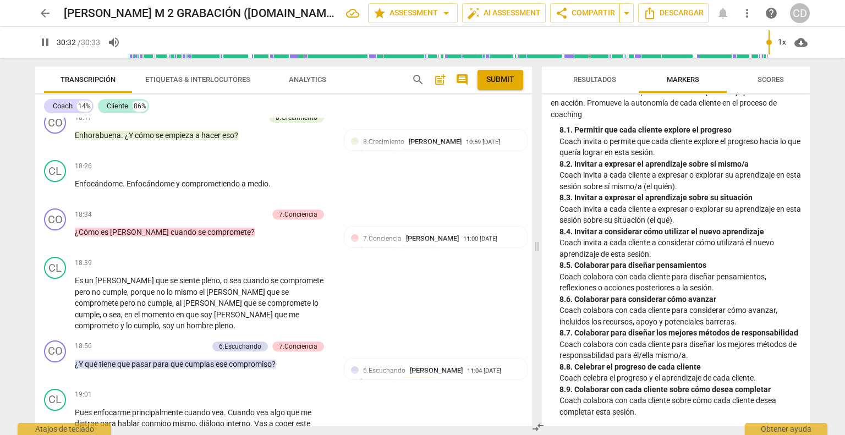
click at [440, 79] on span "post_add" at bounding box center [440, 79] width 13 height 13
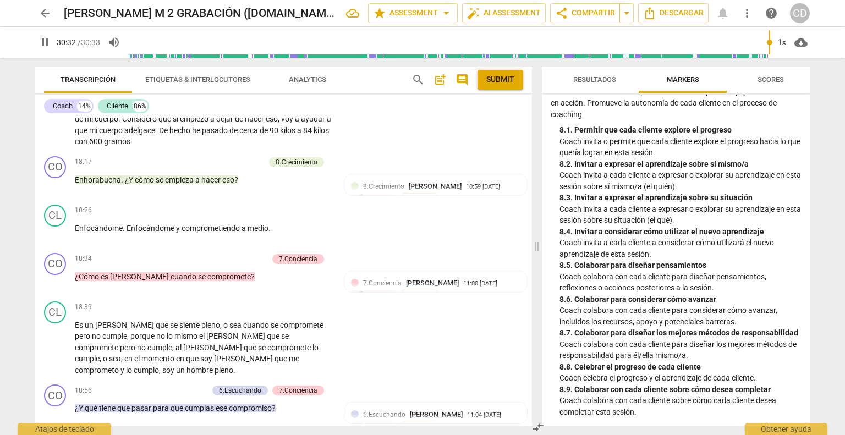
scroll to position [24, 0]
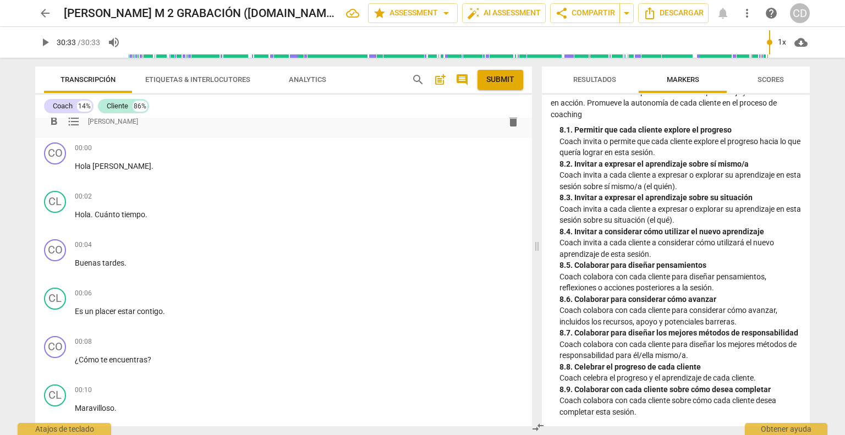
click at [150, 120] on div "format_bold format_list_bulleted [PERSON_NAME] delete" at bounding box center [283, 122] width 479 height 20
click at [149, 121] on div "format_bold format_list_bulleted [PERSON_NAME] delete" at bounding box center [283, 122] width 479 height 20
drag, startPoint x: 83, startPoint y: 121, endPoint x: 83, endPoint y: 135, distance: 13.8
click at [0, 0] on span "format_list_bulleted" at bounding box center [0, 0] width 0 height 0
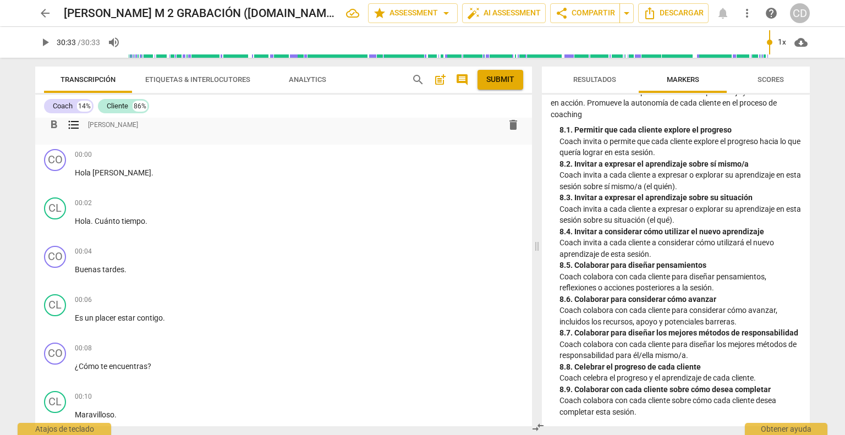
scroll to position [28, 0]
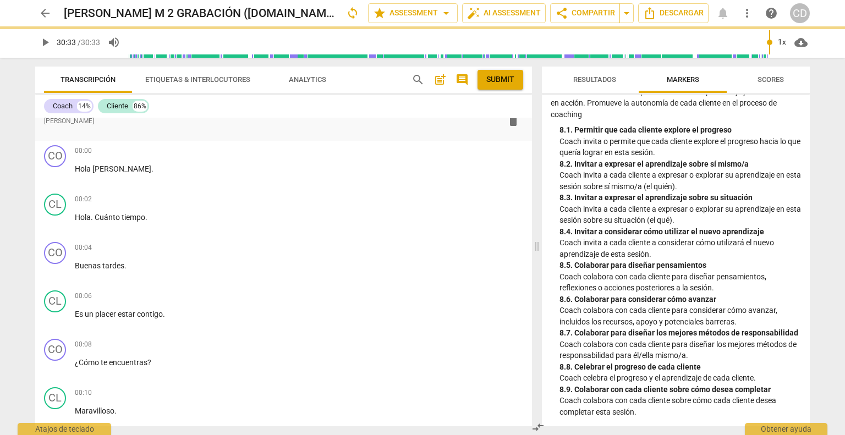
click at [83, 137] on div "format_bold format_list_bulleted [PERSON_NAME] delete Summary:" at bounding box center [283, 115] width 497 height 51
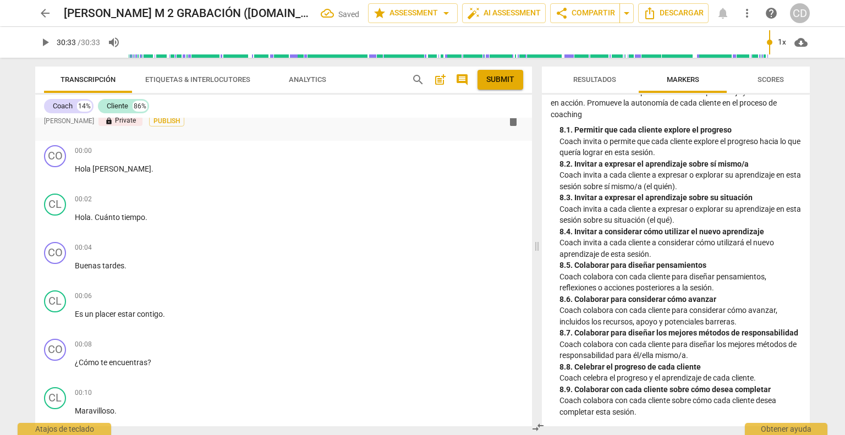
click at [127, 129] on div "format_bold format_list_bulleted [PERSON_NAME] lock Private Publish delete" at bounding box center [283, 121] width 479 height 20
click at [125, 131] on div "format_bold format_list_bulleted [PERSON_NAME] lock Private Publish delete Summ…" at bounding box center [283, 115] width 497 height 51
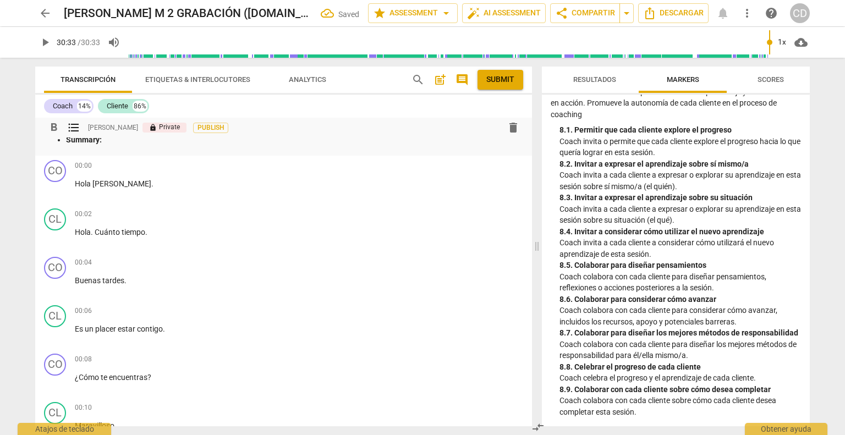
scroll to position [0, 0]
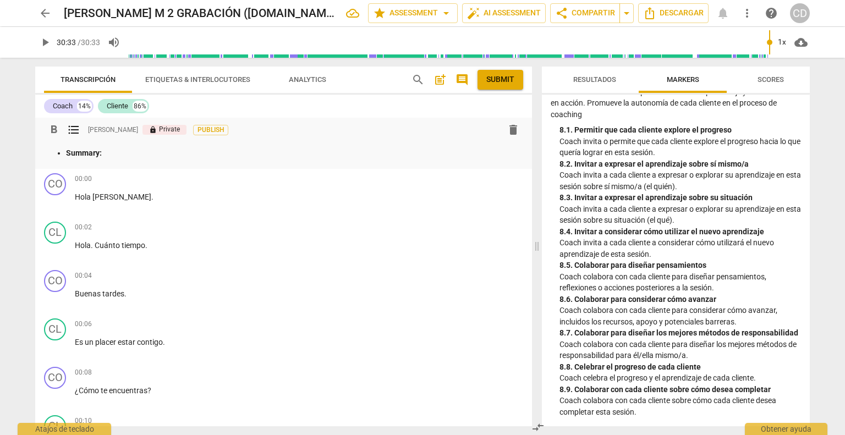
click at [111, 154] on p "Summary:" at bounding box center [294, 153] width 457 height 12
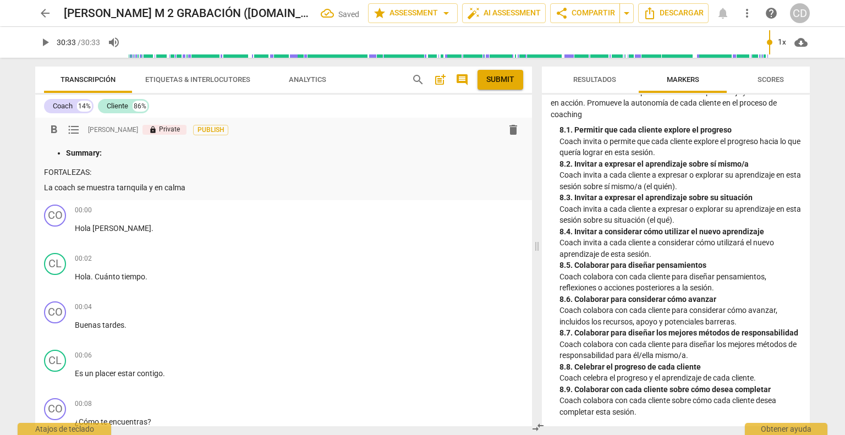
click at [125, 188] on p "La coach se muestra tarnquila y en calma" at bounding box center [283, 188] width 479 height 12
click at [205, 185] on p "La coach se muestra tranquila y en calma" at bounding box center [283, 188] width 479 height 12
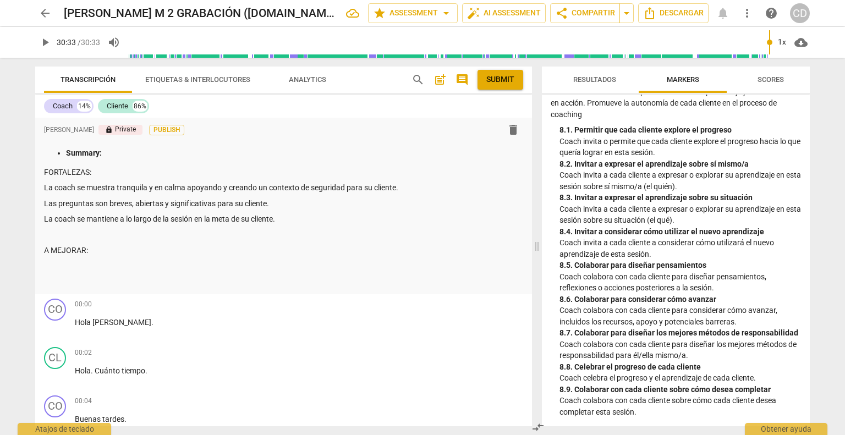
click at [546, 390] on div "ICF PCC Updated Competencies (2021 Spanish) lock 1. Demuestra práctica ética …" at bounding box center [676, 261] width 268 height 332
click at [50, 271] on p at bounding box center [283, 267] width 479 height 12
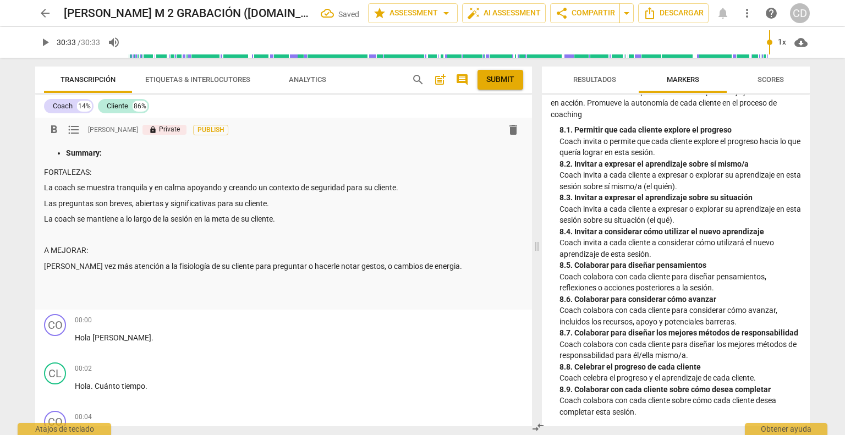
click at [79, 264] on p "[PERSON_NAME] vez más atención a la fisiología de su cliente para preguntar o h…" at bounding box center [283, 267] width 479 height 12
click at [77, 265] on p "[PERSON_NAME] vez más atención a la fisiología de su cliente para preguntar o h…" at bounding box center [283, 267] width 479 height 12
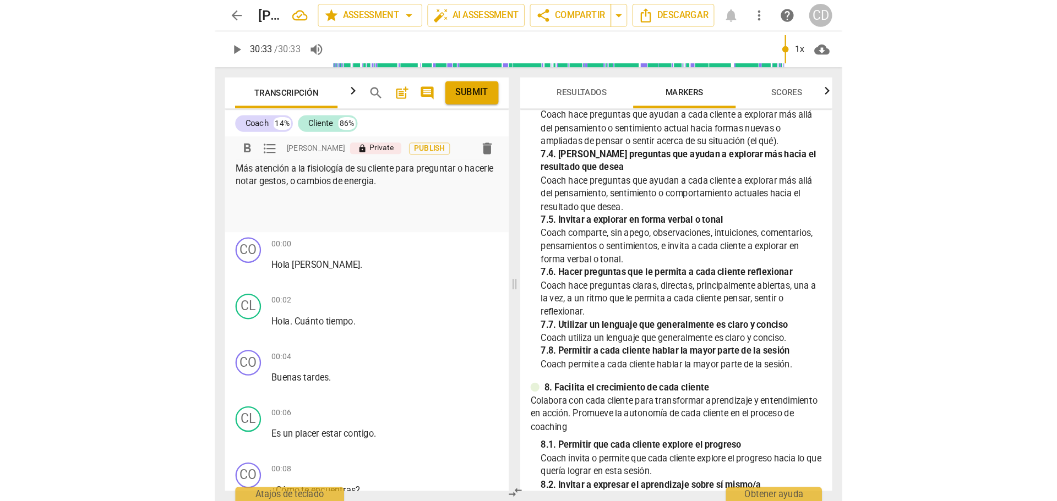
scroll to position [111, 0]
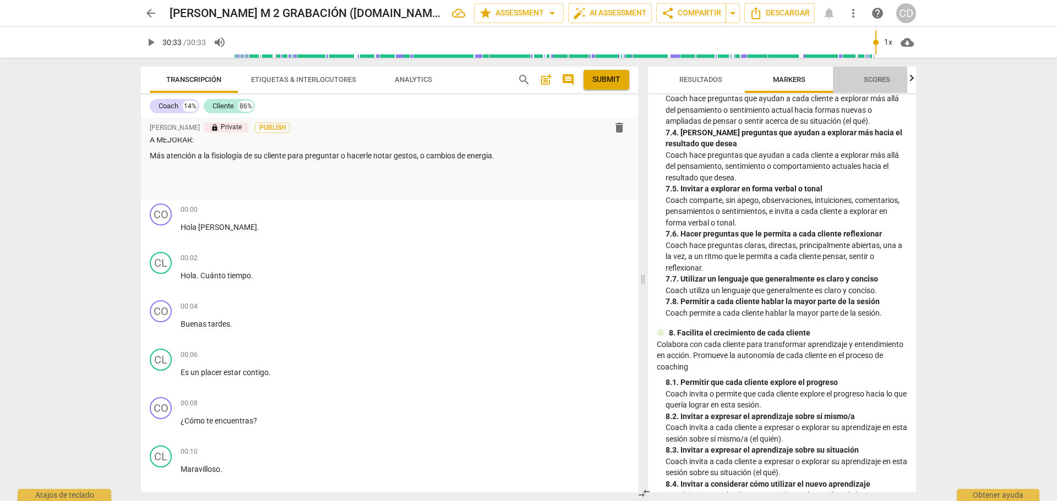
click at [845, 78] on span "Scores" at bounding box center [876, 79] width 26 height 8
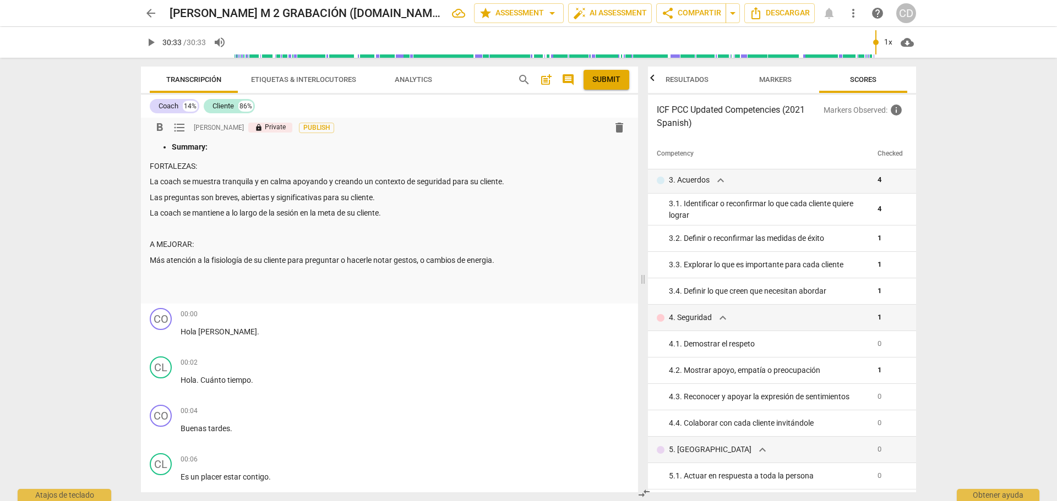
scroll to position [0, 0]
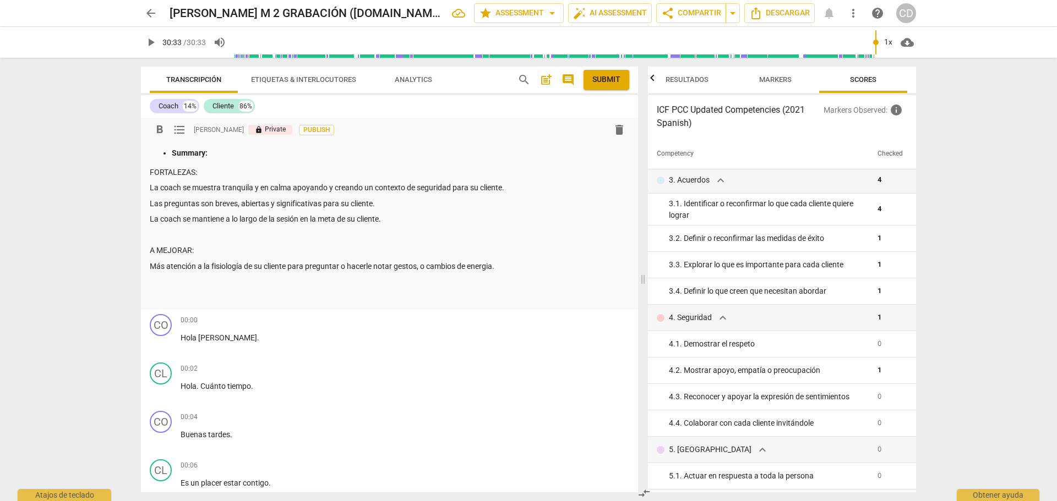
click at [523, 266] on p "Más atención a la fisiología de su cliente para preguntar o hacerle notar gesto…" at bounding box center [389, 267] width 479 height 12
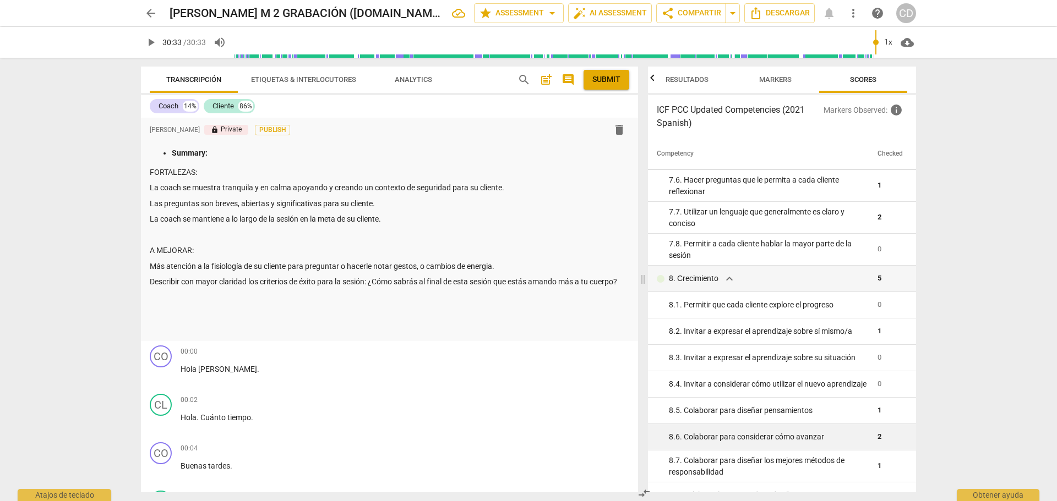
scroll to position [926, 0]
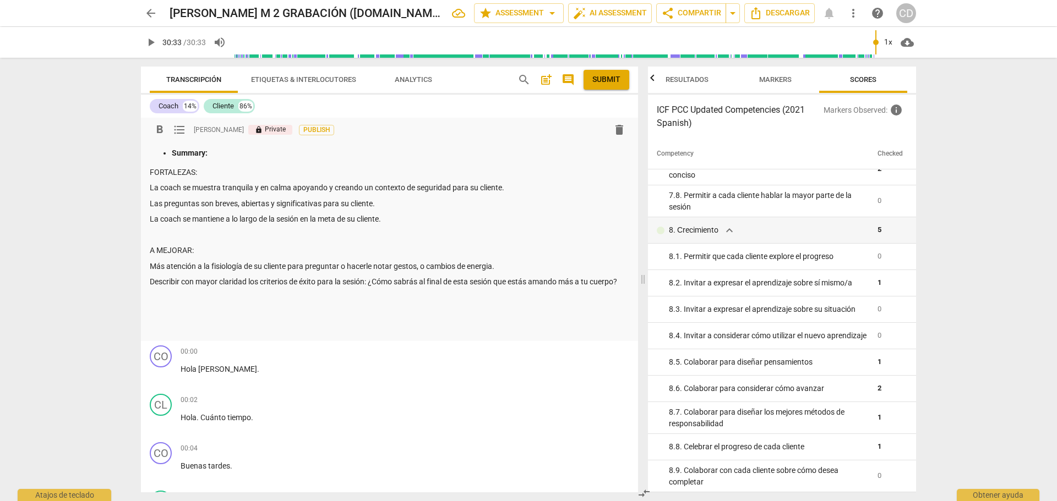
click at [171, 302] on p at bounding box center [389, 298] width 479 height 12
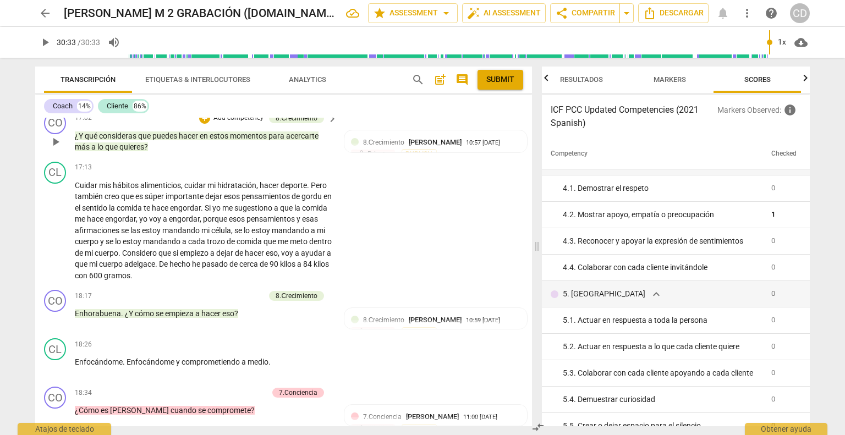
scroll to position [3175, 0]
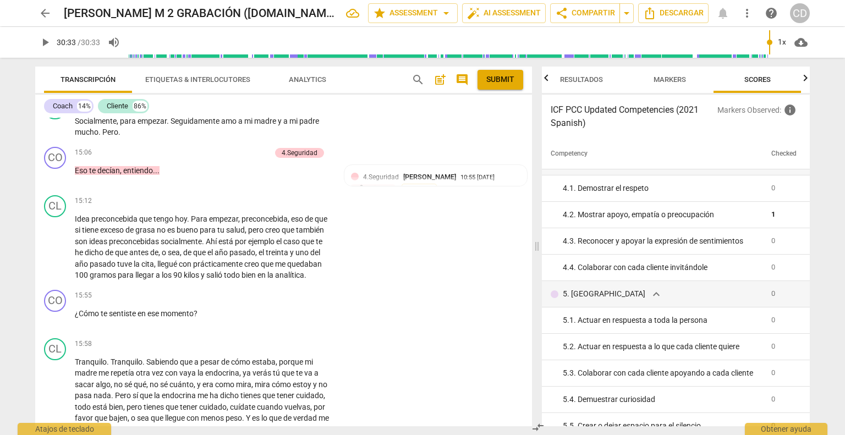
drag, startPoint x: 532, startPoint y: 292, endPoint x: 530, endPoint y: 271, distance: 20.4
click at [530, 271] on div "Transcripción Etiquetas & Interlocutores Analytics search post_add comment Subm…" at bounding box center [281, 247] width 510 height 378
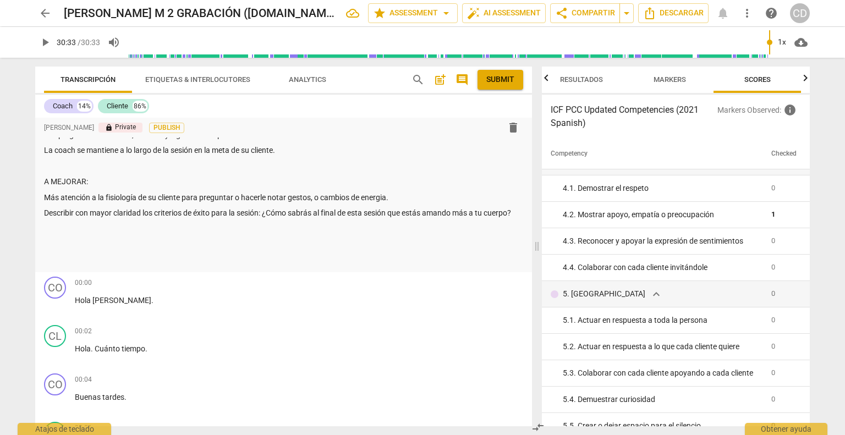
scroll to position [0, 0]
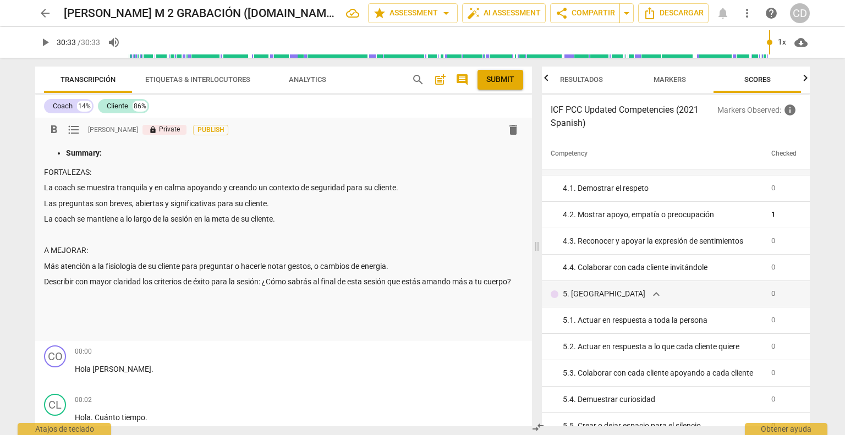
click at [57, 296] on p at bounding box center [283, 298] width 479 height 12
click at [385, 264] on p "Más atención a la fisiología de su cliente para preguntar o hacerle notar gesto…" at bounding box center [283, 267] width 479 height 12
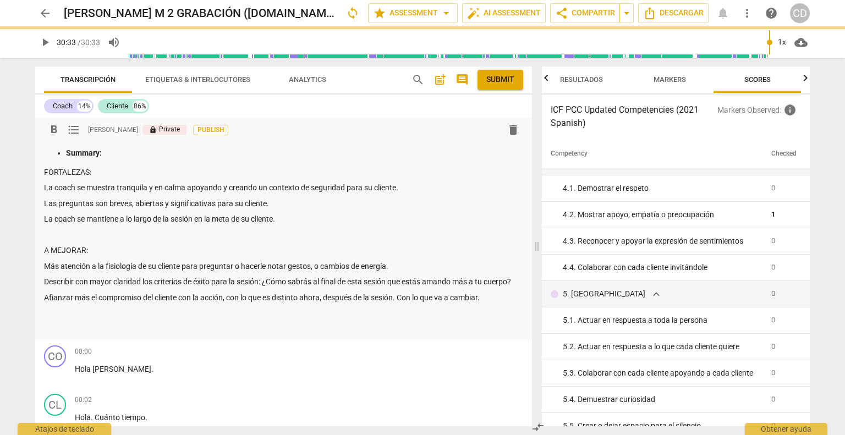
click at [405, 266] on p "Más atención a la fisiología de su cliente para preguntar o hacerle notar gesto…" at bounding box center [283, 267] width 479 height 12
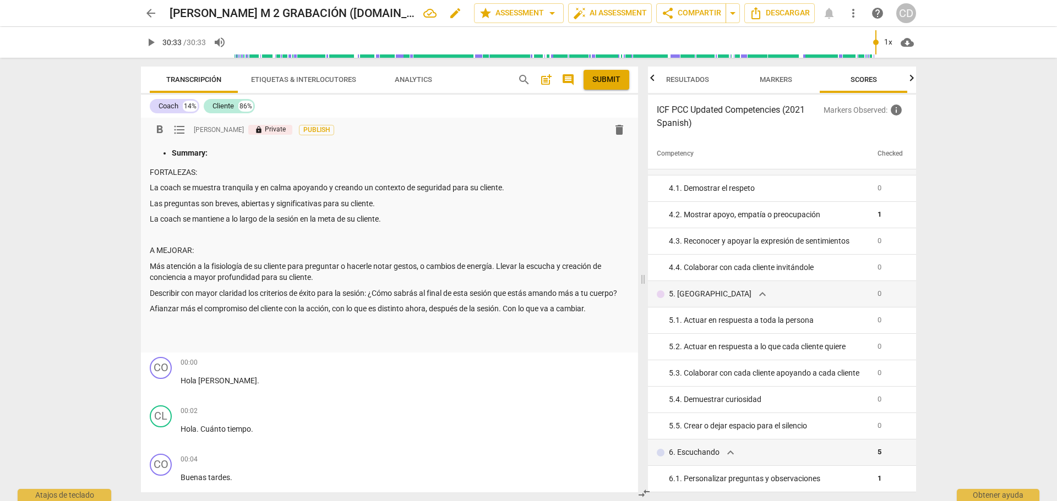
scroll to position [211, 0]
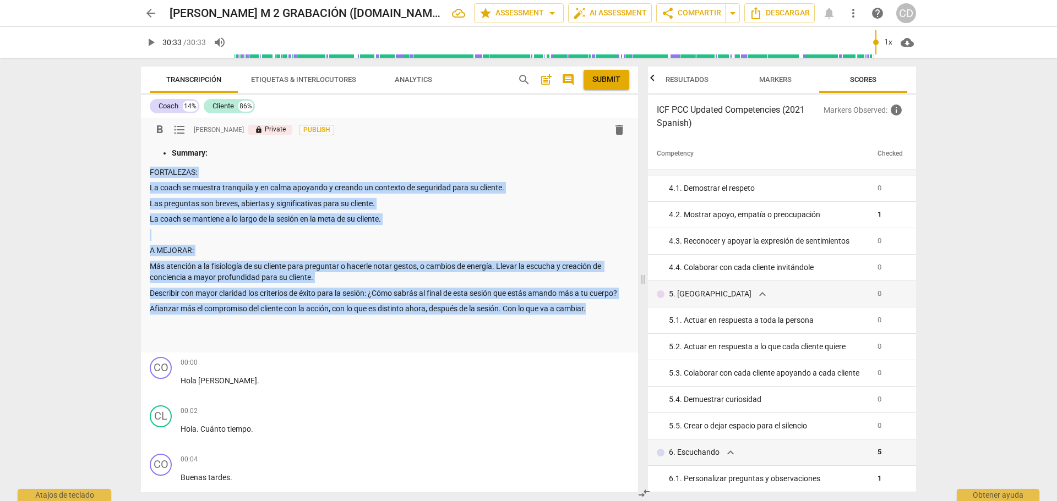
drag, startPoint x: 602, startPoint y: 311, endPoint x: 140, endPoint y: 175, distance: 481.3
click at [140, 175] on div "Transcripción Etiquetas & Interlocutores Analytics search post_add comment Subm…" at bounding box center [387, 280] width 510 height 444
copy div "FORTALEZAS: La coach se muestra tranquila y en calma apoyando y creando un cont…"
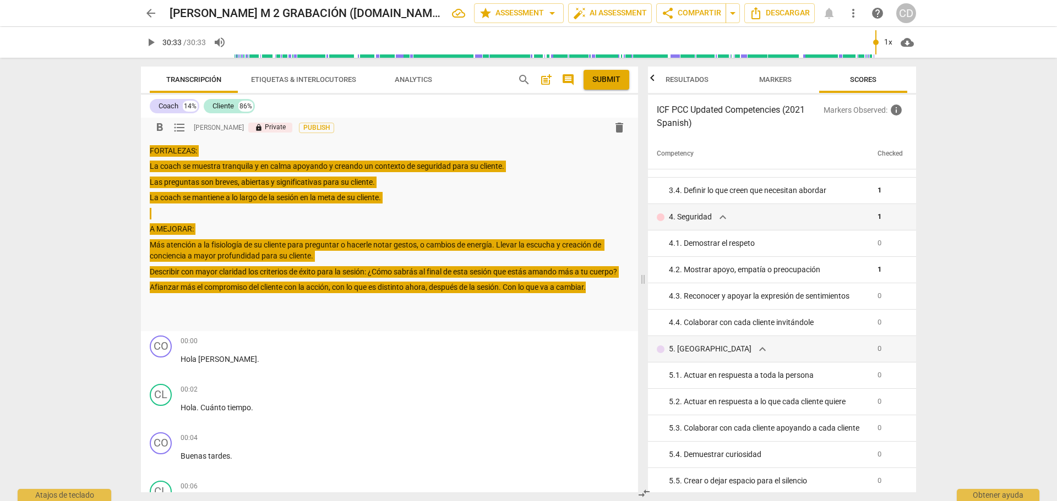
scroll to position [0, 0]
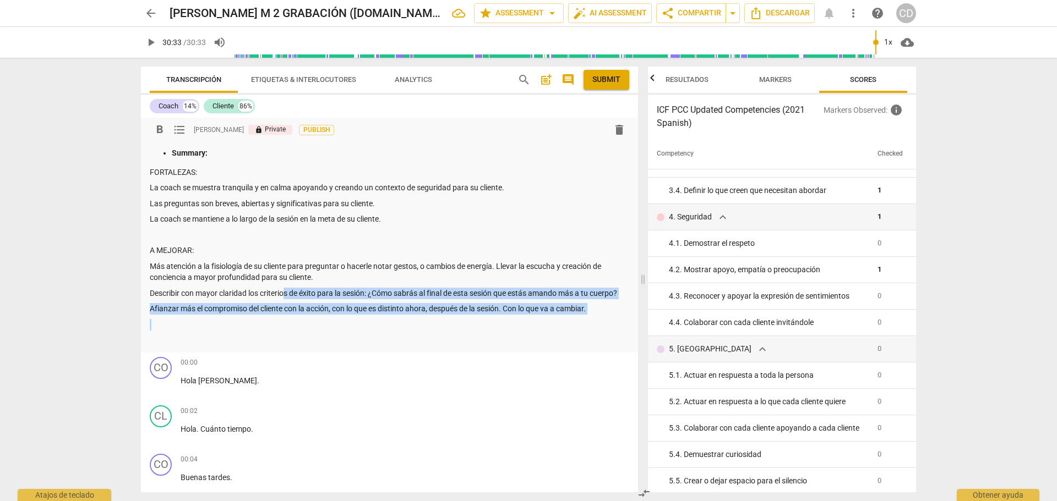
drag, startPoint x: 543, startPoint y: 337, endPoint x: 288, endPoint y: 292, distance: 259.3
click at [287, 292] on div "Summary: FORTALEZAS: La coach se muestra tranquila y en calma apoyando y creand…" at bounding box center [389, 246] width 479 height 199
click at [603, 316] on div "Summary: FORTALEZAS: La coach se muestra tranquila y en calma apoyando y creand…" at bounding box center [389, 246] width 479 height 199
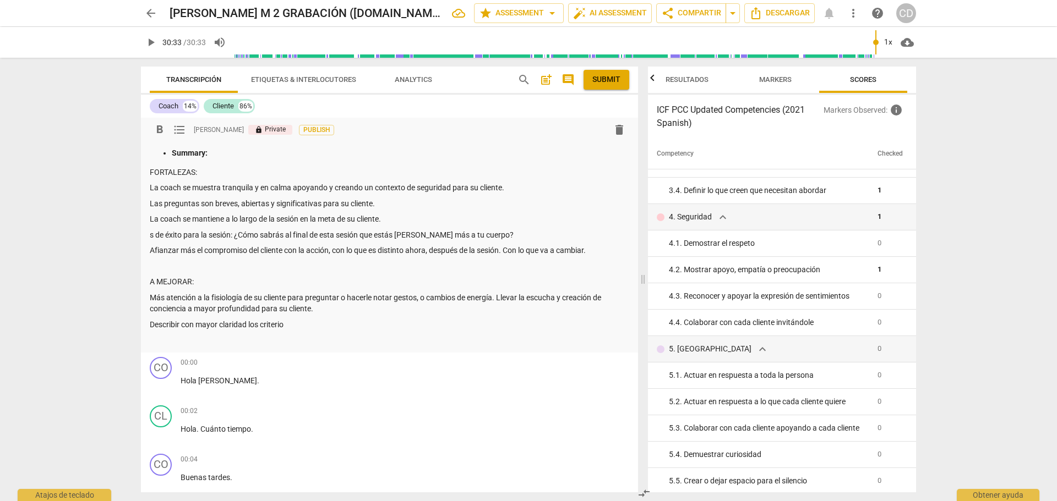
click at [159, 183] on p "La coach se muestra tranquila y en calma apoyando y creando un contexto de segu…" at bounding box center [389, 188] width 479 height 12
drag, startPoint x: 148, startPoint y: 168, endPoint x: 193, endPoint y: 237, distance: 82.3
click at [194, 238] on div "format_bold format_list_bulleted [PERSON_NAME] lock Private Publish delete Summ…" at bounding box center [389, 235] width 497 height 235
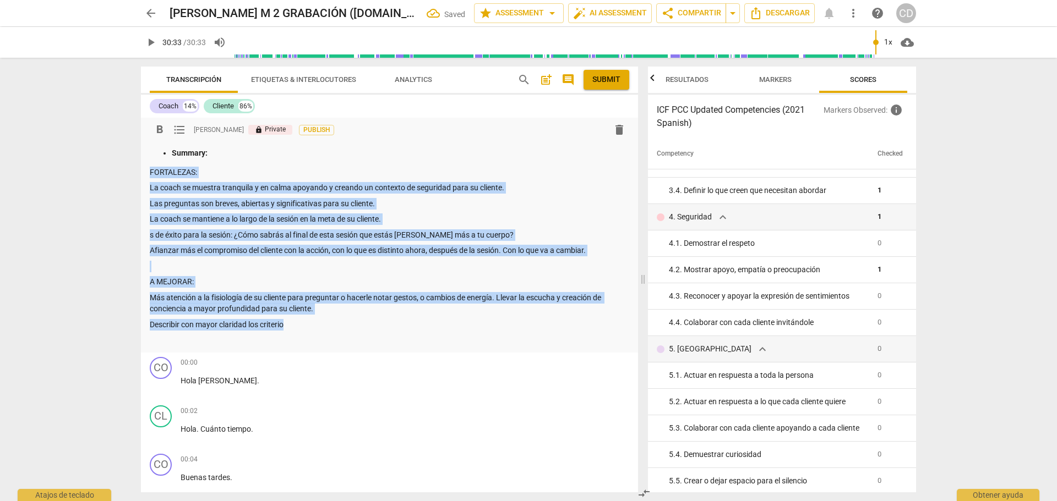
drag, startPoint x: 291, startPoint y: 324, endPoint x: 146, endPoint y: 171, distance: 210.6
click at [146, 171] on div "format_bold format_list_bulleted [PERSON_NAME] lock Private Publish delete Summ…" at bounding box center [389, 235] width 497 height 235
click at [615, 130] on span "delete" at bounding box center [618, 129] width 13 height 13
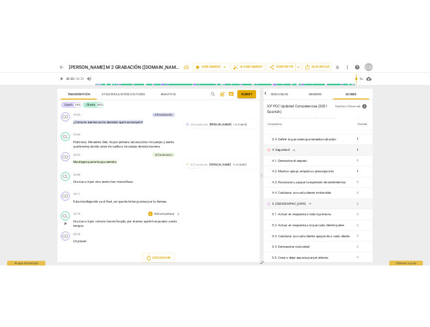
scroll to position [5450, 0]
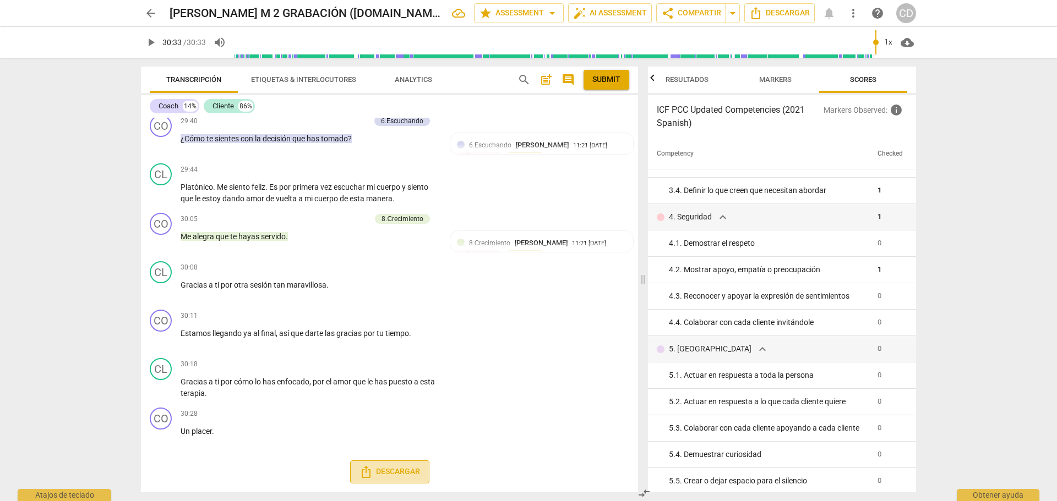
click at [411, 435] on span "Descargar" at bounding box center [389, 472] width 61 height 13
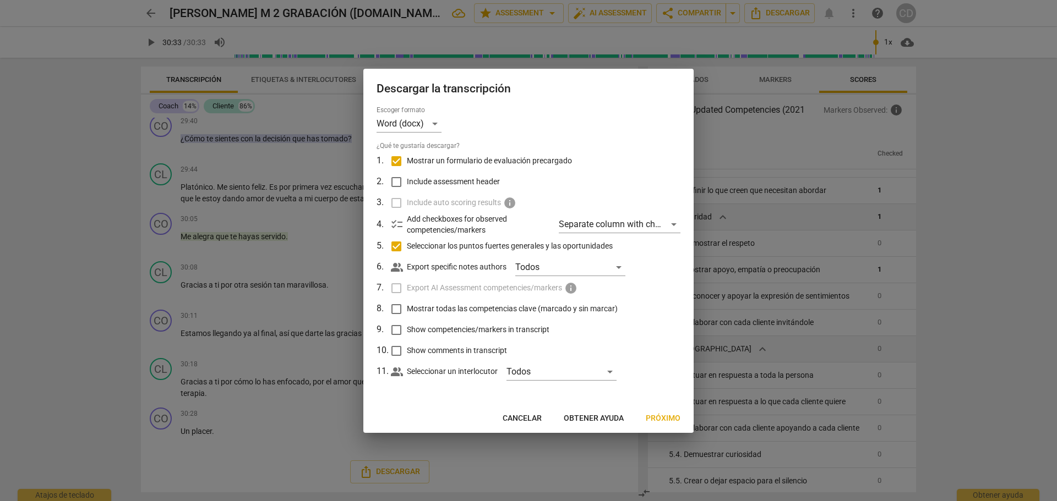
click at [657, 420] on span "Próximo" at bounding box center [663, 418] width 35 height 11
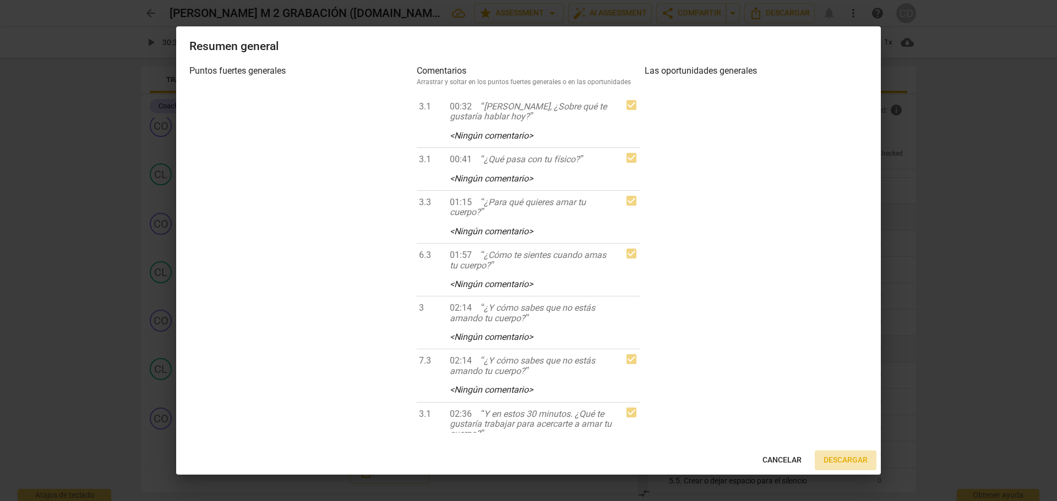
click at [835, 435] on span "Descargar" at bounding box center [845, 460] width 44 height 11
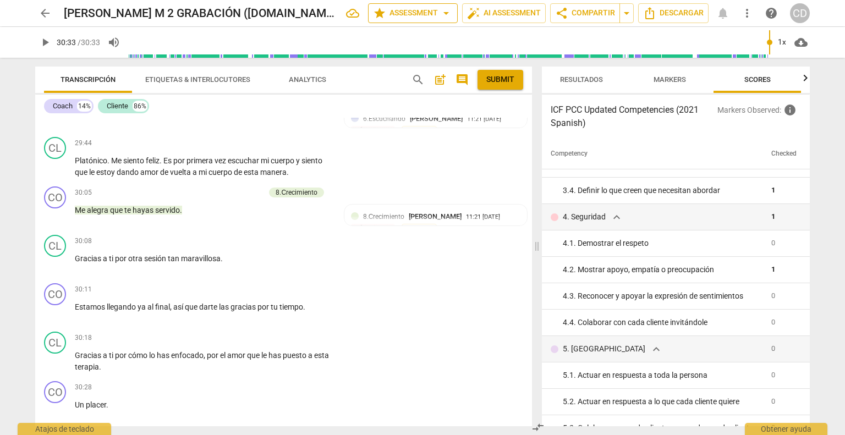
scroll to position [0, 13]
